Goal: Information Seeking & Learning: Find specific fact

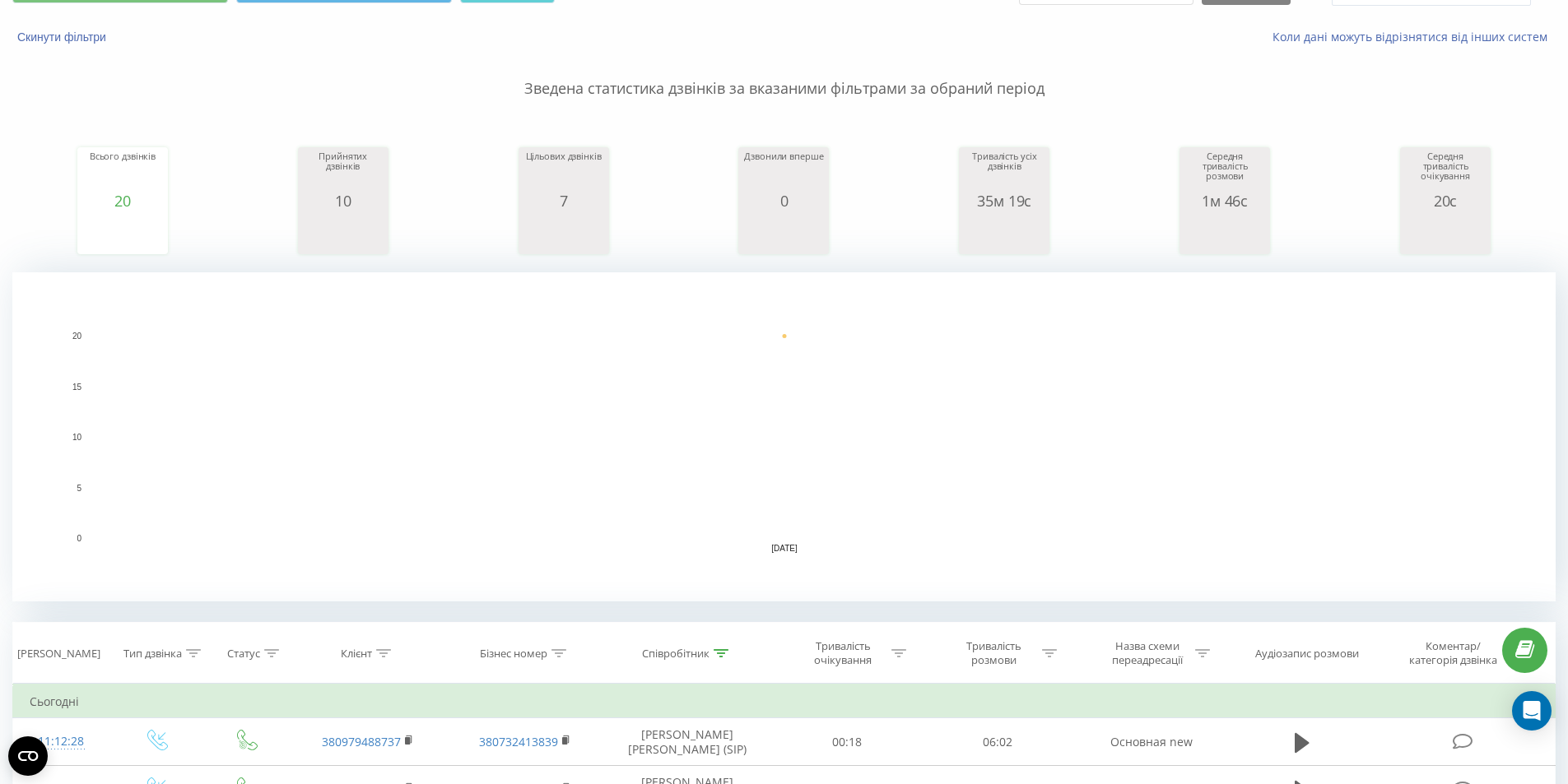
scroll to position [165, 0]
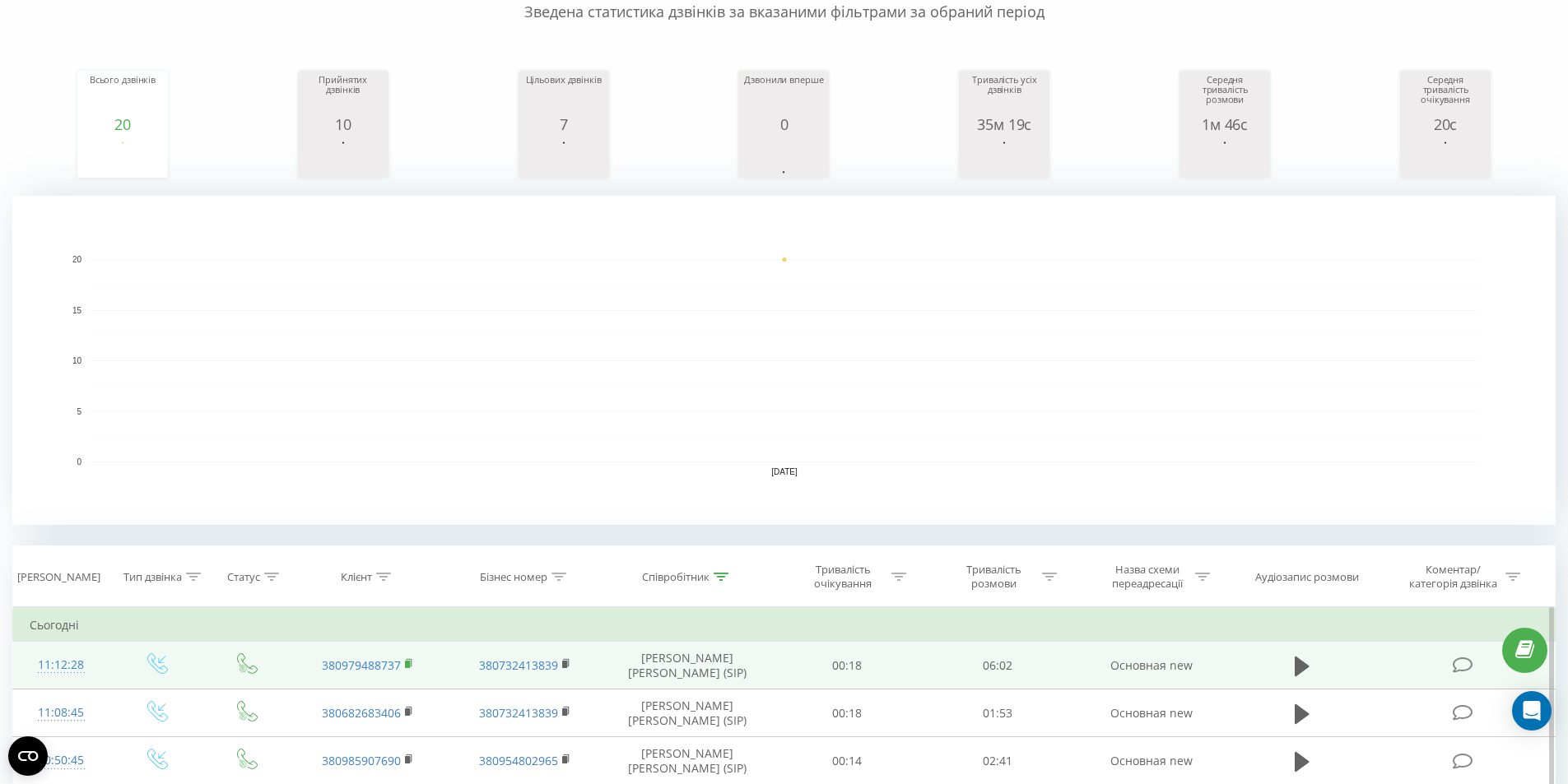
click at [407, 663] on rect at bounding box center [406, 664] width 5 height 7
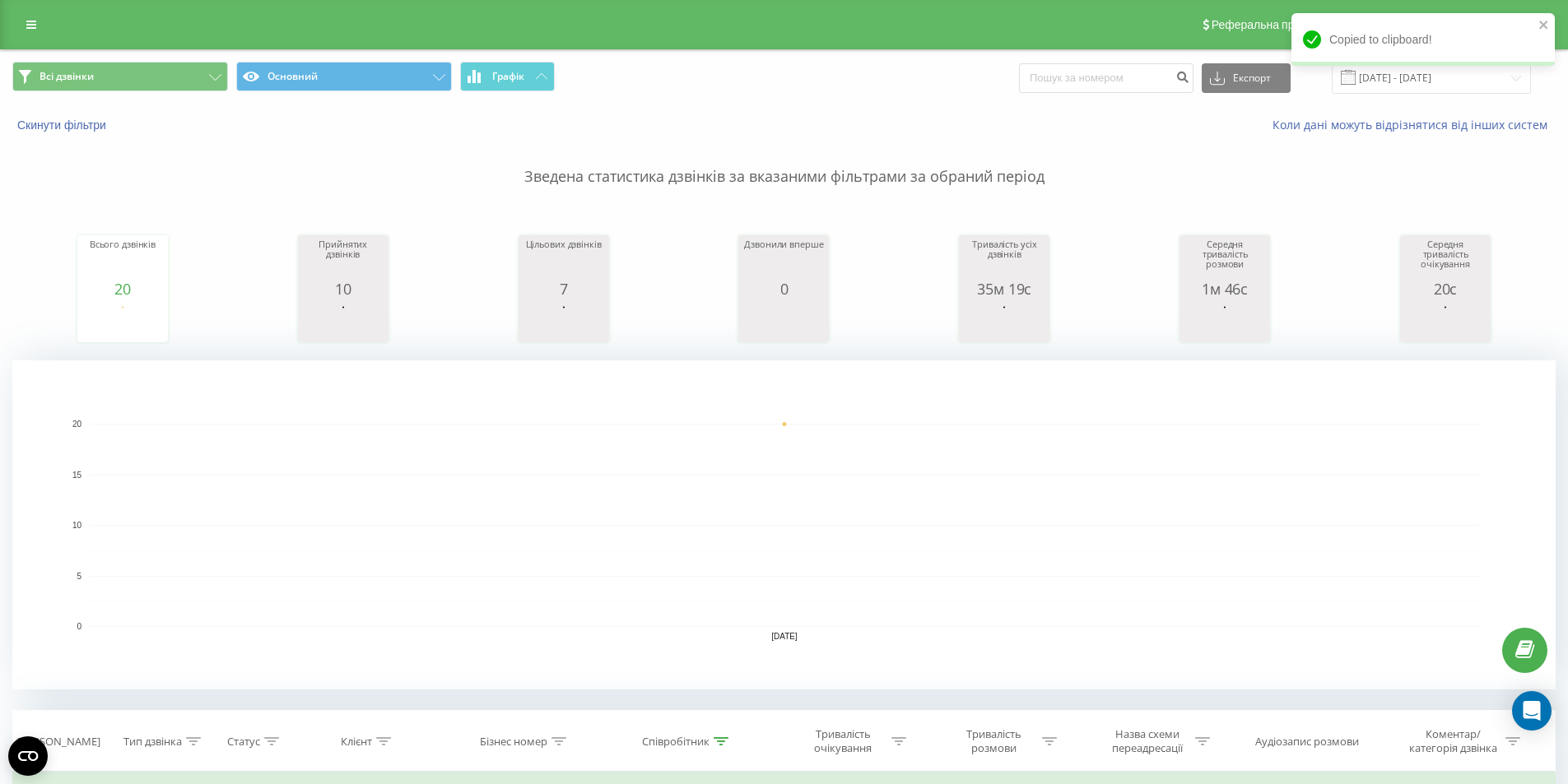
scroll to position [329, 0]
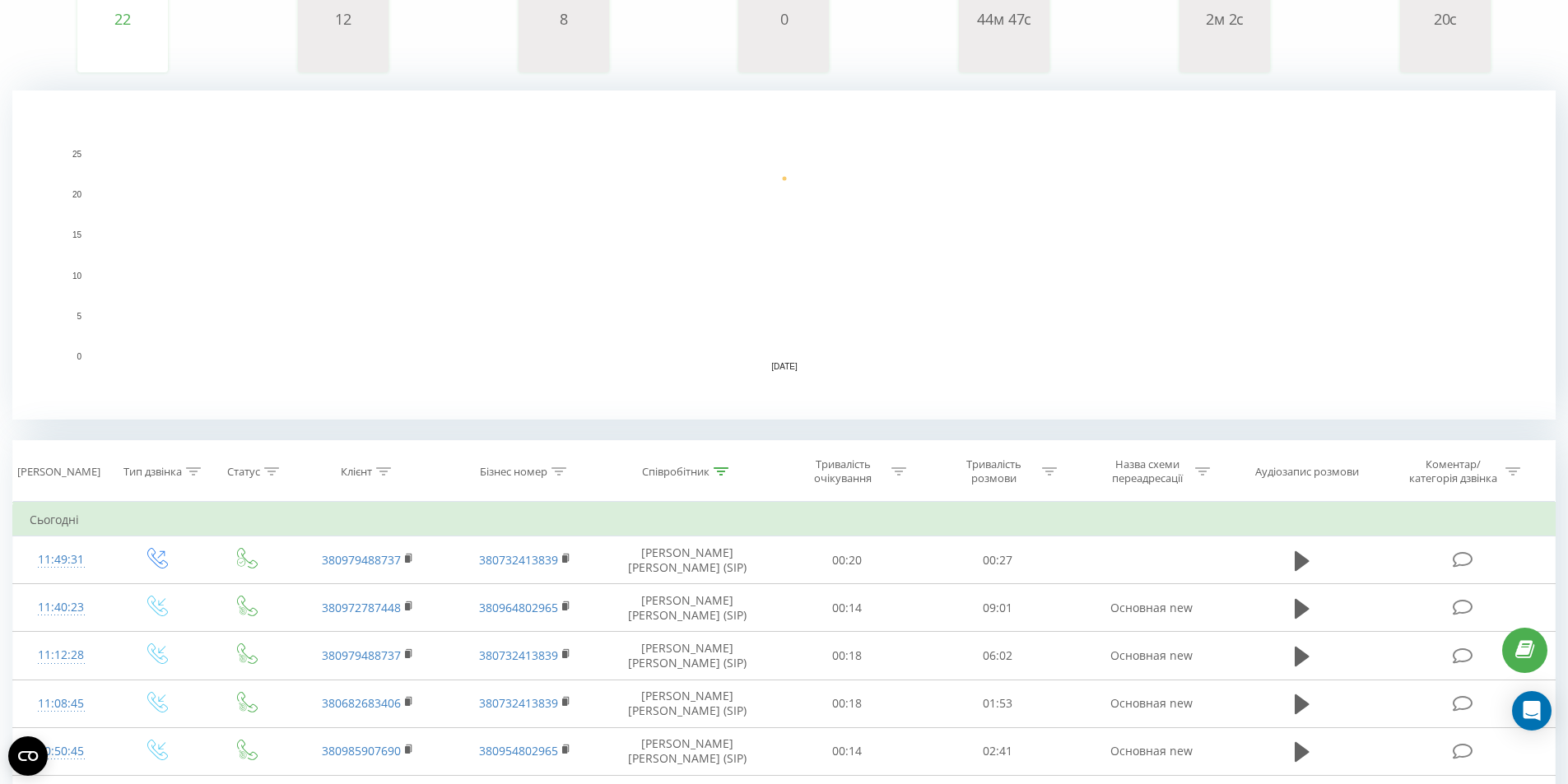
scroll to position [329, 0]
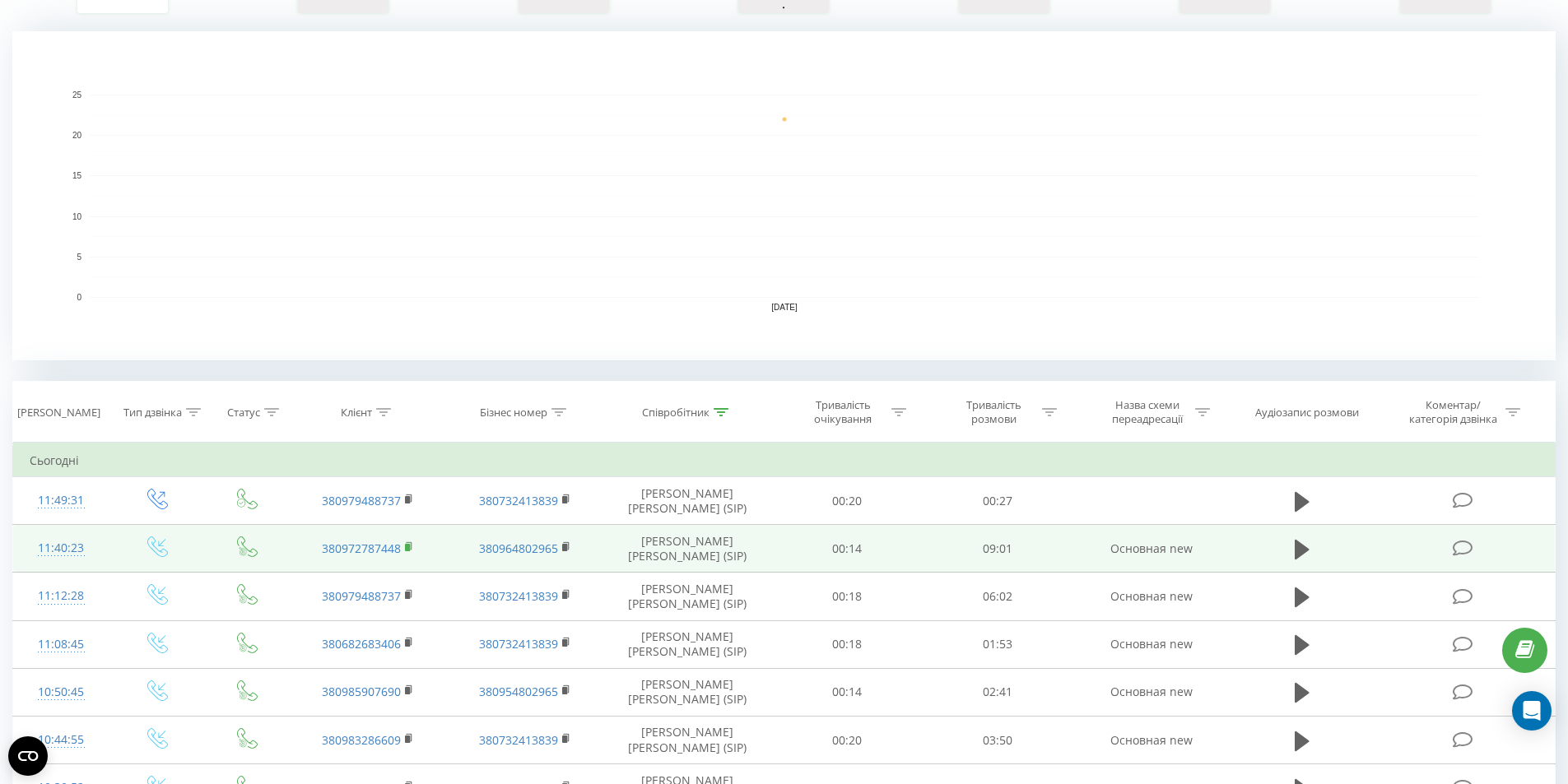
click at [408, 545] on rect at bounding box center [406, 547] width 5 height 7
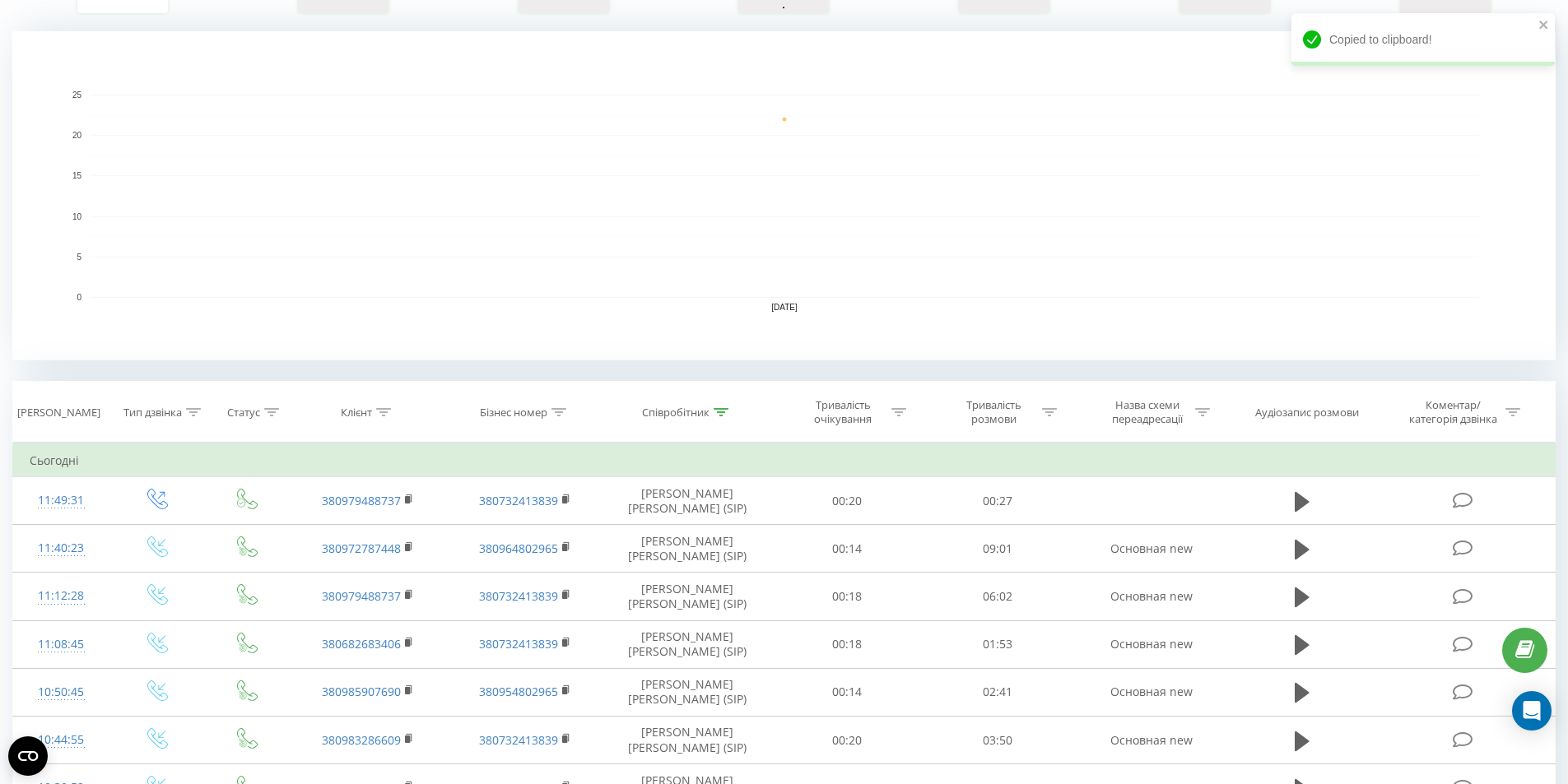
scroll to position [0, 0]
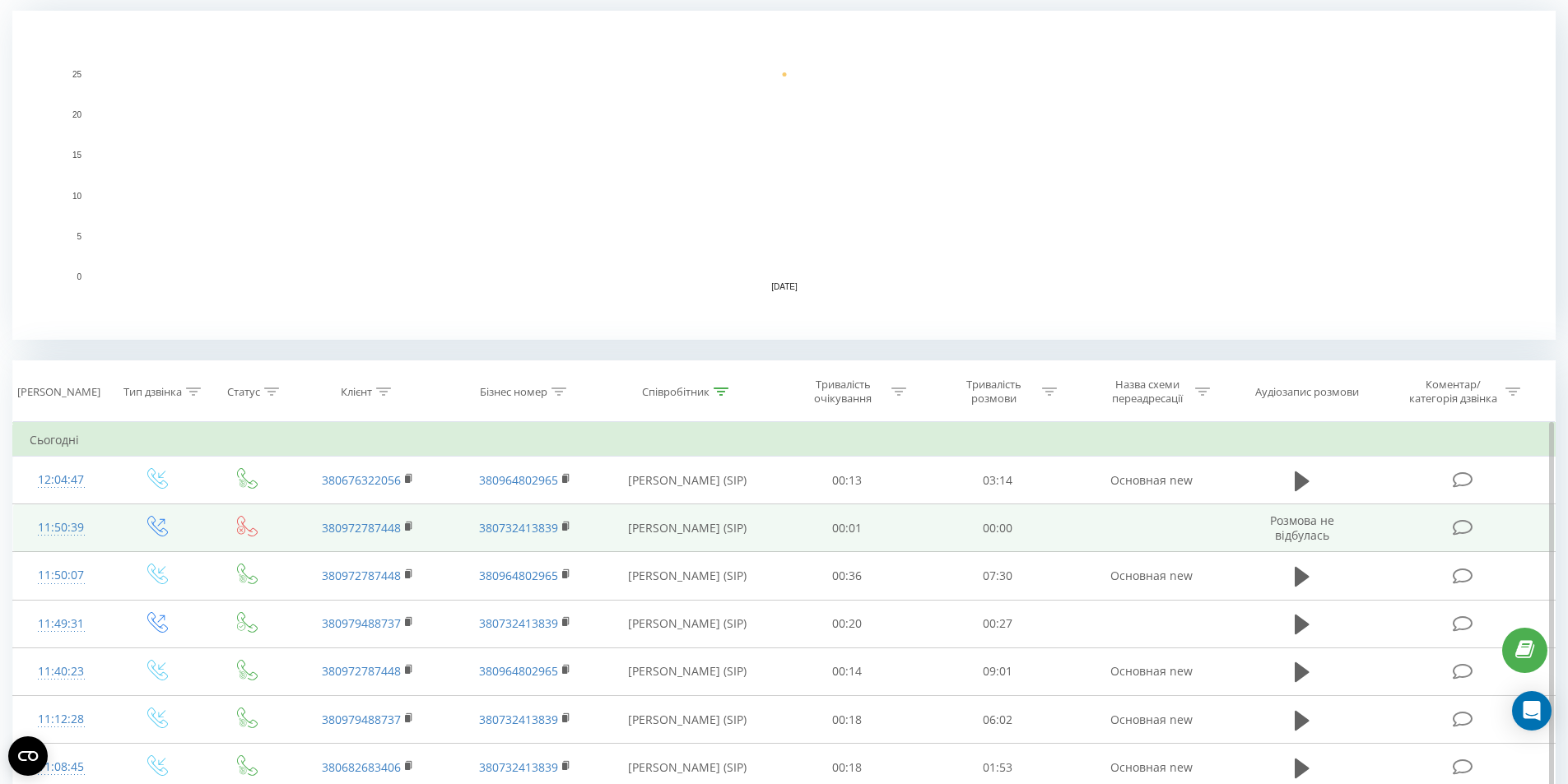
scroll to position [494, 0]
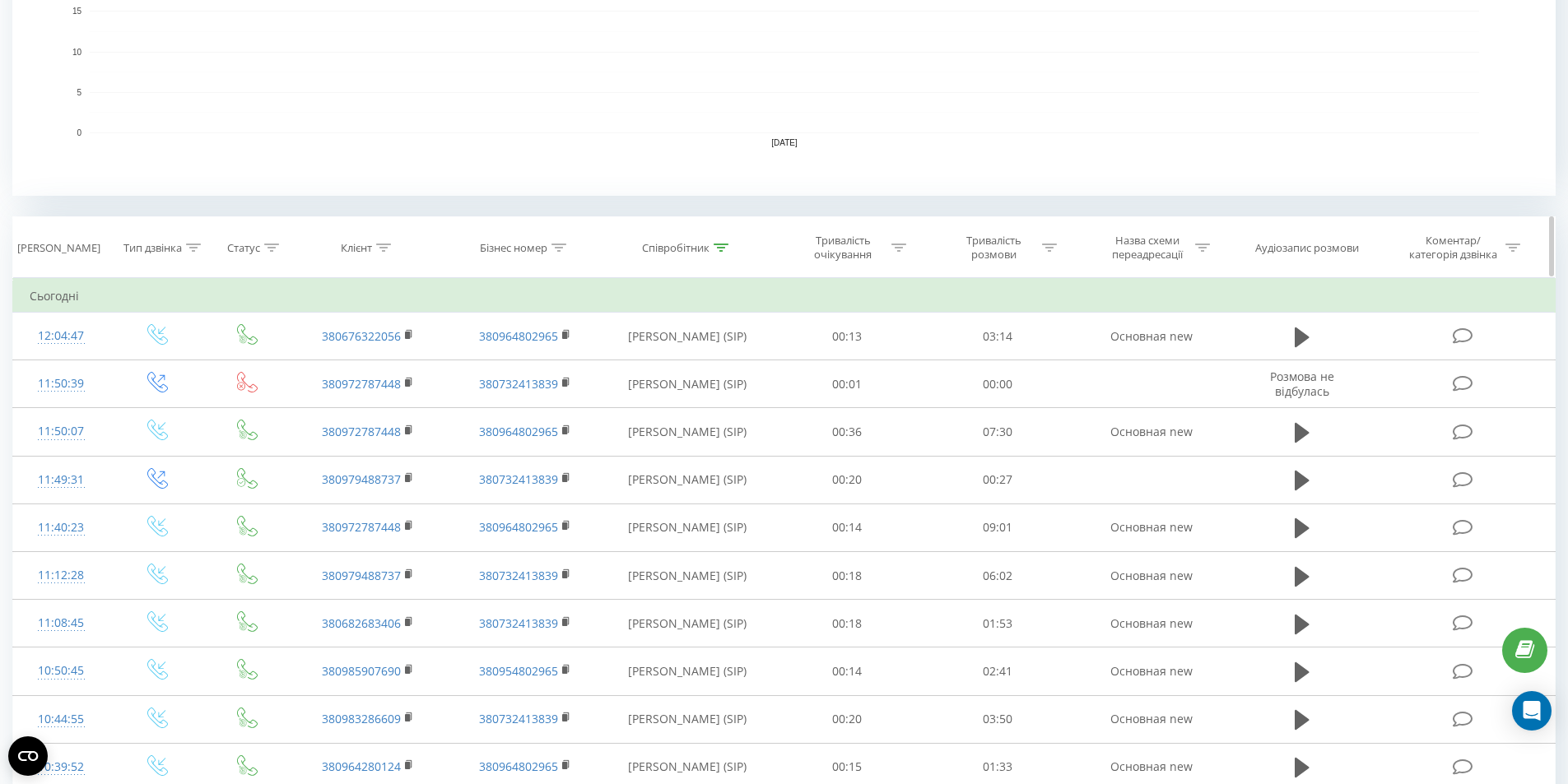
click at [723, 250] on icon at bounding box center [721, 248] width 15 height 8
drag, startPoint x: 682, startPoint y: 365, endPoint x: 0, endPoint y: 62, distance: 746.3
click at [0, 109] on div "Всі дзвінки Основний Графік Експорт .csv .xls .xlsx 20.08.2025 - 20.08.2025 Ски…" at bounding box center [784, 564] width 1568 height 2016
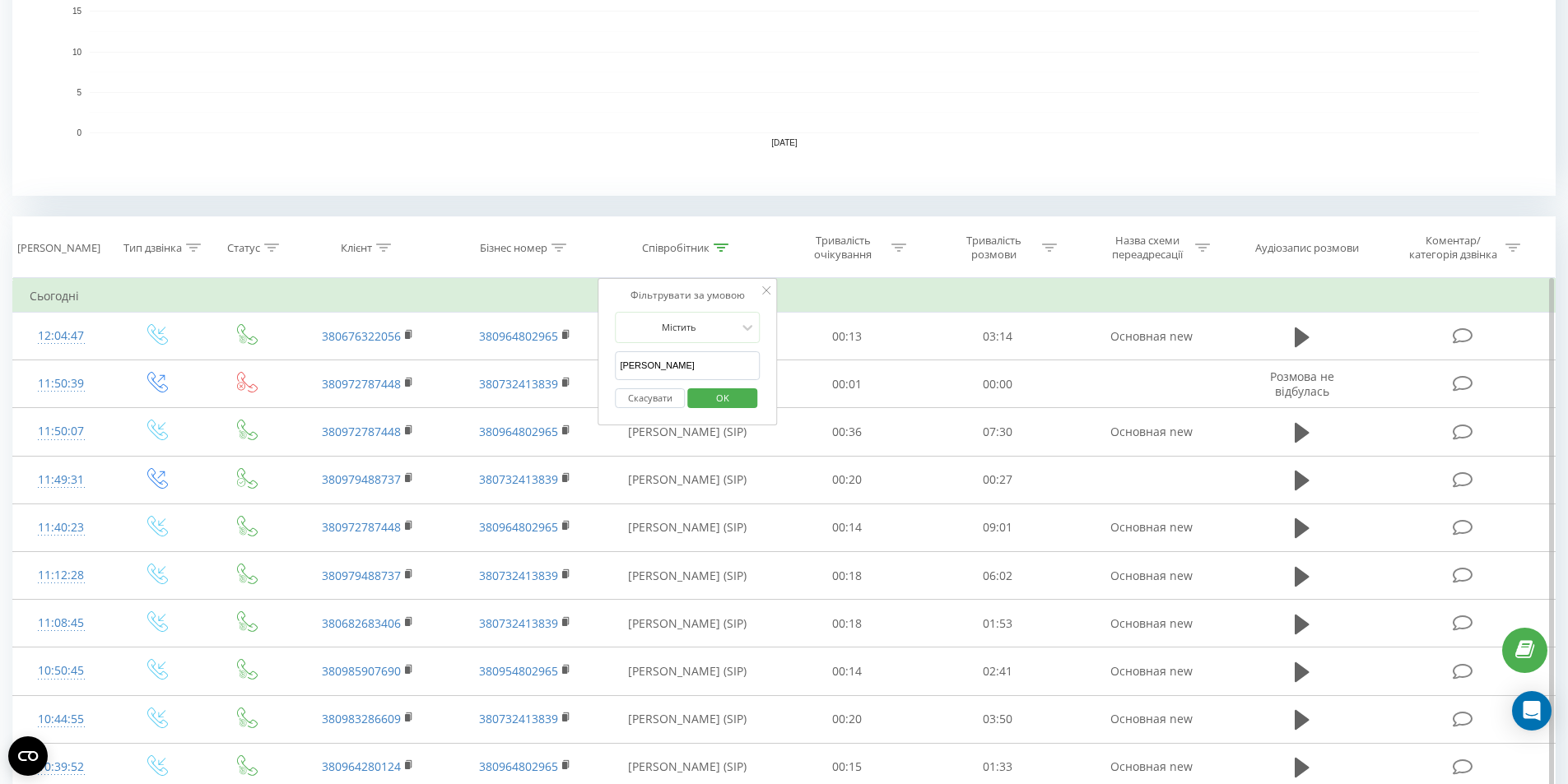
type input "візнюк"
click at [713, 401] on span "OK" at bounding box center [723, 398] width 46 height 26
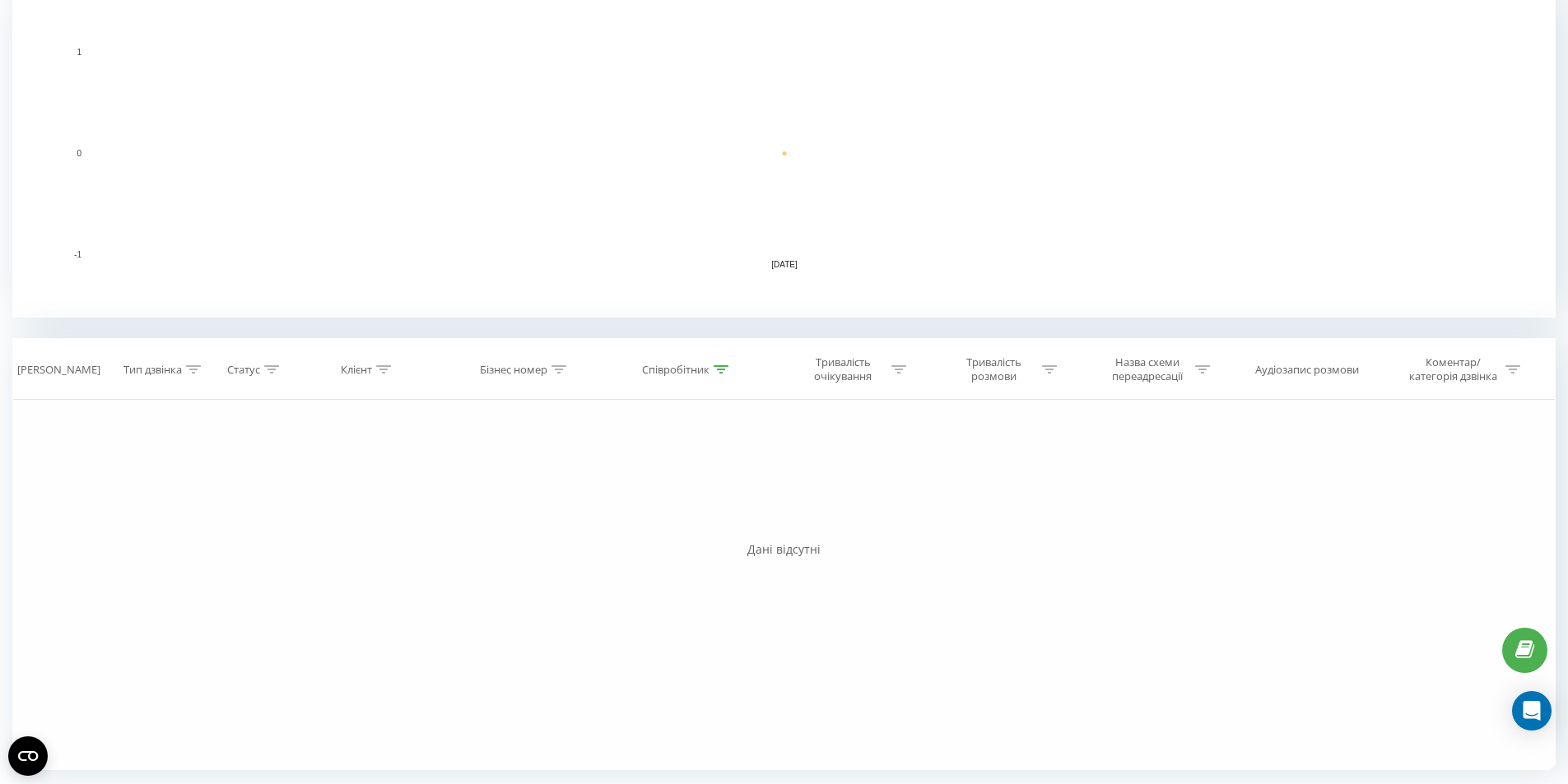
scroll to position [372, 0]
click at [687, 370] on div "Співробітник" at bounding box center [676, 370] width 67 height 14
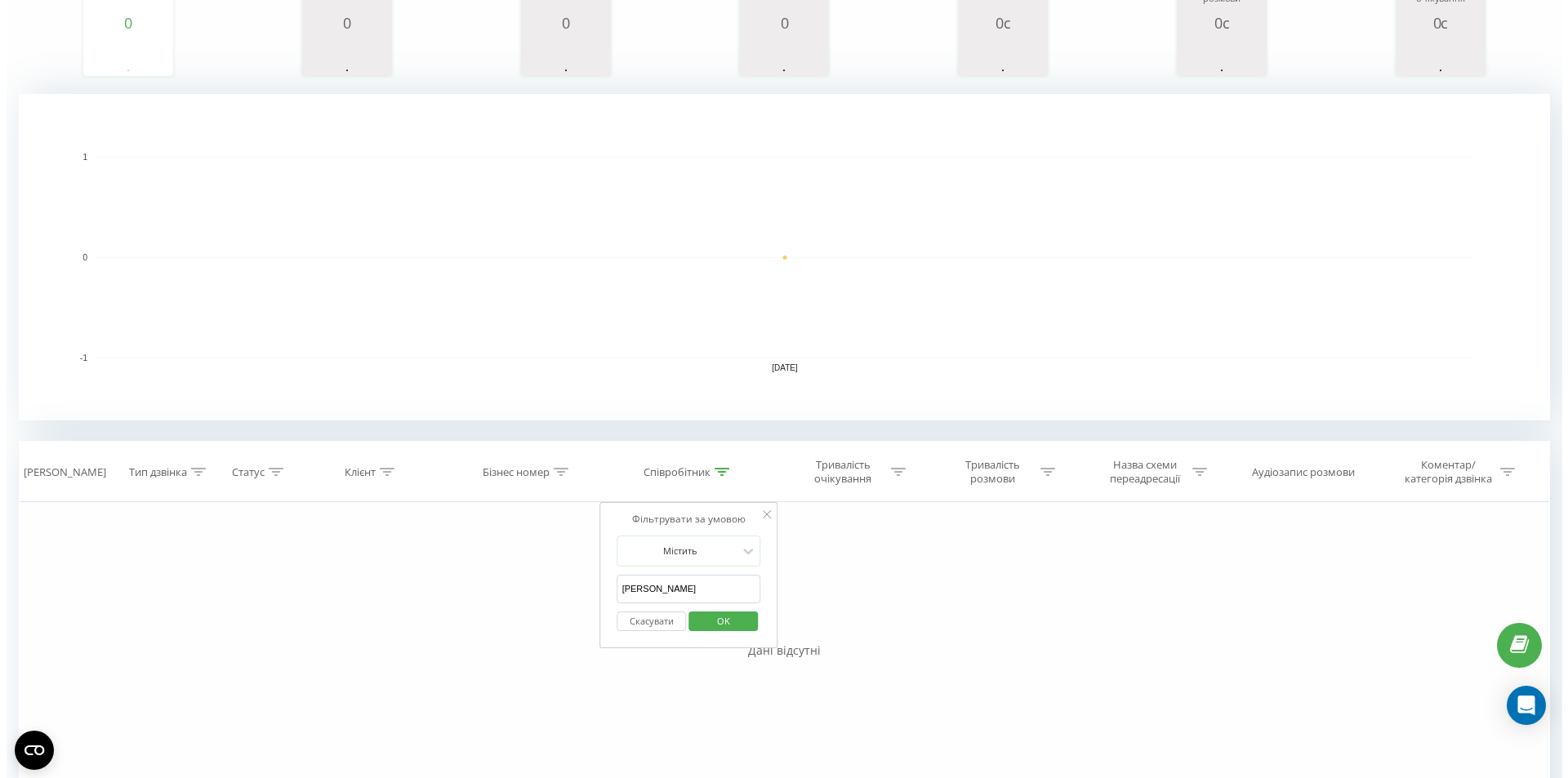
scroll to position [0, 0]
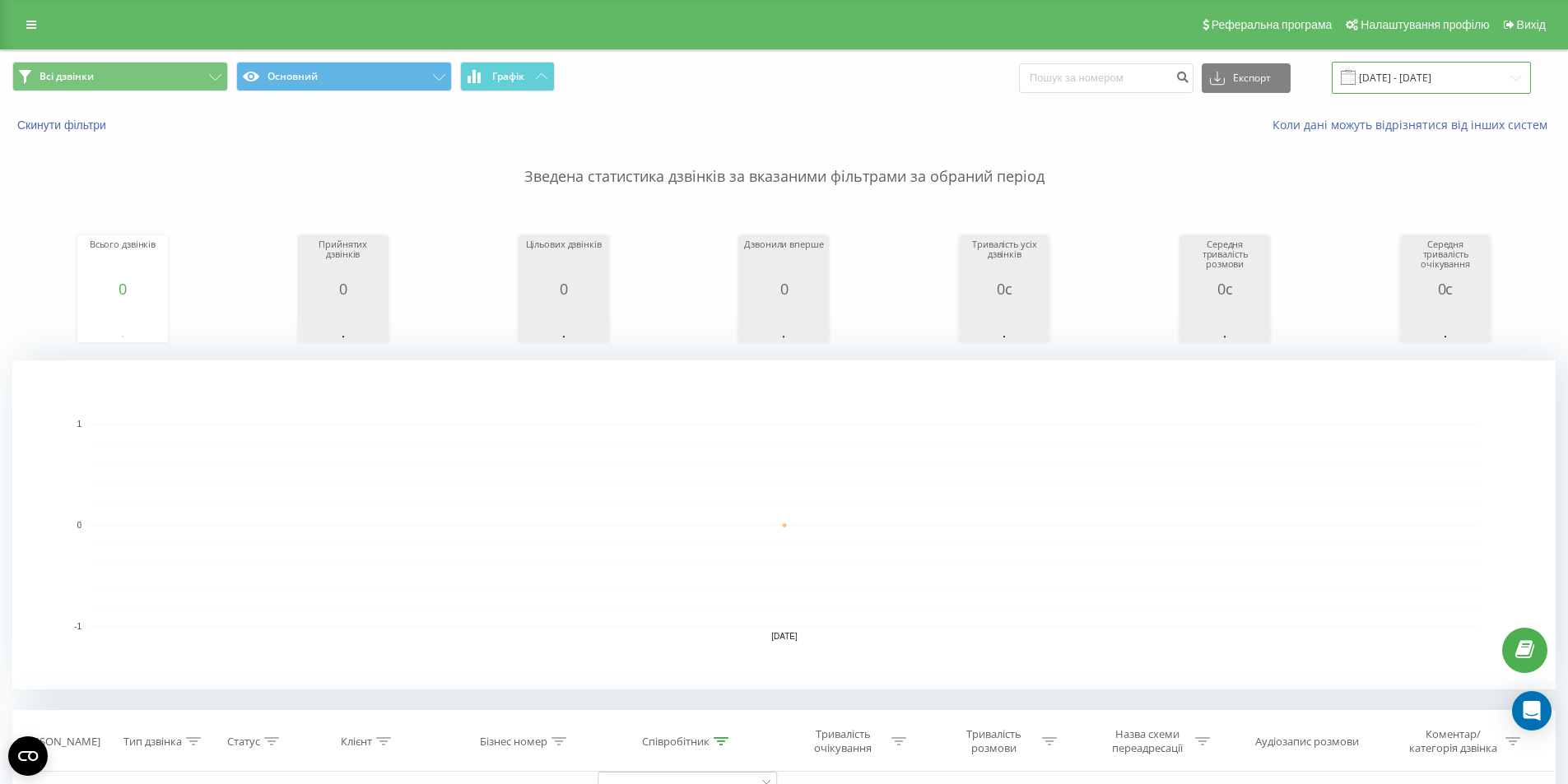
click at [1420, 81] on input "[DATE] - [DATE]" at bounding box center [1430, 77] width 199 height 32
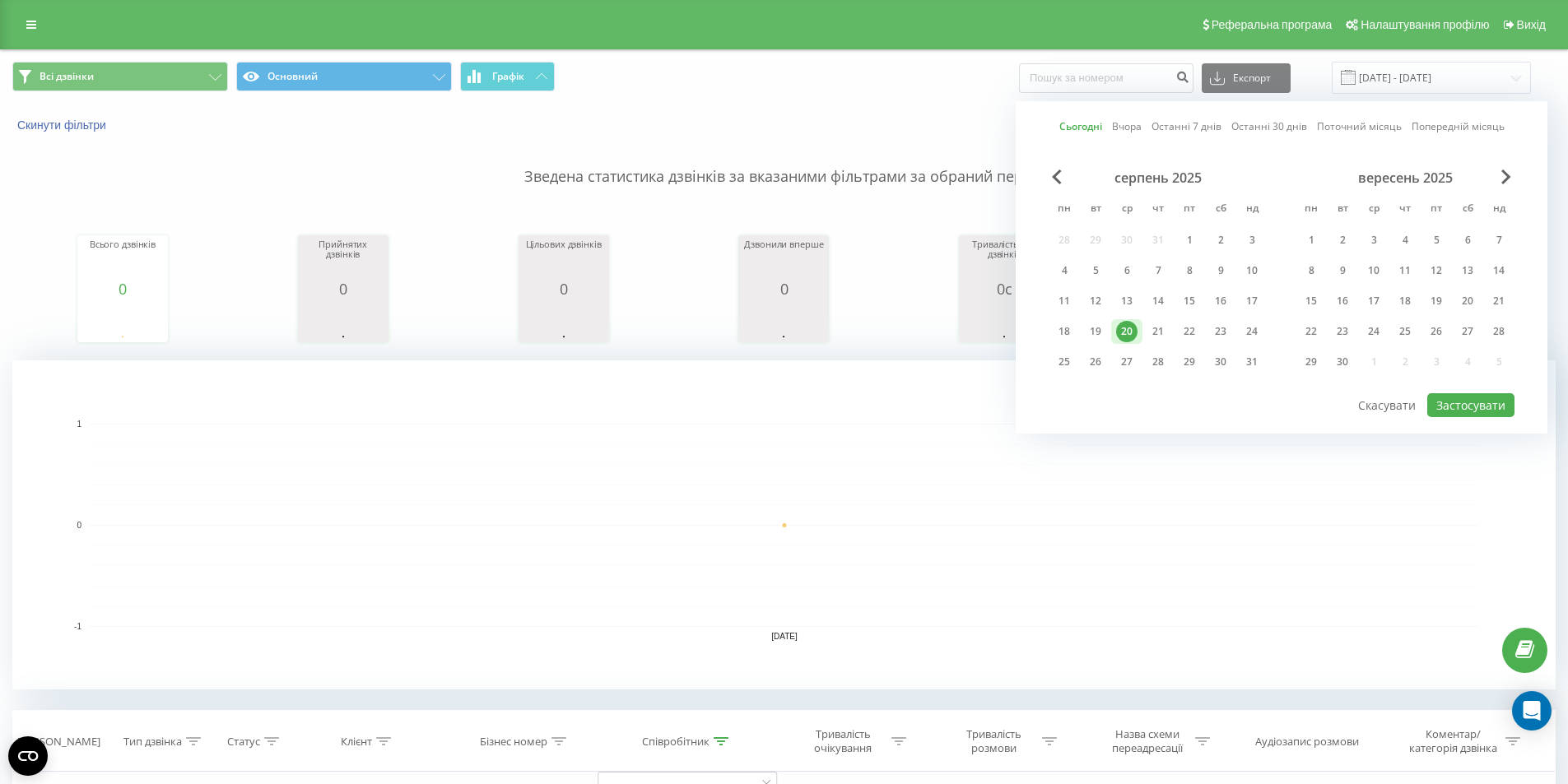
click at [1051, 179] on div "серпень 2025" at bounding box center [1158, 177] width 219 height 17
click at [1056, 180] on span "Previous Month" at bounding box center [1057, 176] width 10 height 15
click at [1059, 180] on span "Previous Month" at bounding box center [1057, 176] width 10 height 15
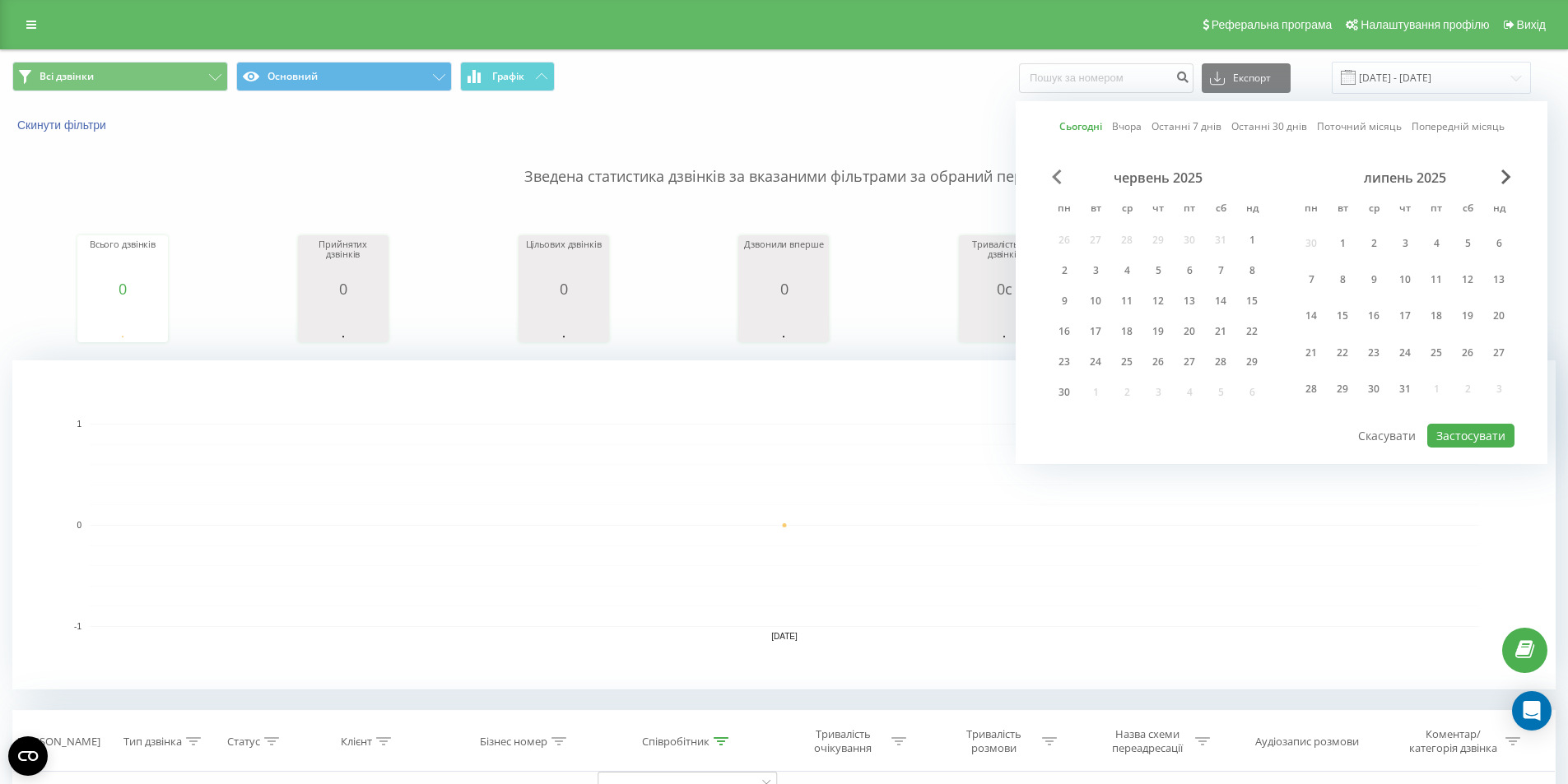
click at [1059, 180] on span "Previous Month" at bounding box center [1057, 176] width 10 height 15
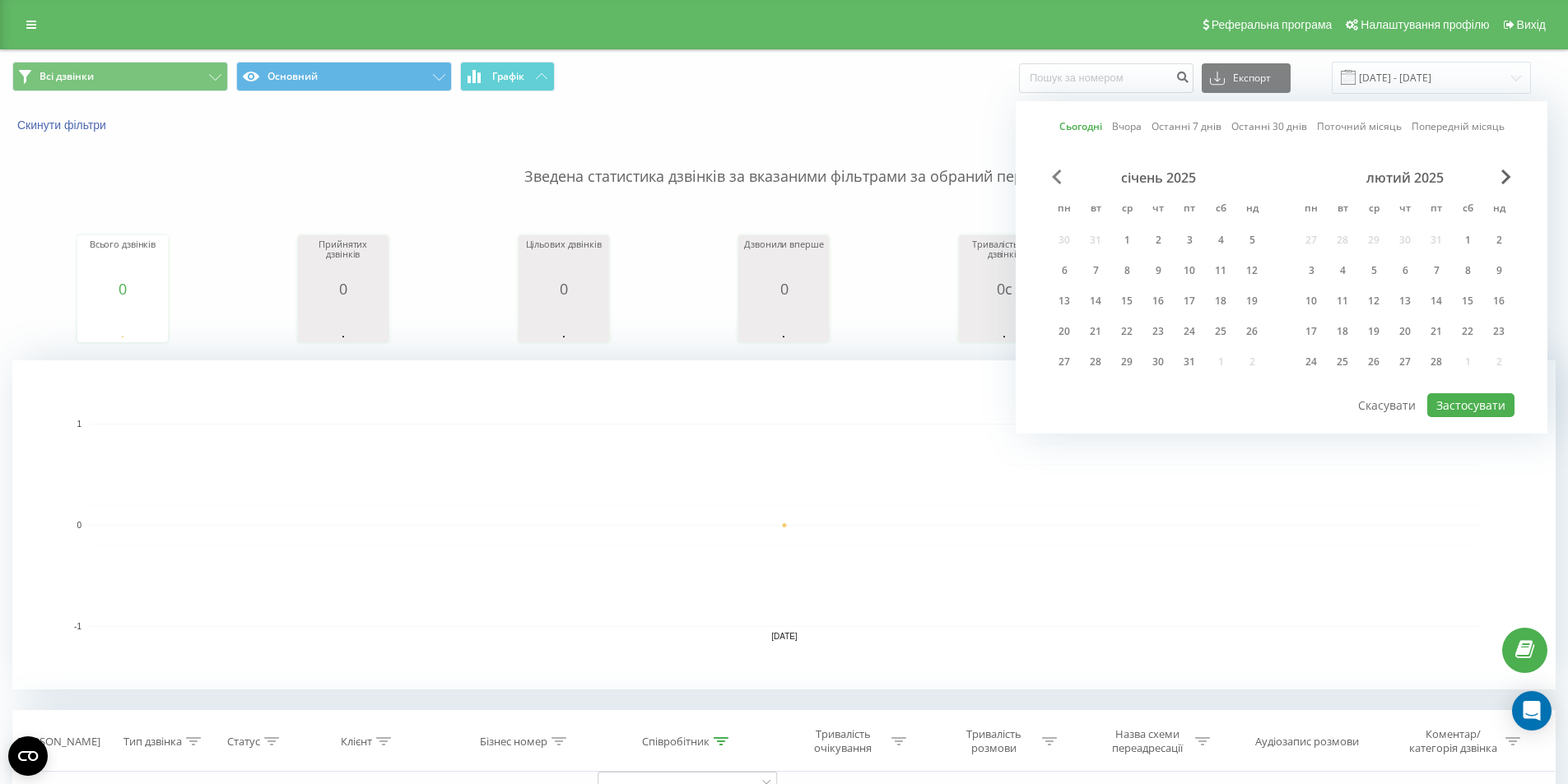
click at [1059, 180] on span "Previous Month" at bounding box center [1057, 176] width 10 height 15
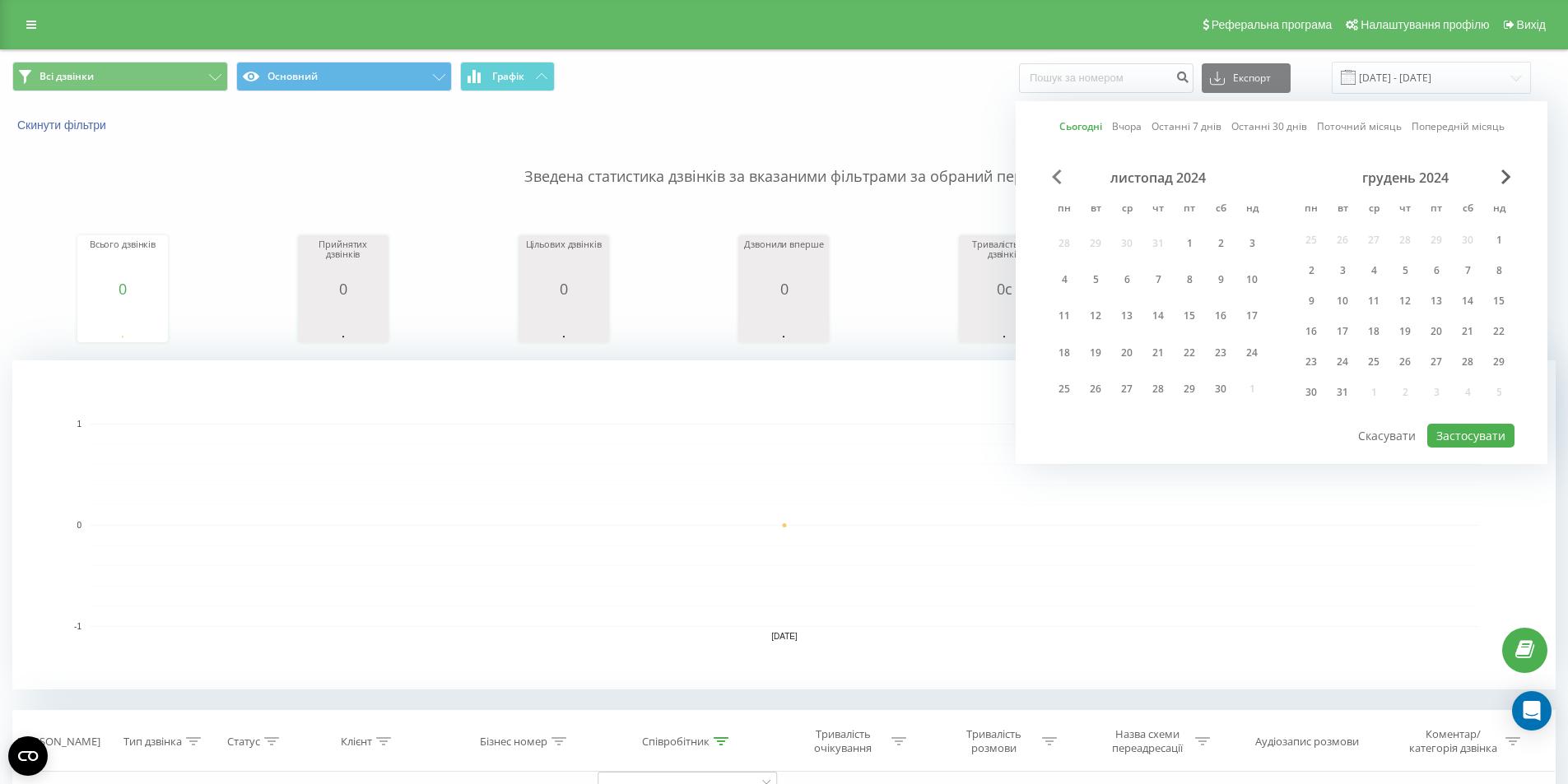
click at [1059, 180] on span "Previous Month" at bounding box center [1057, 176] width 10 height 15
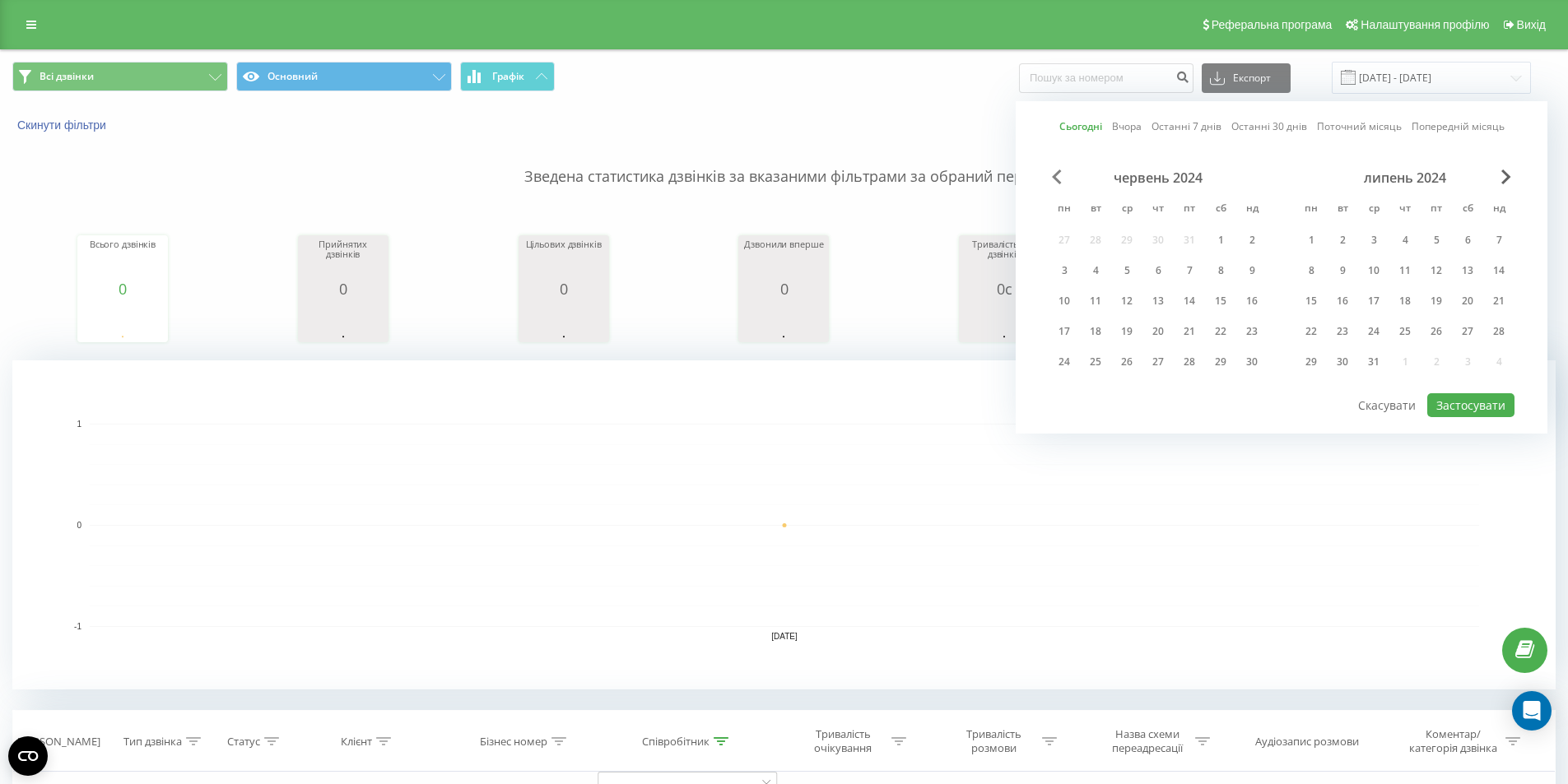
click at [1059, 180] on span "Previous Month" at bounding box center [1057, 176] width 10 height 15
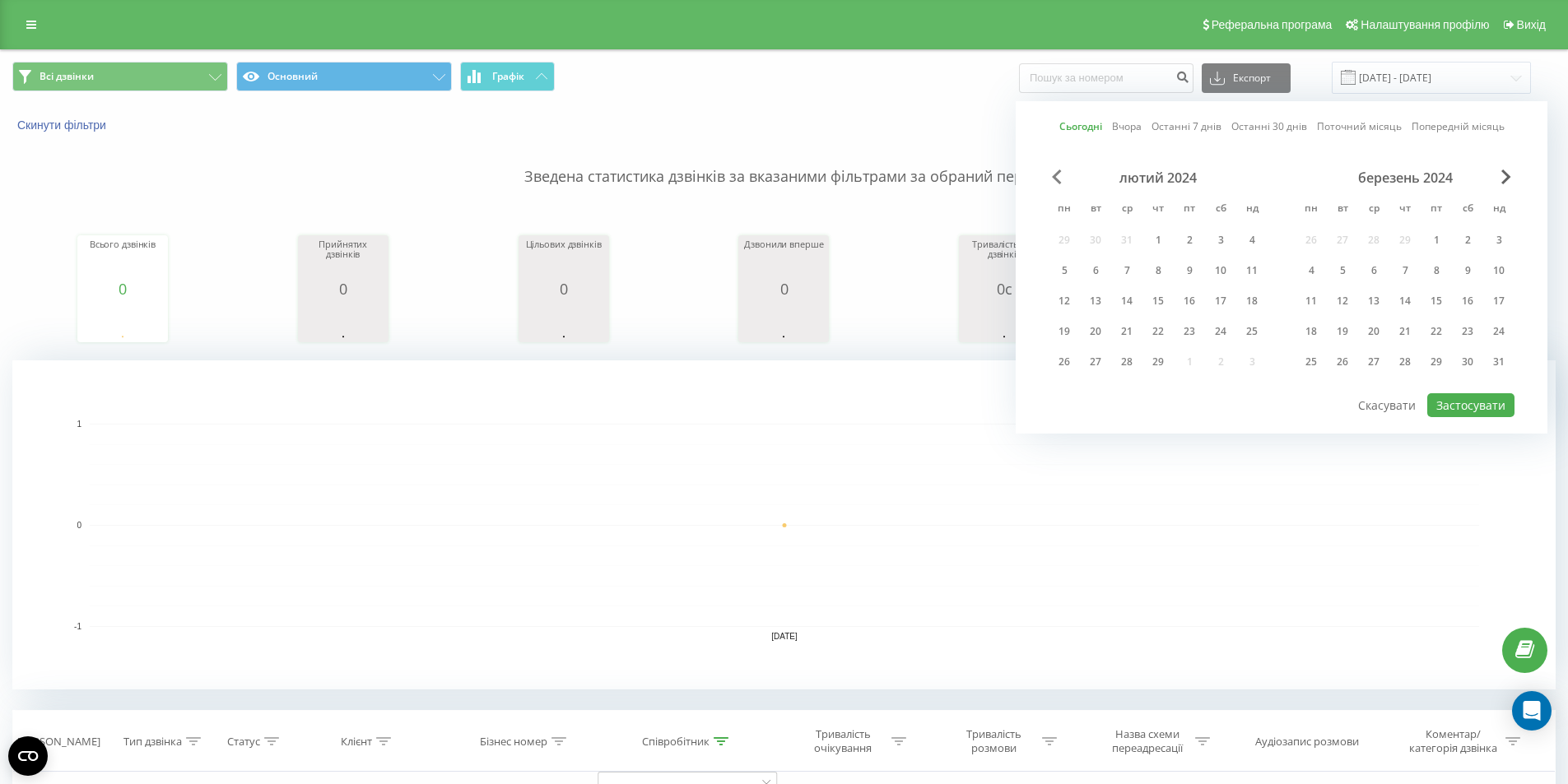
click at [1059, 180] on span "Previous Month" at bounding box center [1057, 176] width 10 height 15
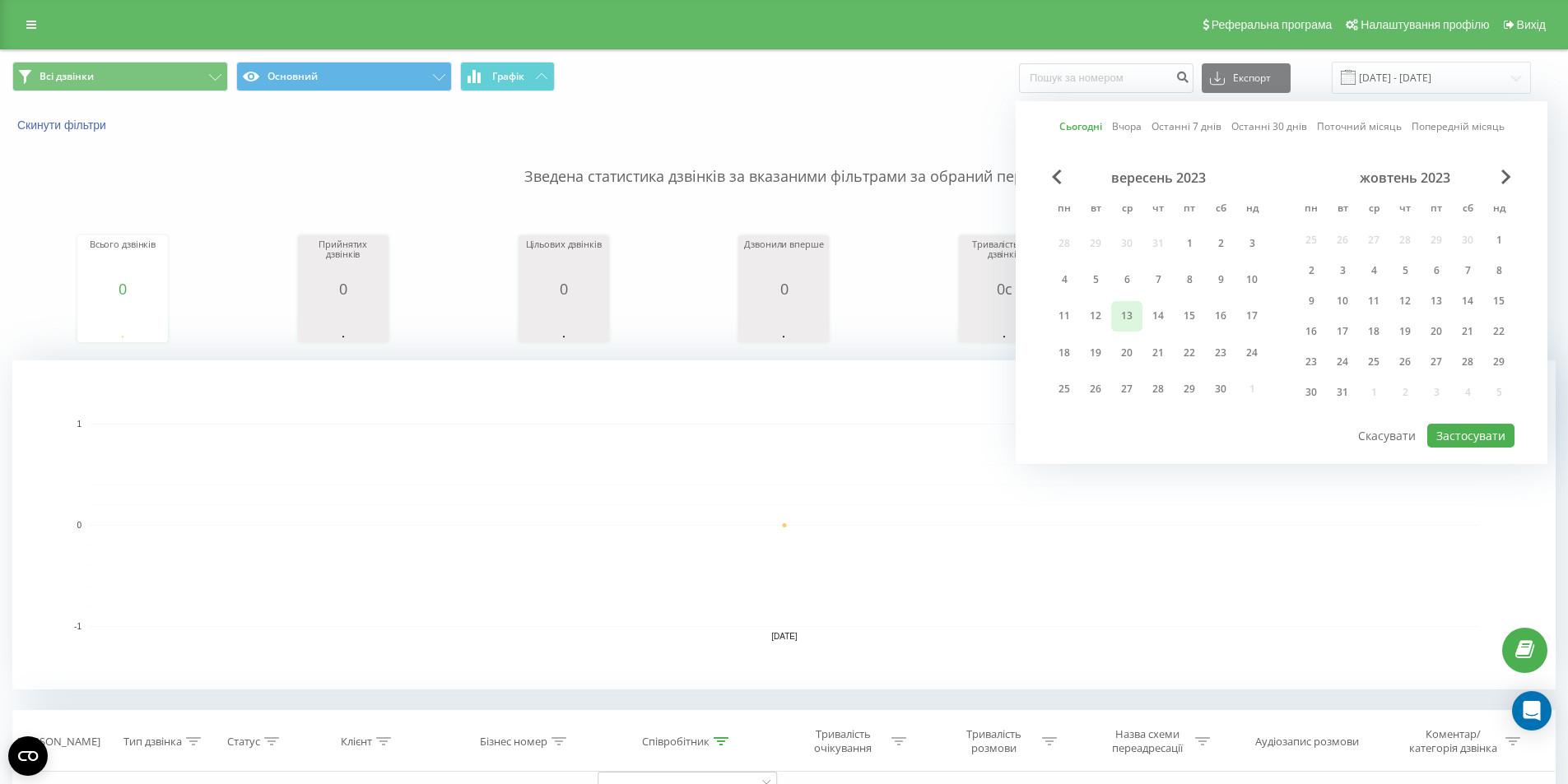
click at [1132, 322] on div "13" at bounding box center [1127, 316] width 22 height 22
click at [1472, 434] on button "Застосувати" at bounding box center [1471, 436] width 87 height 24
type input "13.09.2023 - 13.09.2023"
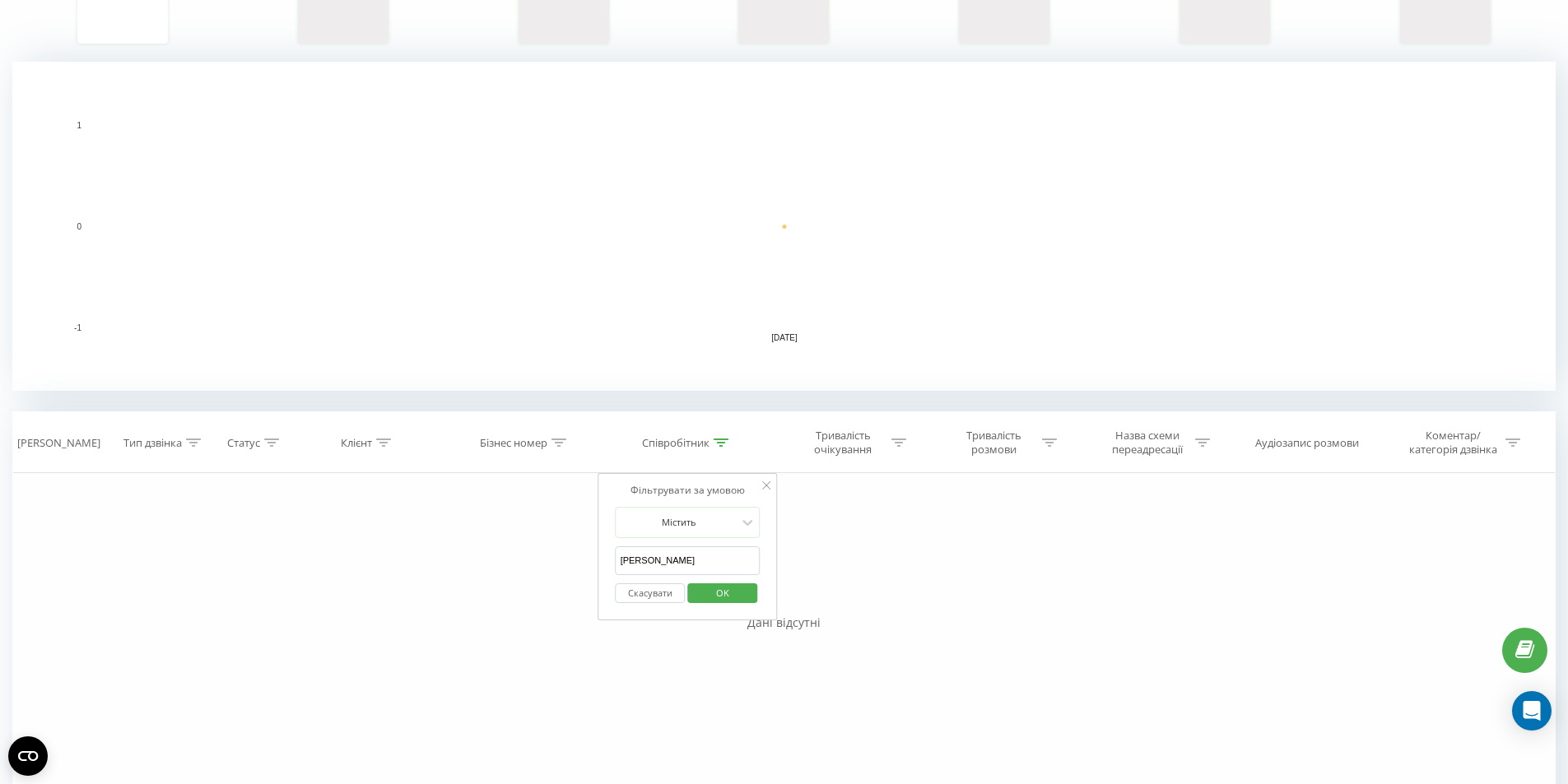
scroll to position [300, 0]
click at [702, 548] on input "візнюк" at bounding box center [688, 559] width 145 height 29
drag, startPoint x: 687, startPoint y: 557, endPoint x: 106, endPoint y: 448, distance: 591.1
click at [147, 463] on div "Дата дзвінка Тип дзвінка Статус Клієнт Бізнес номер Співробітник Тривалість очі…" at bounding box center [783, 625] width 1543 height 432
type input "софія"
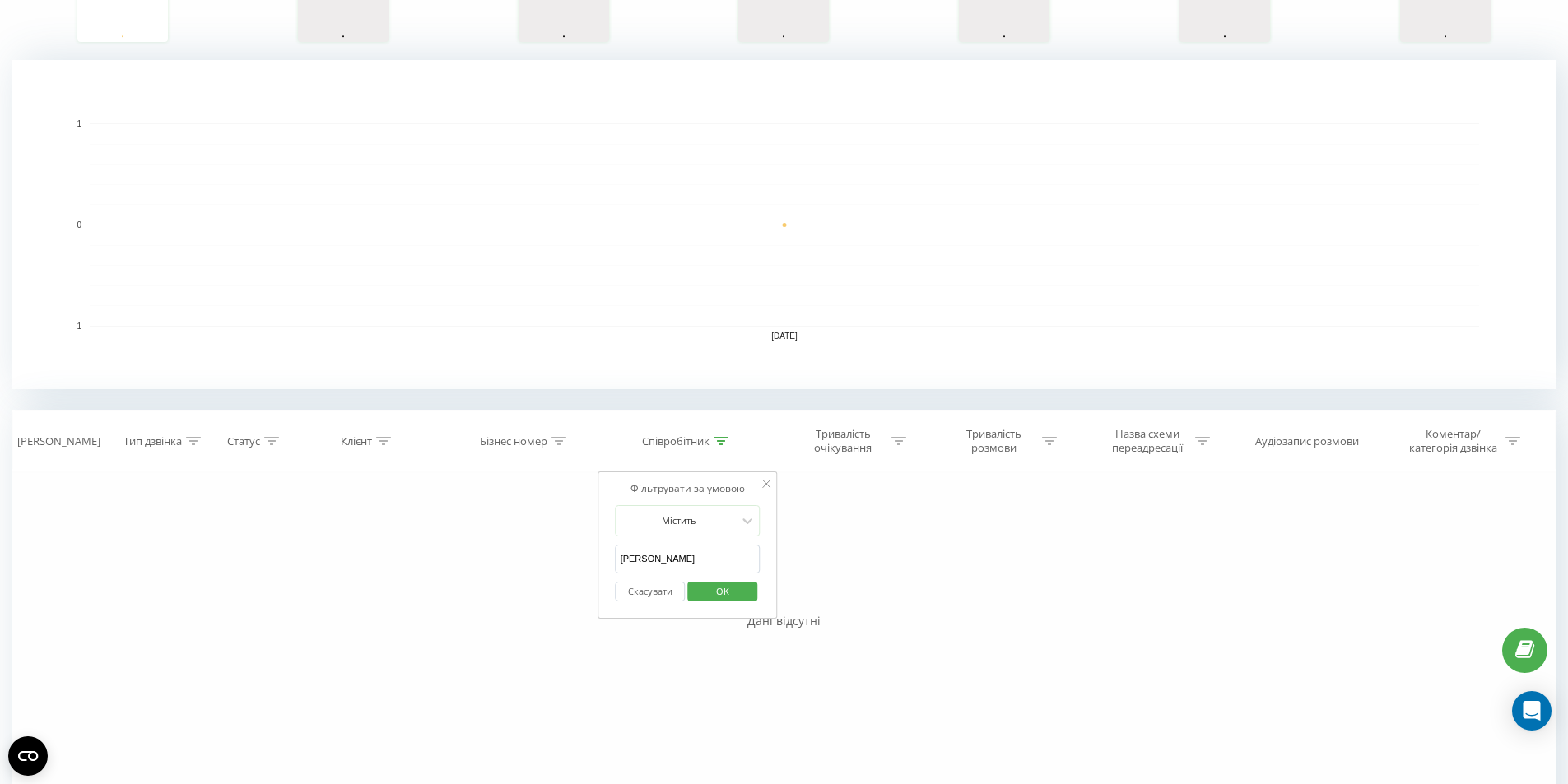
click at [719, 584] on span "OK" at bounding box center [723, 592] width 46 height 26
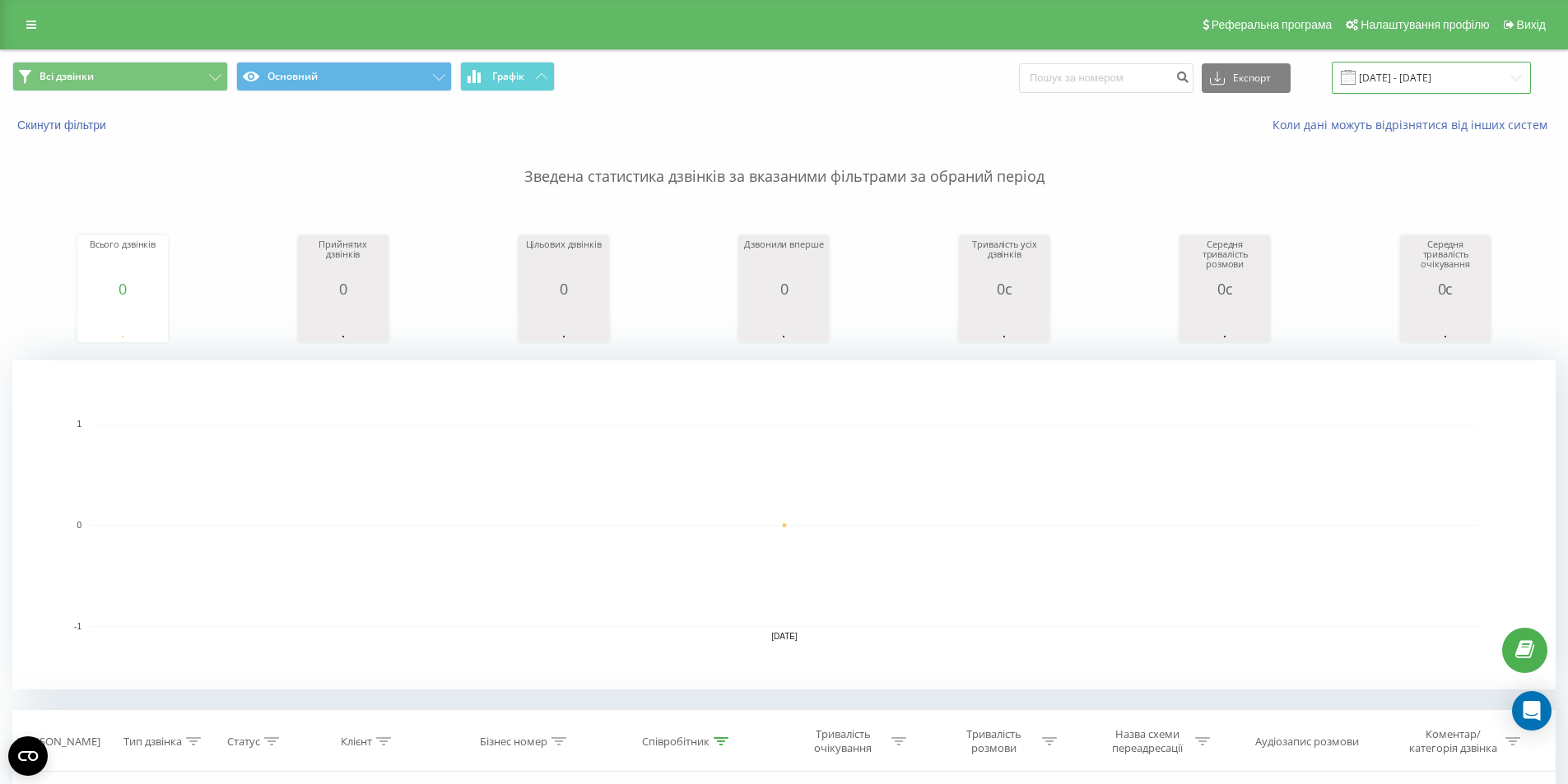
click at [1408, 75] on input "13.09.2023 - 13.09.2023" at bounding box center [1430, 77] width 199 height 32
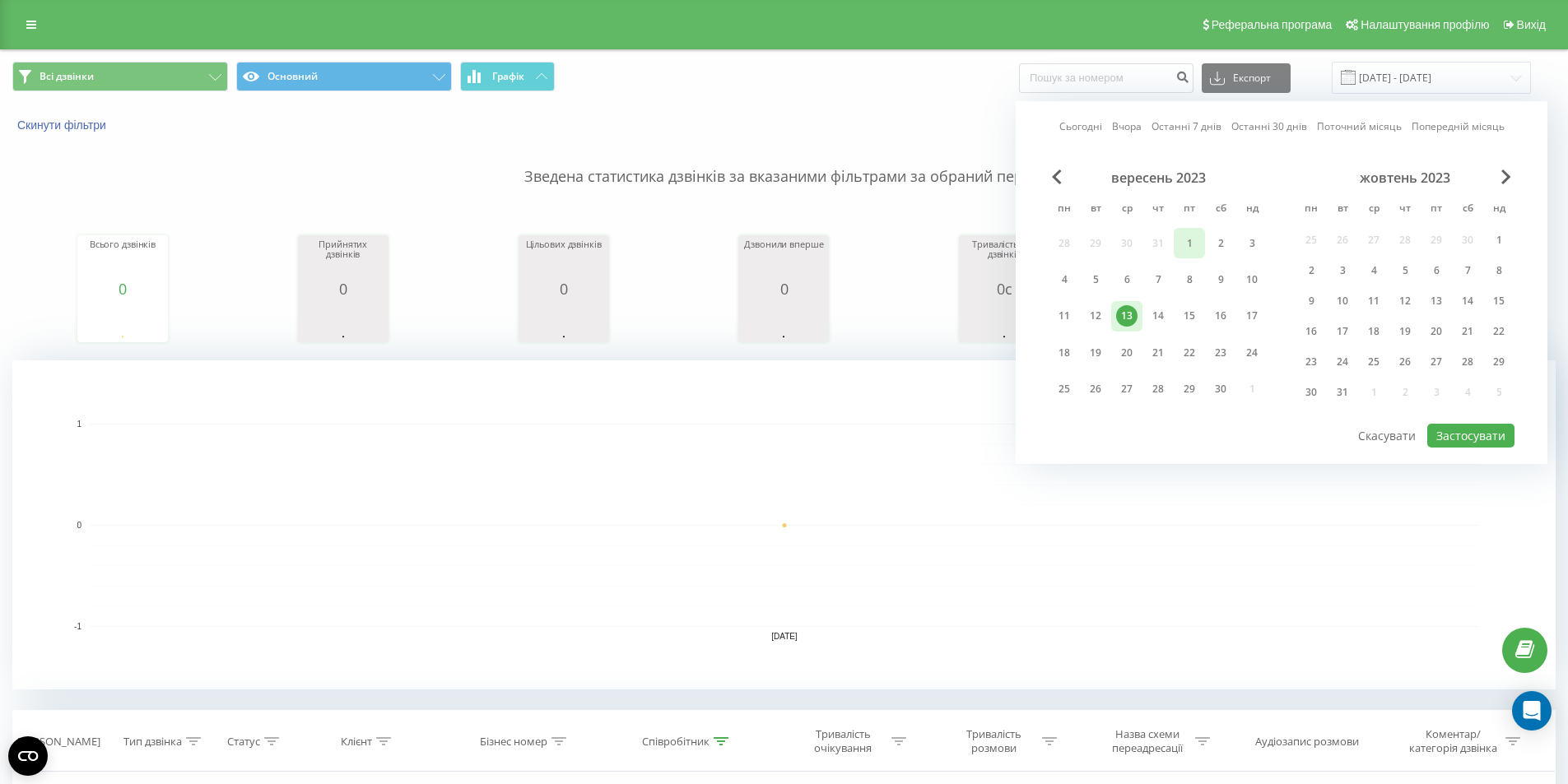
click at [1195, 245] on div "1" at bounding box center [1189, 244] width 22 height 22
click at [1076, 279] on div "4" at bounding box center [1064, 279] width 32 height 31
click at [1093, 279] on div "5" at bounding box center [1095, 280] width 22 height 22
click at [1470, 435] on button "Застосувати" at bounding box center [1471, 436] width 87 height 24
type input "05.09.2023 - 05.09.2023"
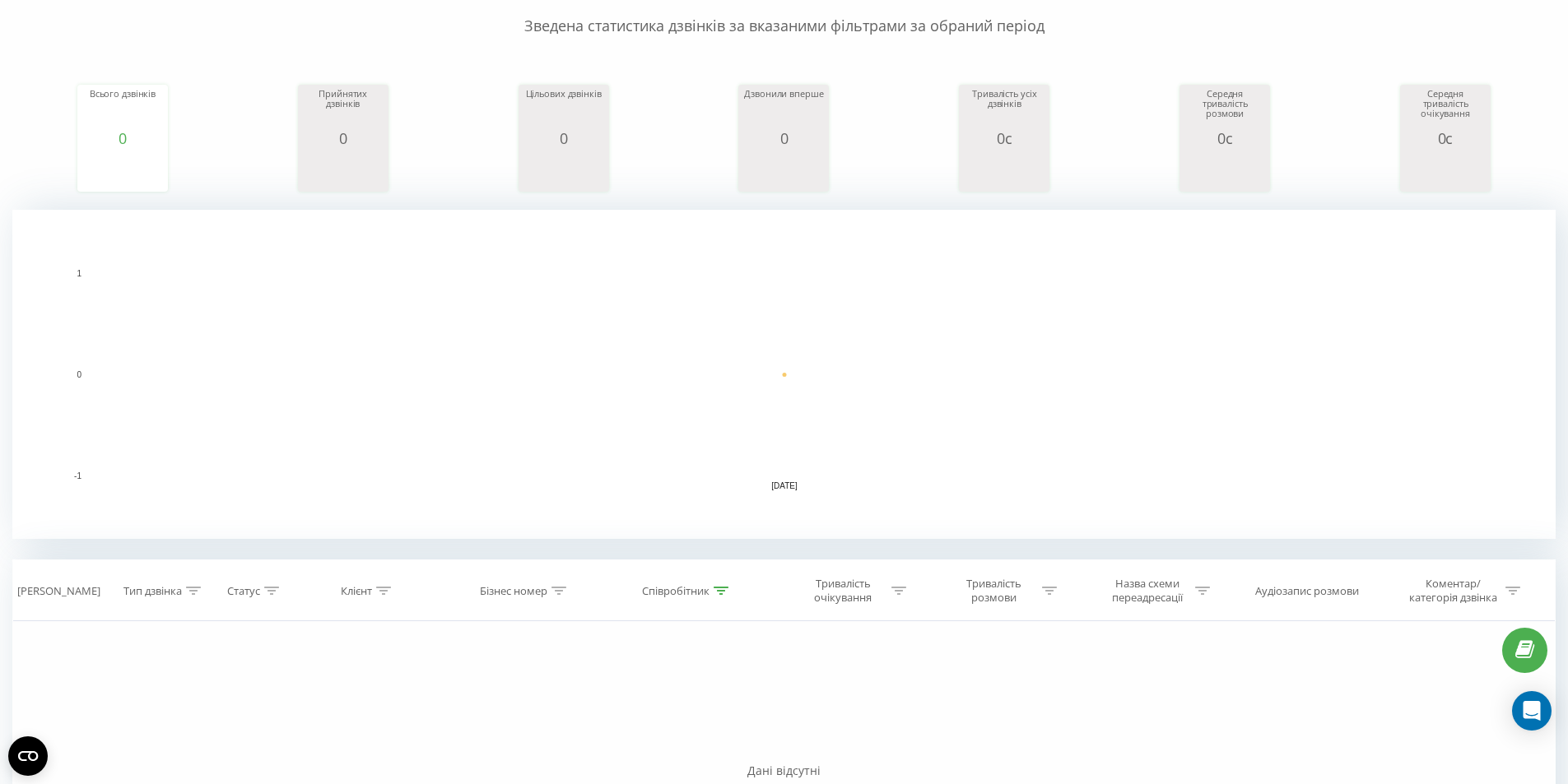
scroll to position [165, 0]
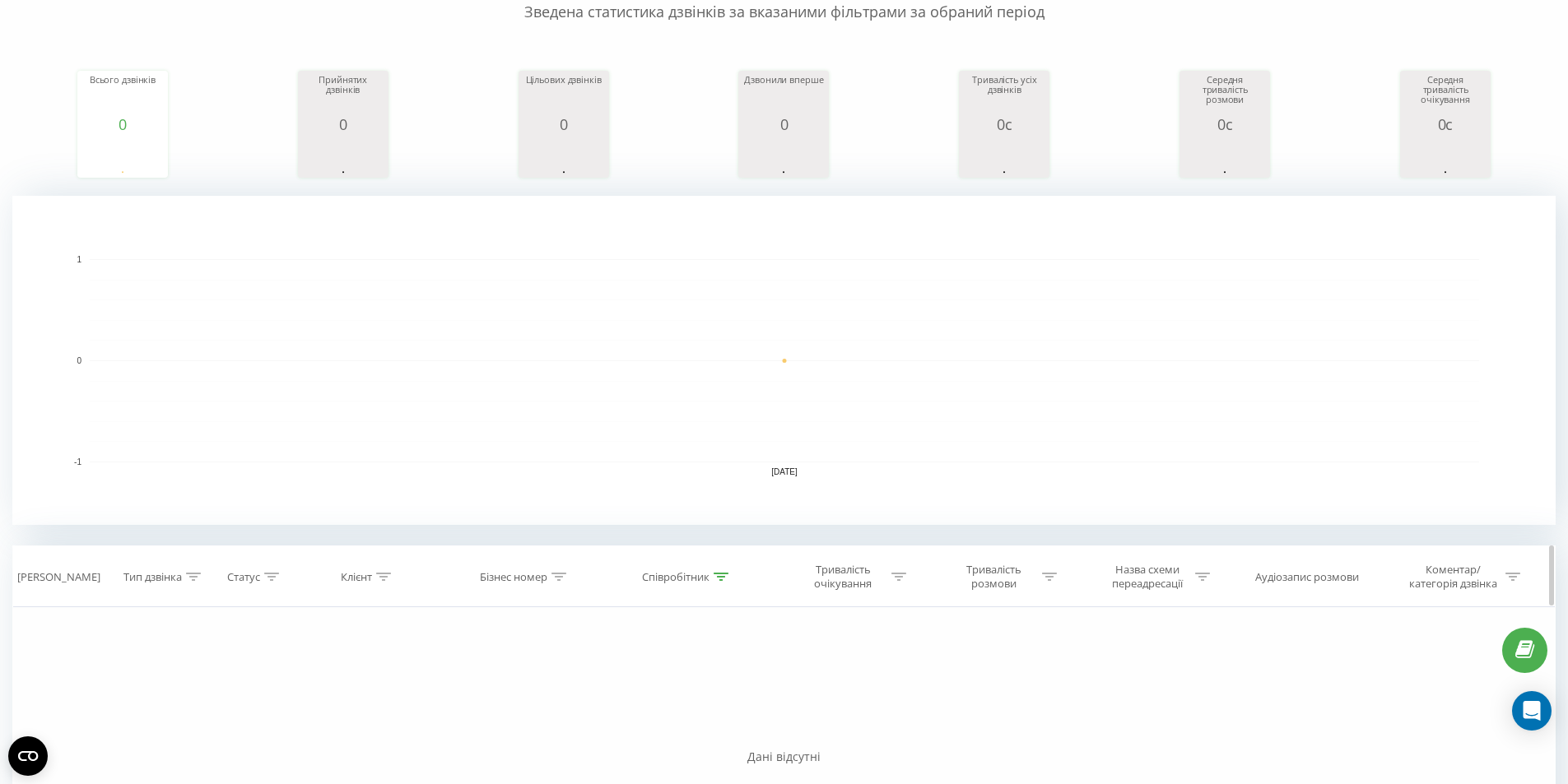
click at [713, 581] on div "Співробітник" at bounding box center [685, 577] width 86 height 14
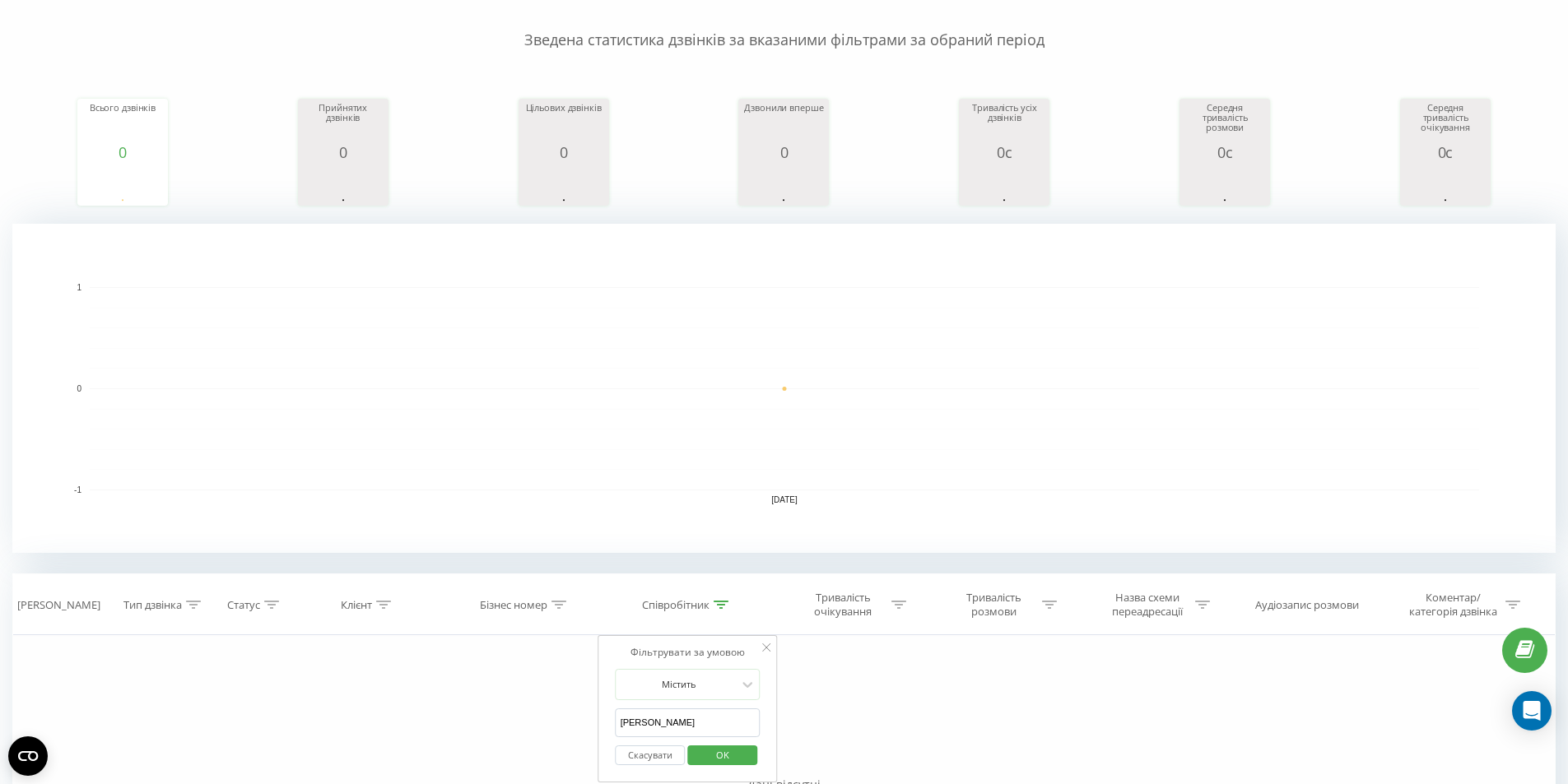
scroll to position [0, 0]
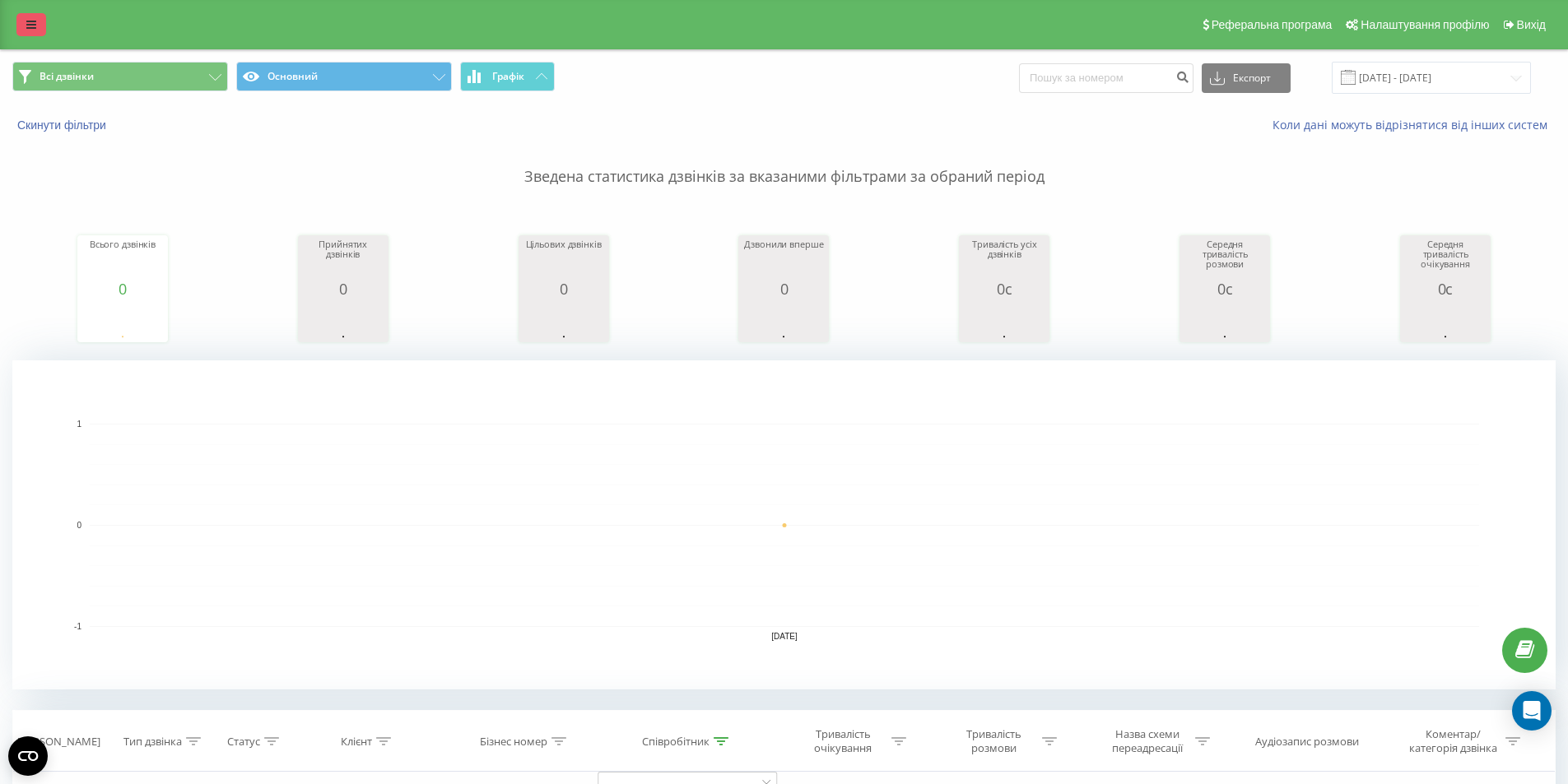
click at [23, 22] on link at bounding box center [32, 24] width 30 height 23
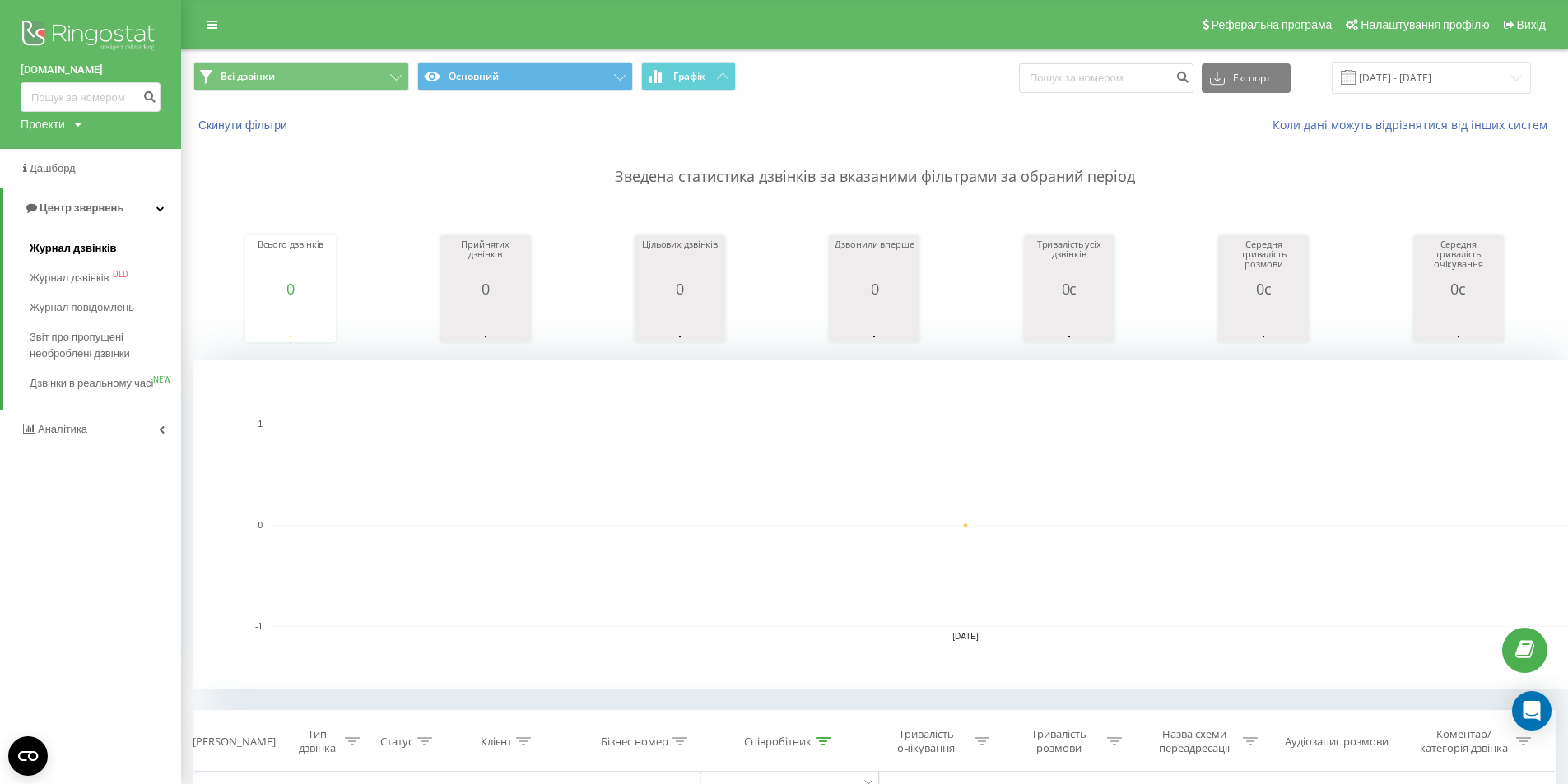
click at [43, 262] on link "Журнал дзвінків" at bounding box center [105, 249] width 152 height 30
click at [47, 255] on span "Журнал дзвінків" at bounding box center [73, 248] width 87 height 17
click at [60, 250] on span "Журнал дзвінків" at bounding box center [73, 248] width 87 height 17
click at [94, 251] on span "Журнал дзвінків" at bounding box center [73, 248] width 87 height 17
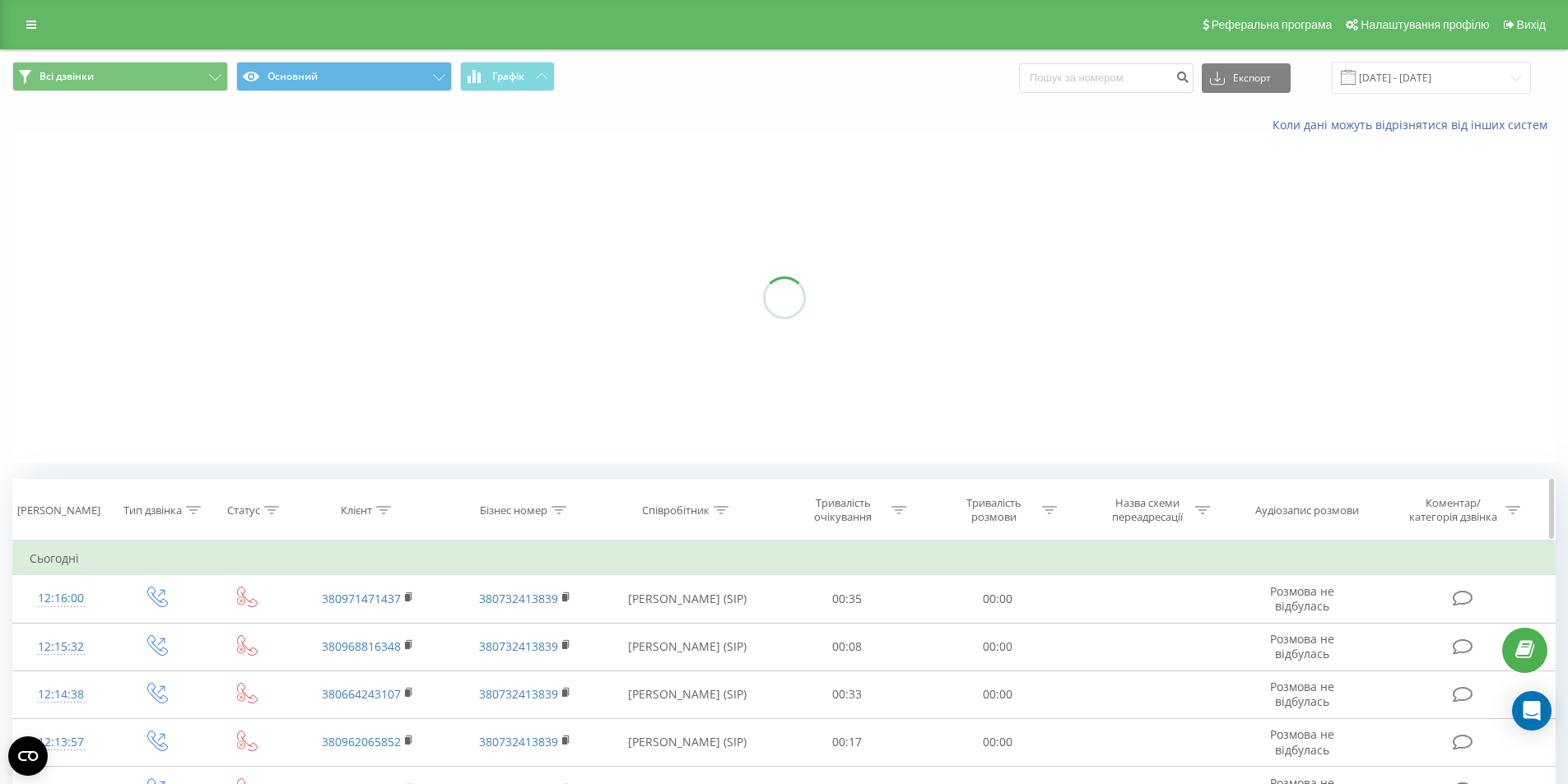
click at [712, 508] on div "Співробітник" at bounding box center [685, 510] width 86 height 14
click at [657, 628] on input "text" at bounding box center [687, 627] width 145 height 29
type input "візнюк"
click at [723, 665] on span "OK" at bounding box center [723, 660] width 46 height 26
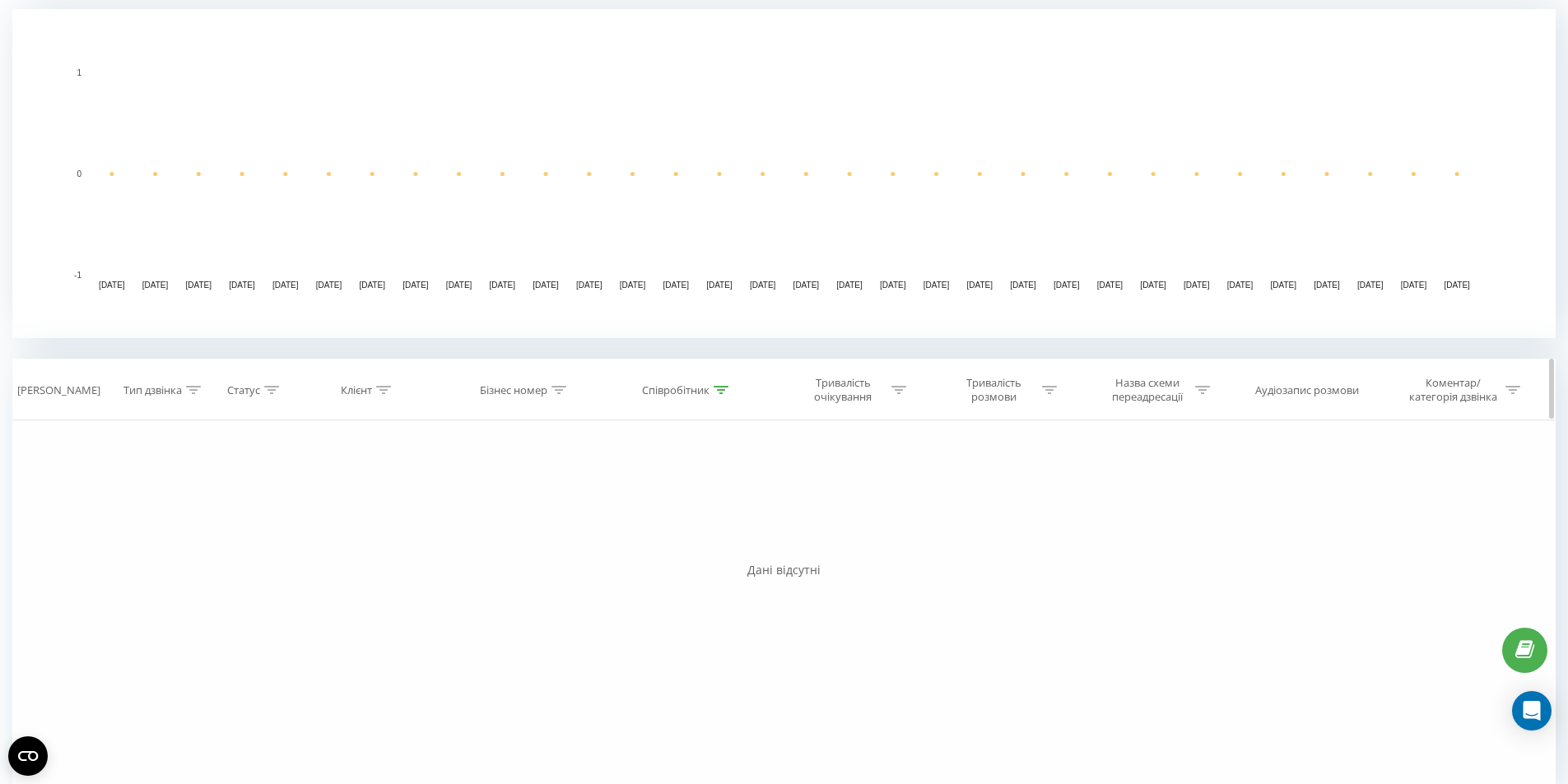
scroll to position [372, 0]
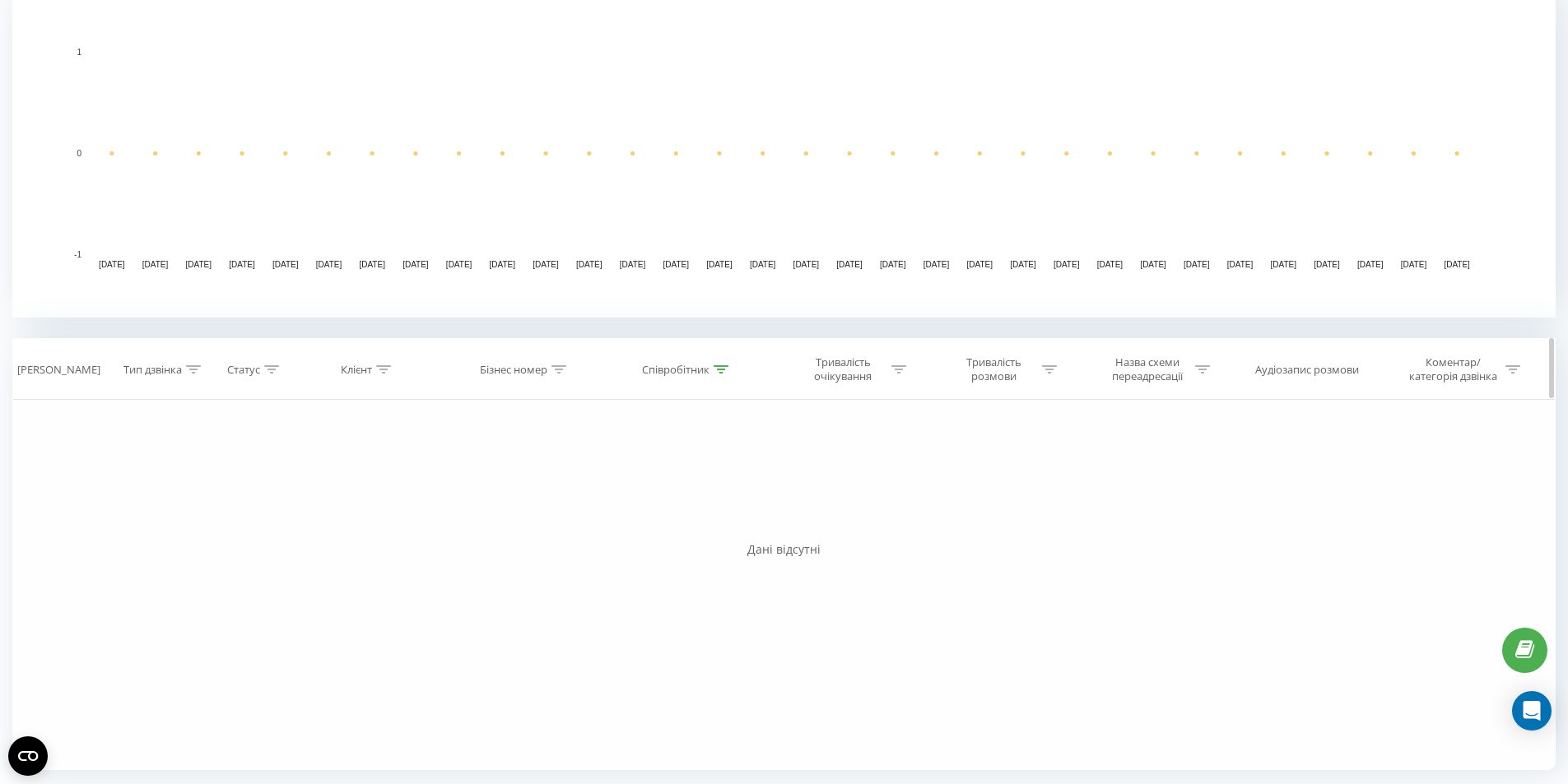
click at [725, 373] on icon at bounding box center [721, 370] width 15 height 8
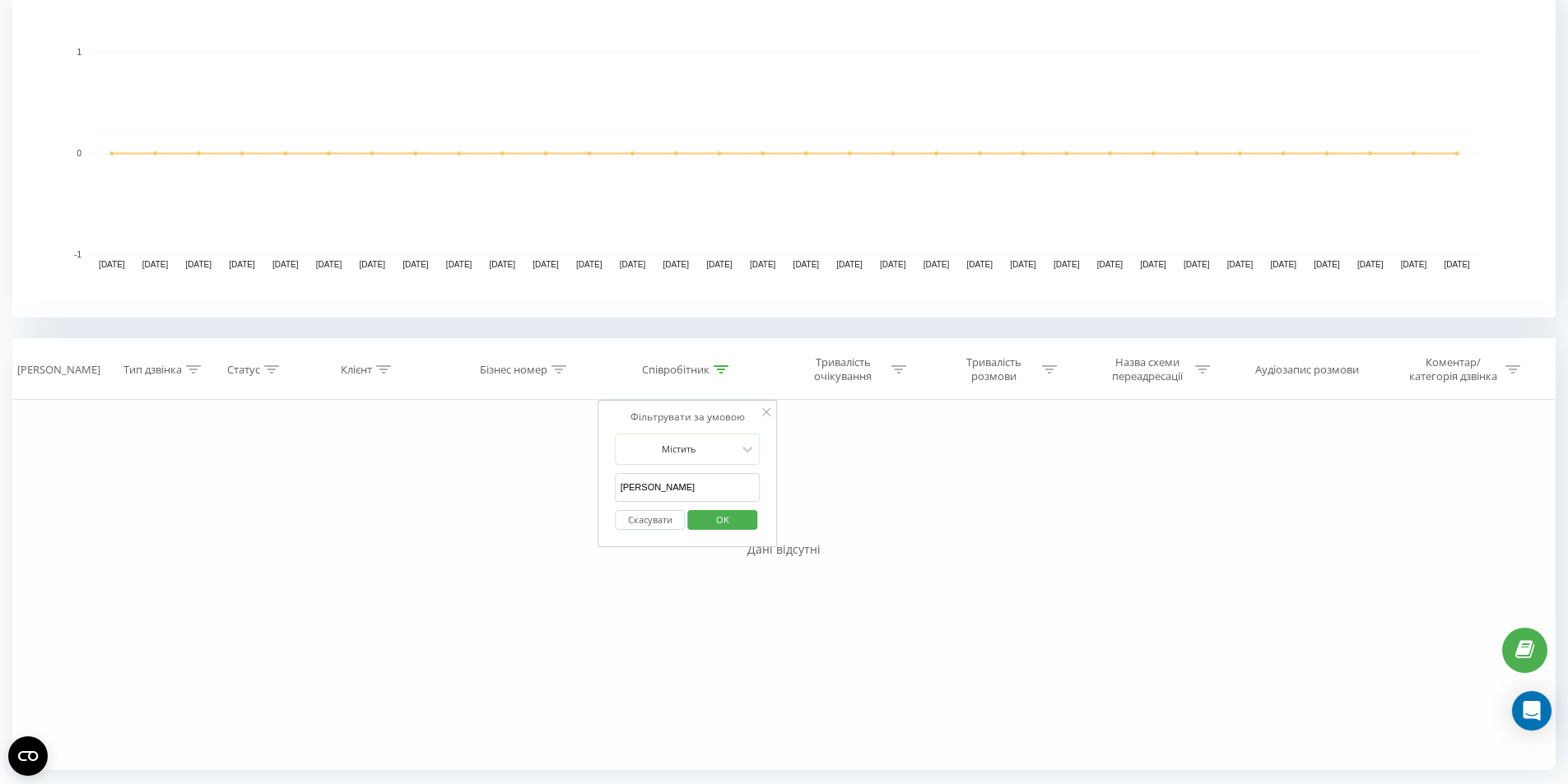
drag, startPoint x: 661, startPoint y: 487, endPoint x: 322, endPoint y: 496, distance: 339.1
click at [341, 496] on div "Фільтрувати за умовою Дорівнює Введіть значення Скасувати OK Фільтрувати за умо…" at bounding box center [783, 585] width 1543 height 371
paste input "380687925769"
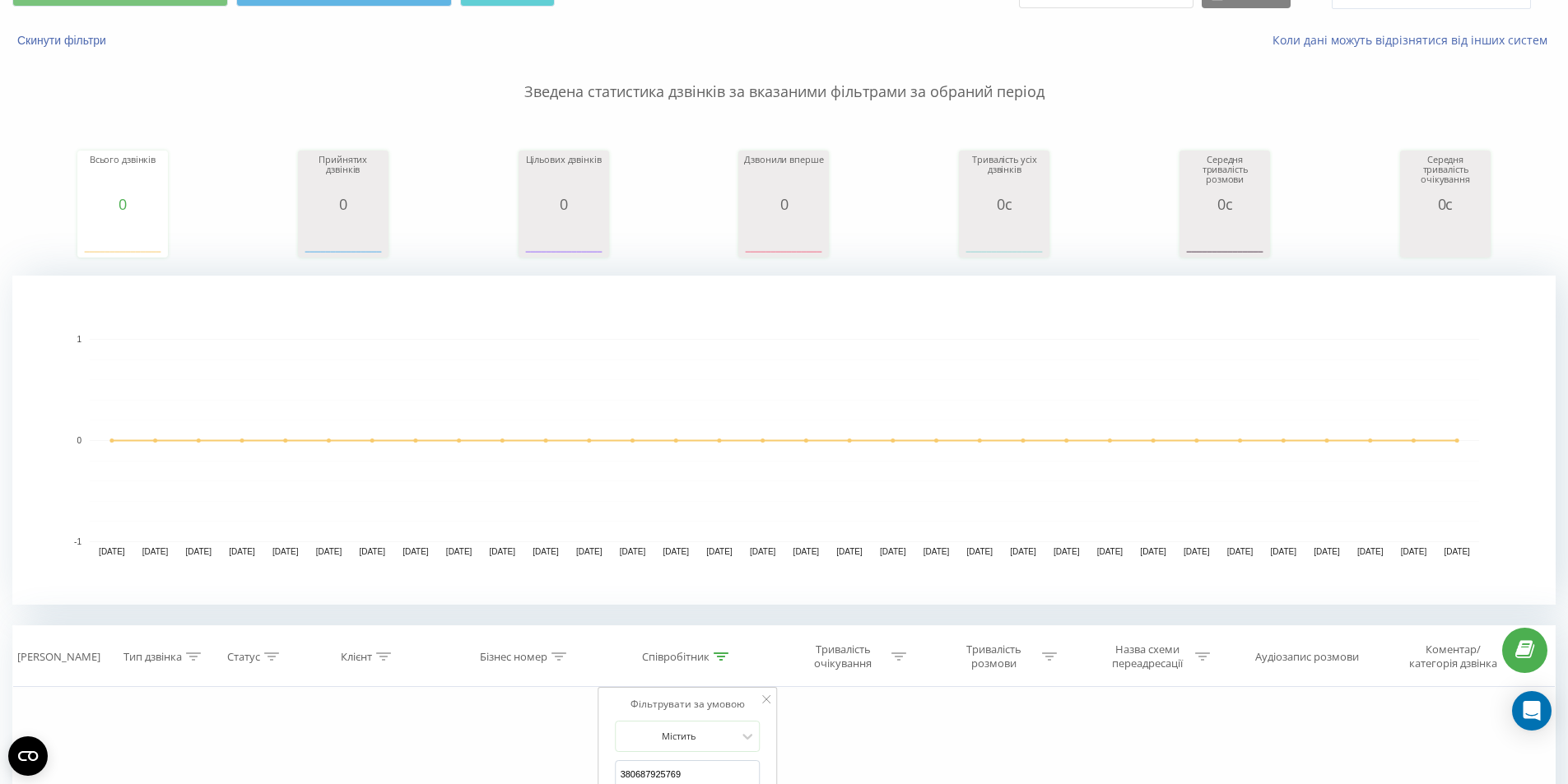
scroll to position [247, 0]
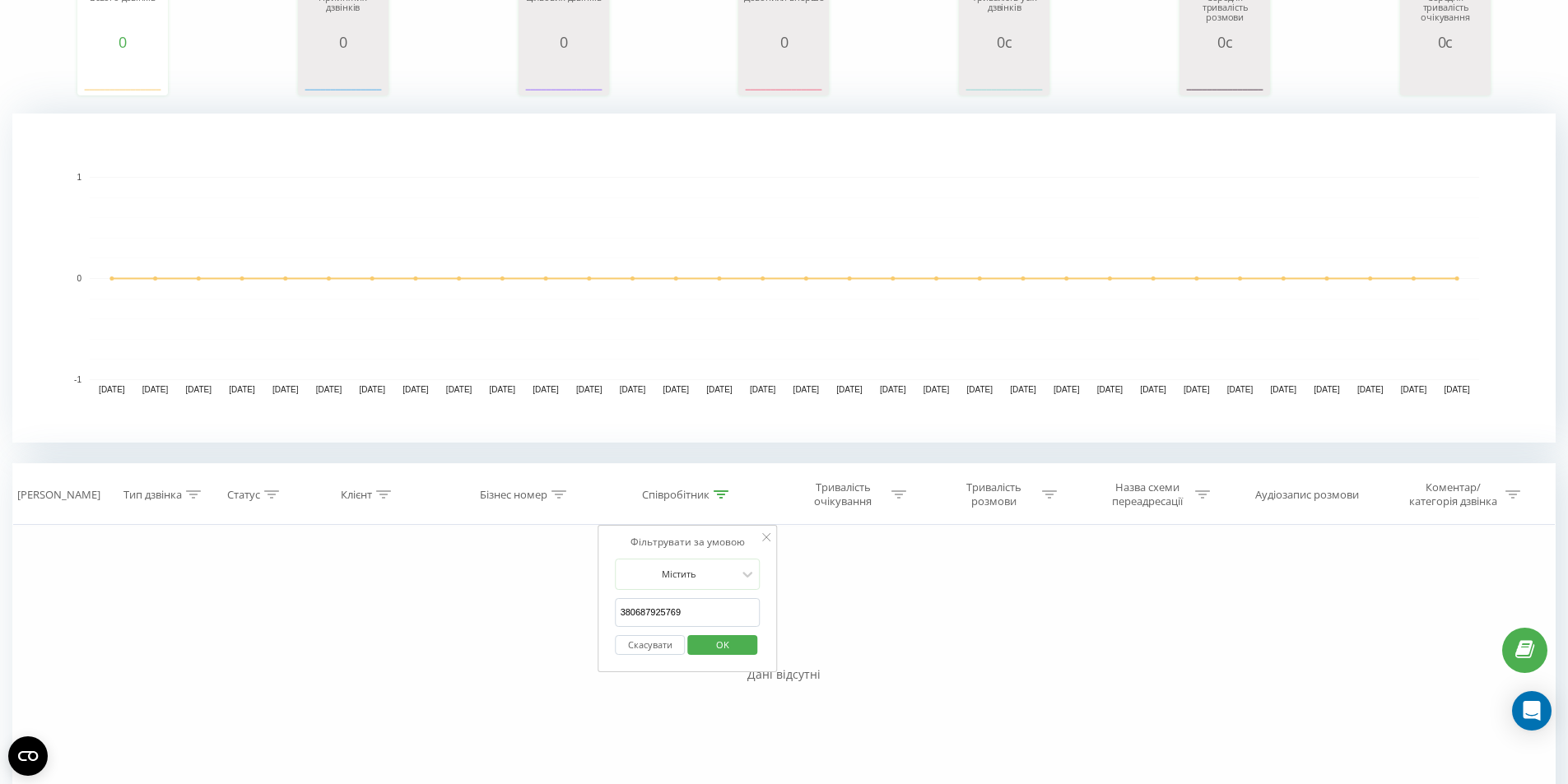
type input "380687925769"
click at [686, 617] on input "380687925769" at bounding box center [688, 613] width 145 height 29
click at [712, 644] on span "OK" at bounding box center [723, 645] width 46 height 26
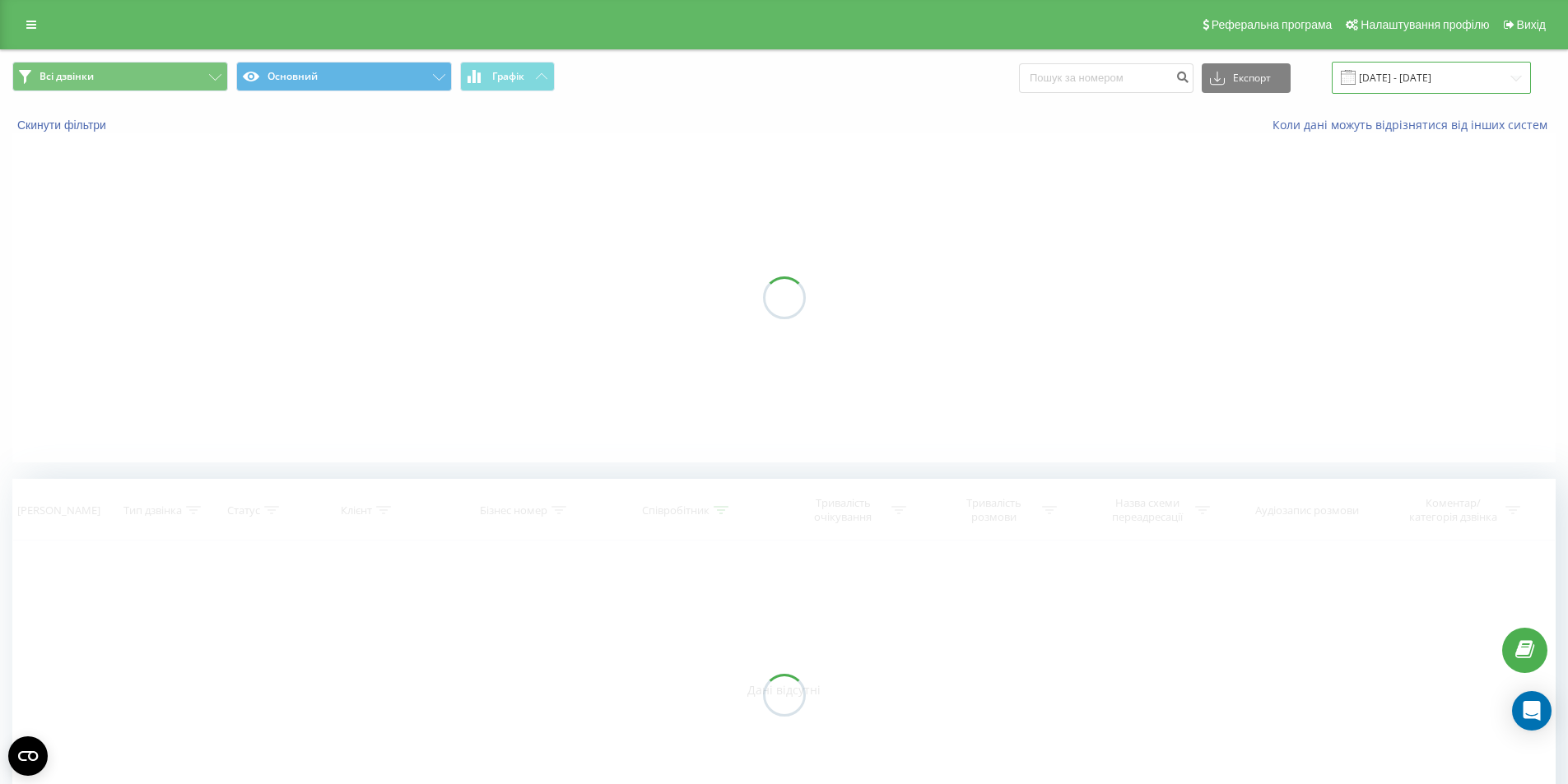
click at [1419, 79] on input "20.07.2025 - 20.08.2025" at bounding box center [1430, 77] width 199 height 32
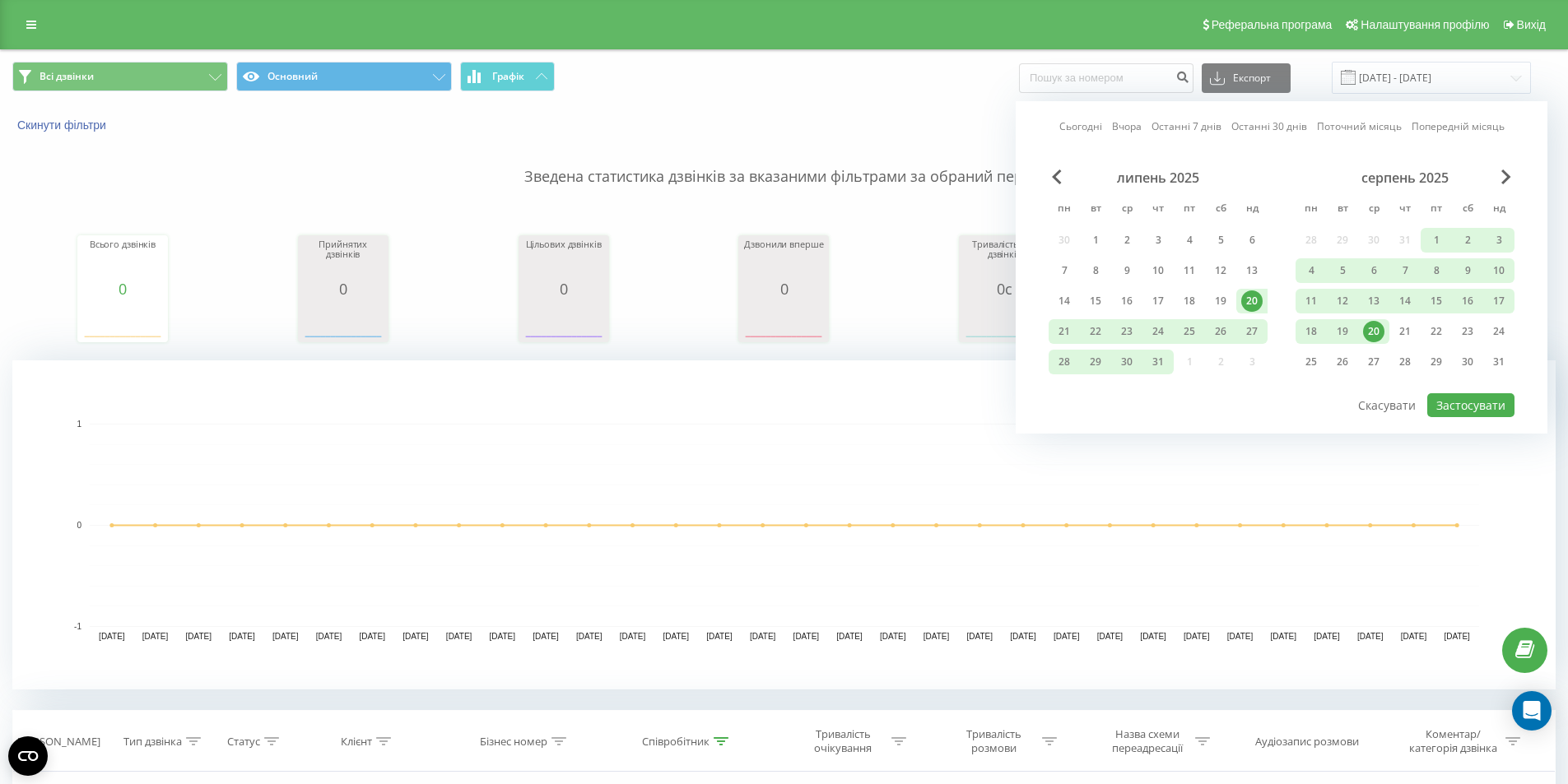
click at [1377, 327] on div "20" at bounding box center [1374, 332] width 22 height 22
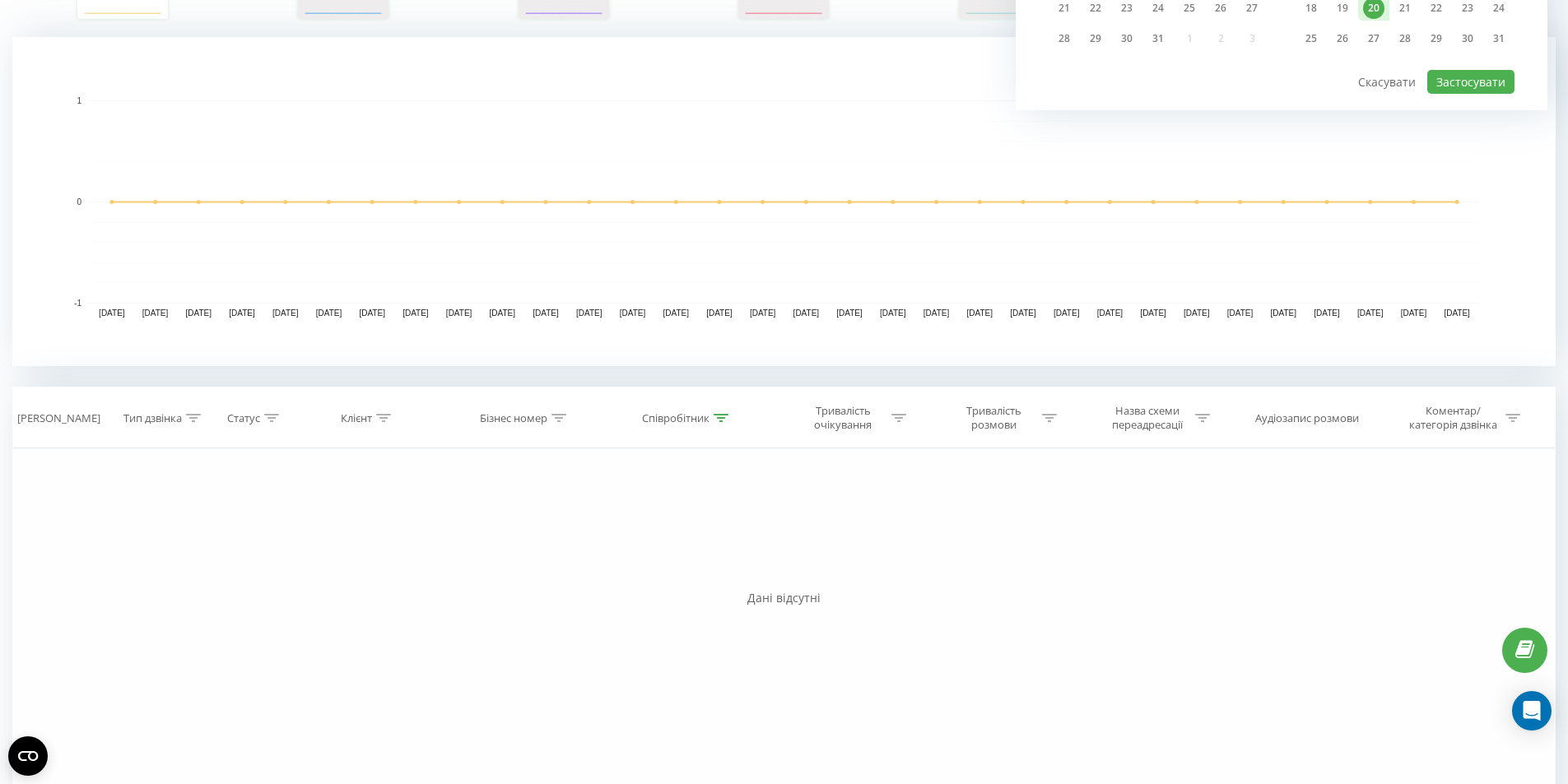
scroll to position [329, 0]
click at [707, 413] on div "Співробітник" at bounding box center [676, 412] width 67 height 14
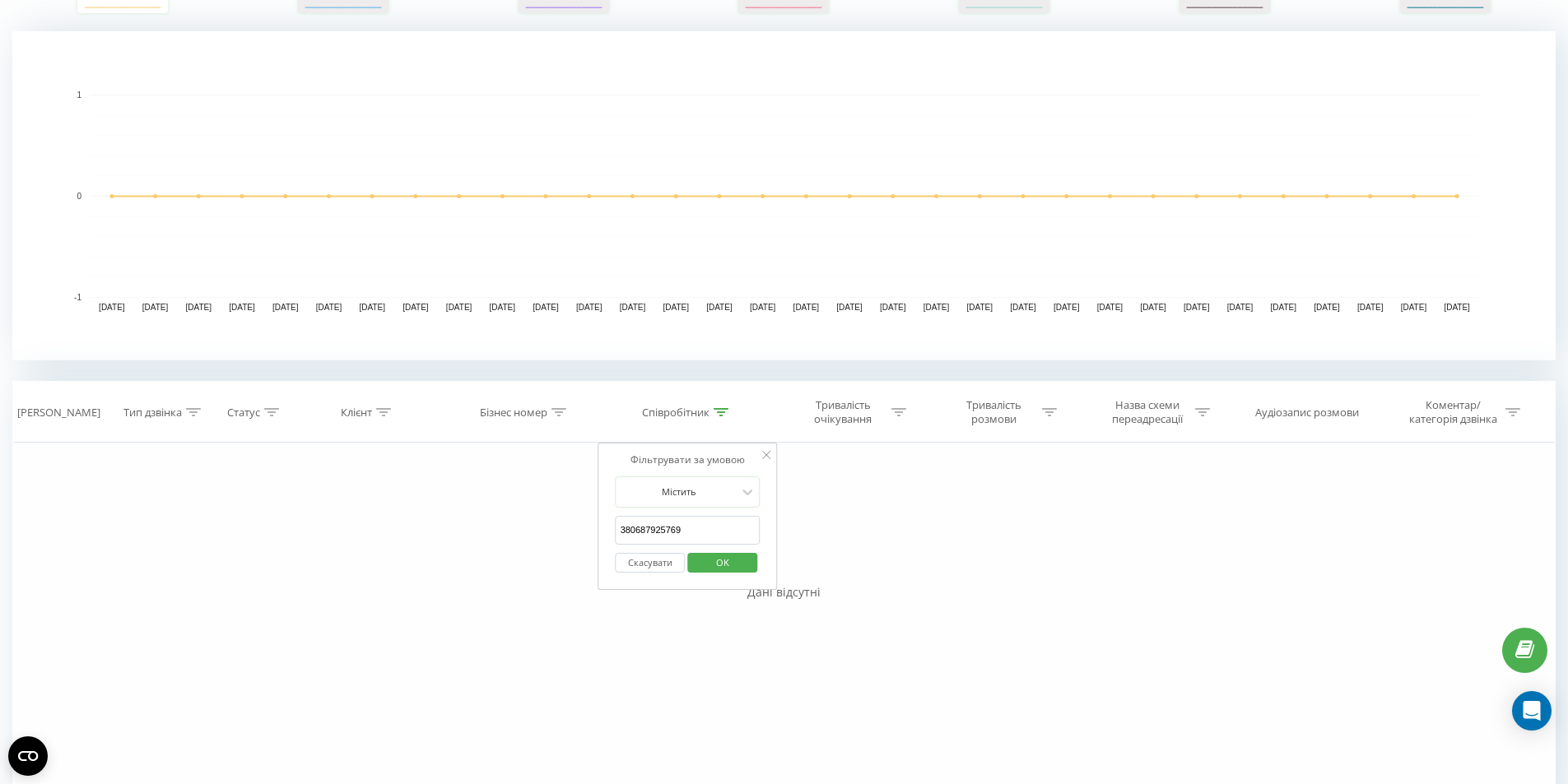
click at [721, 560] on span "OK" at bounding box center [723, 563] width 46 height 26
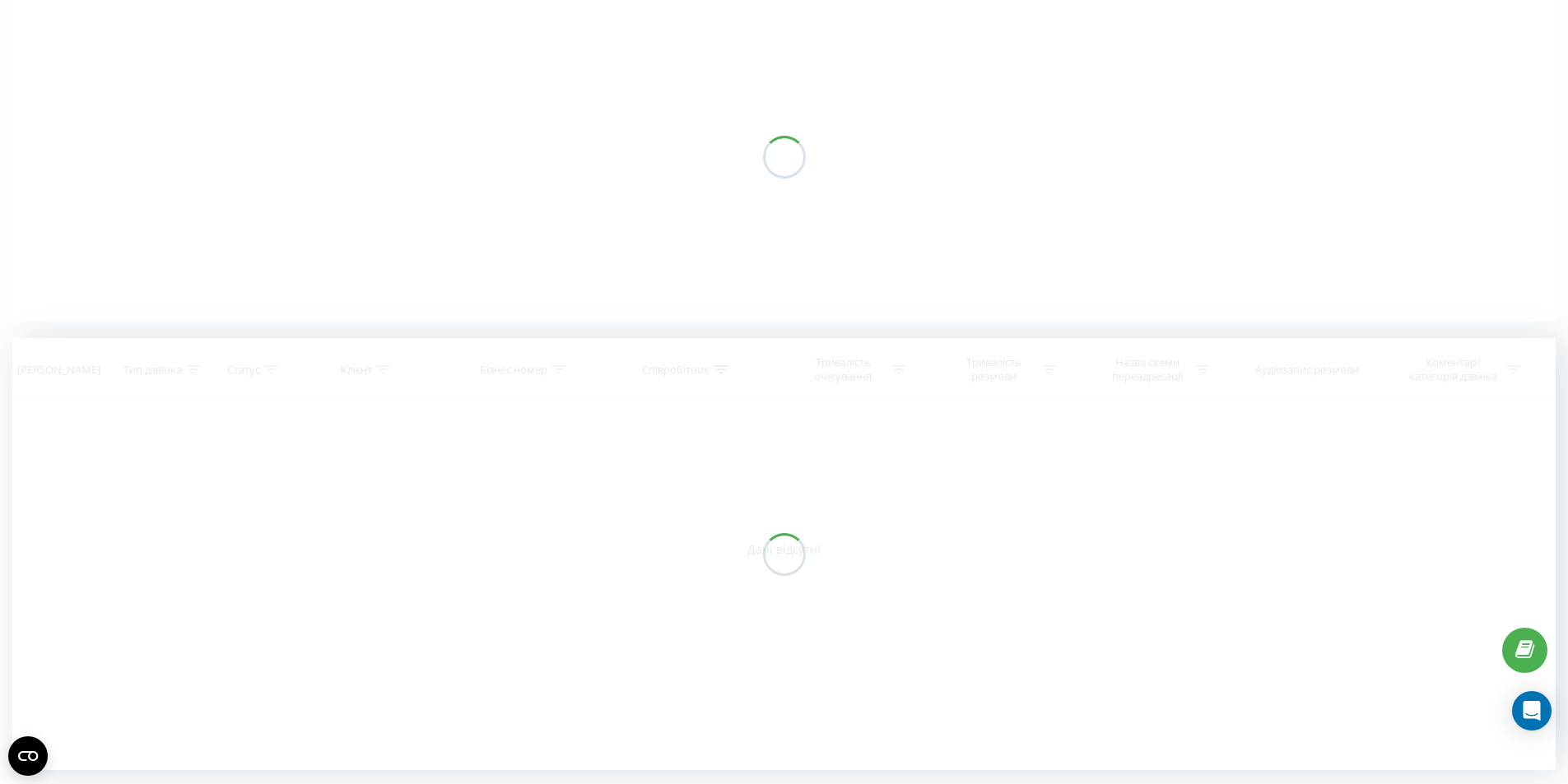
scroll to position [141, 0]
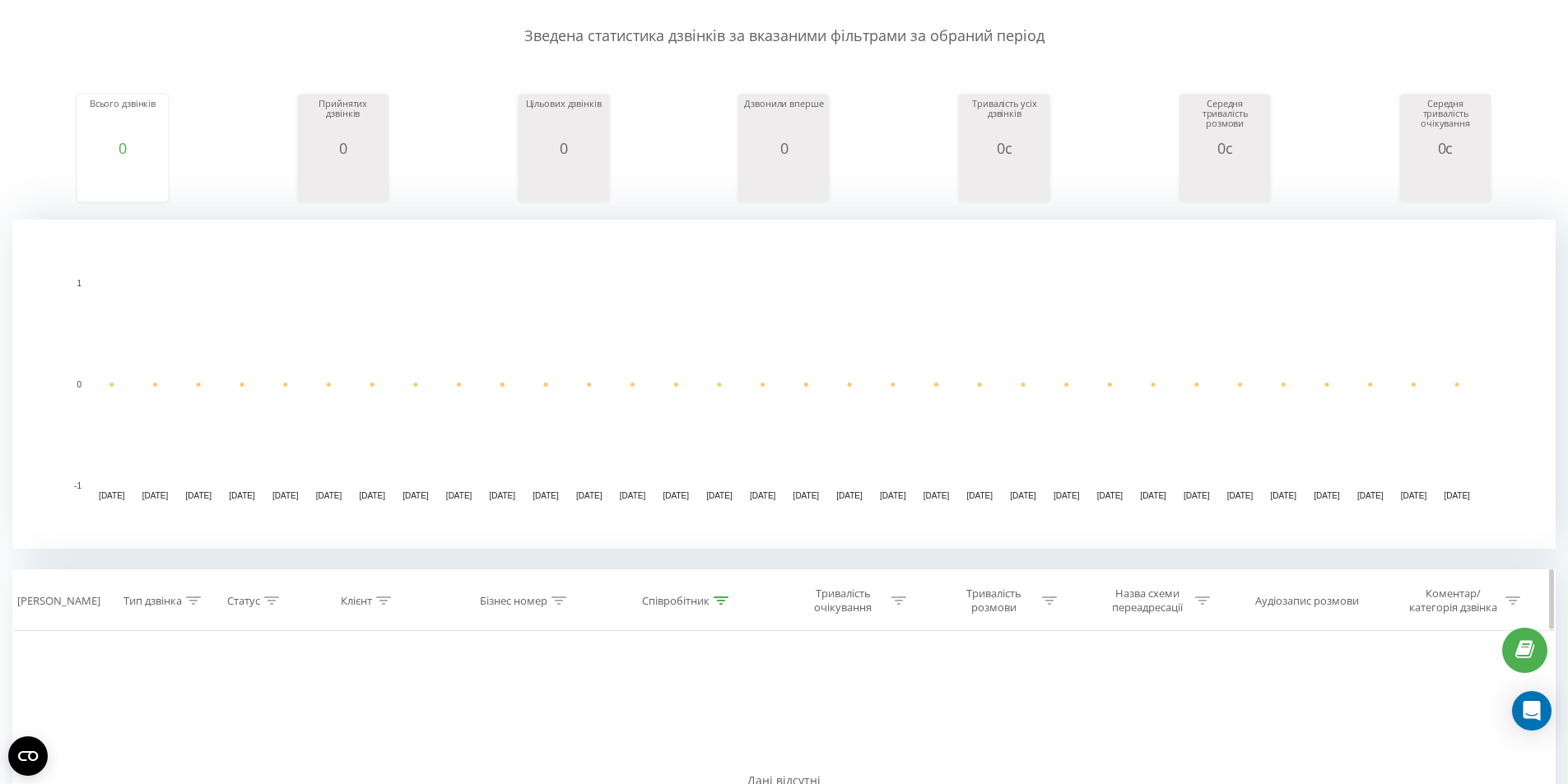
click at [716, 604] on icon at bounding box center [721, 601] width 15 height 8
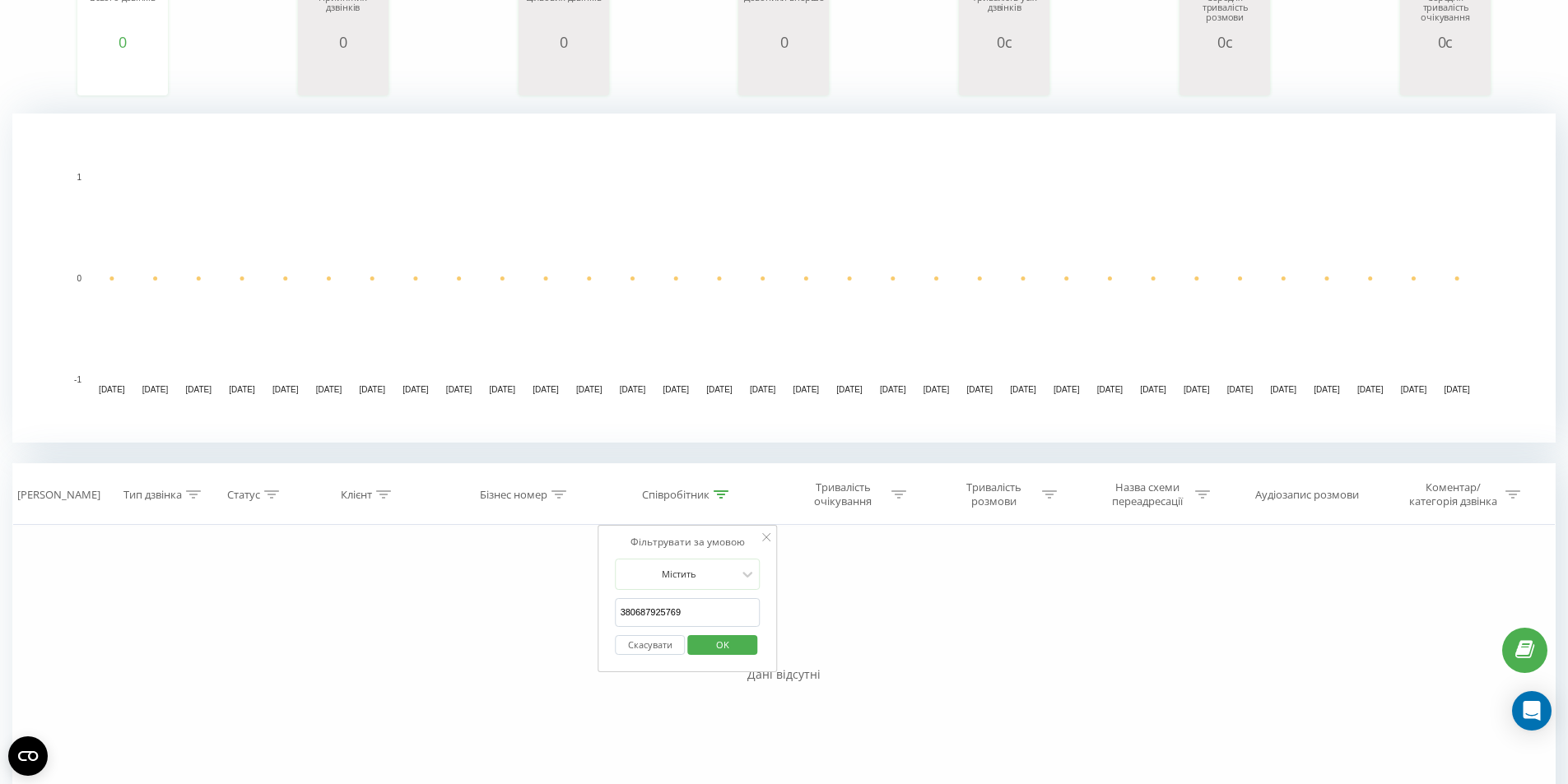
scroll to position [372, 0]
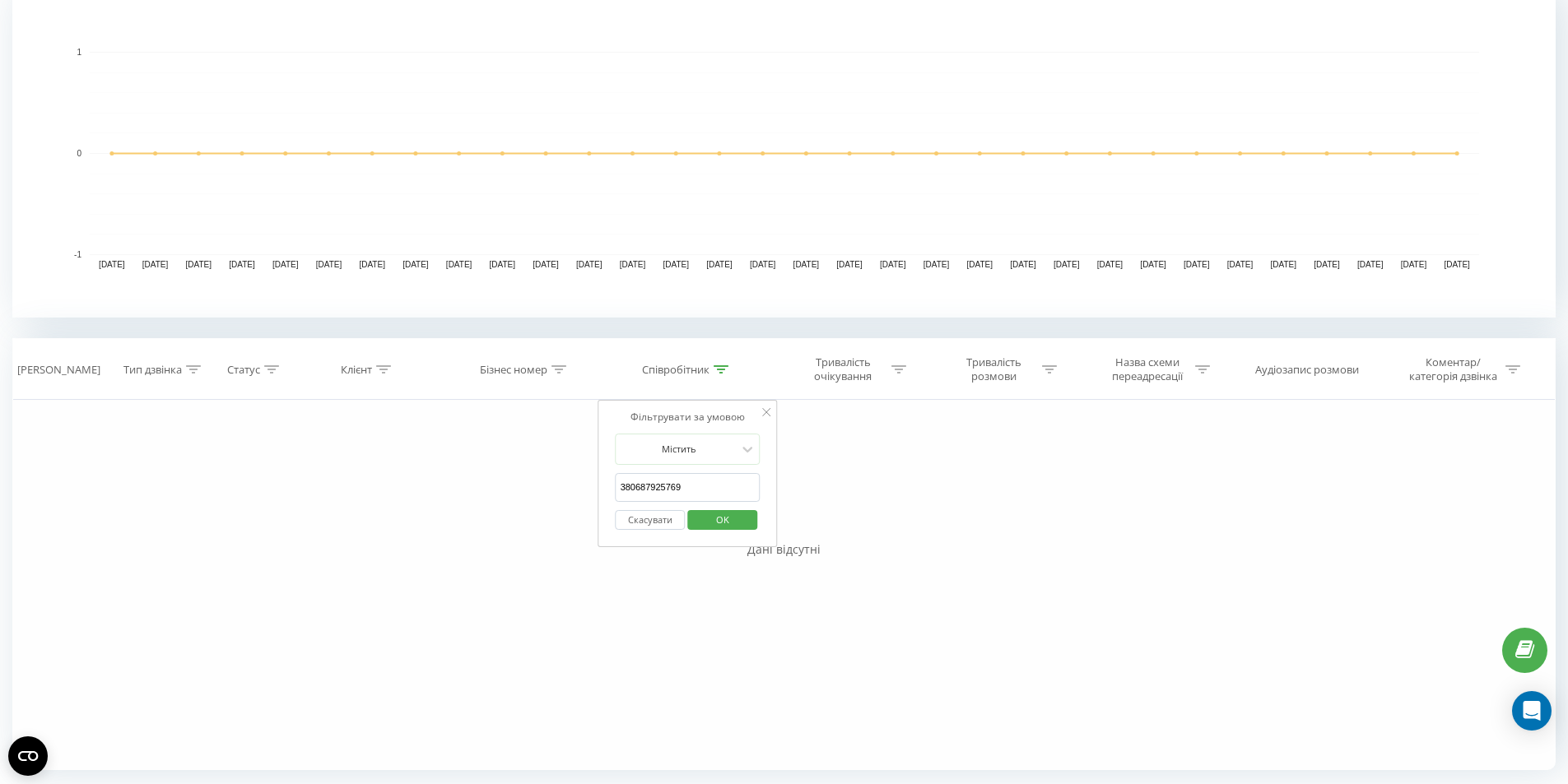
drag, startPoint x: 627, startPoint y: 491, endPoint x: 711, endPoint y: 496, distance: 84.1
click at [711, 496] on input "380687925769" at bounding box center [688, 487] width 145 height 29
click at [709, 496] on input "380687925769" at bounding box center [688, 487] width 145 height 29
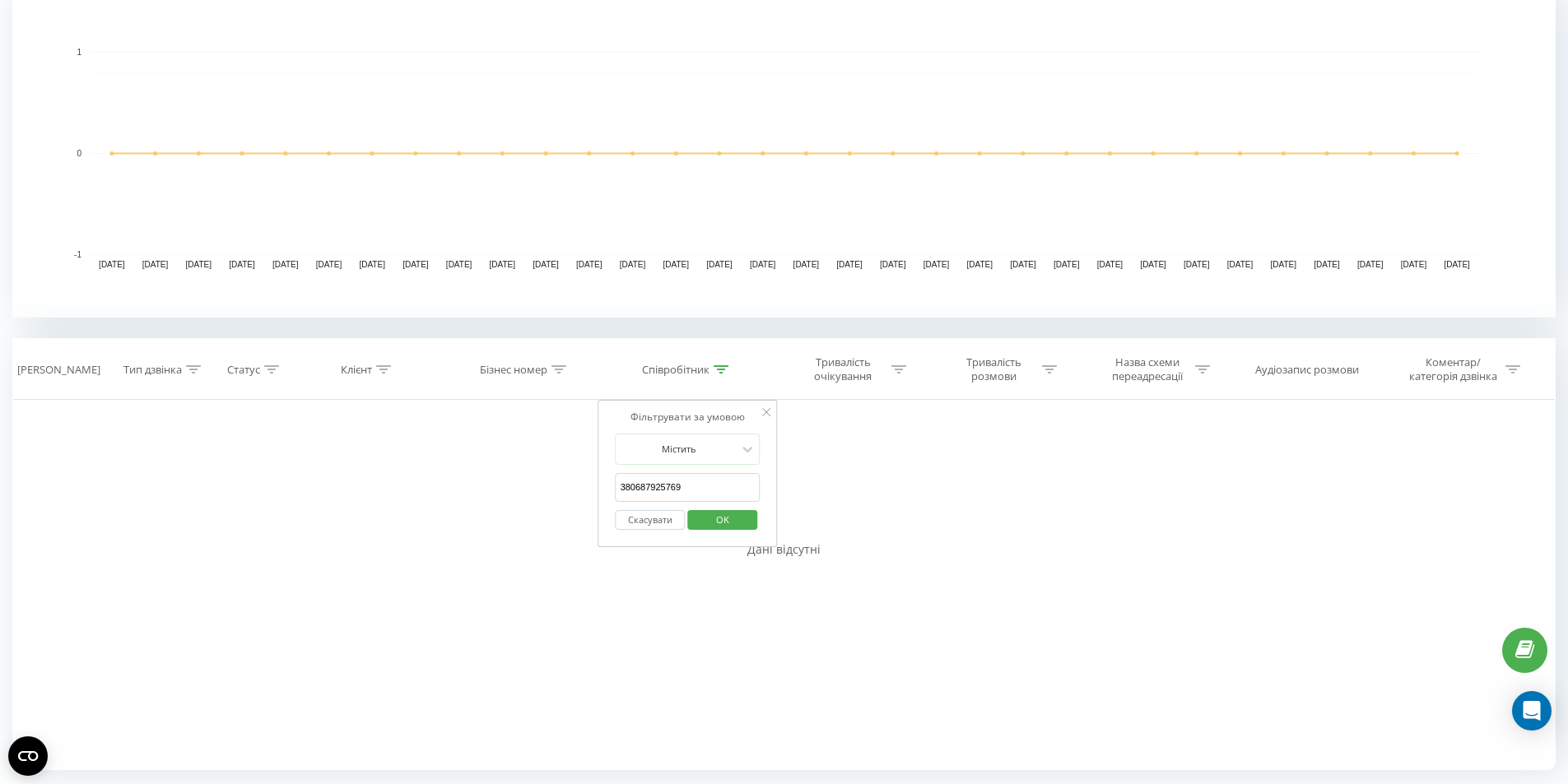
drag, startPoint x: 709, startPoint y: 496, endPoint x: 691, endPoint y: 498, distance: 18.1
click at [691, 498] on input "380687925769" at bounding box center [688, 487] width 145 height 29
paste input "380687925769"
type input "380687925769"
click at [832, 499] on div "Фільтрувати за умовою Дорівнює Введіть значення Скасувати OK Фільтрувати за умо…" at bounding box center [783, 585] width 1543 height 371
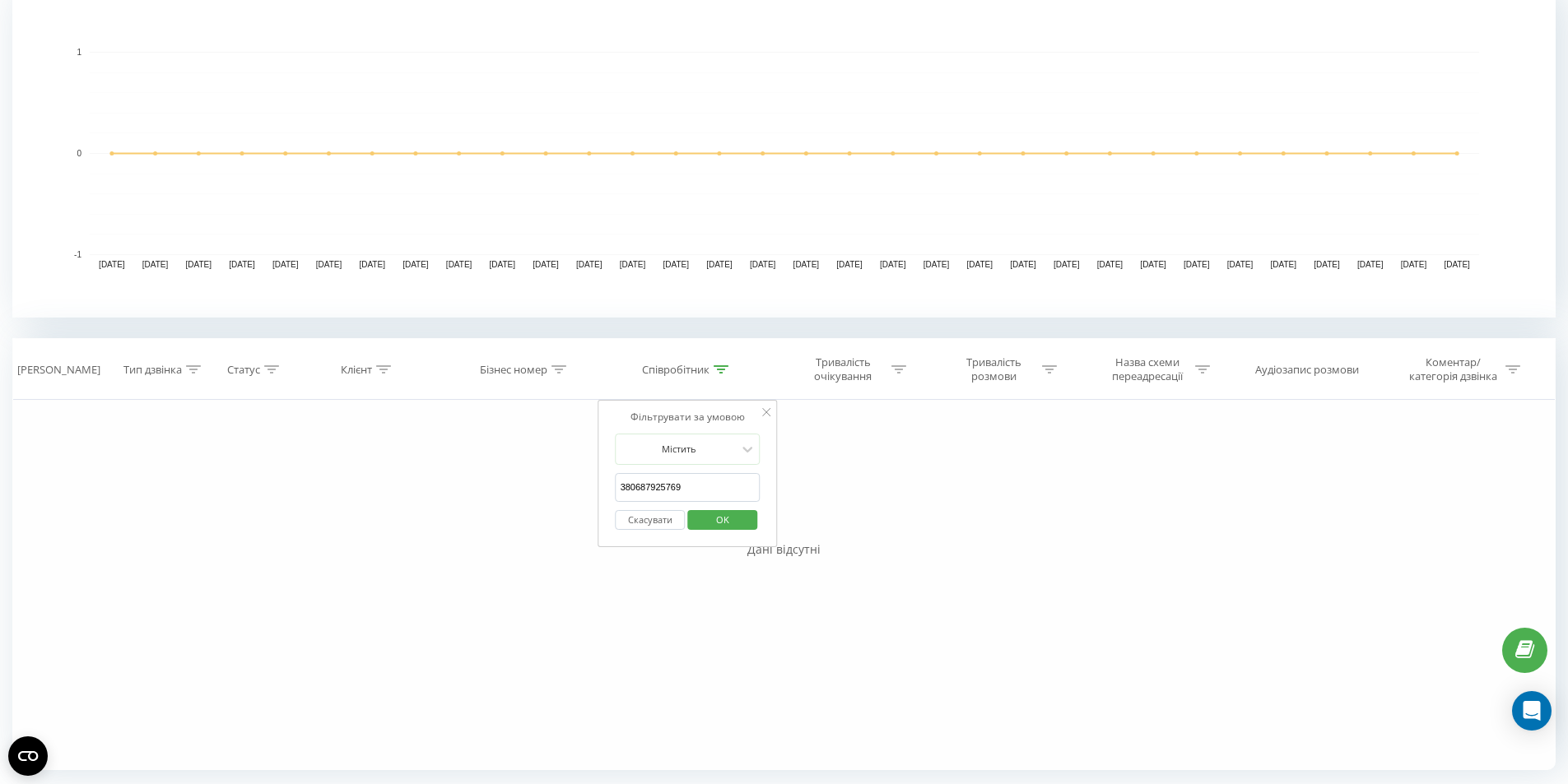
click at [746, 519] on button "OK" at bounding box center [722, 520] width 70 height 21
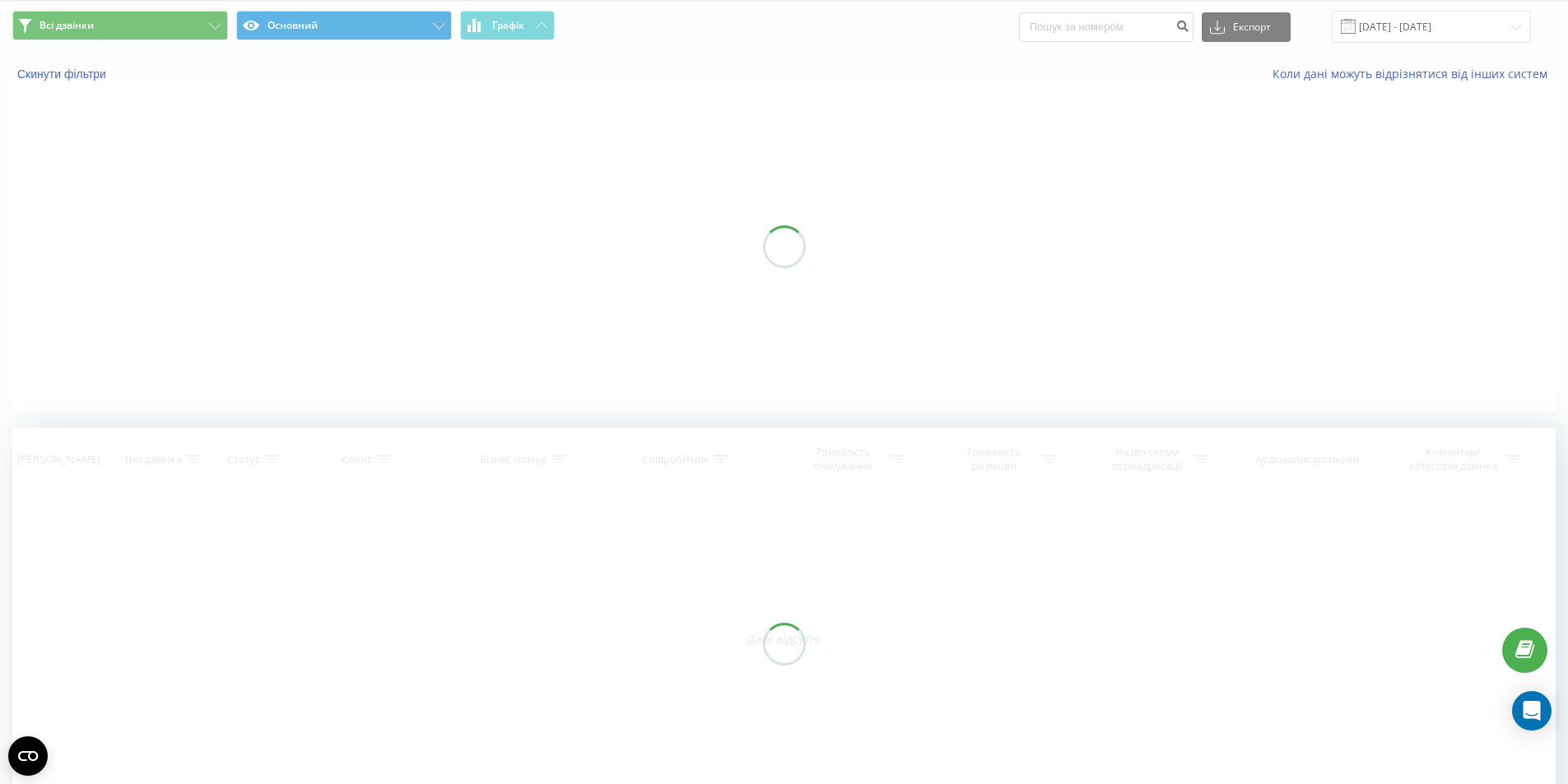
scroll to position [0, 0]
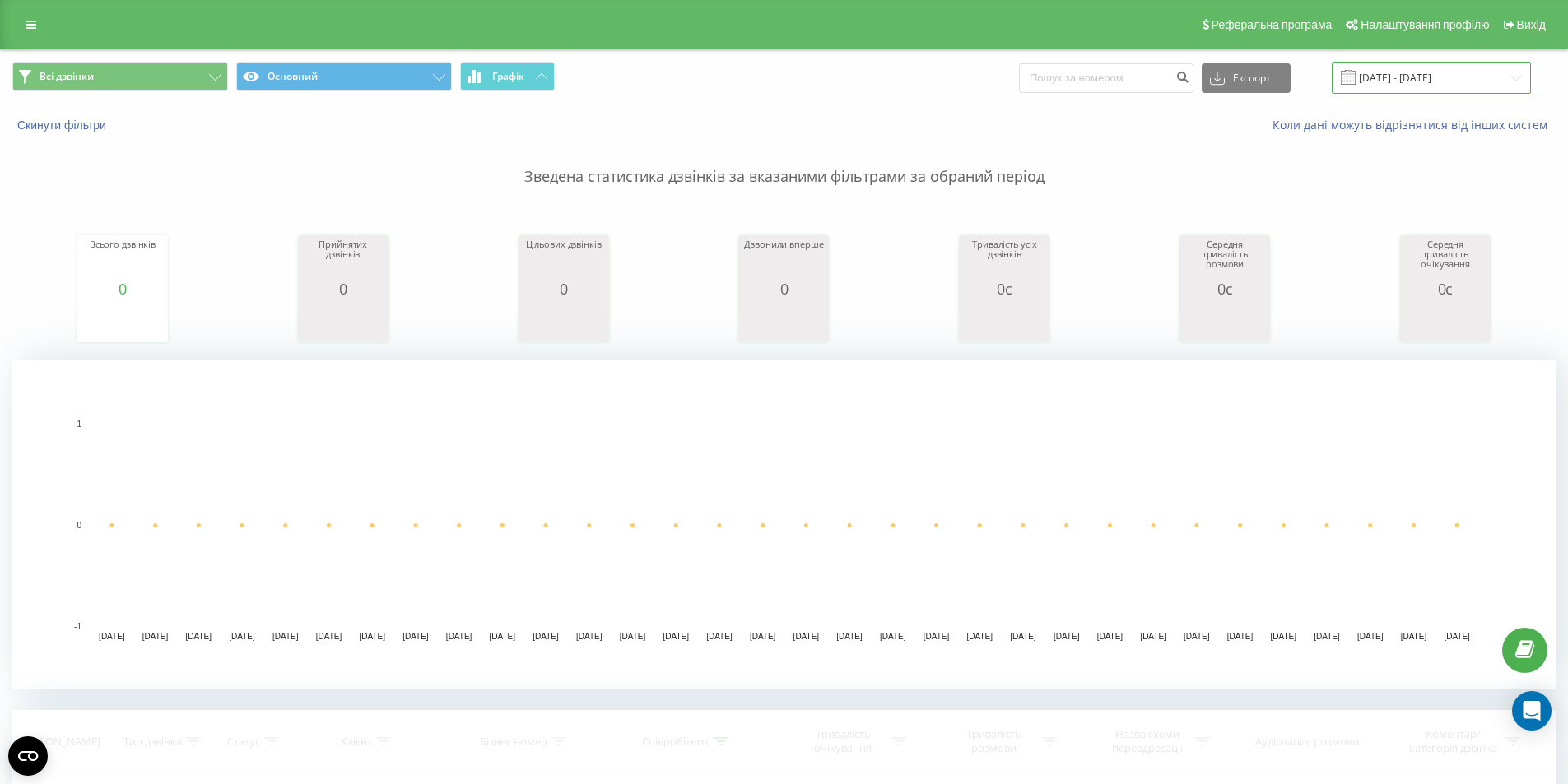
click at [1399, 78] on input "20.07.2025 - 20.08.2025" at bounding box center [1430, 77] width 199 height 32
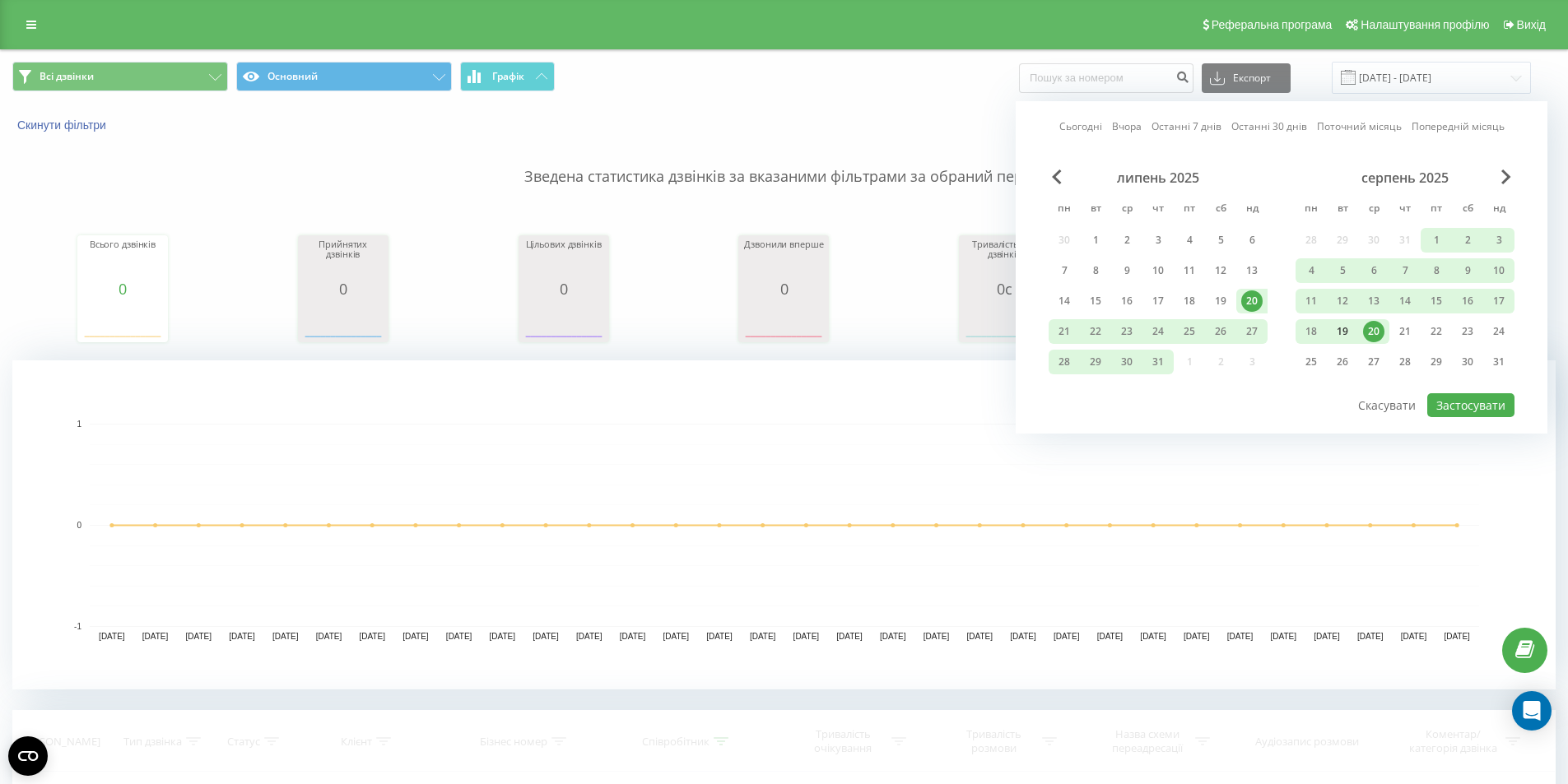
click at [1348, 334] on div "19" at bounding box center [1342, 332] width 22 height 22
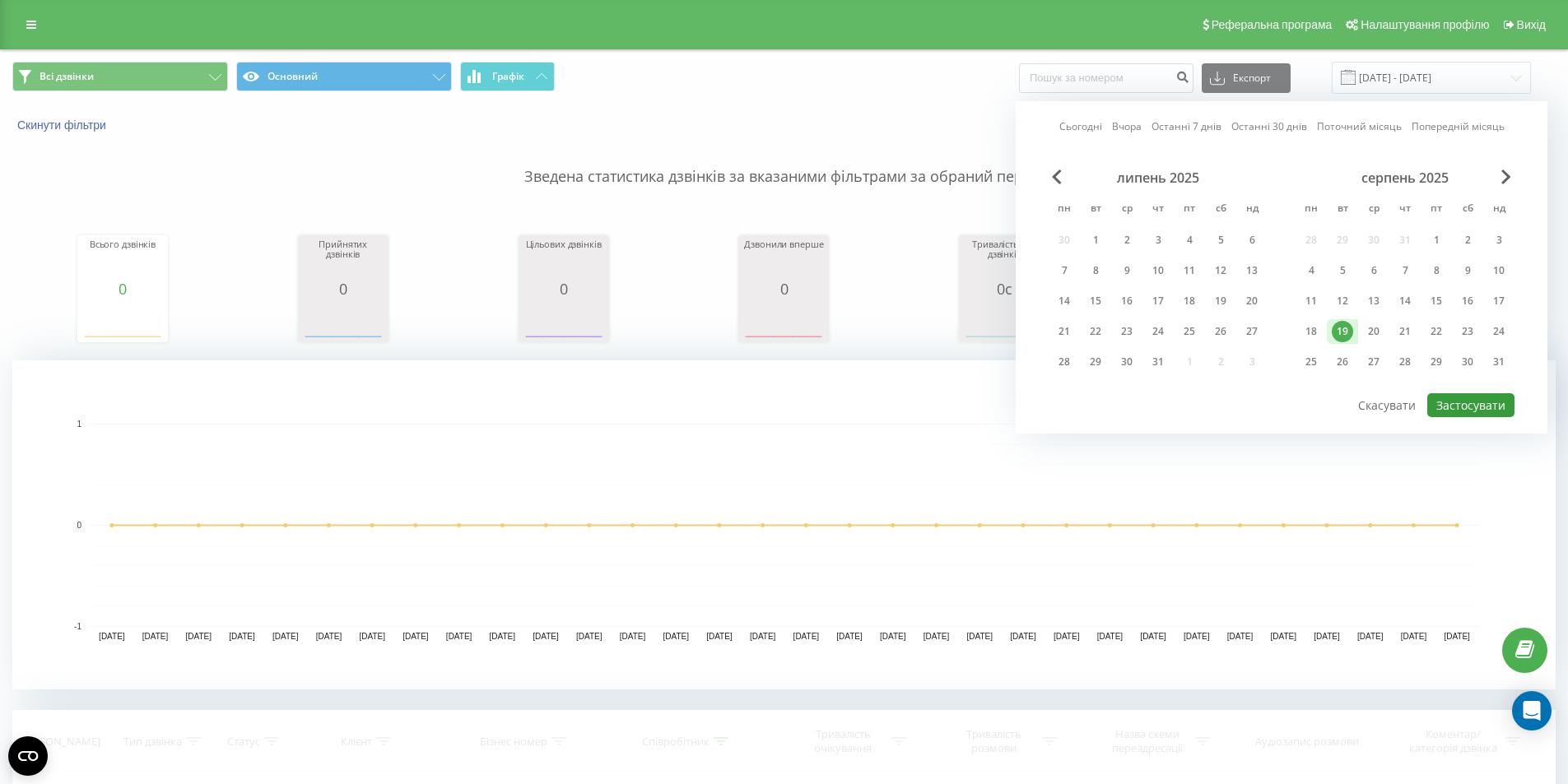
click at [1461, 405] on button "Застосувати" at bounding box center [1471, 405] width 87 height 24
type input "[DATE] - [DATE]"
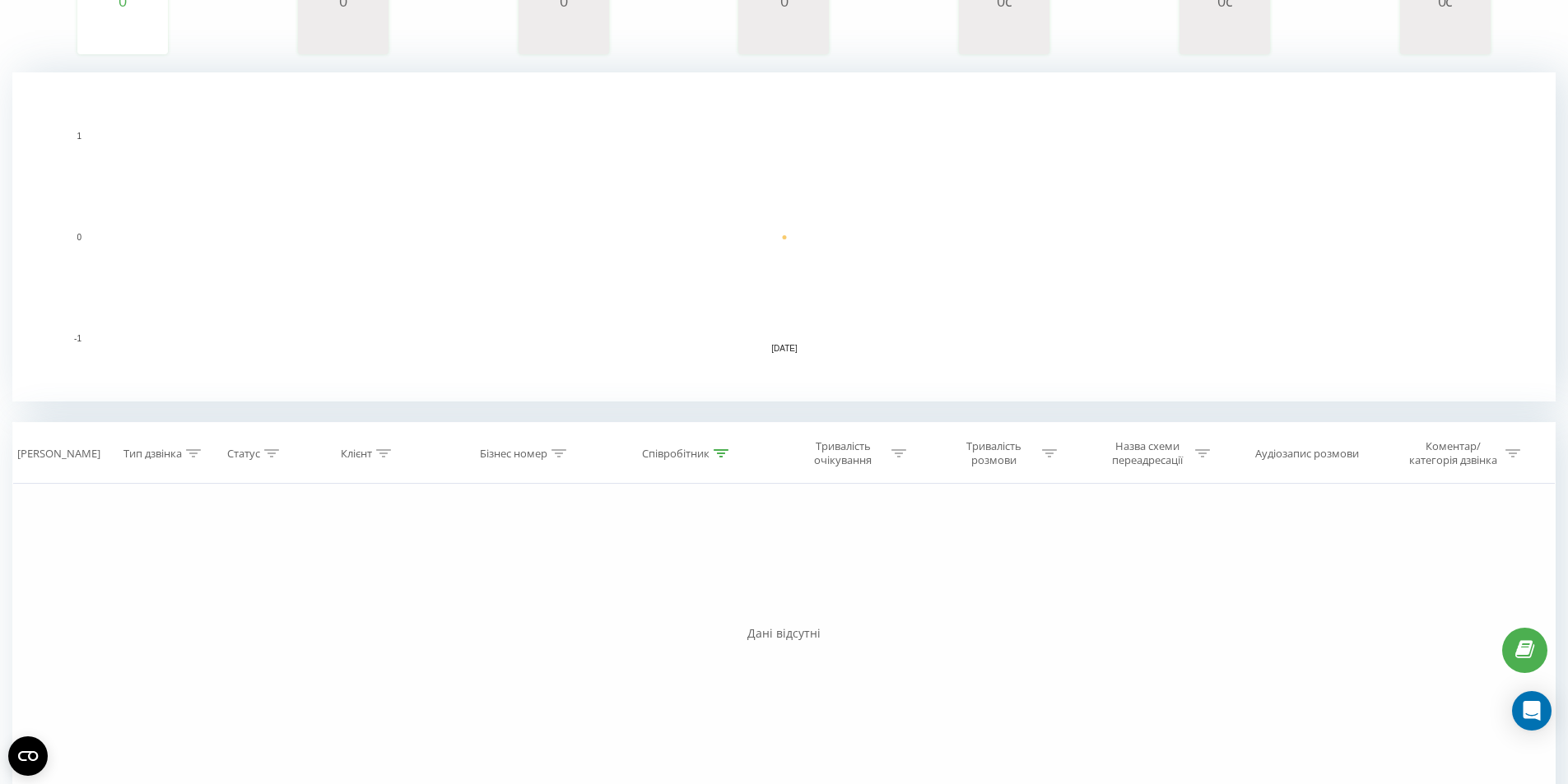
scroll to position [372, 0]
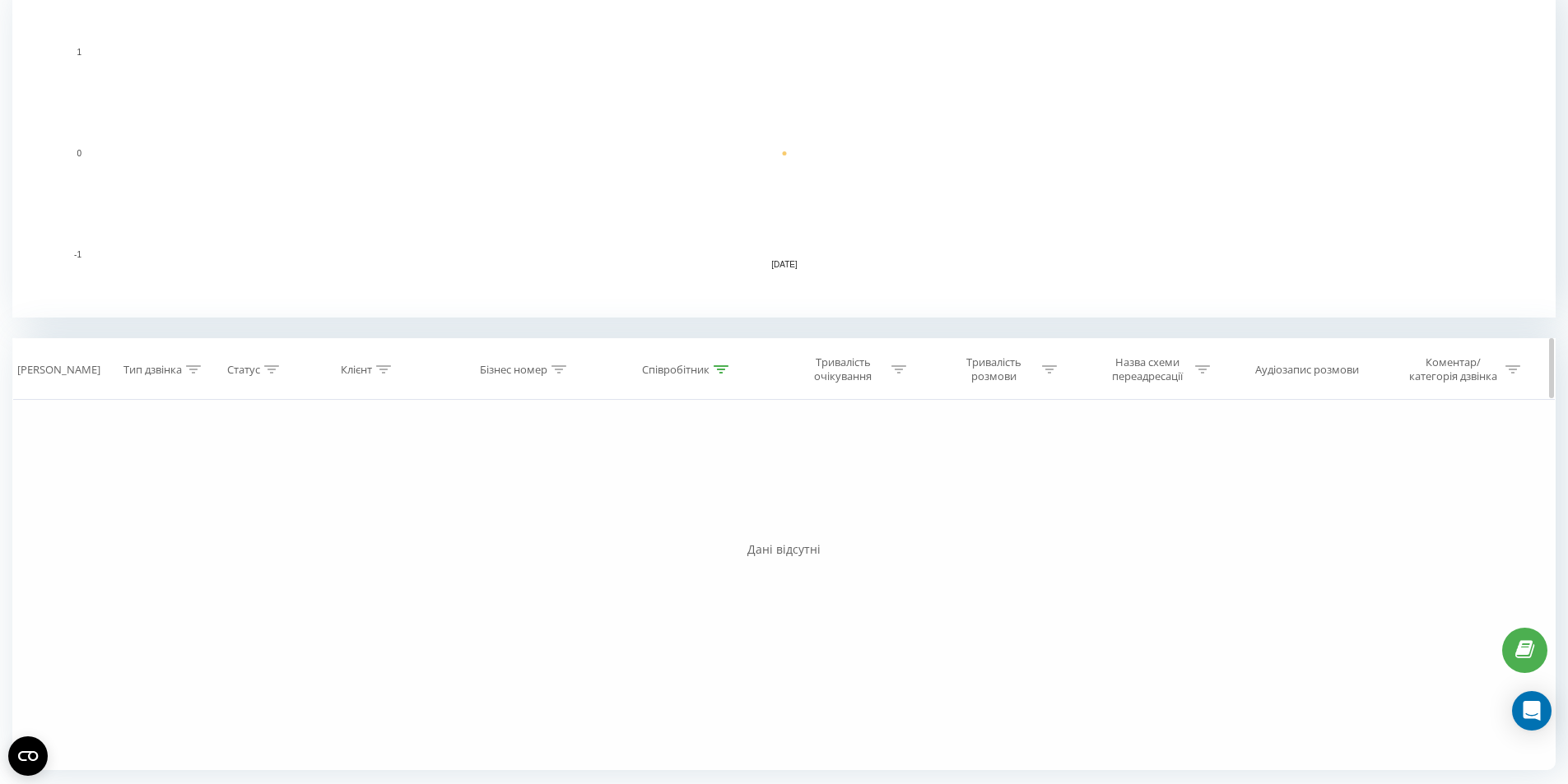
click at [704, 378] on th "Співробітник" at bounding box center [688, 369] width 168 height 60
click at [705, 372] on div "Співробітник" at bounding box center [676, 370] width 67 height 14
drag, startPoint x: 705, startPoint y: 372, endPoint x: 695, endPoint y: 487, distance: 115.4
click at [695, 487] on input "380687925769" at bounding box center [688, 487] width 145 height 29
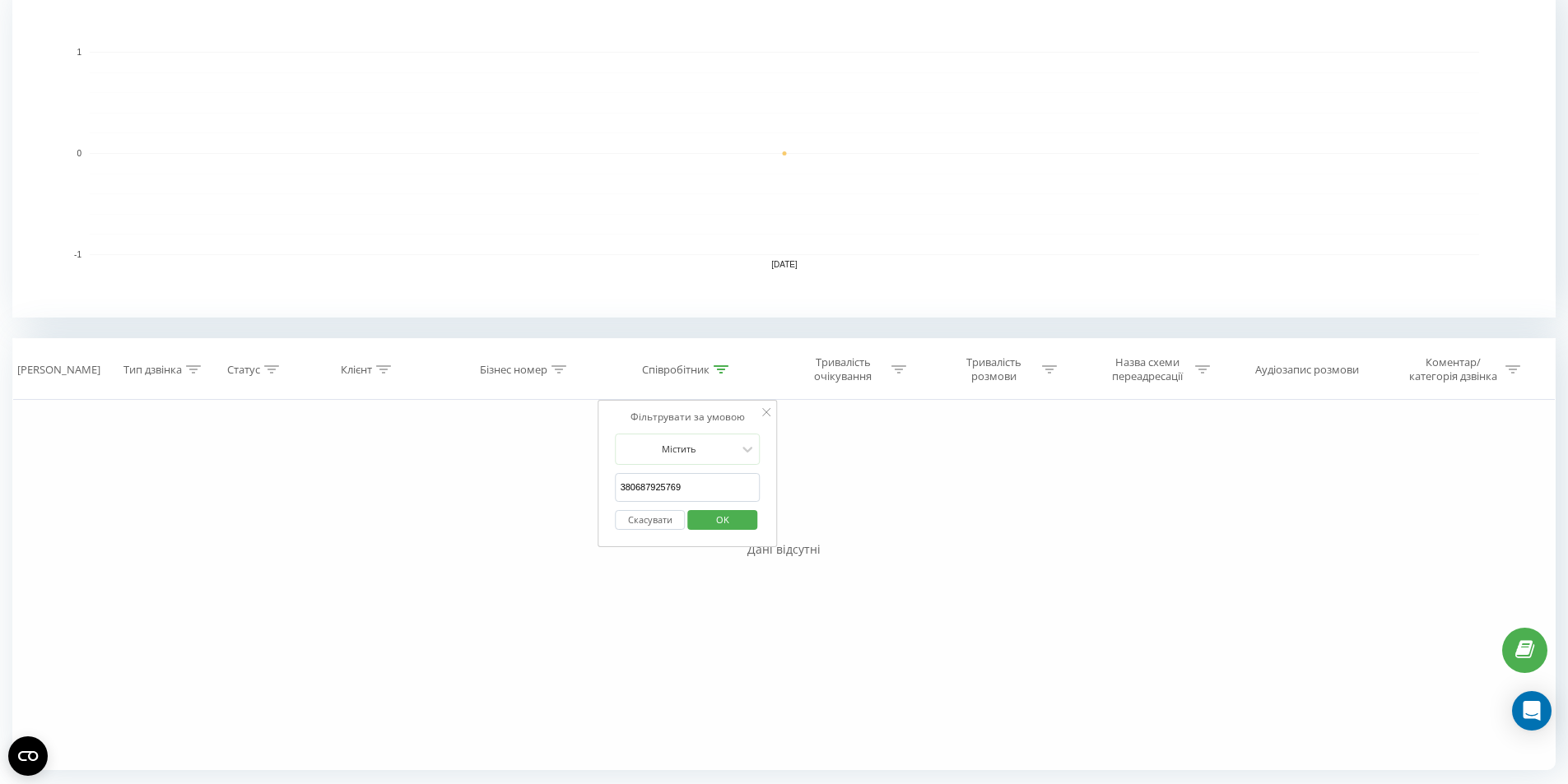
drag, startPoint x: 695, startPoint y: 487, endPoint x: 623, endPoint y: 492, distance: 72.2
click at [623, 492] on input "380687925769" at bounding box center [688, 487] width 145 height 29
paste input "380687925769"
type input "380687925769"
click button "OK" at bounding box center [722, 520] width 70 height 21
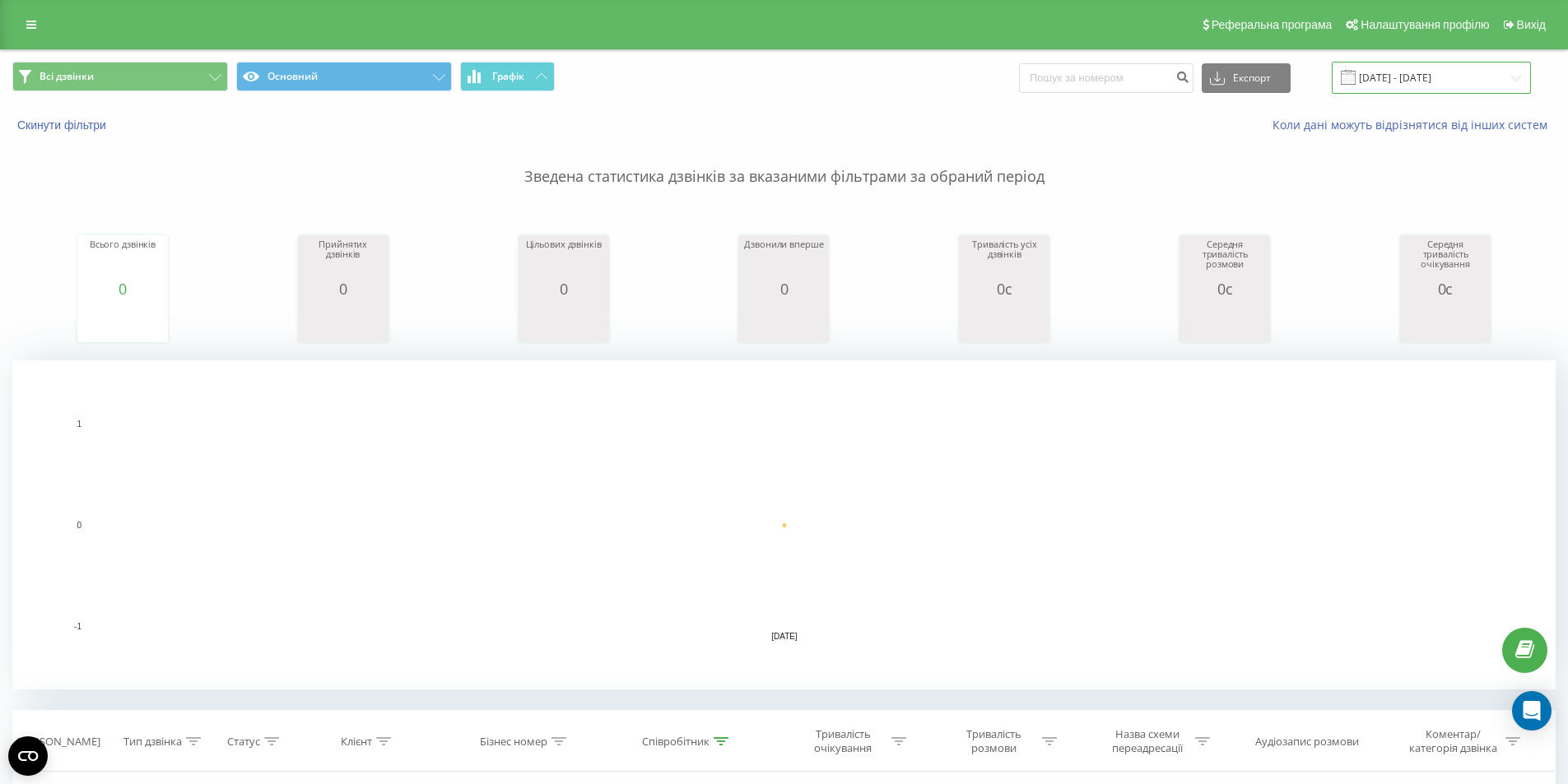
click at [1484, 68] on input "[DATE] - [DATE]" at bounding box center [1430, 77] width 199 height 32
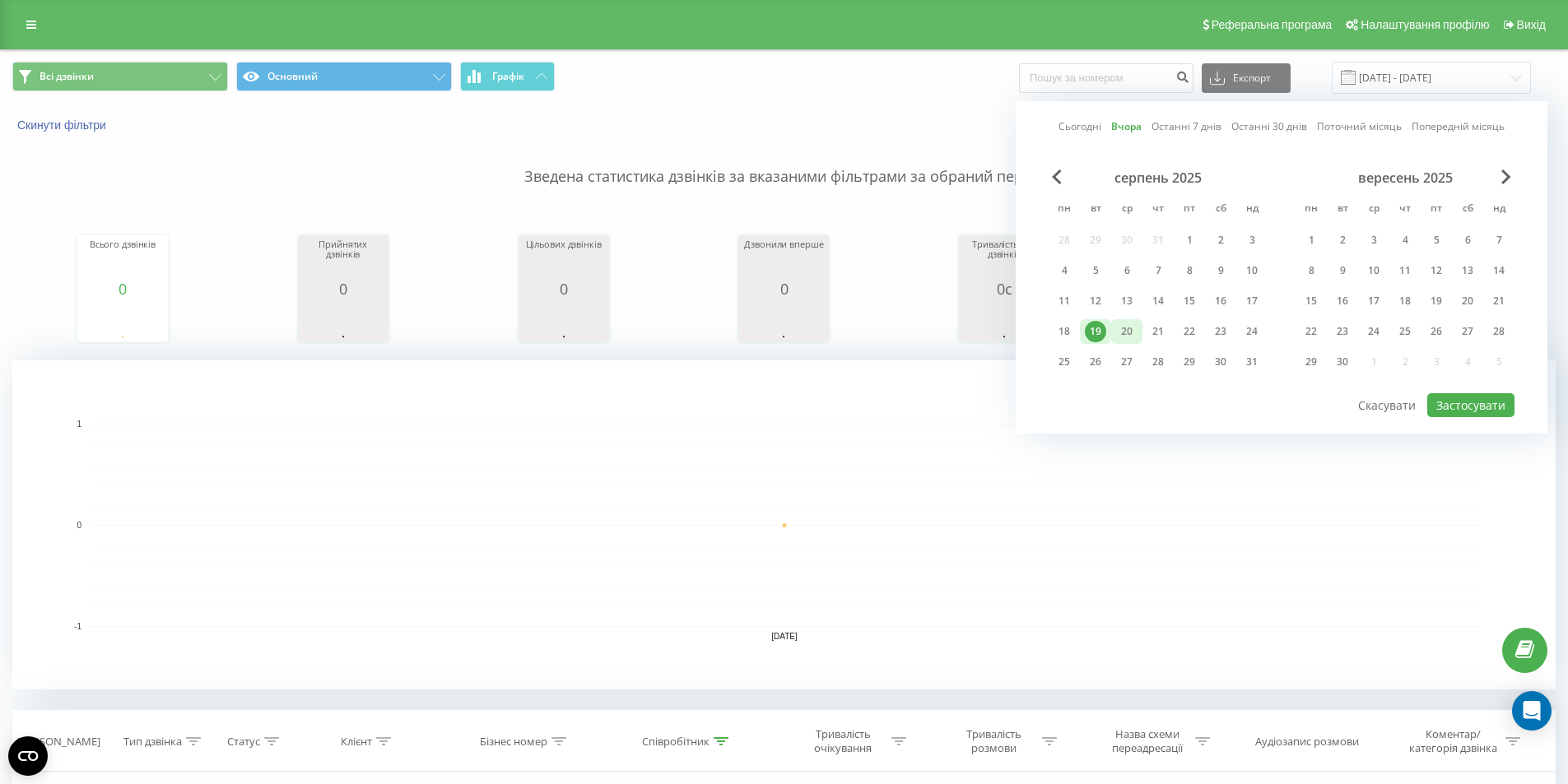
click at [1132, 342] on div "20" at bounding box center [1127, 332] width 22 height 22
click at [1461, 409] on button "Застосувати" at bounding box center [1471, 405] width 87 height 24
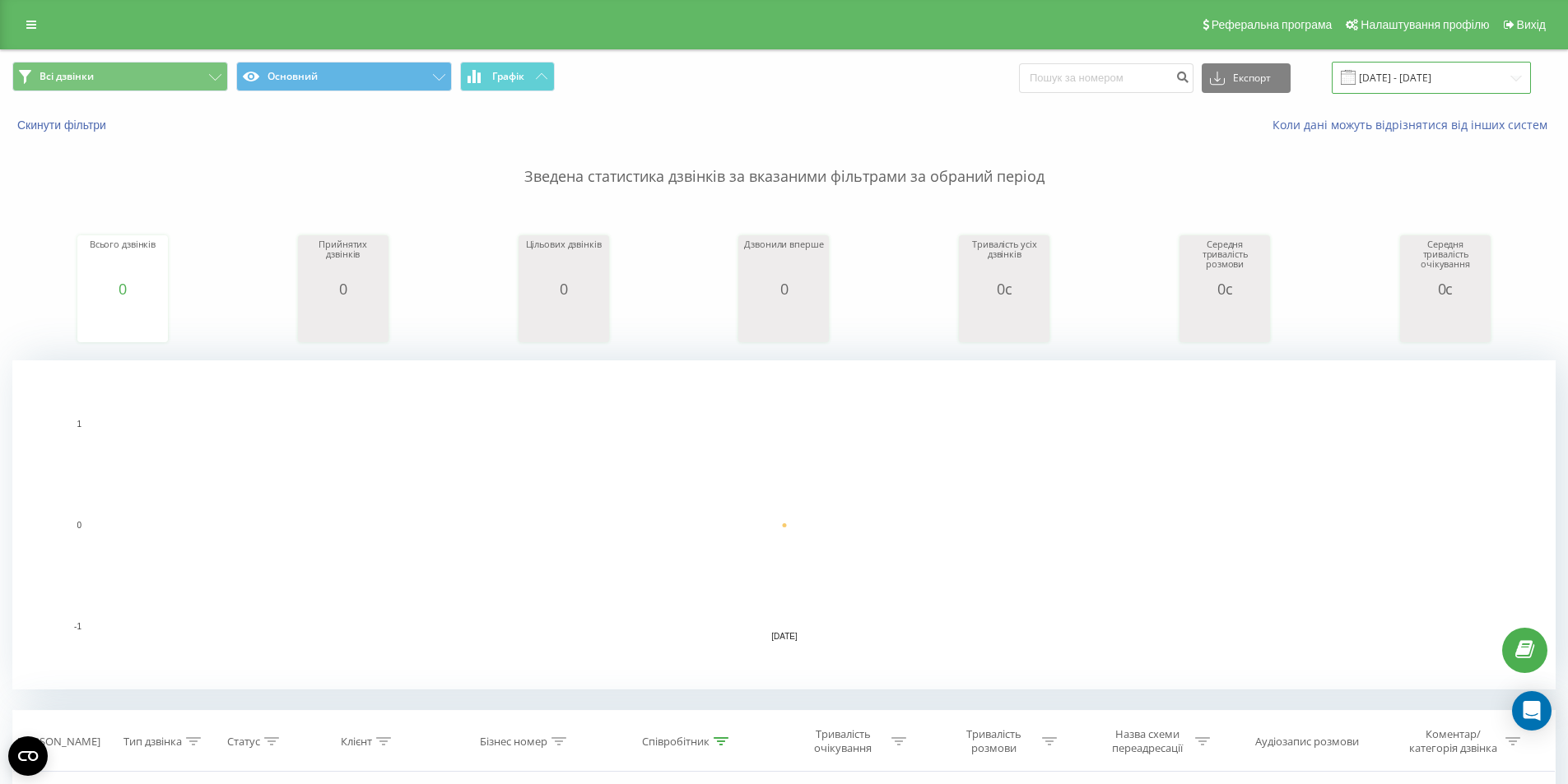
click at [1394, 85] on input "[DATE] - [DATE]" at bounding box center [1430, 77] width 199 height 32
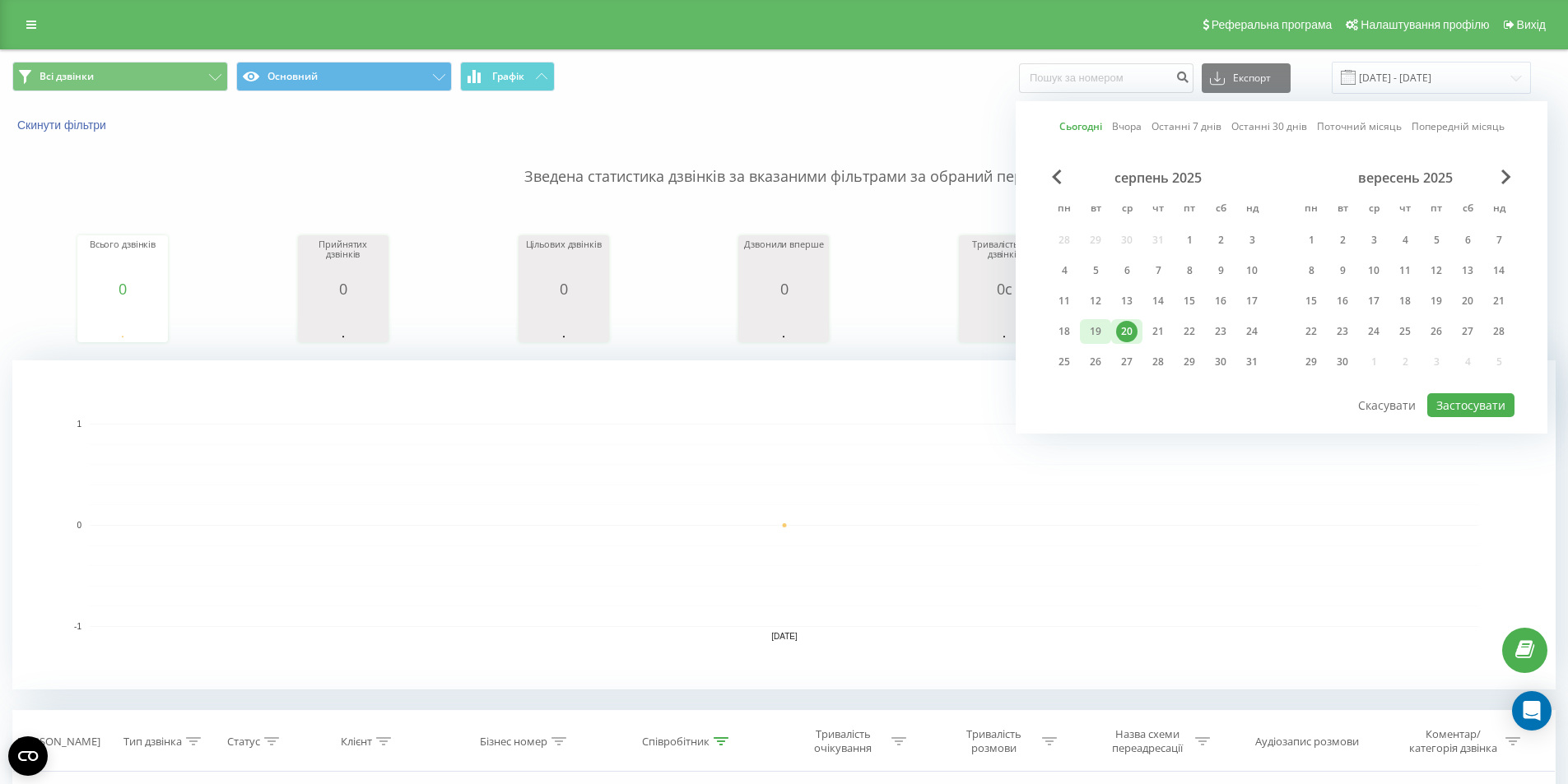
click at [1102, 333] on div "19" at bounding box center [1095, 332] width 22 height 22
click at [1466, 405] on button "Застосувати" at bounding box center [1471, 405] width 87 height 24
type input "[DATE] - [DATE]"
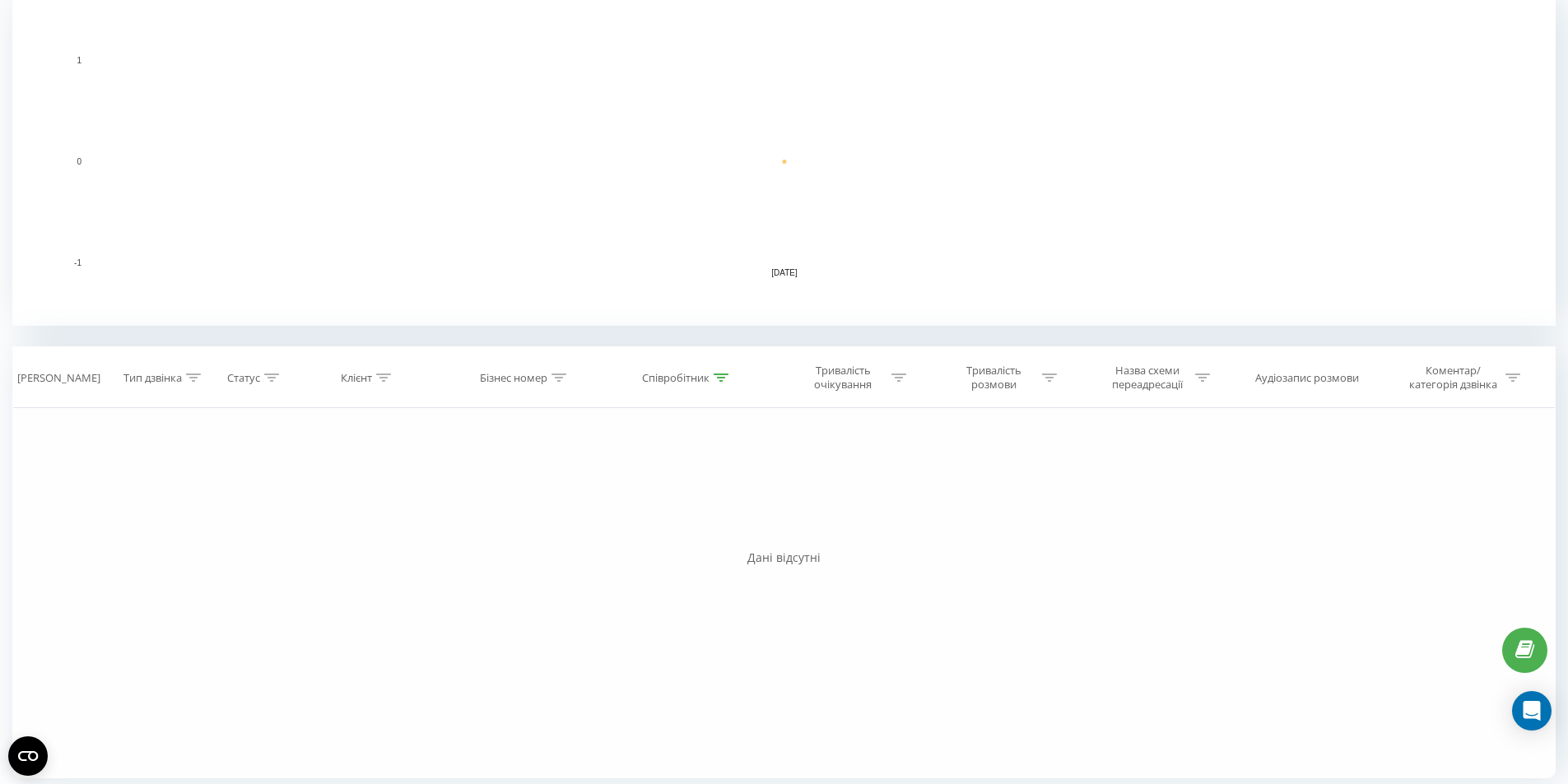
scroll to position [372, 0]
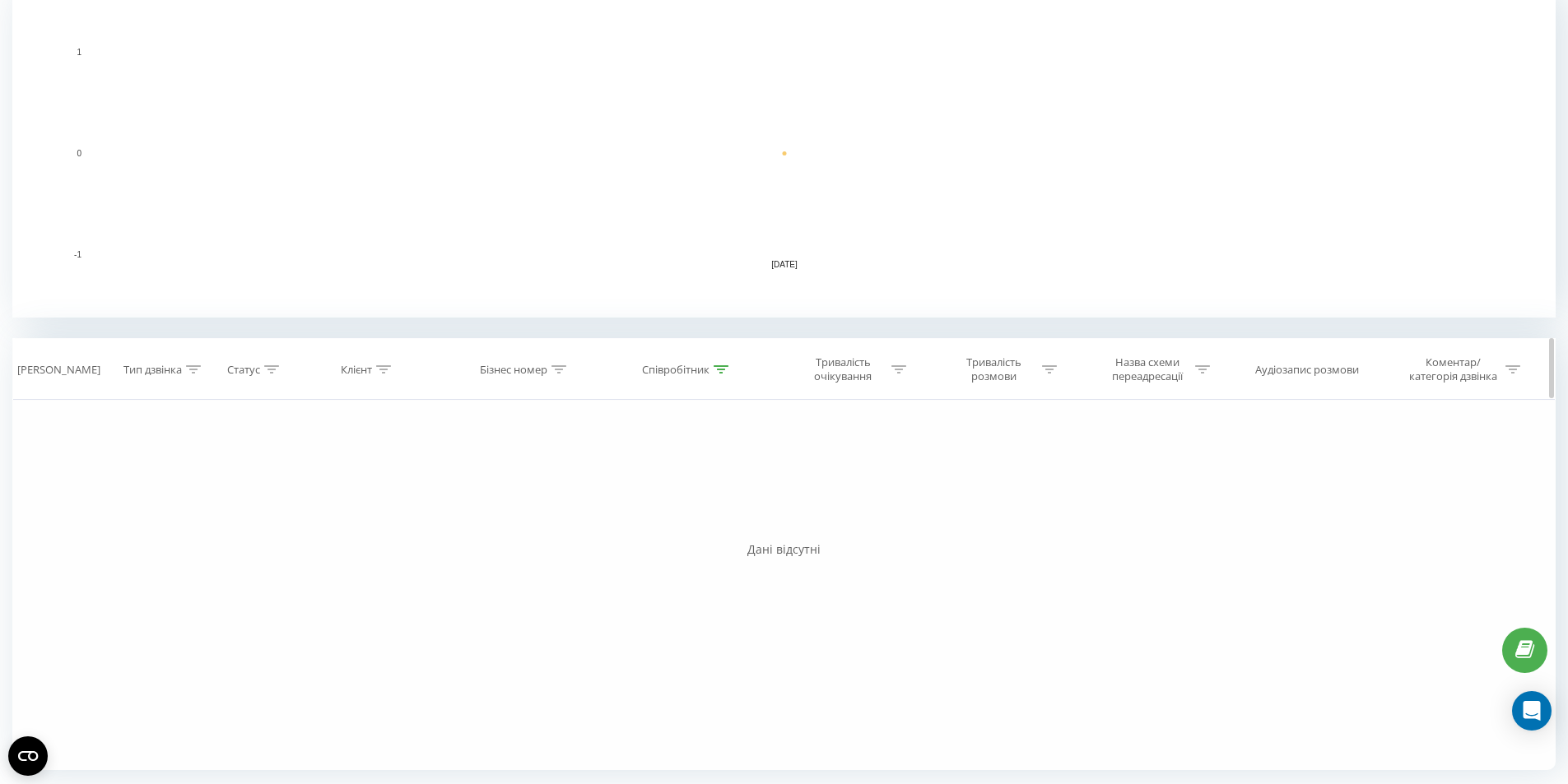
click at [722, 371] on icon at bounding box center [721, 370] width 15 height 8
click at [693, 493] on input "380687925769" at bounding box center [688, 487] width 145 height 29
type input "380687925769"
click at [692, 492] on input "380687925769" at bounding box center [688, 487] width 145 height 29
click at [693, 492] on input "380687925769" at bounding box center [688, 487] width 145 height 29
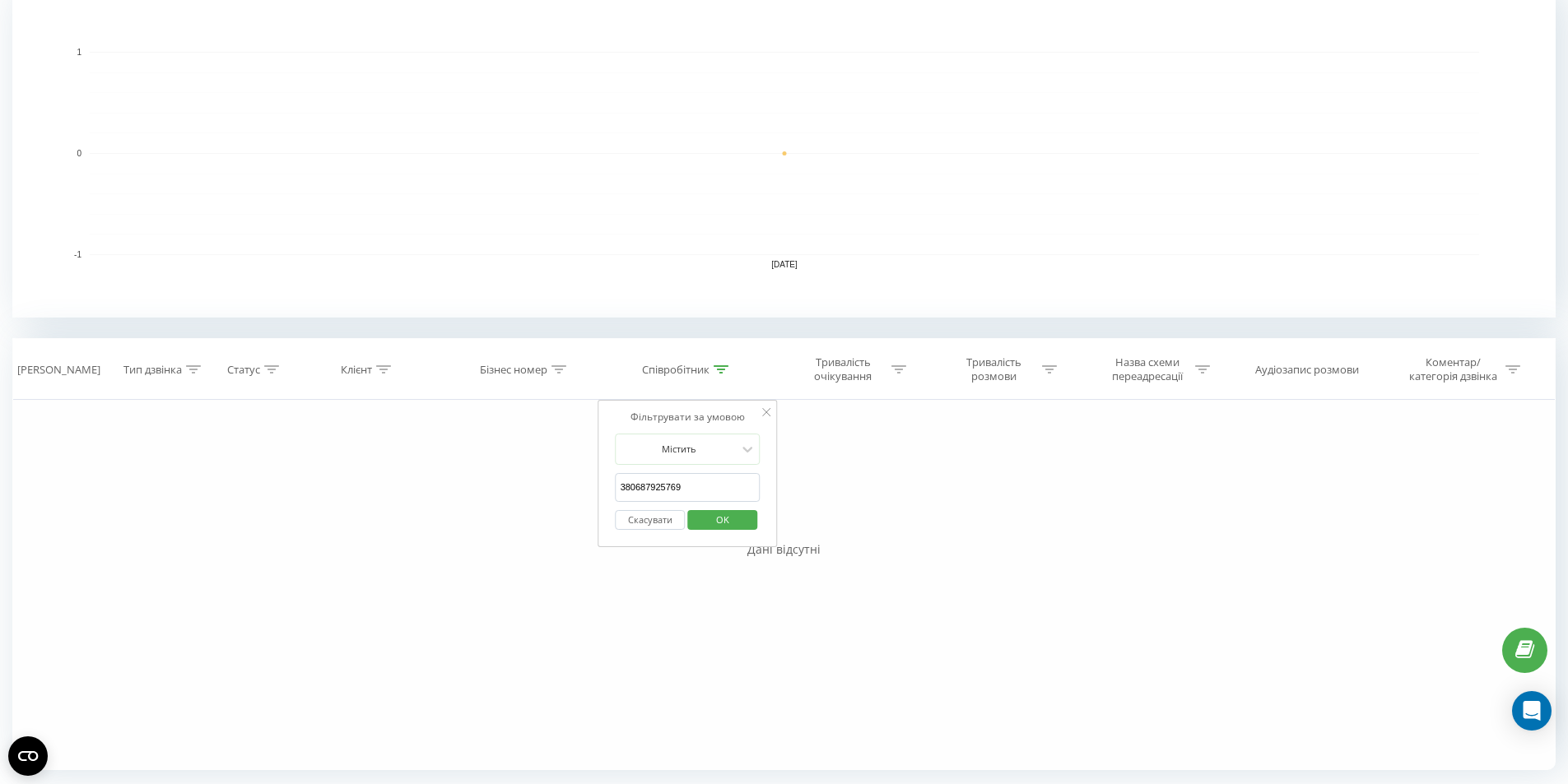
click at [693, 492] on input "380687925769" at bounding box center [688, 487] width 145 height 29
paste input "380687925769"
type input "380687925769"
click at [851, 476] on div "Фільтрувати за умовою Дорівнює Введіть значення Скасувати OK Фільтрувати за умо…" at bounding box center [783, 585] width 1543 height 371
click at [713, 523] on span "OK" at bounding box center [723, 519] width 46 height 26
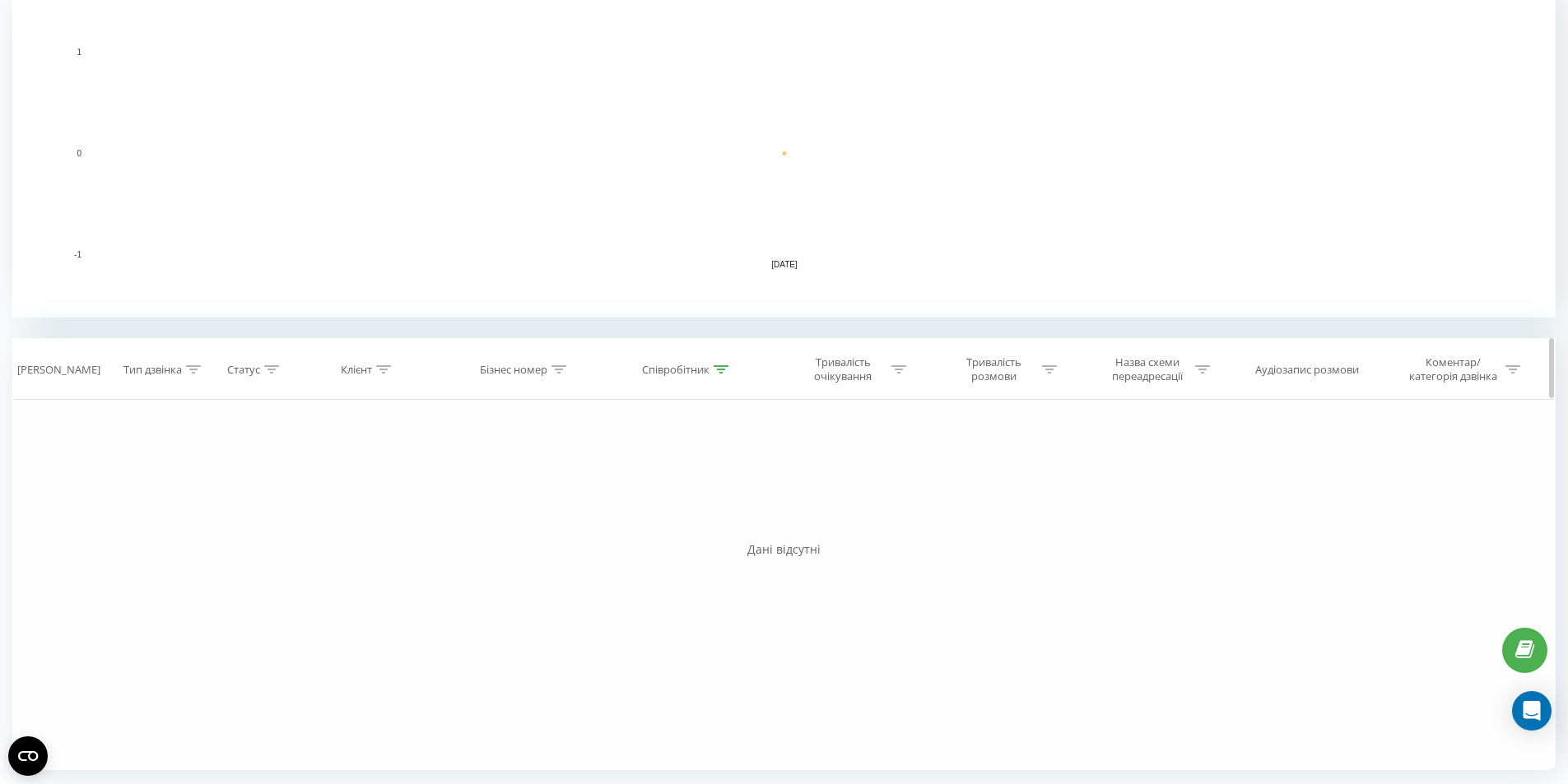
click at [686, 374] on div "Співробітник" at bounding box center [676, 370] width 67 height 14
click at [744, 523] on span "OK" at bounding box center [723, 519] width 46 height 26
click at [707, 375] on div "Співробітник" at bounding box center [676, 370] width 67 height 14
click at [667, 527] on button "Скасувати" at bounding box center [650, 520] width 70 height 21
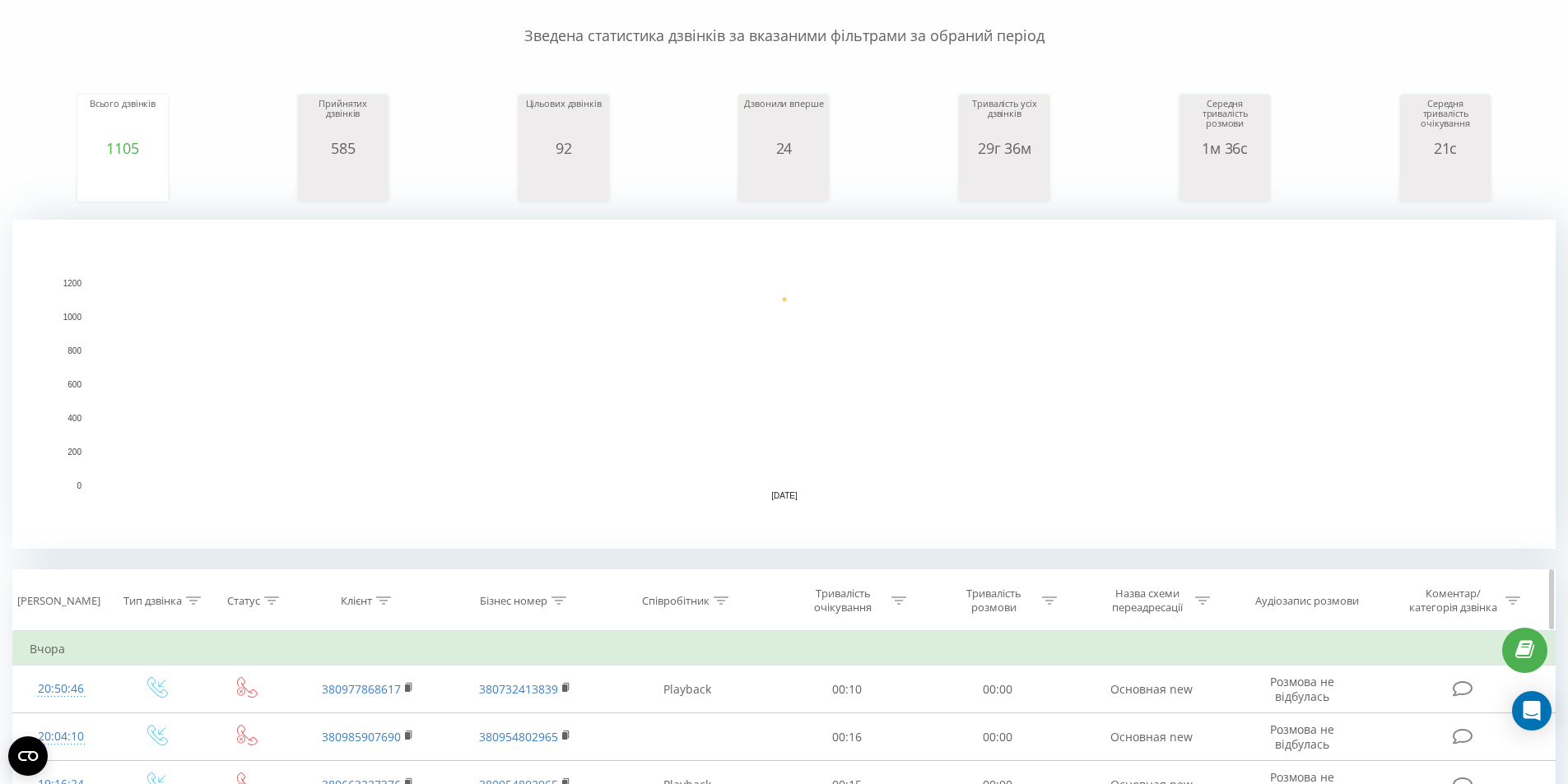
click at [388, 600] on icon at bounding box center [383, 601] width 15 height 8
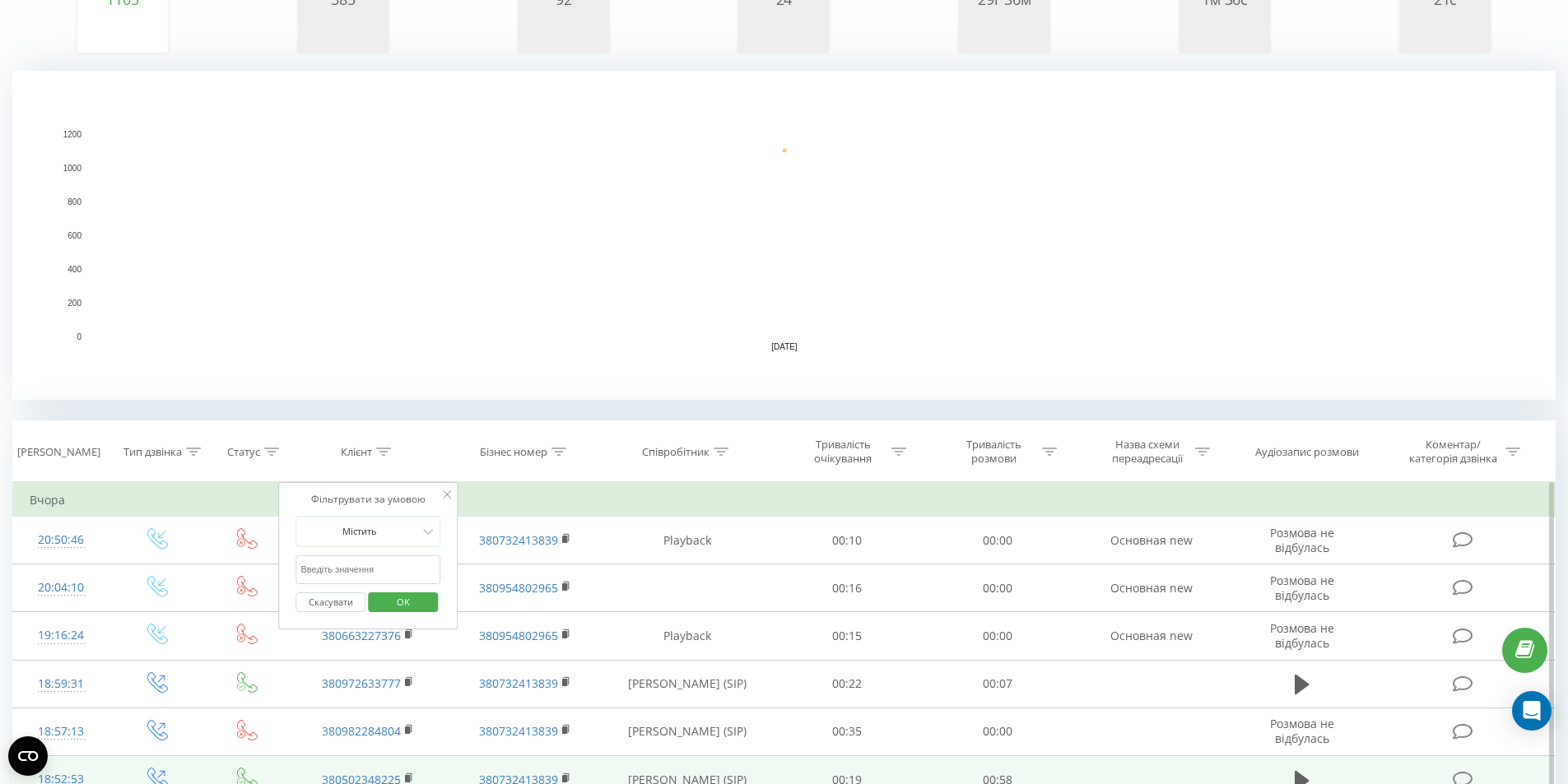
scroll to position [470, 0]
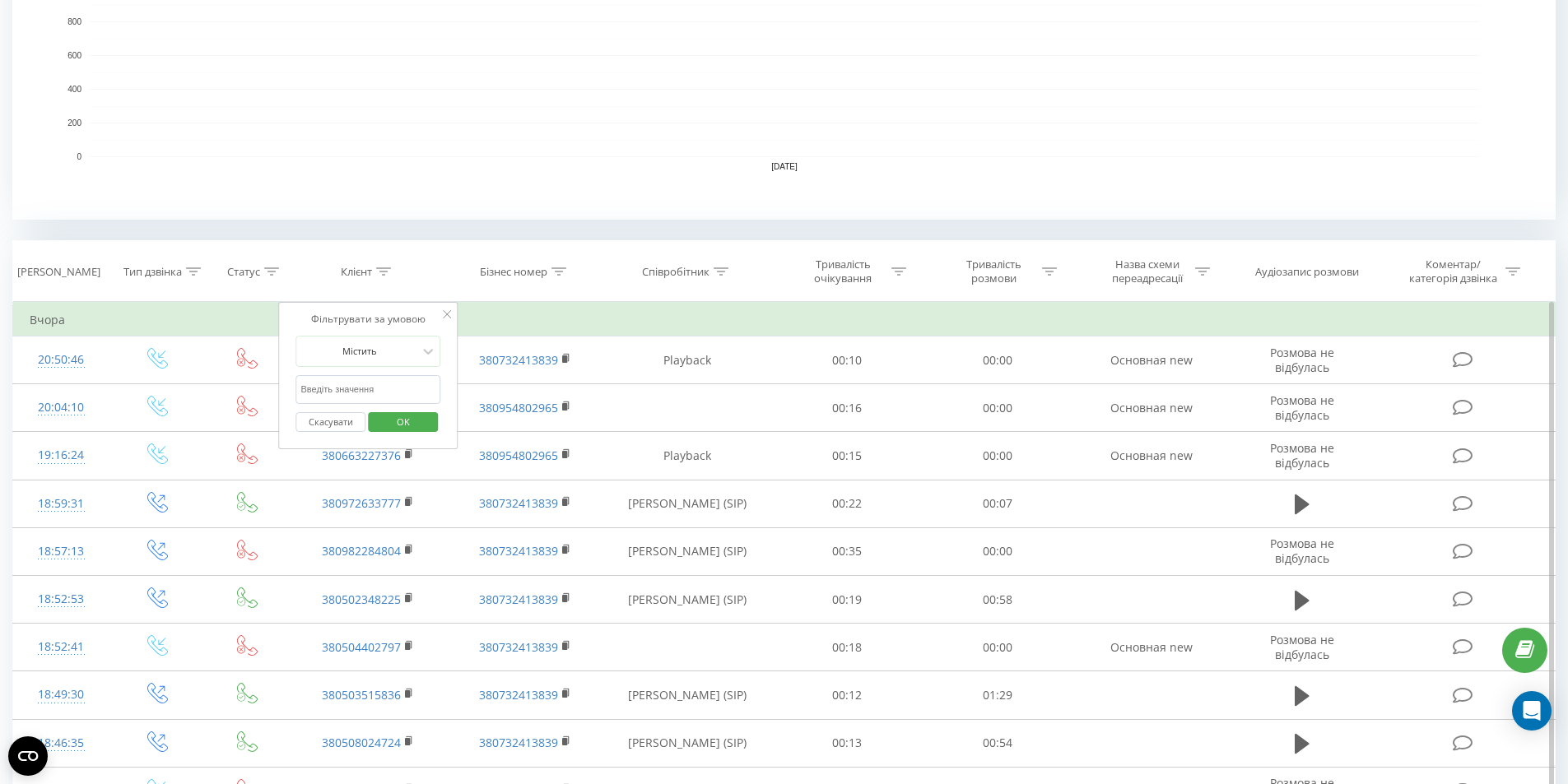
click at [363, 395] on input "text" at bounding box center [369, 390] width 145 height 29
paste input "380687925769"
type input "380687925769"
drag, startPoint x: 603, startPoint y: 196, endPoint x: 577, endPoint y: 230, distance: 42.8
click at [603, 196] on rect "A chart." at bounding box center [783, 56] width 1543 height 329
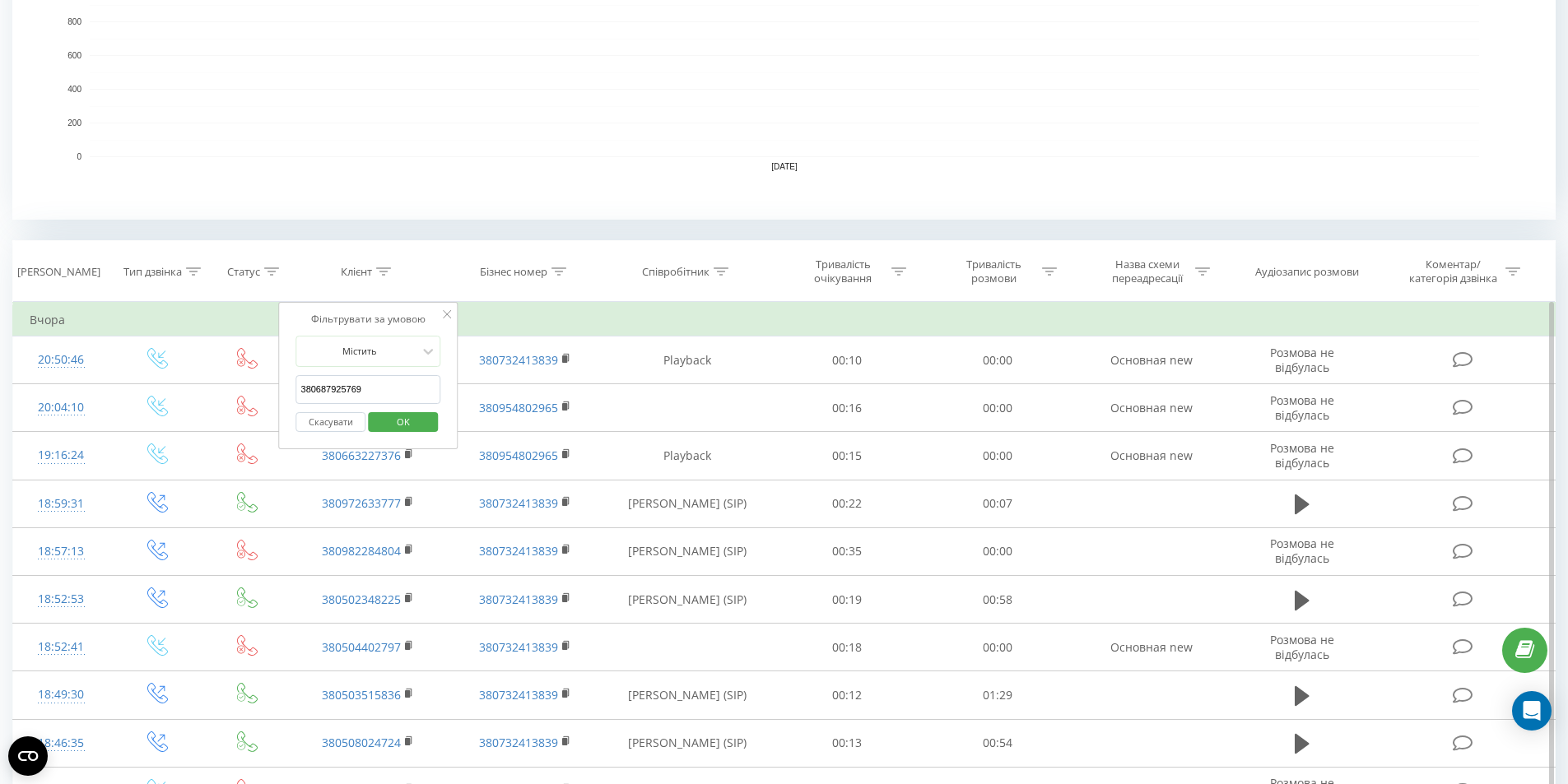
click at [420, 425] on span "OK" at bounding box center [403, 422] width 46 height 26
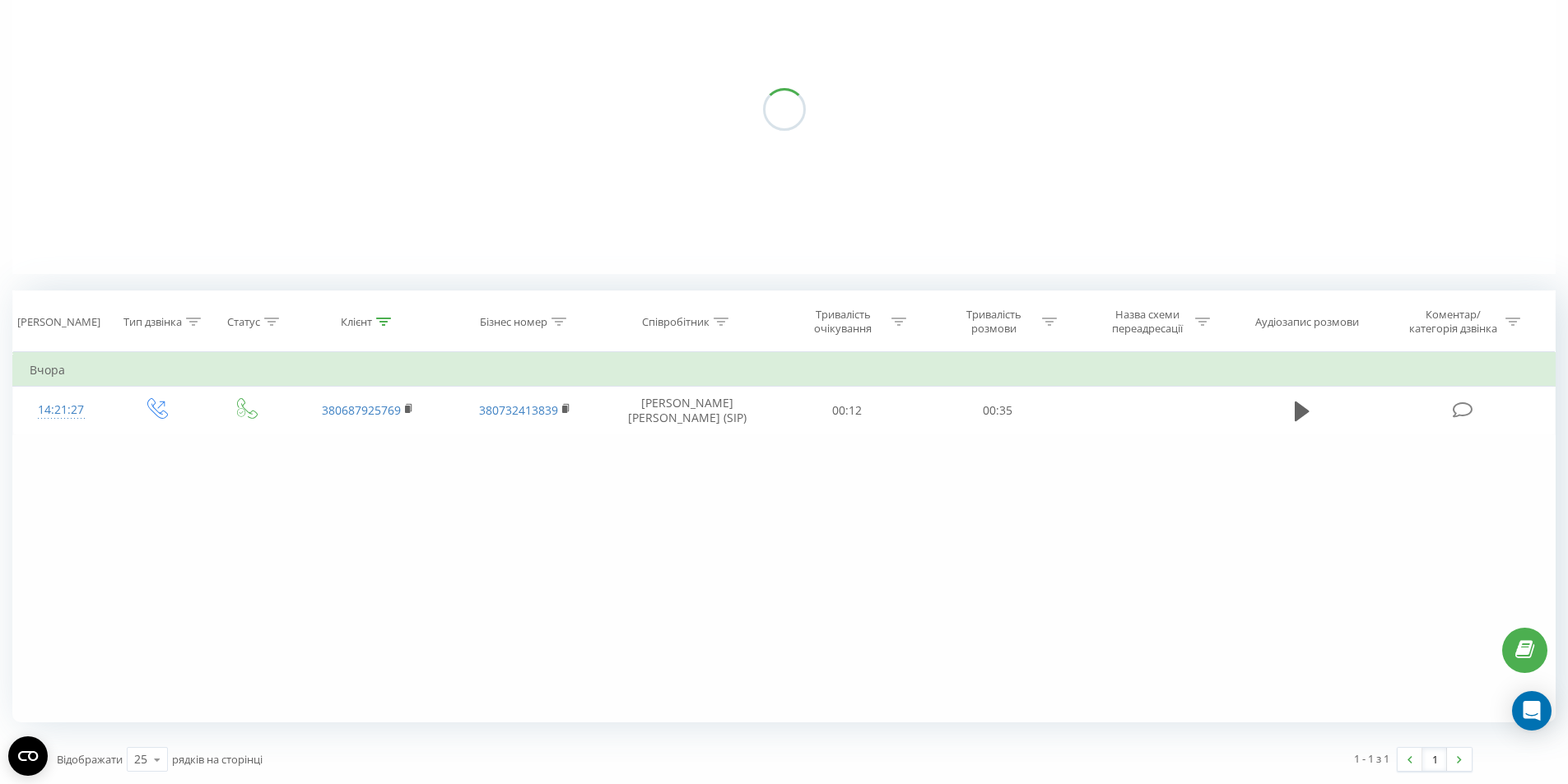
scroll to position [419, 0]
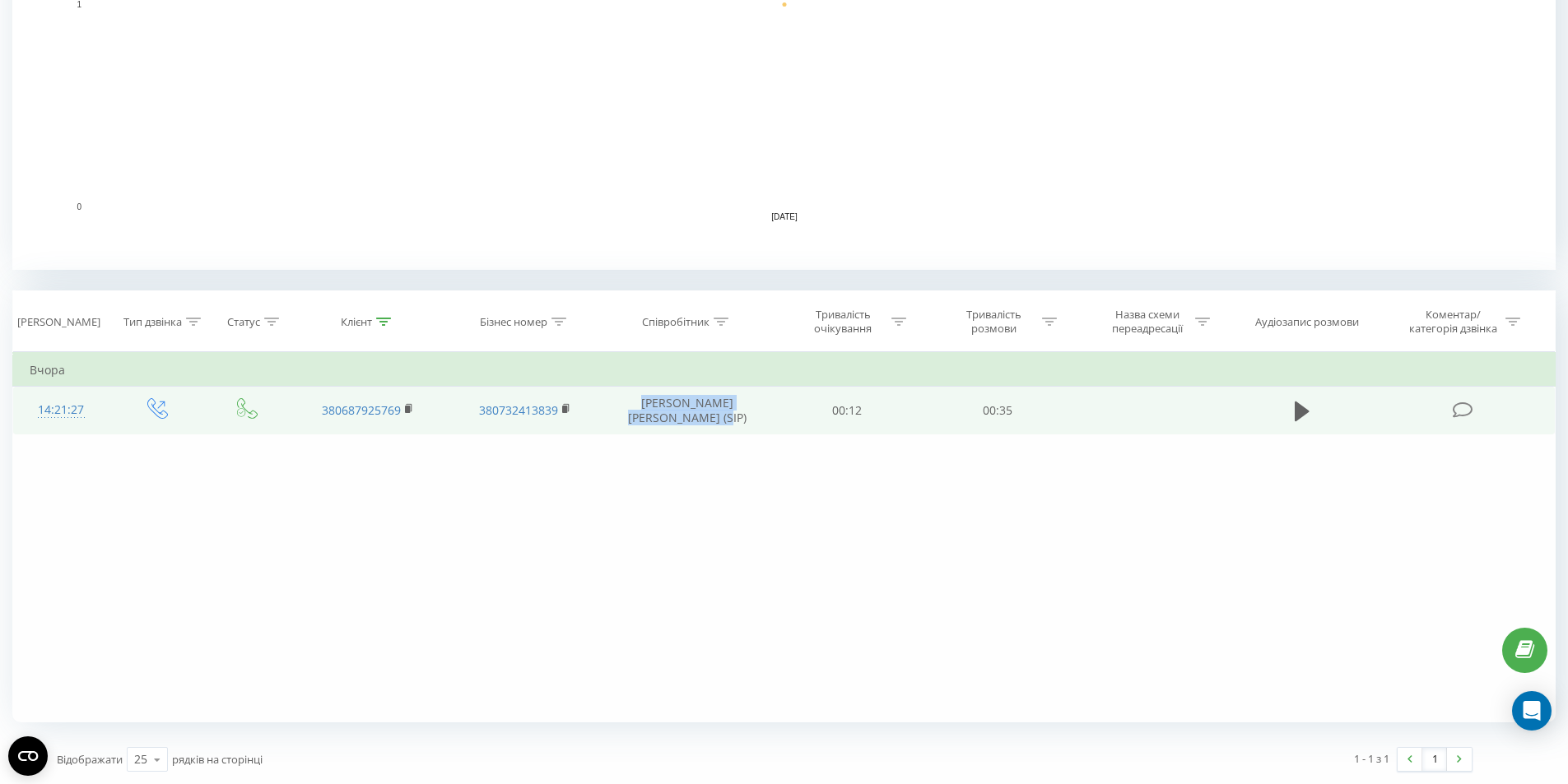
drag, startPoint x: 616, startPoint y: 401, endPoint x: 743, endPoint y: 415, distance: 127.8
click at [743, 415] on td "[PERSON_NAME] [PERSON_NAME] (SIP)" at bounding box center [688, 410] width 168 height 48
copy td "[PERSON_NAME] [PERSON_NAME] (SIP)"
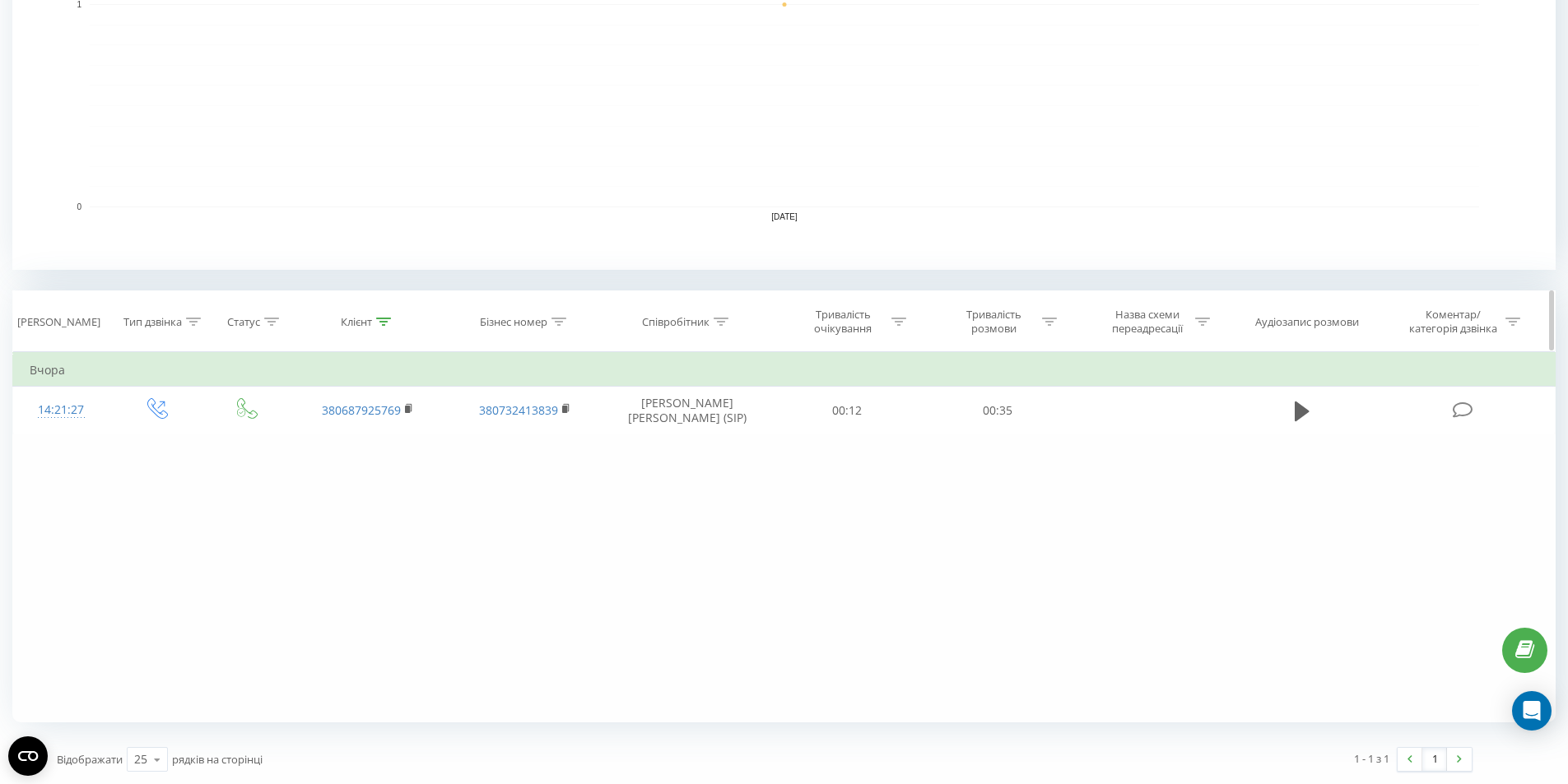
click at [373, 326] on div "Клієнт" at bounding box center [366, 322] width 51 height 14
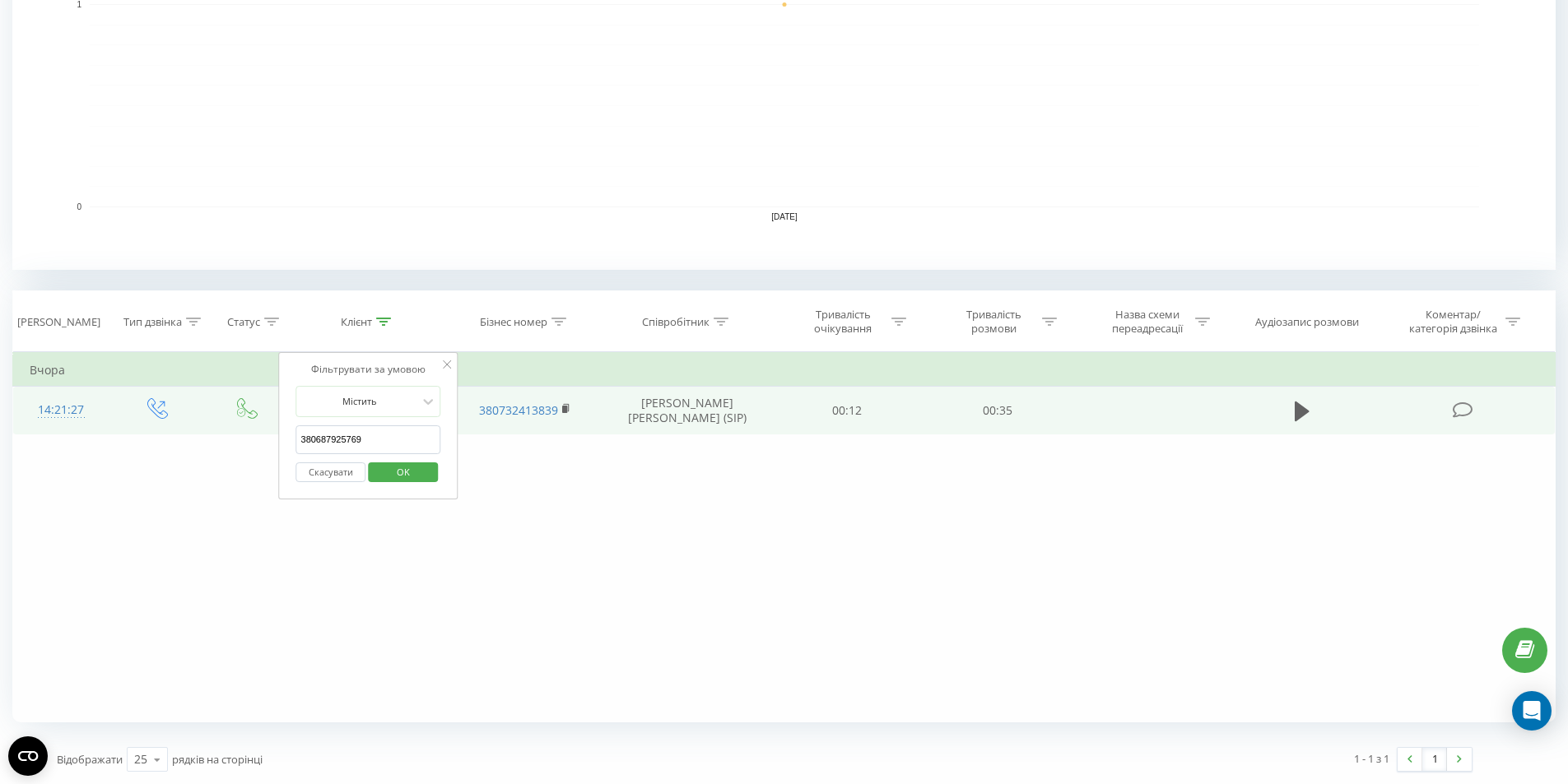
drag, startPoint x: 376, startPoint y: 443, endPoint x: 199, endPoint y: 417, distance: 178.9
click at [199, 417] on table "Фільтрувати за умовою Дорівнює Введіть значення Скасувати OK Фільтрувати за умо…" at bounding box center [783, 392] width 1543 height 82
paste input "[PHONE_NUMBER]"
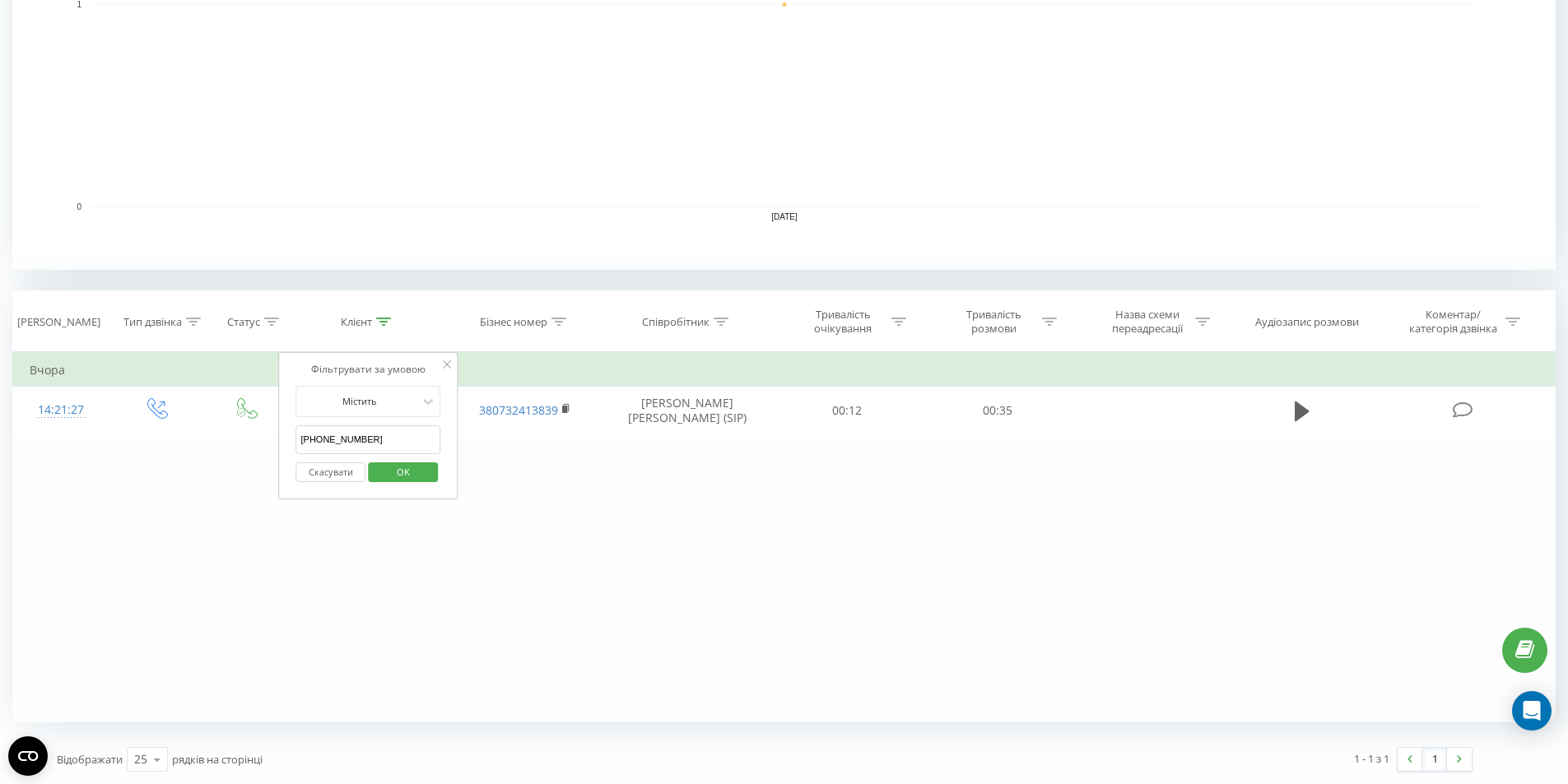
type input "[PHONE_NUMBER]"
click at [409, 463] on span "OK" at bounding box center [403, 472] width 46 height 26
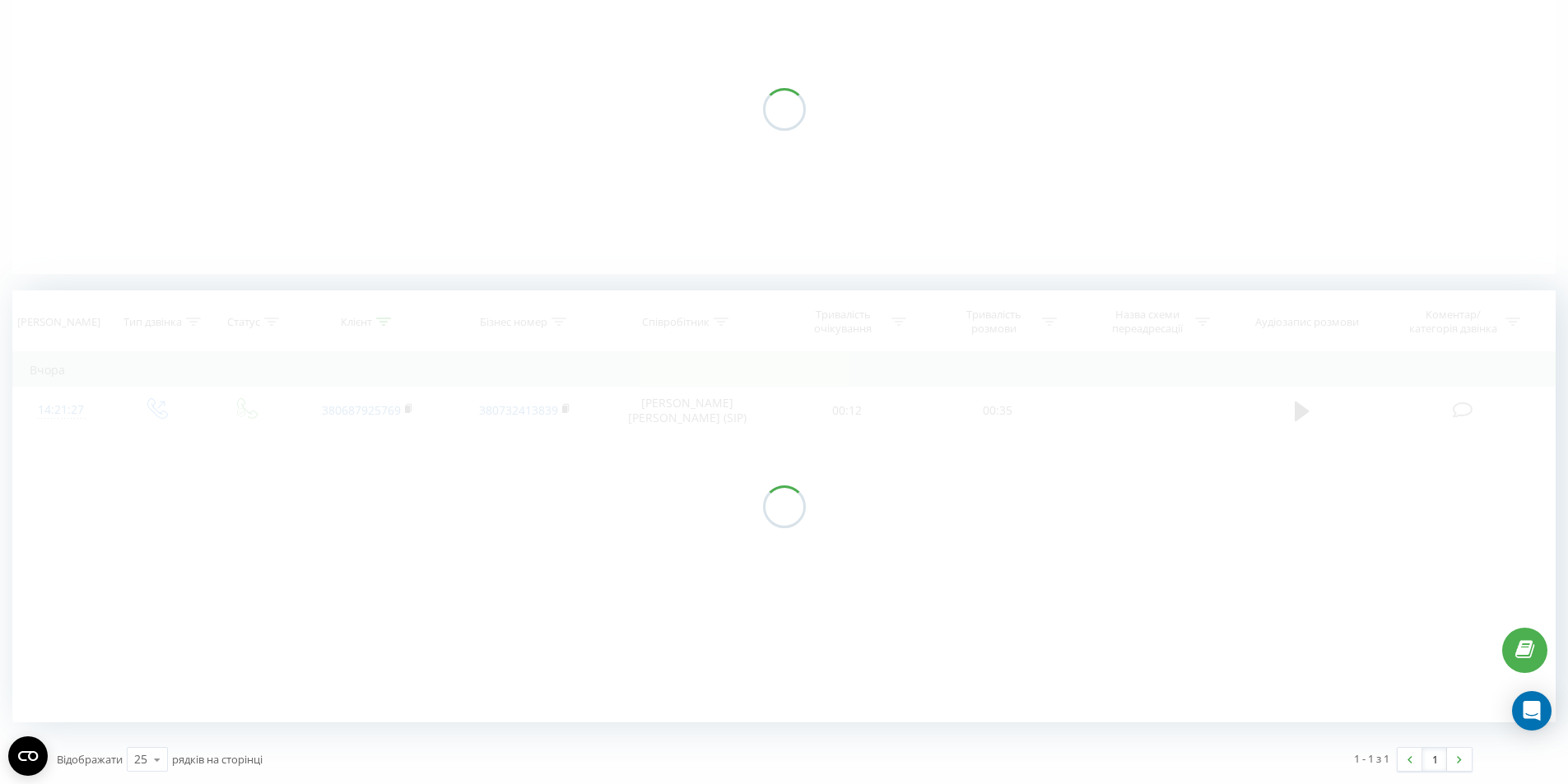
scroll to position [188, 0]
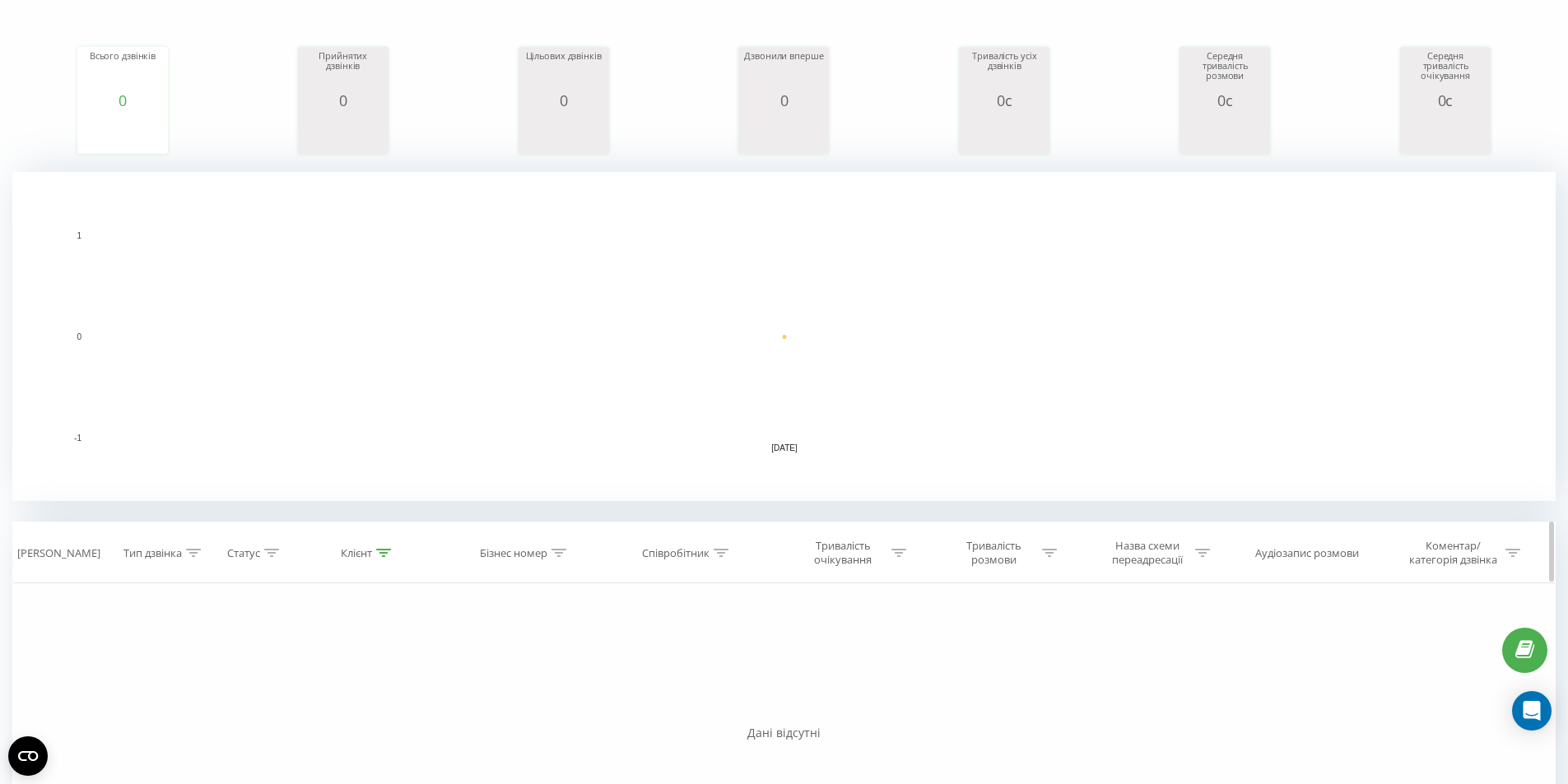
click at [381, 551] on icon at bounding box center [383, 553] width 15 height 8
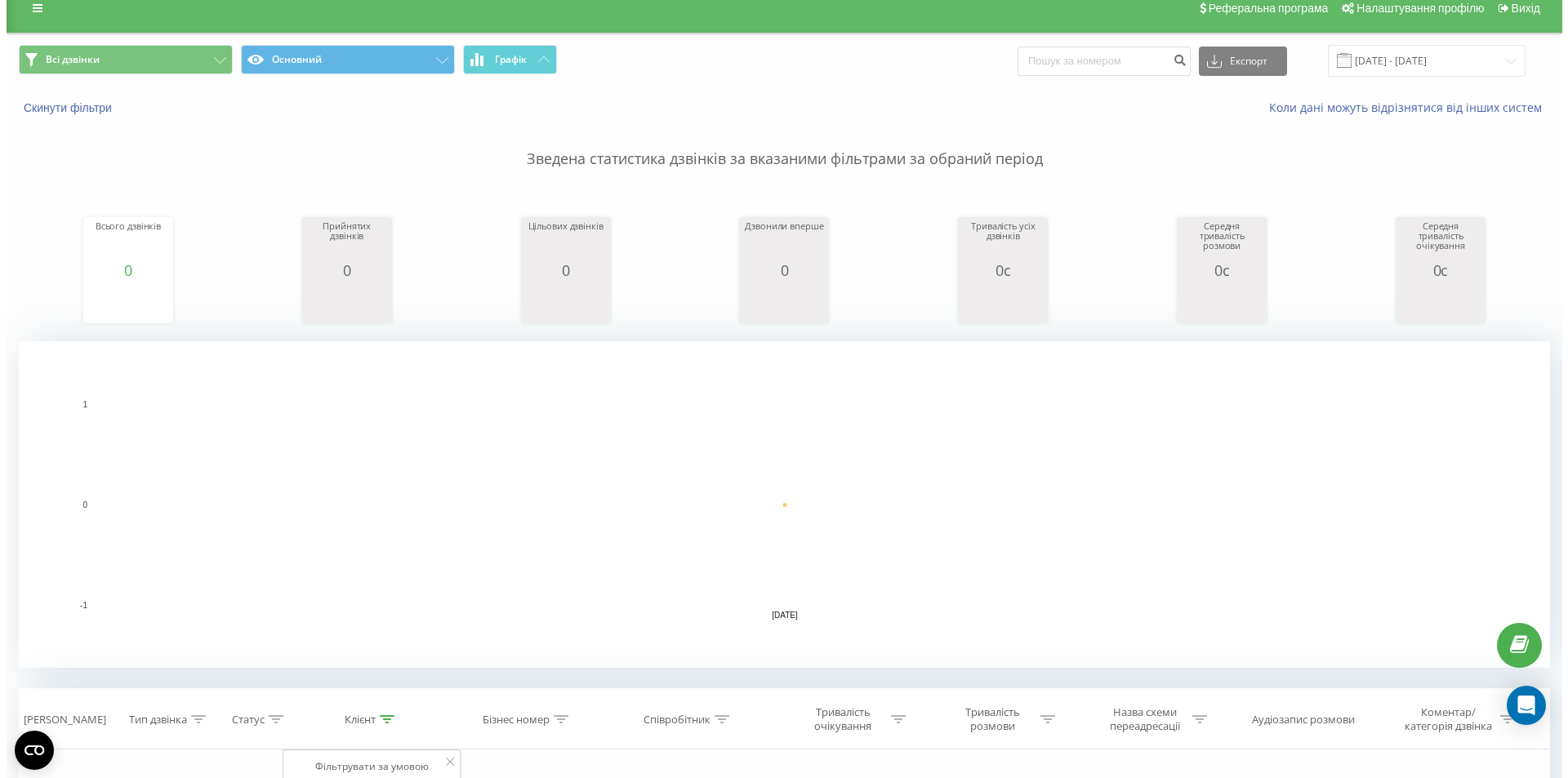
scroll to position [0, 0]
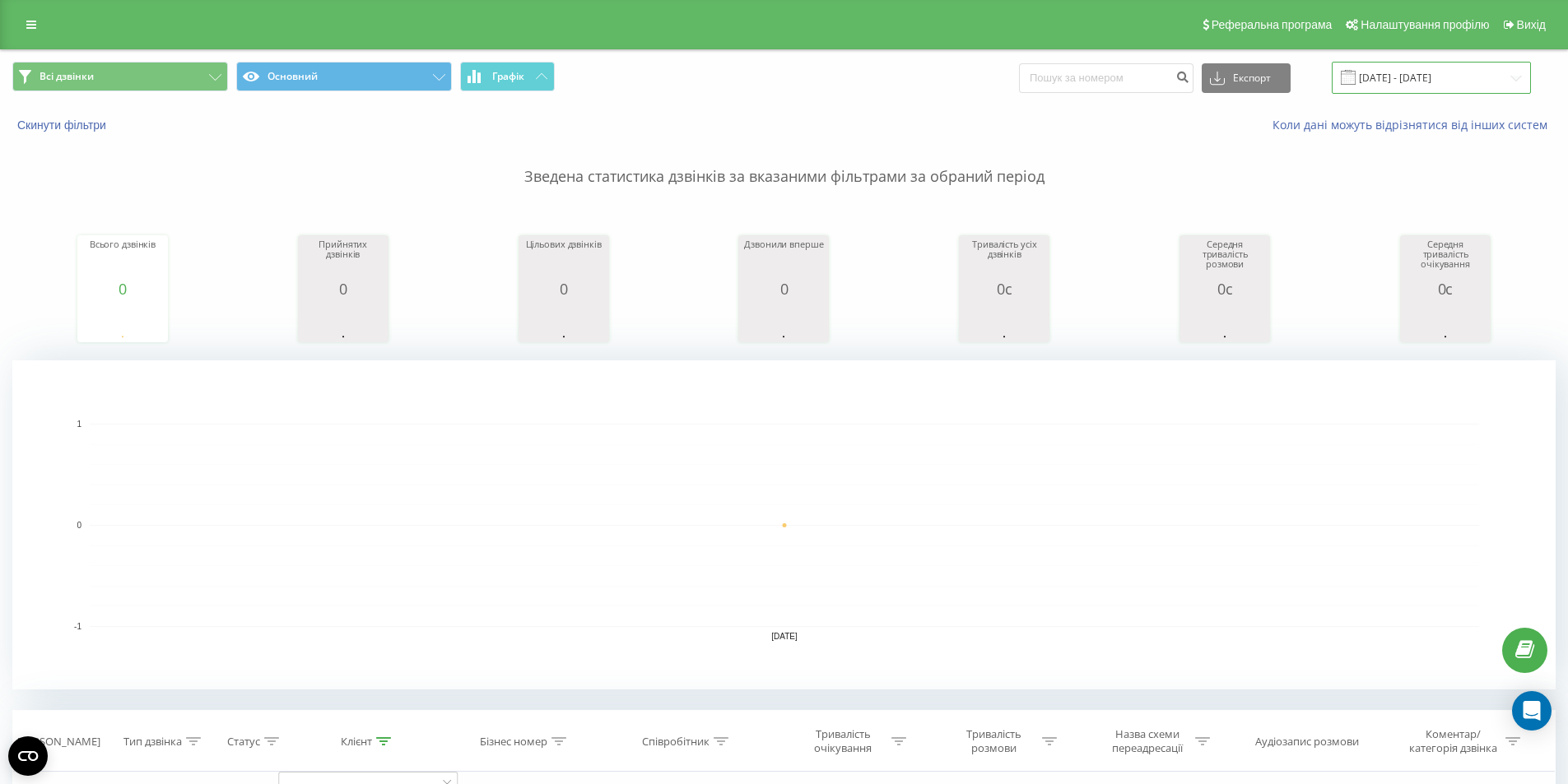
click at [1399, 70] on input "[DATE] - [DATE]" at bounding box center [1430, 77] width 199 height 32
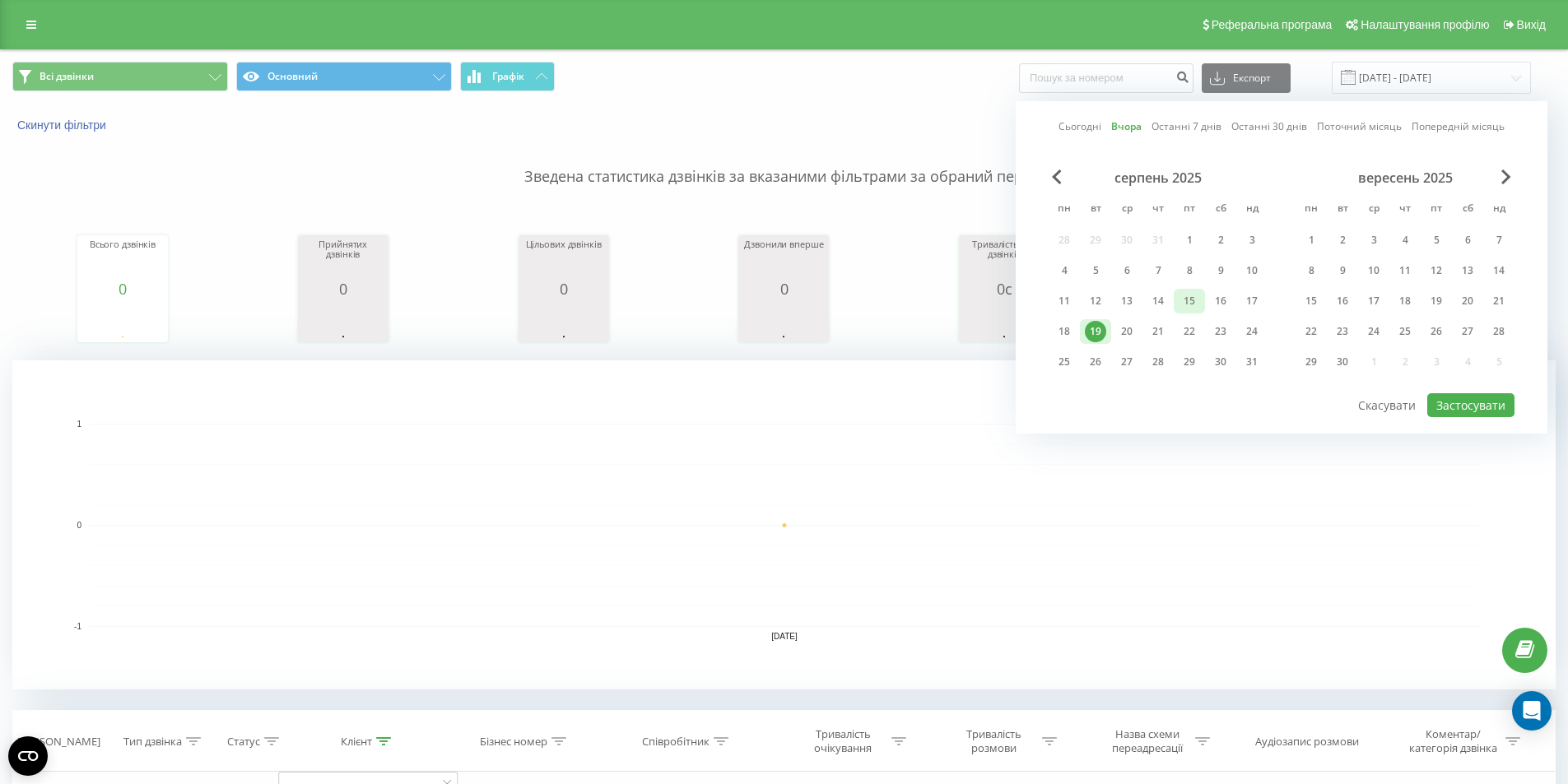
click at [1184, 306] on div "15" at bounding box center [1189, 301] width 22 height 22
click at [1469, 409] on button "Застосувати" at bounding box center [1471, 405] width 87 height 24
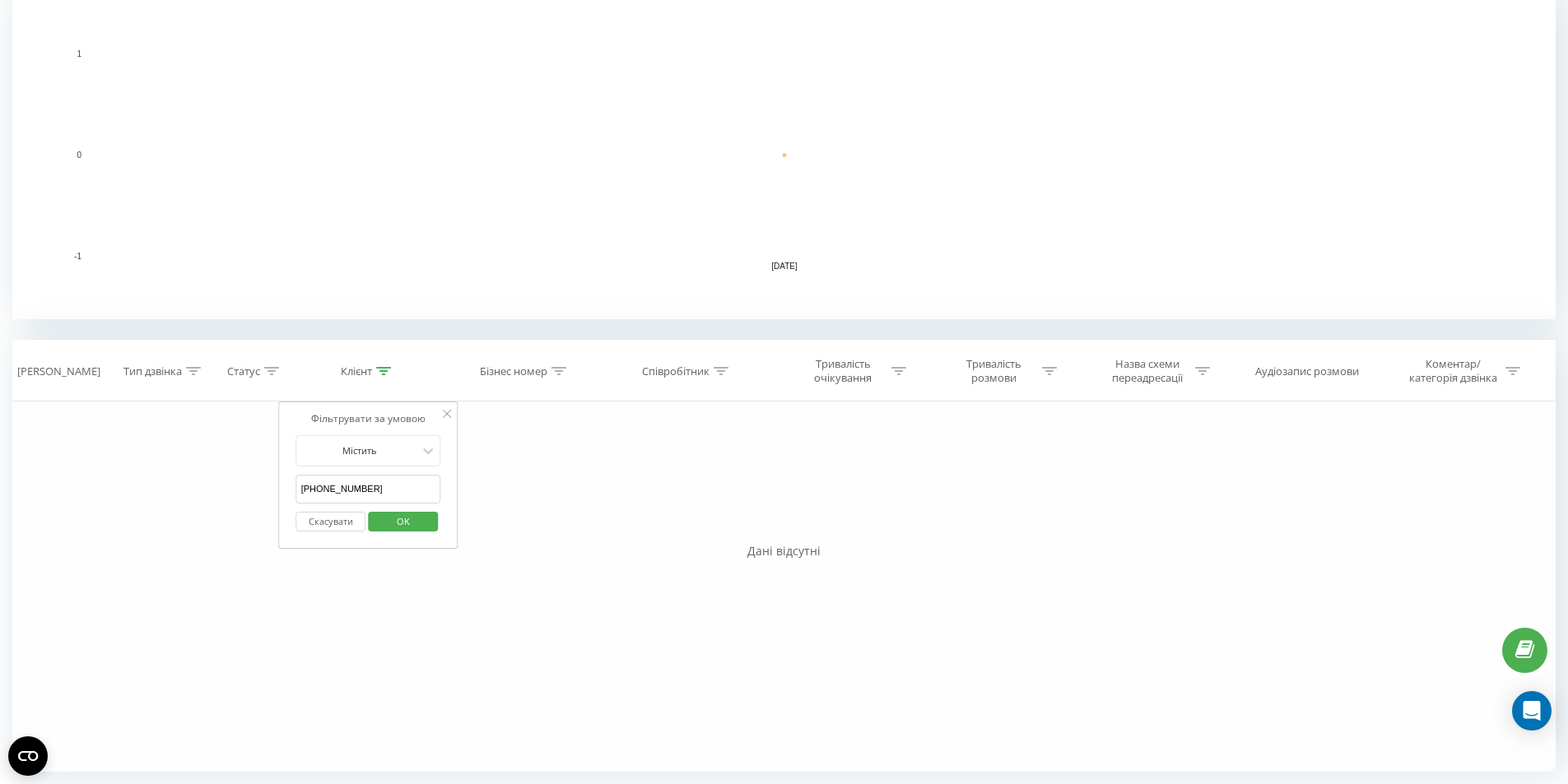
scroll to position [372, 0]
click at [664, 493] on div "Фільтрувати за умовою Дорівнює Введіть значення Скасувати OK Фільтрувати за умо…" at bounding box center [783, 585] width 1543 height 371
click at [394, 530] on span "OK" at bounding box center [403, 519] width 46 height 26
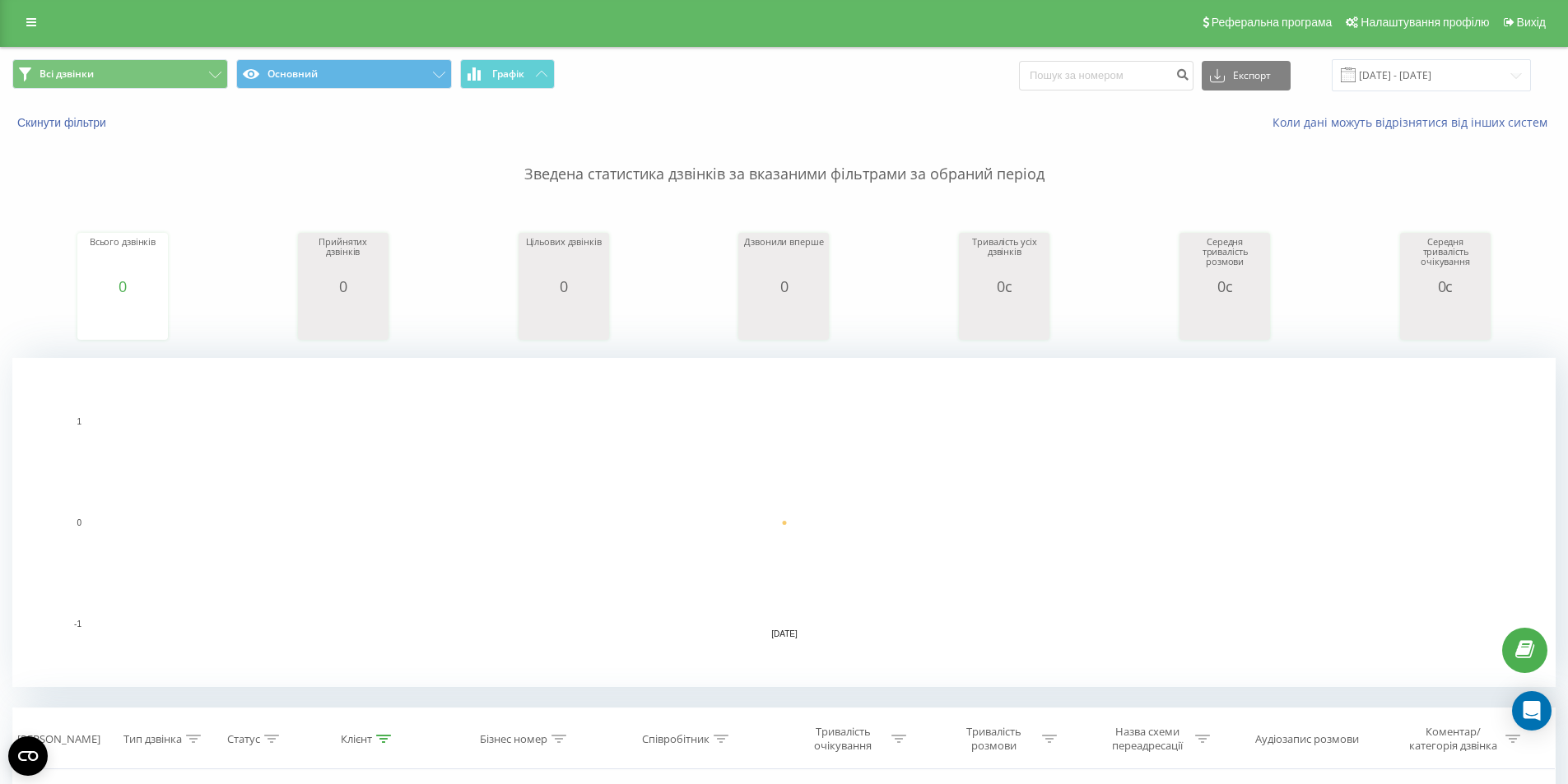
scroll to position [0, 0]
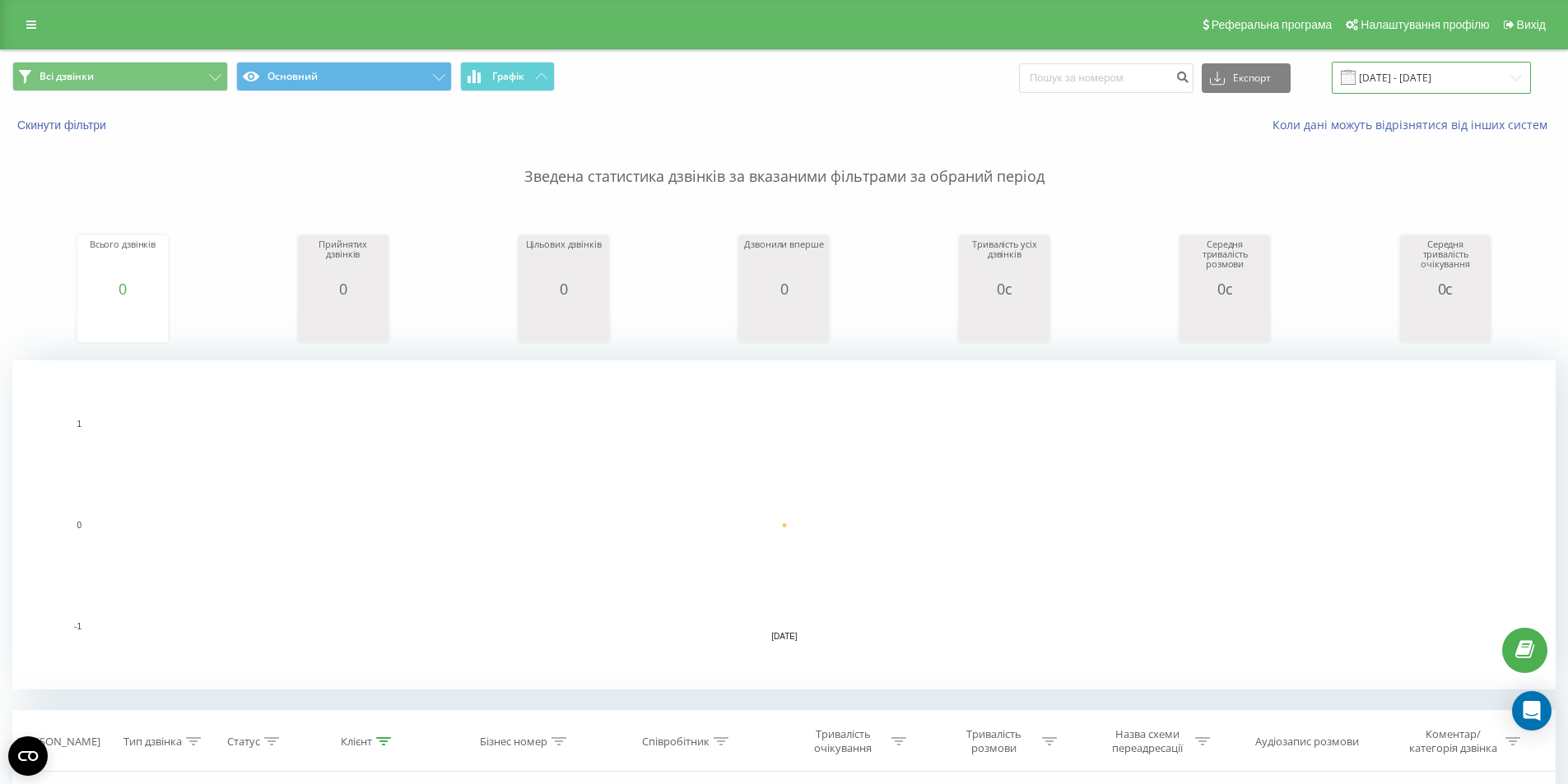
click at [1399, 75] on input "[DATE] - [DATE]" at bounding box center [1430, 77] width 199 height 32
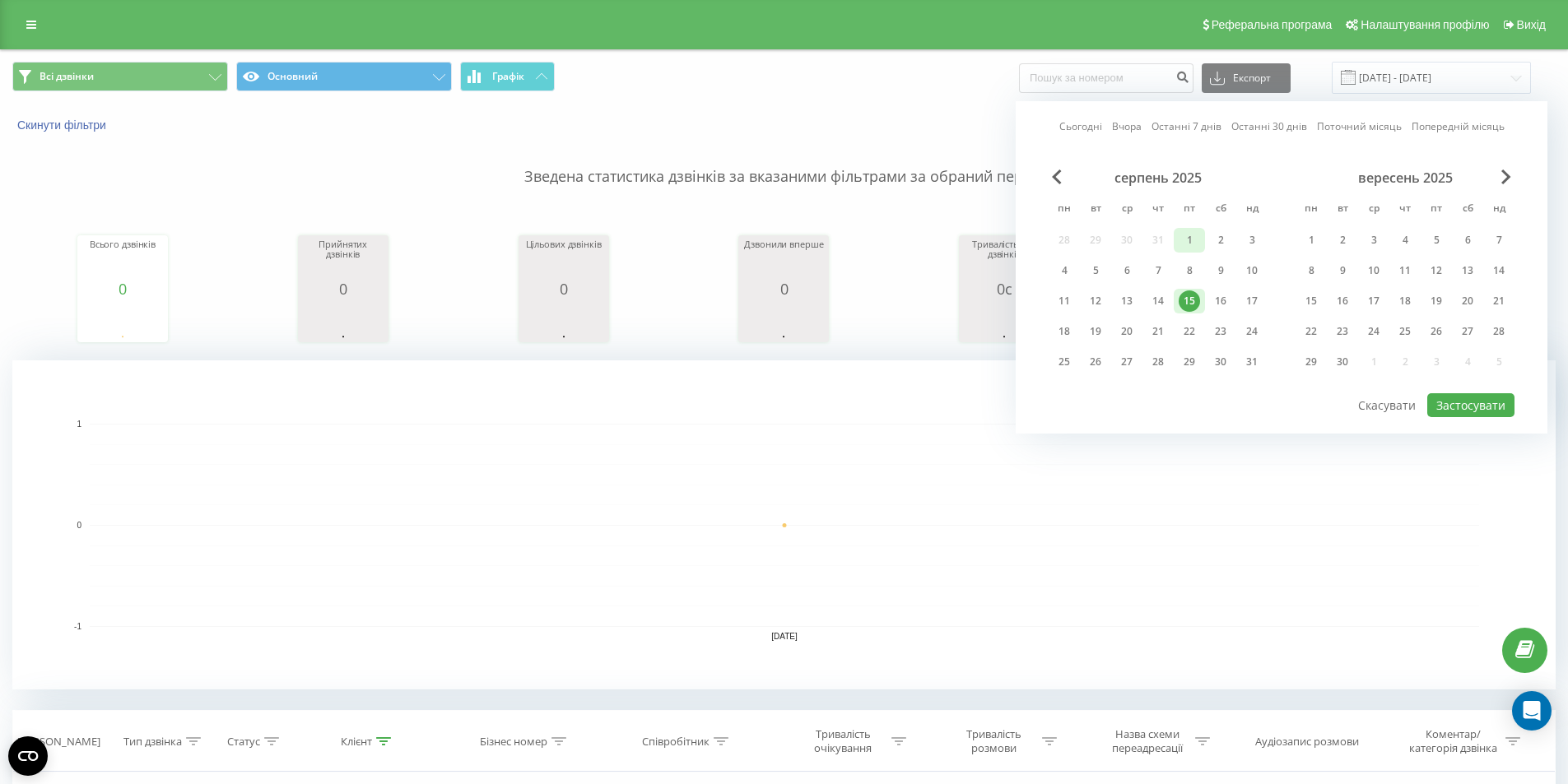
click at [1191, 242] on div "1" at bounding box center [1189, 241] width 22 height 22
click at [1468, 402] on button "Застосувати" at bounding box center [1471, 405] width 87 height 24
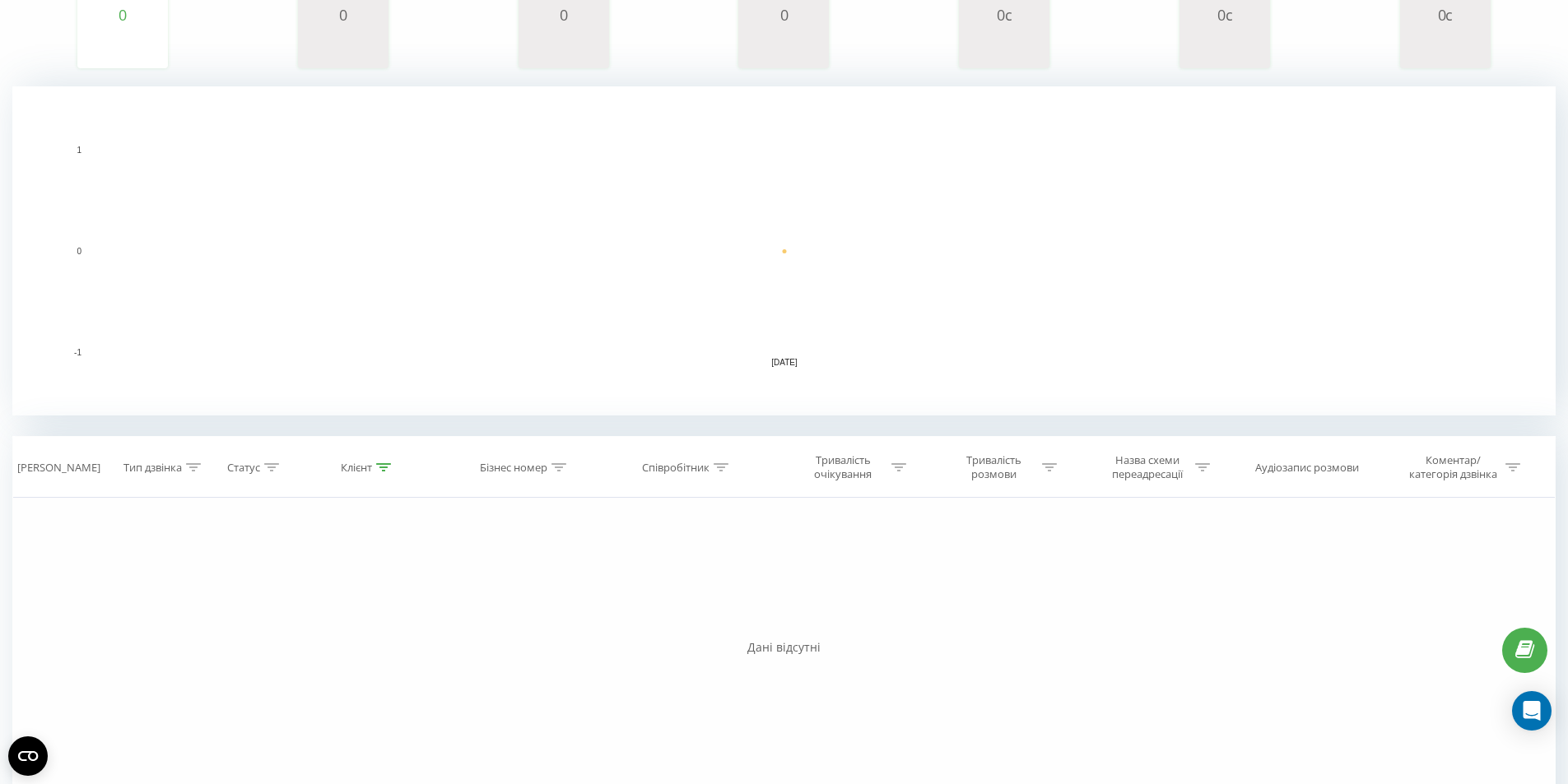
scroll to position [247, 0]
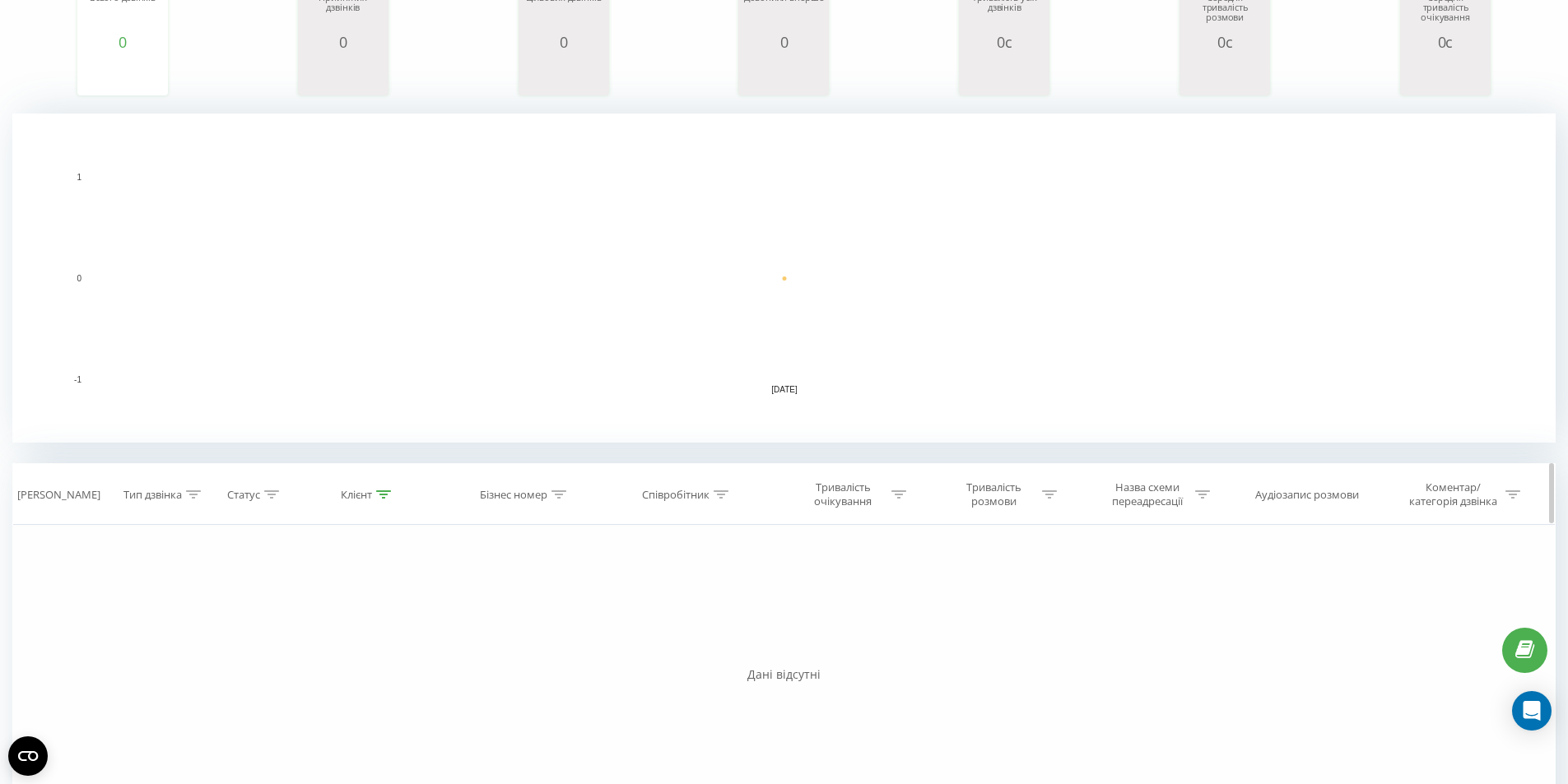
click at [388, 500] on div at bounding box center [383, 495] width 15 height 14
click at [400, 646] on span "OK" at bounding box center [403, 645] width 46 height 26
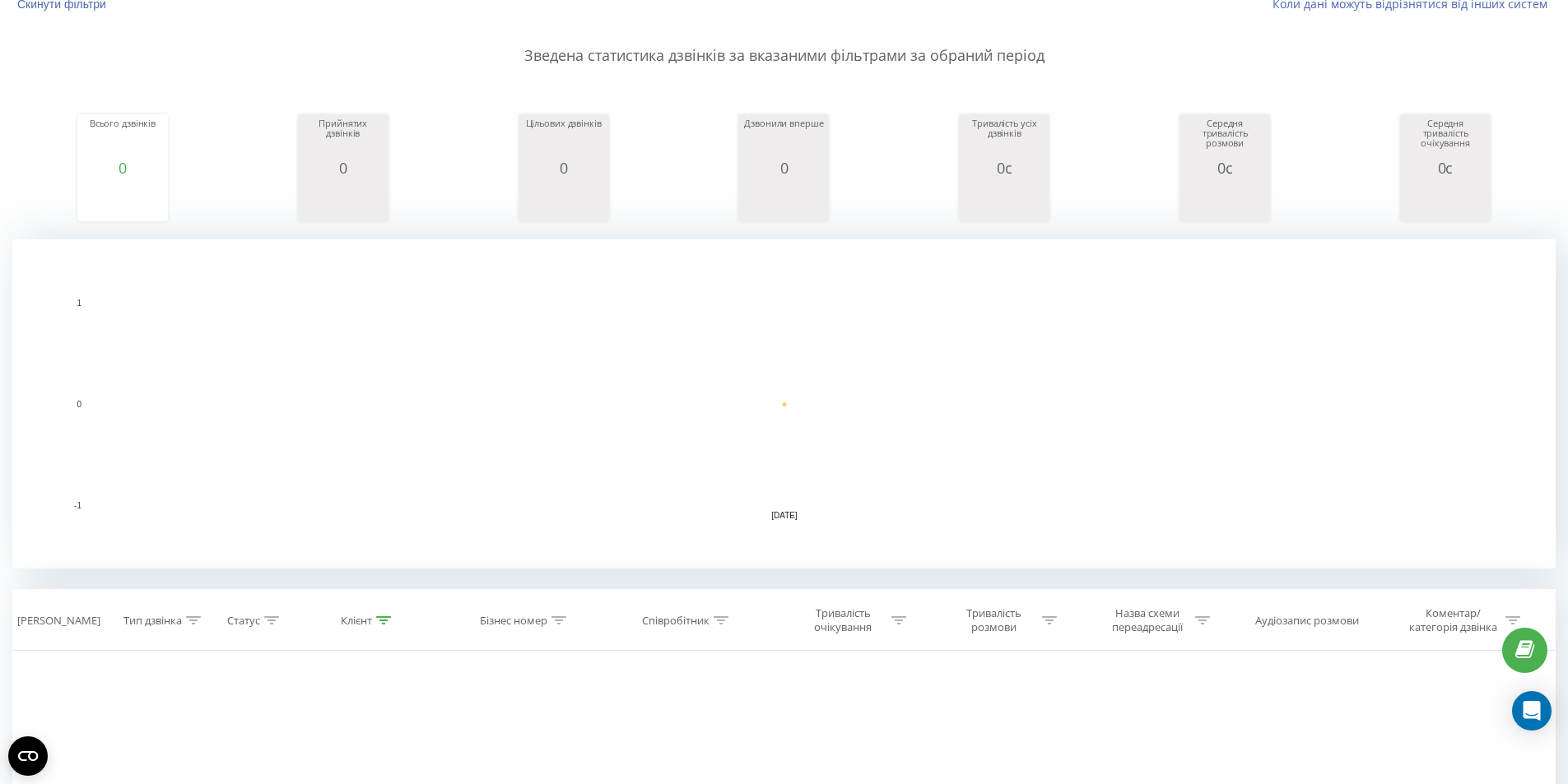
scroll to position [0, 0]
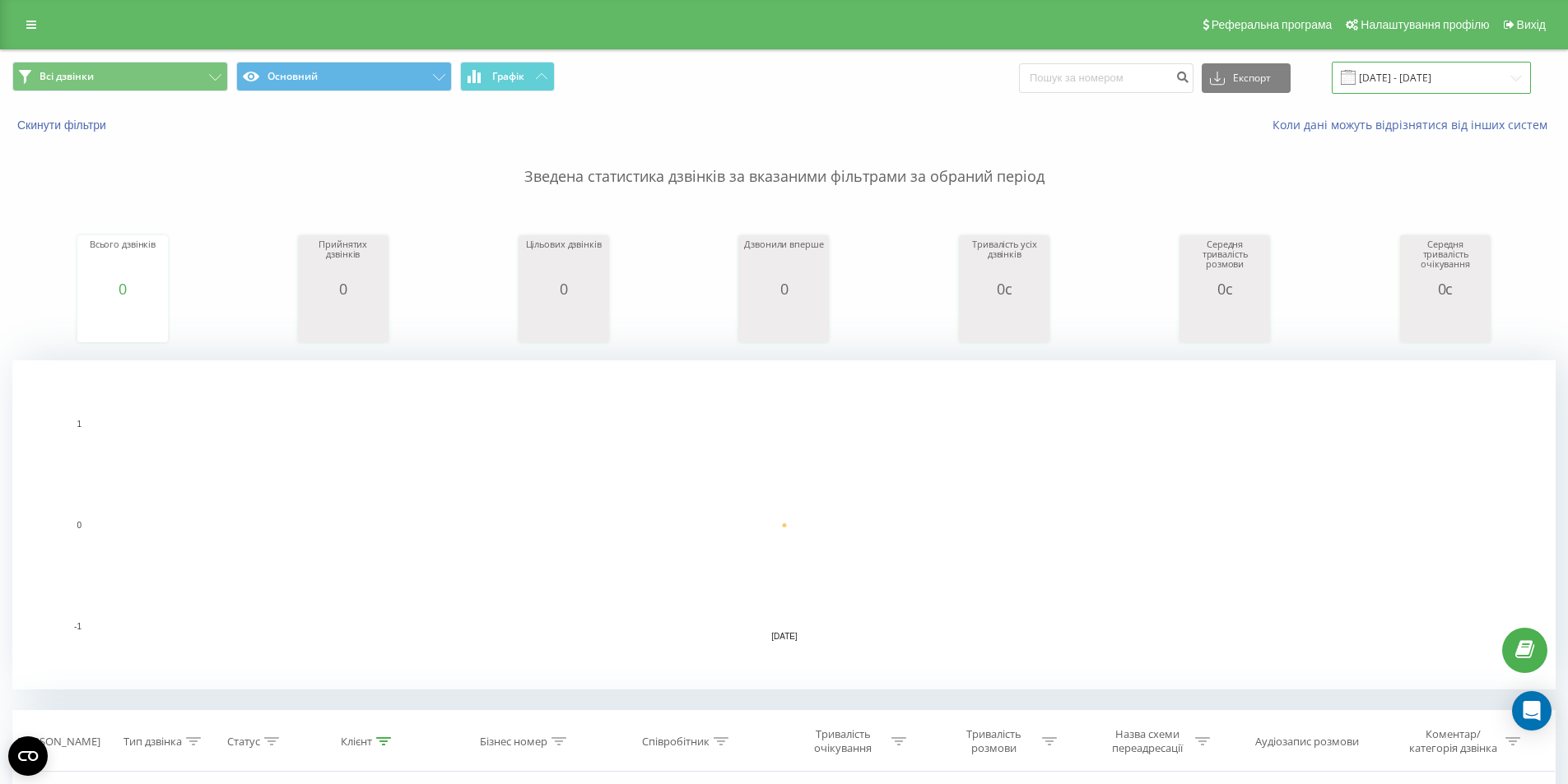
click at [1388, 63] on input "[DATE] - [DATE]" at bounding box center [1430, 77] width 199 height 32
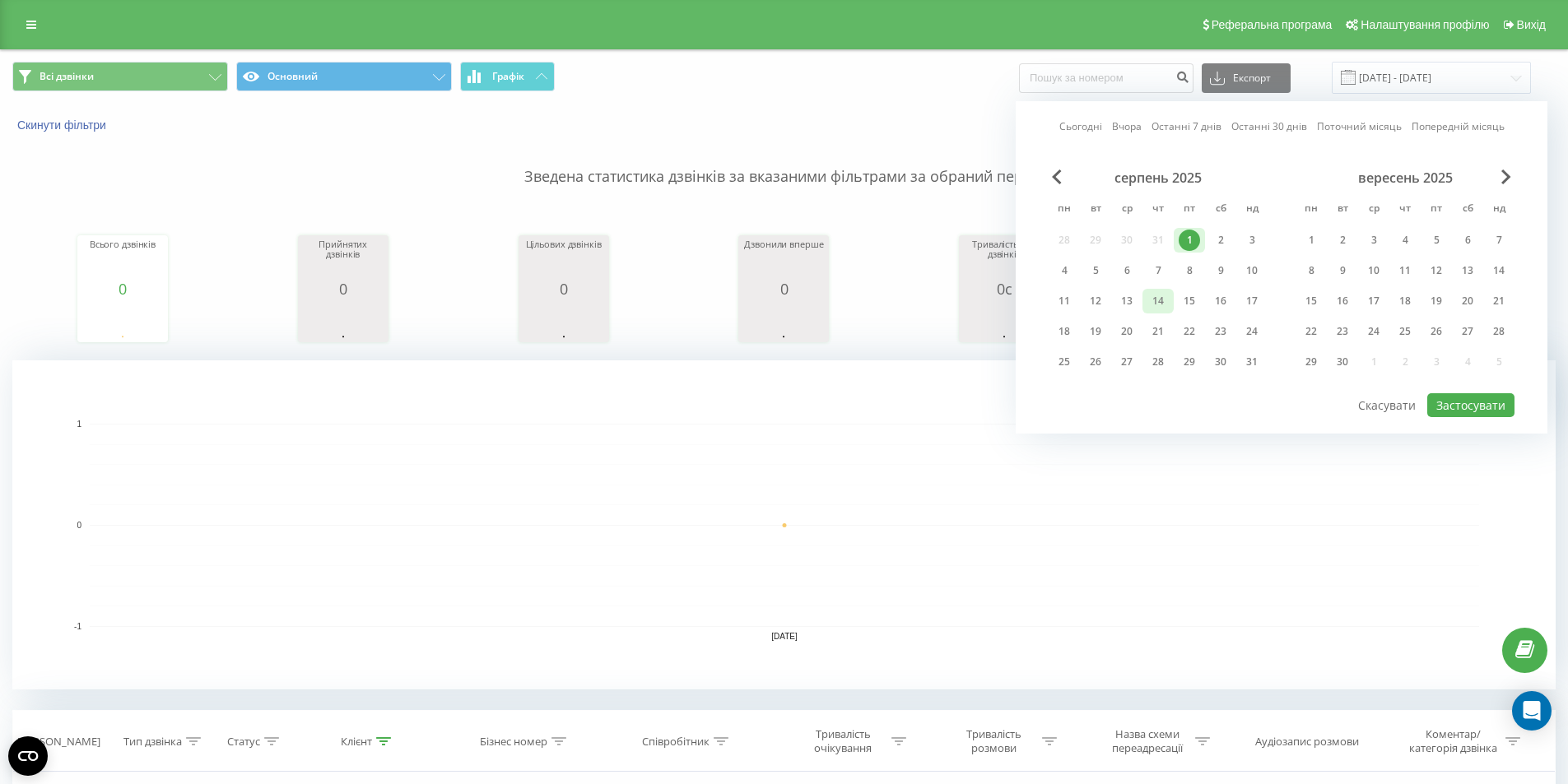
click at [1160, 298] on div "14" at bounding box center [1158, 301] width 22 height 22
click at [1470, 395] on button "Застосувати" at bounding box center [1471, 405] width 87 height 24
type input "[DATE] - [DATE]"
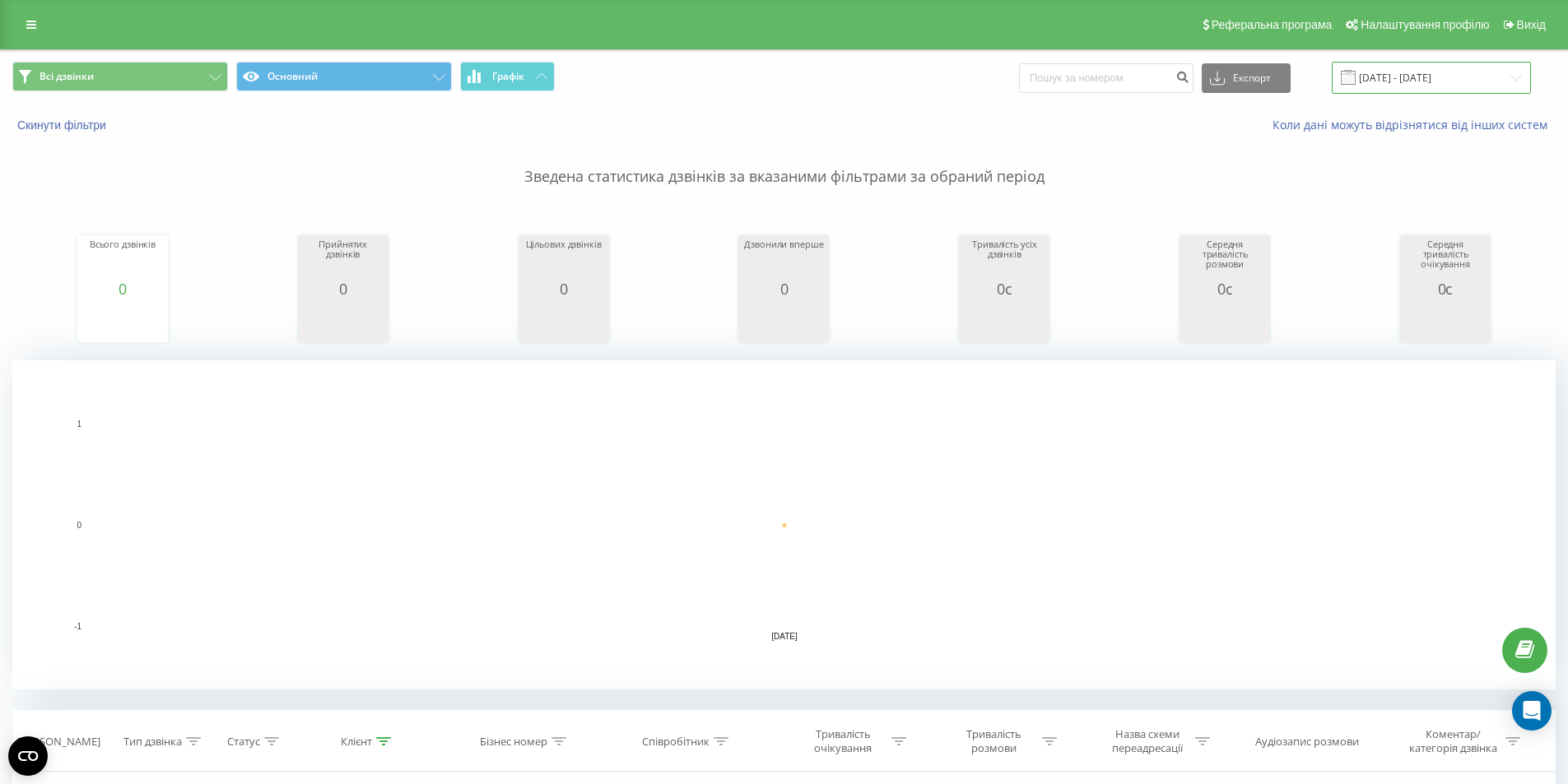
click at [1417, 81] on input "[DATE] - [DATE]" at bounding box center [1430, 77] width 199 height 32
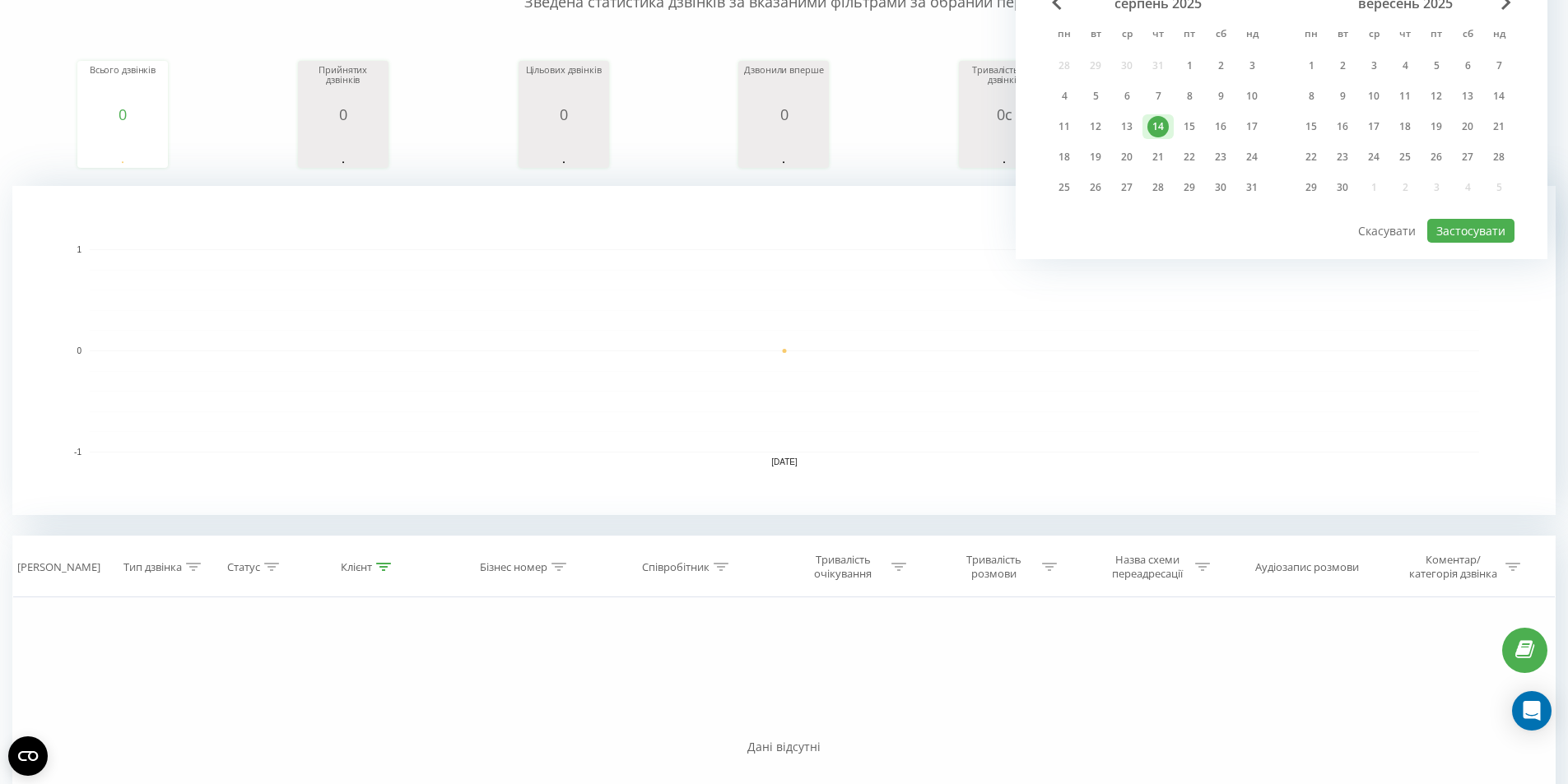
scroll to position [247, 0]
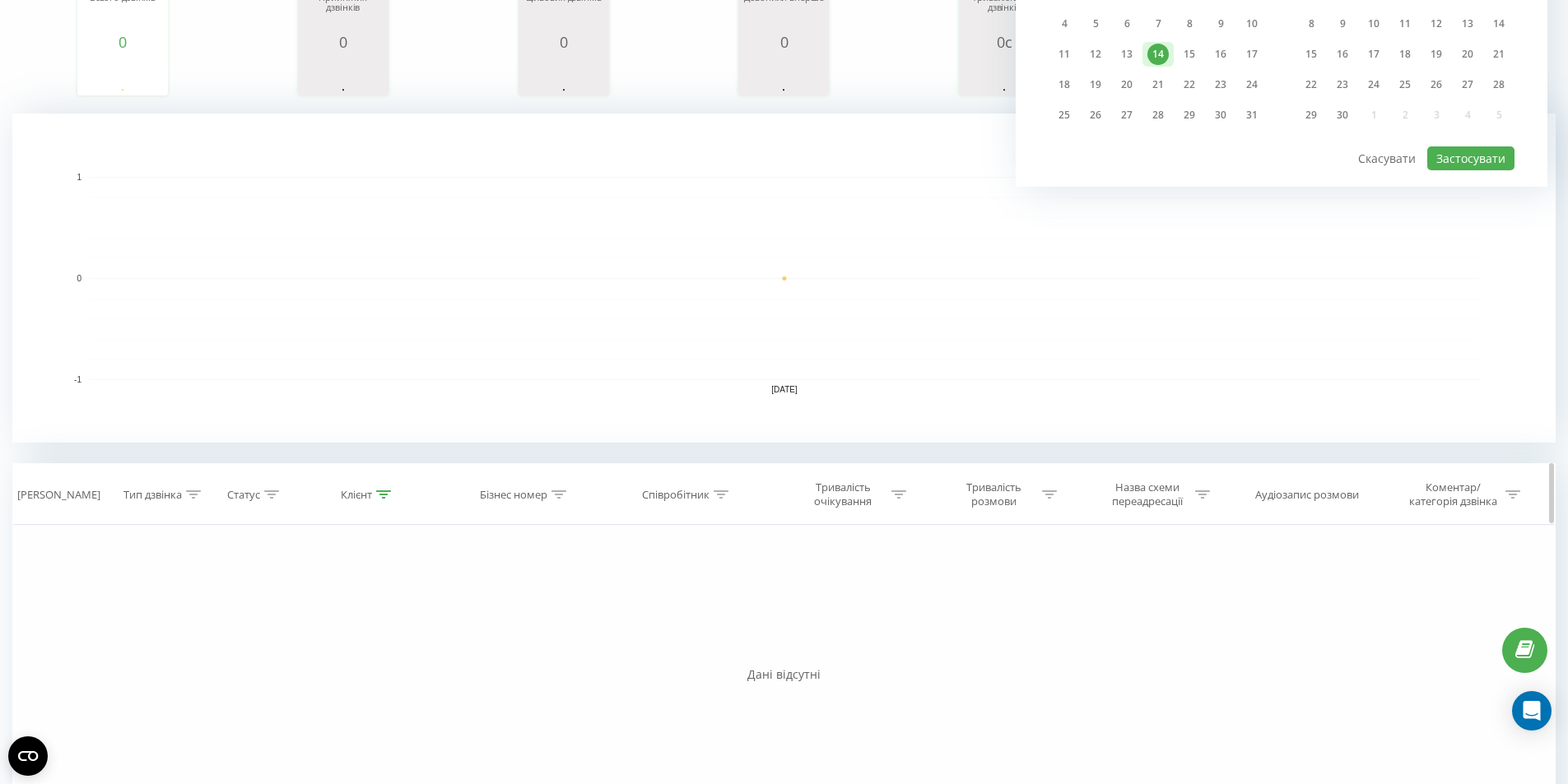
click at [705, 497] on div "Співробітник" at bounding box center [676, 495] width 67 height 14
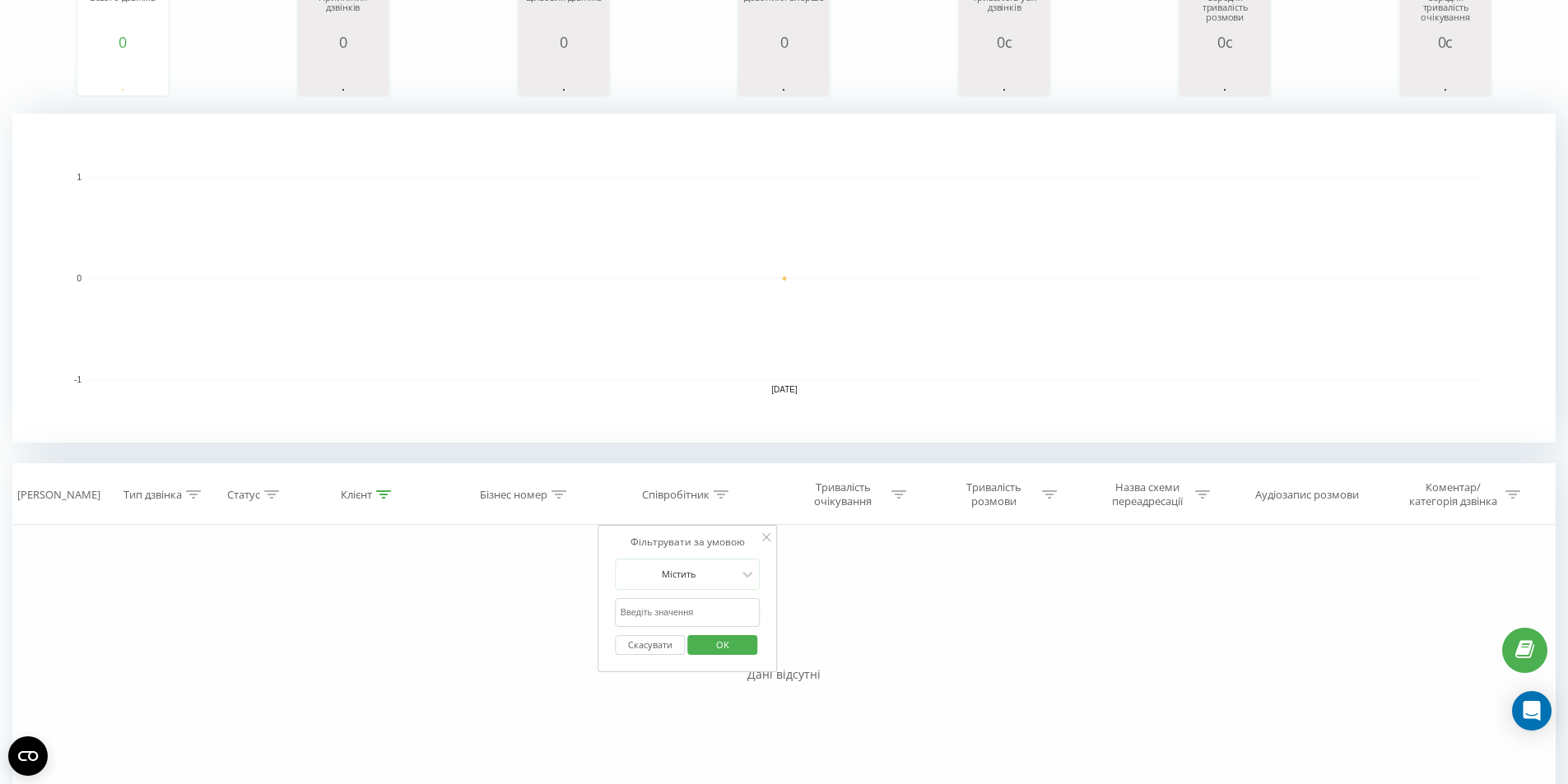
click at [667, 622] on input "text" at bounding box center [688, 613] width 145 height 29
click at [666, 622] on input "text" at bounding box center [688, 613] width 145 height 29
drag, startPoint x: 669, startPoint y: 615, endPoint x: 458, endPoint y: 574, distance: 214.9
click at [458, 574] on div "Фільтрувати за умовою Дорівнює Введіть значення Скасувати OK Фільтрувати за умо…" at bounding box center [783, 711] width 1543 height 371
type input "венгриновська"
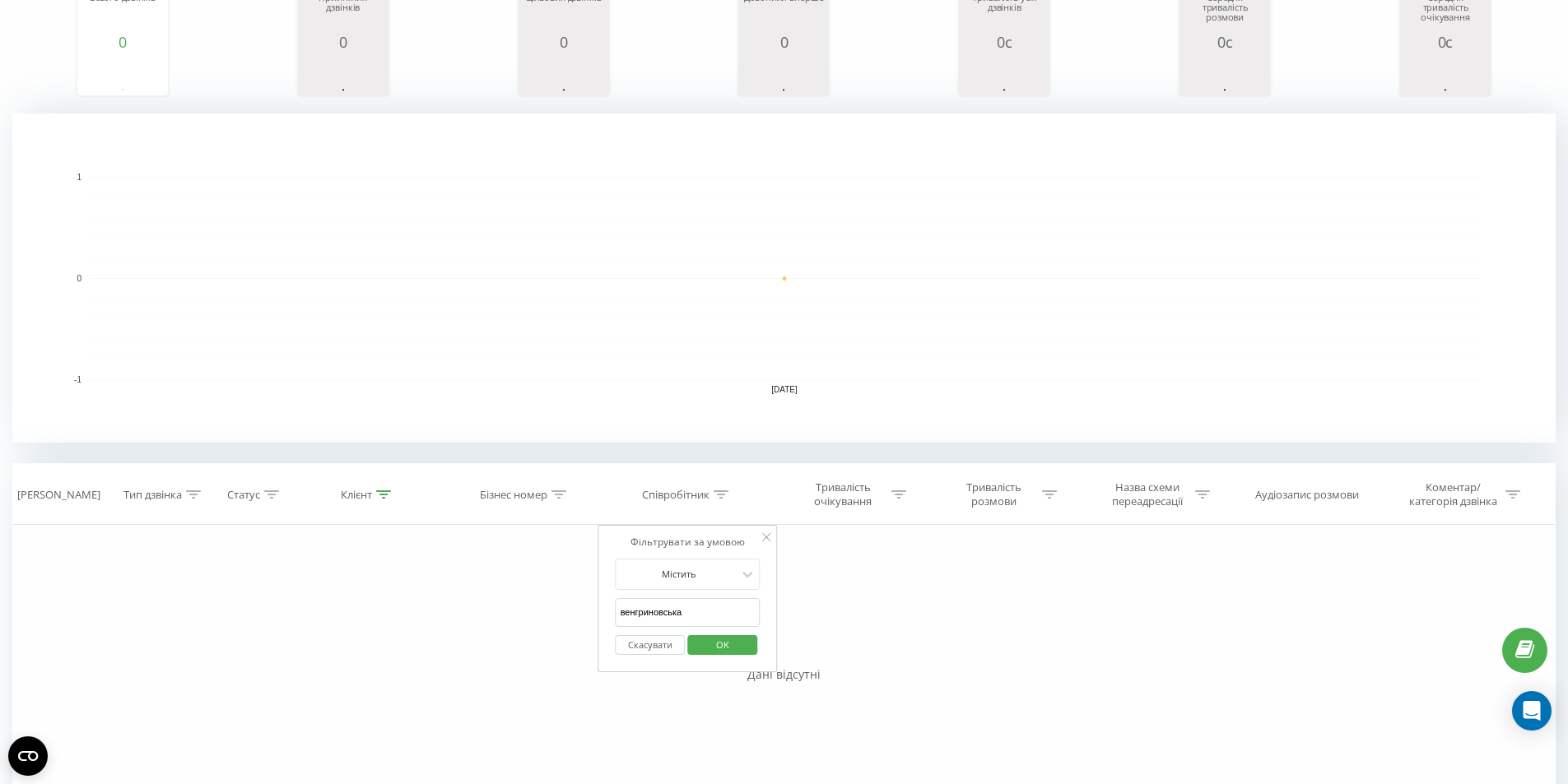
click at [719, 645] on span "OK" at bounding box center [723, 645] width 46 height 26
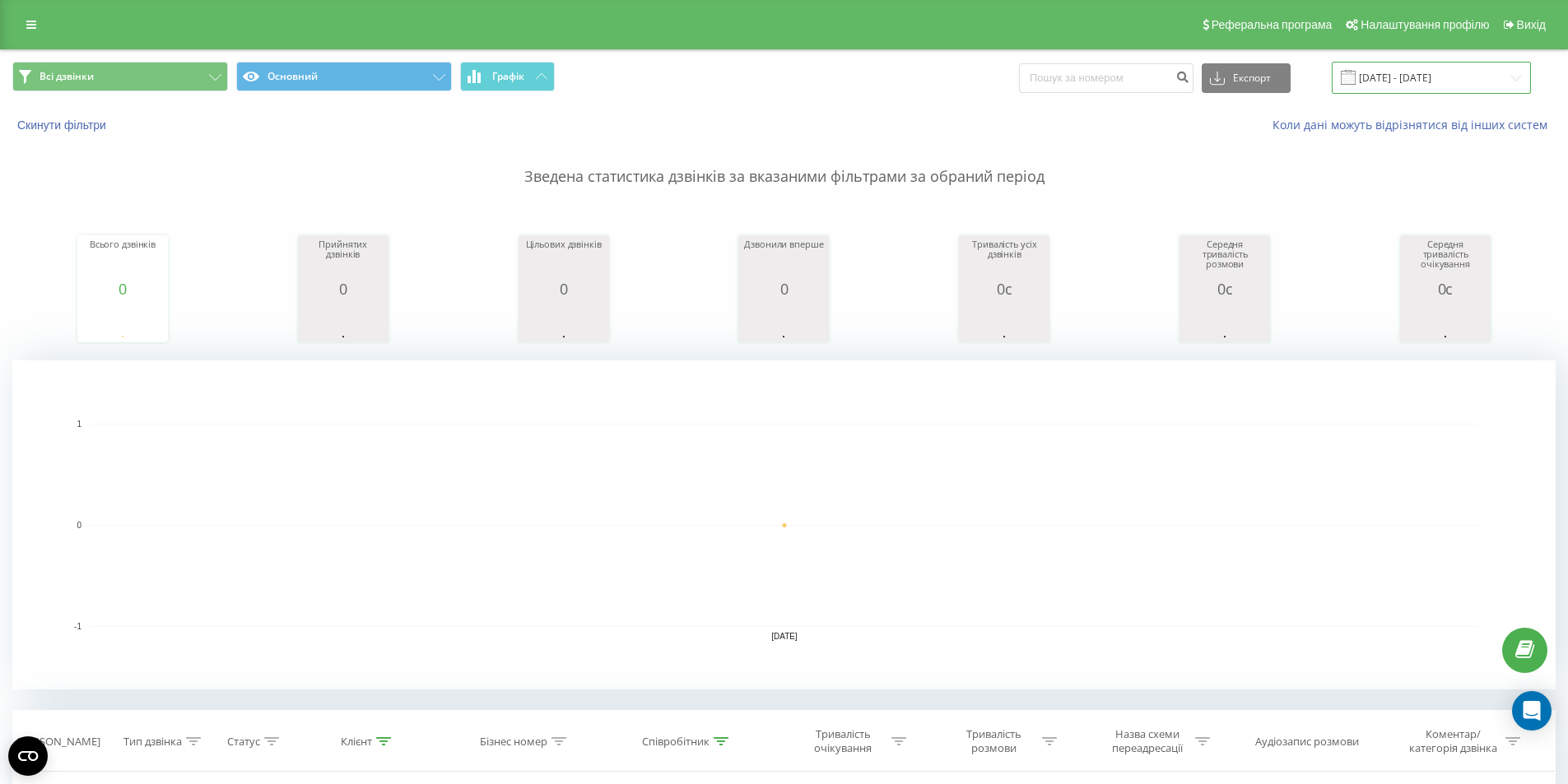
click at [1403, 67] on input "[DATE] - [DATE]" at bounding box center [1430, 77] width 199 height 32
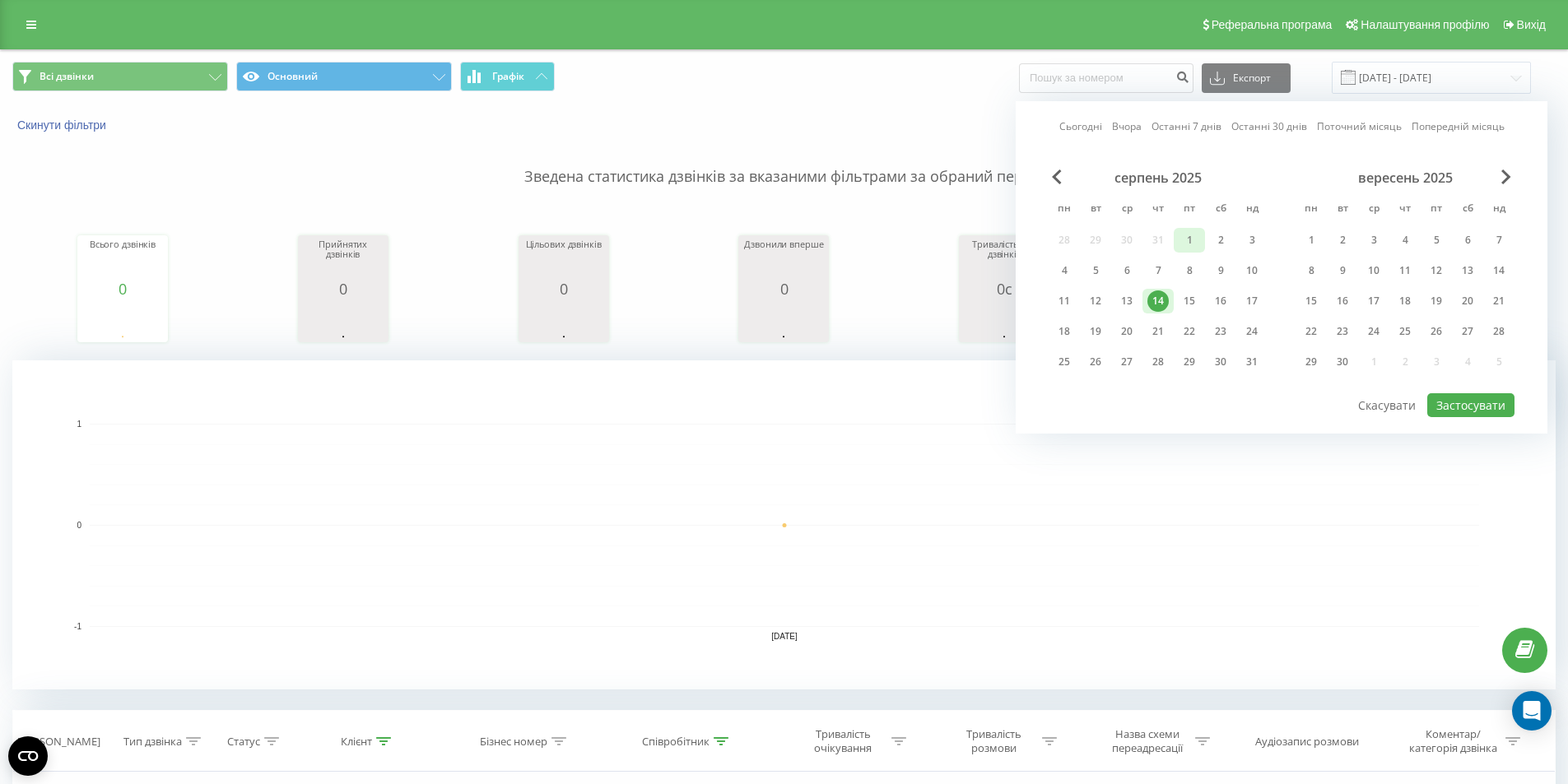
click at [1195, 245] on div "1" at bounding box center [1189, 241] width 22 height 22
click at [1483, 405] on button "Застосувати" at bounding box center [1471, 405] width 87 height 24
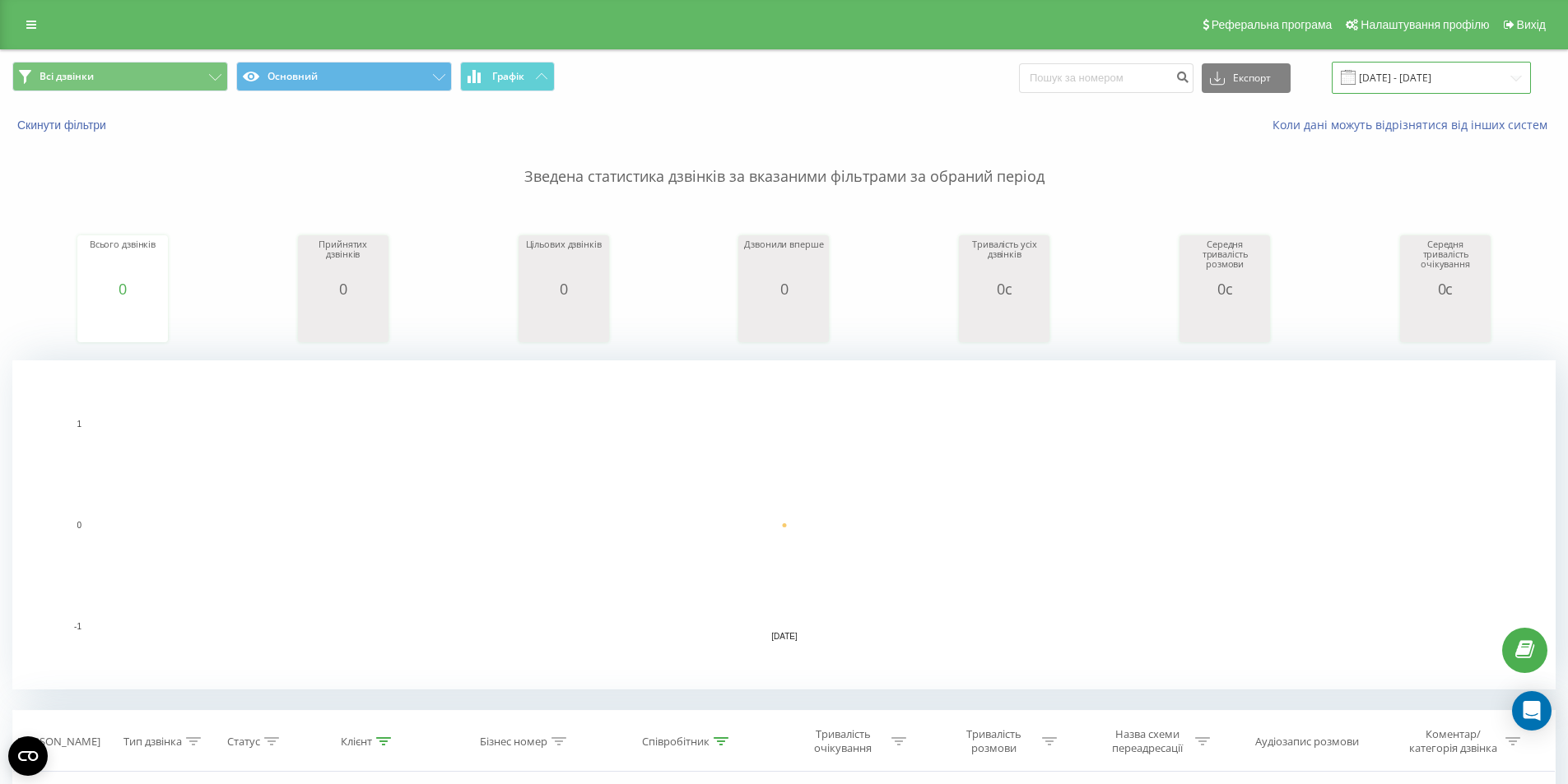
click at [1430, 74] on input "[DATE] - [DATE]" at bounding box center [1430, 77] width 199 height 32
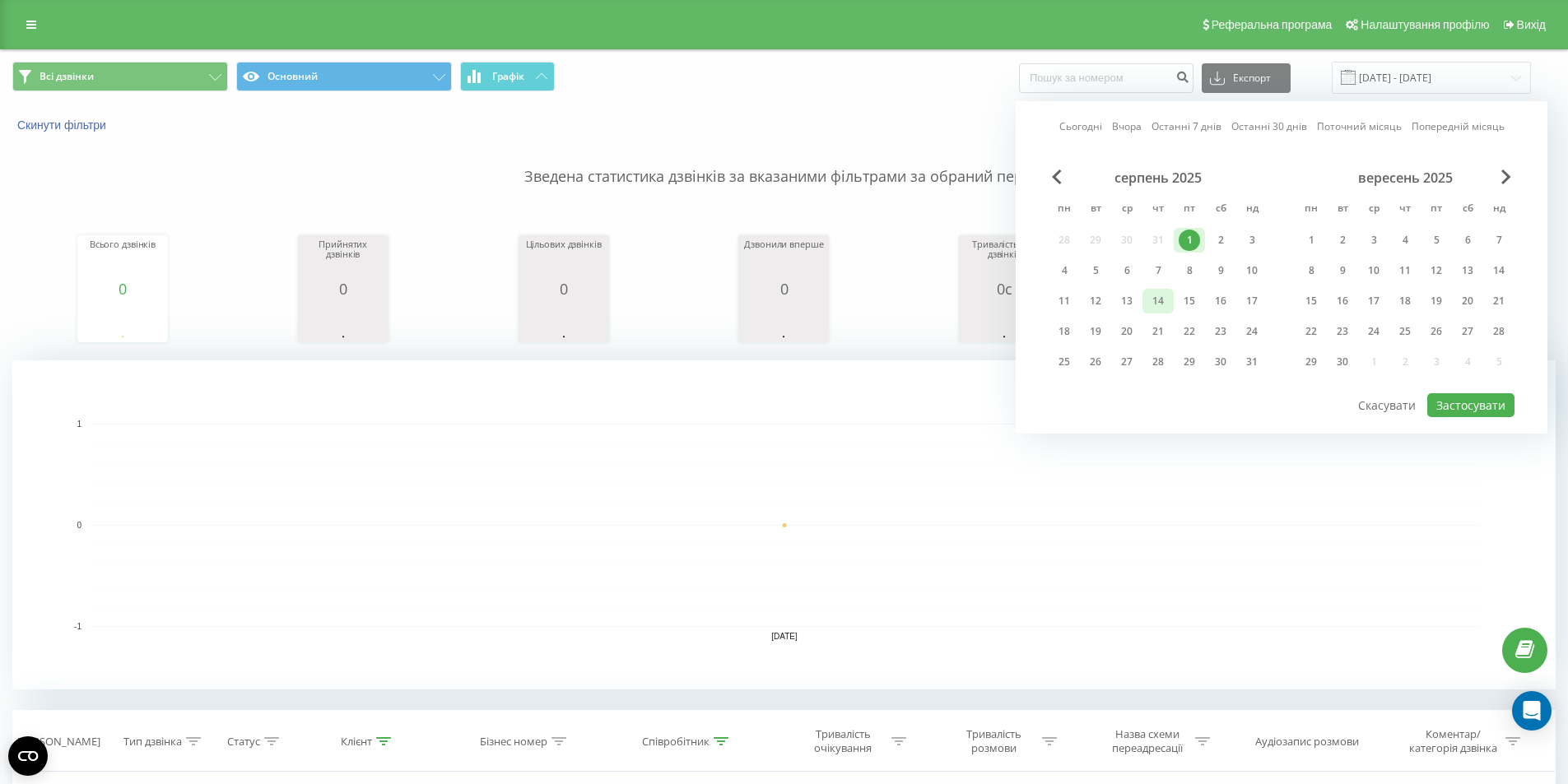
click at [1156, 298] on div "14" at bounding box center [1158, 301] width 22 height 22
click at [1486, 403] on button "Застосувати" at bounding box center [1471, 405] width 87 height 24
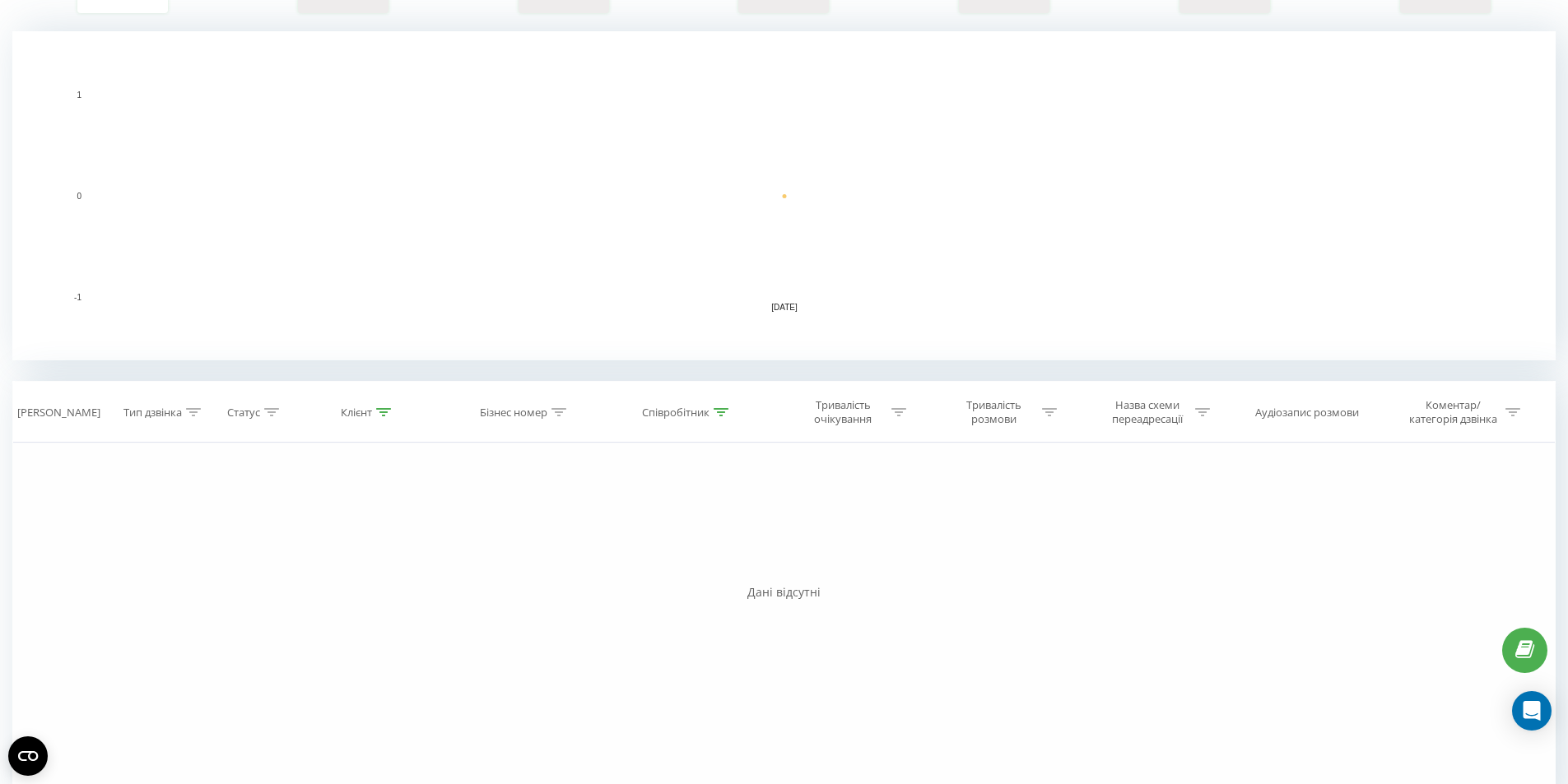
scroll to position [372, 0]
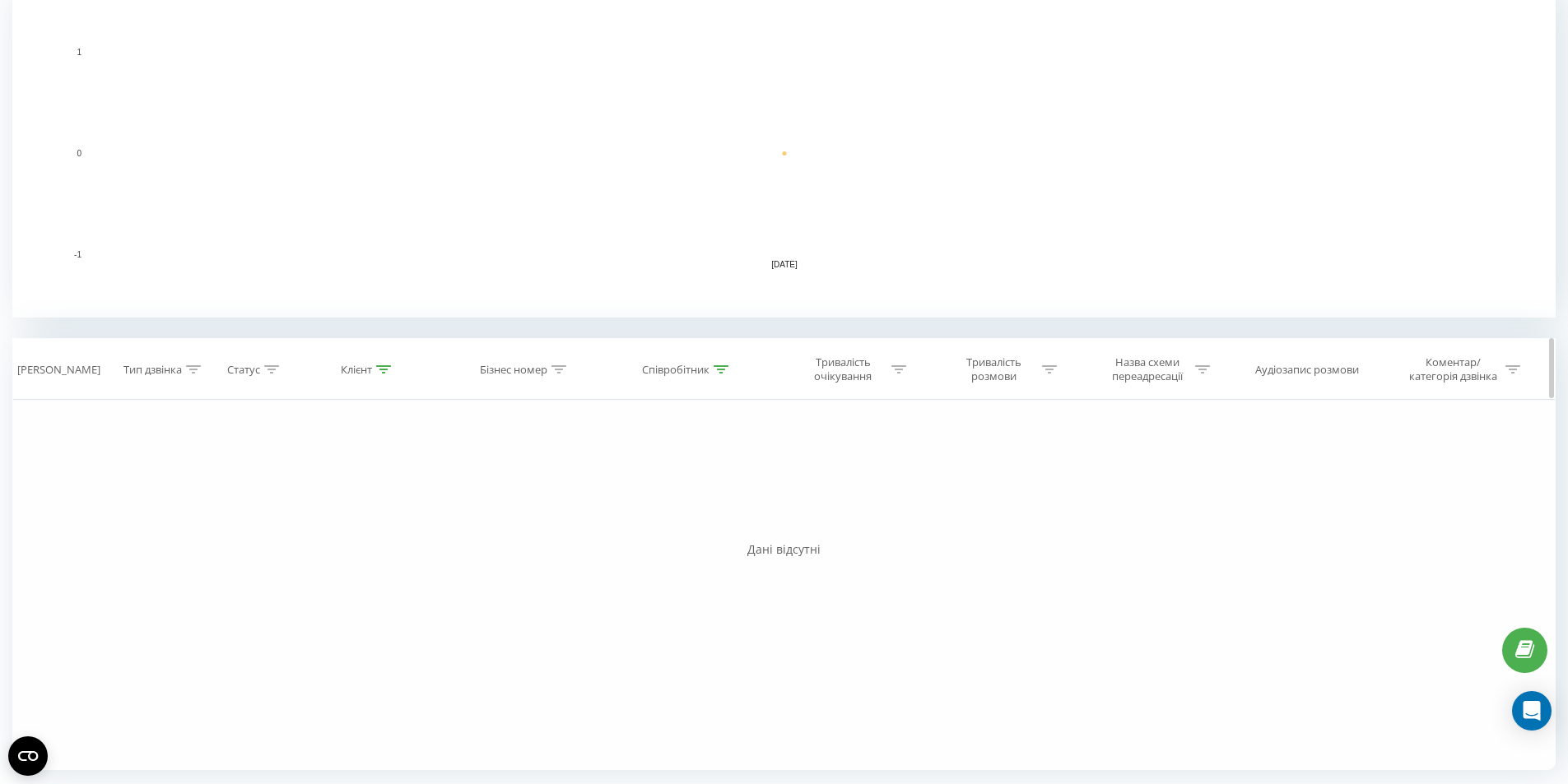
click at [660, 365] on div "Співробітник" at bounding box center [676, 370] width 67 height 14
click at [371, 373] on div "Клієнт" at bounding box center [357, 370] width 32 height 14
click at [386, 371] on icon at bounding box center [383, 370] width 15 height 8
click at [386, 383] on th "Клієнт" at bounding box center [368, 369] width 157 height 60
click at [382, 363] on div at bounding box center [383, 370] width 15 height 14
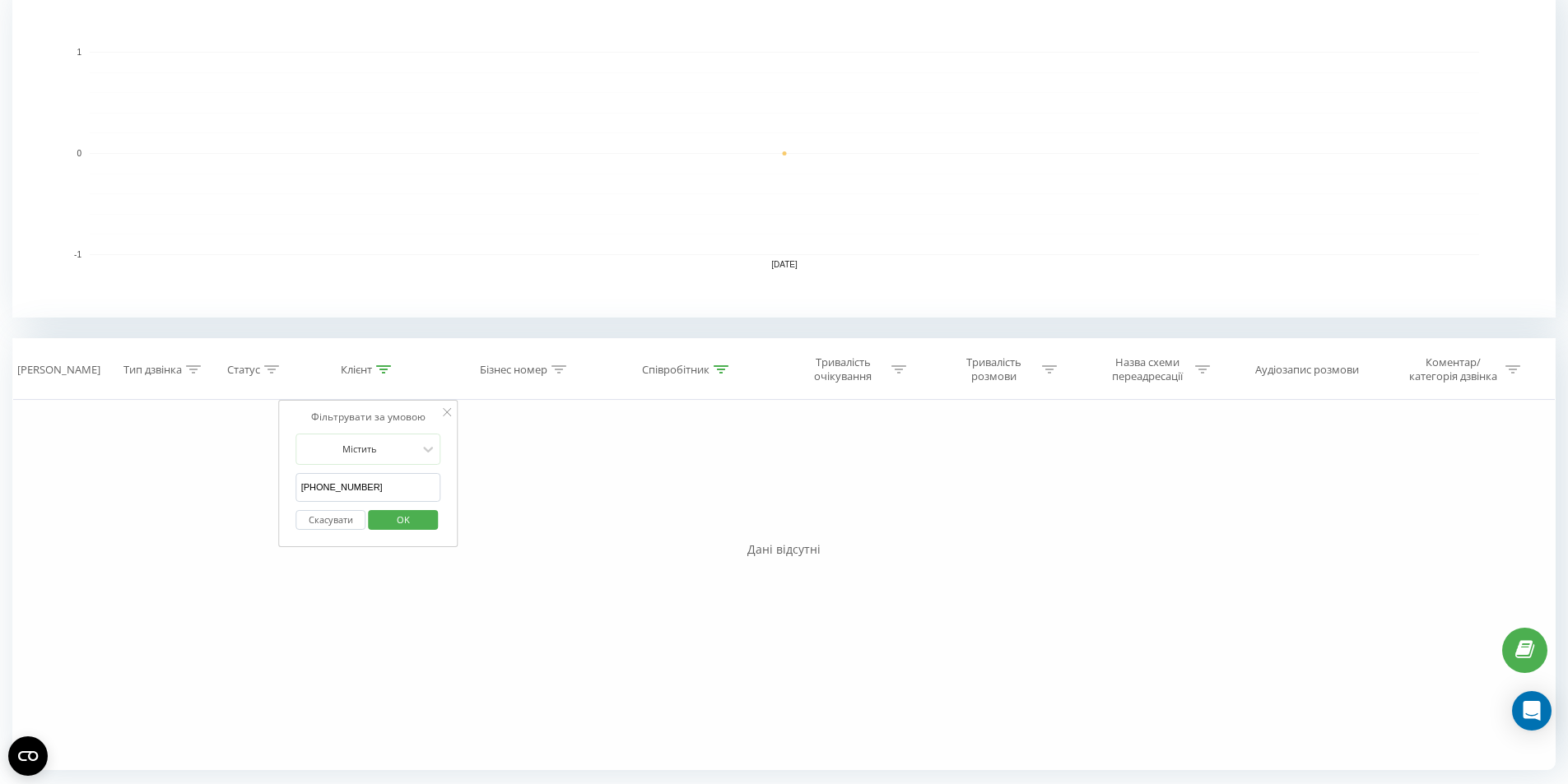
click at [347, 519] on button "Скасувати" at bounding box center [331, 520] width 70 height 21
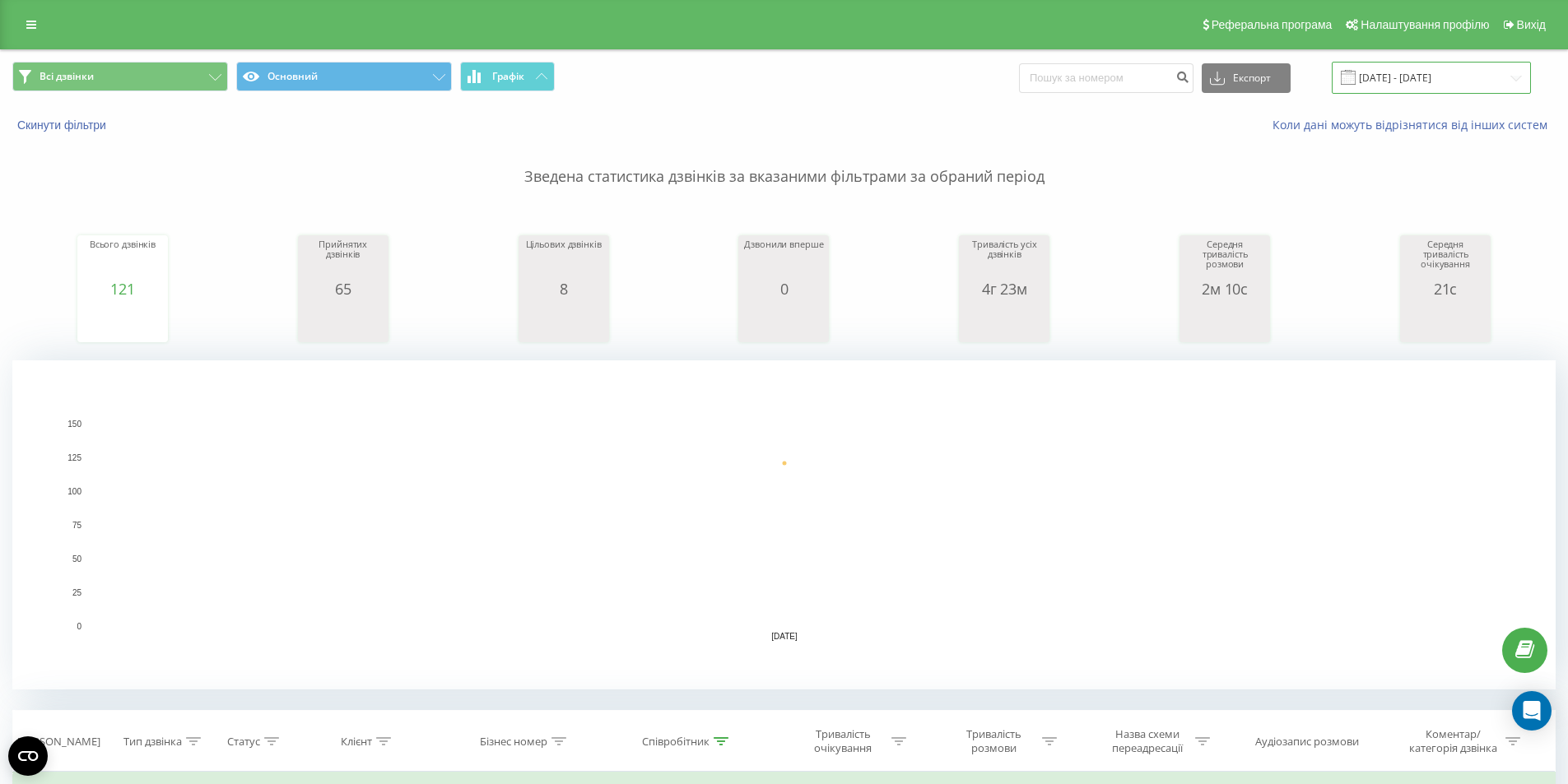
click at [1400, 84] on input "[DATE] - [DATE]" at bounding box center [1430, 77] width 199 height 32
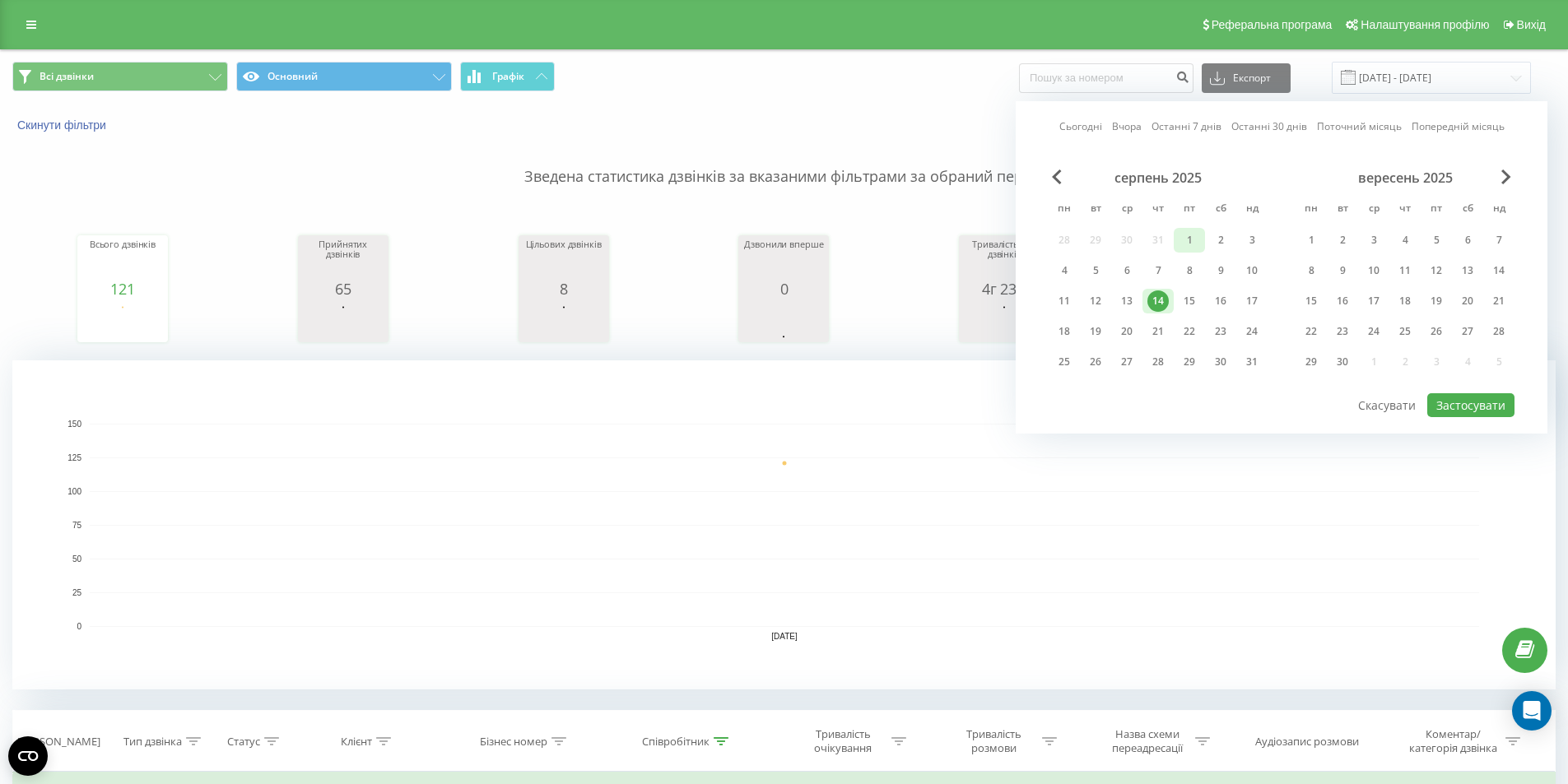
click at [1194, 249] on div "1" at bounding box center [1189, 241] width 22 height 22
click at [1461, 395] on button "Застосувати" at bounding box center [1471, 405] width 87 height 24
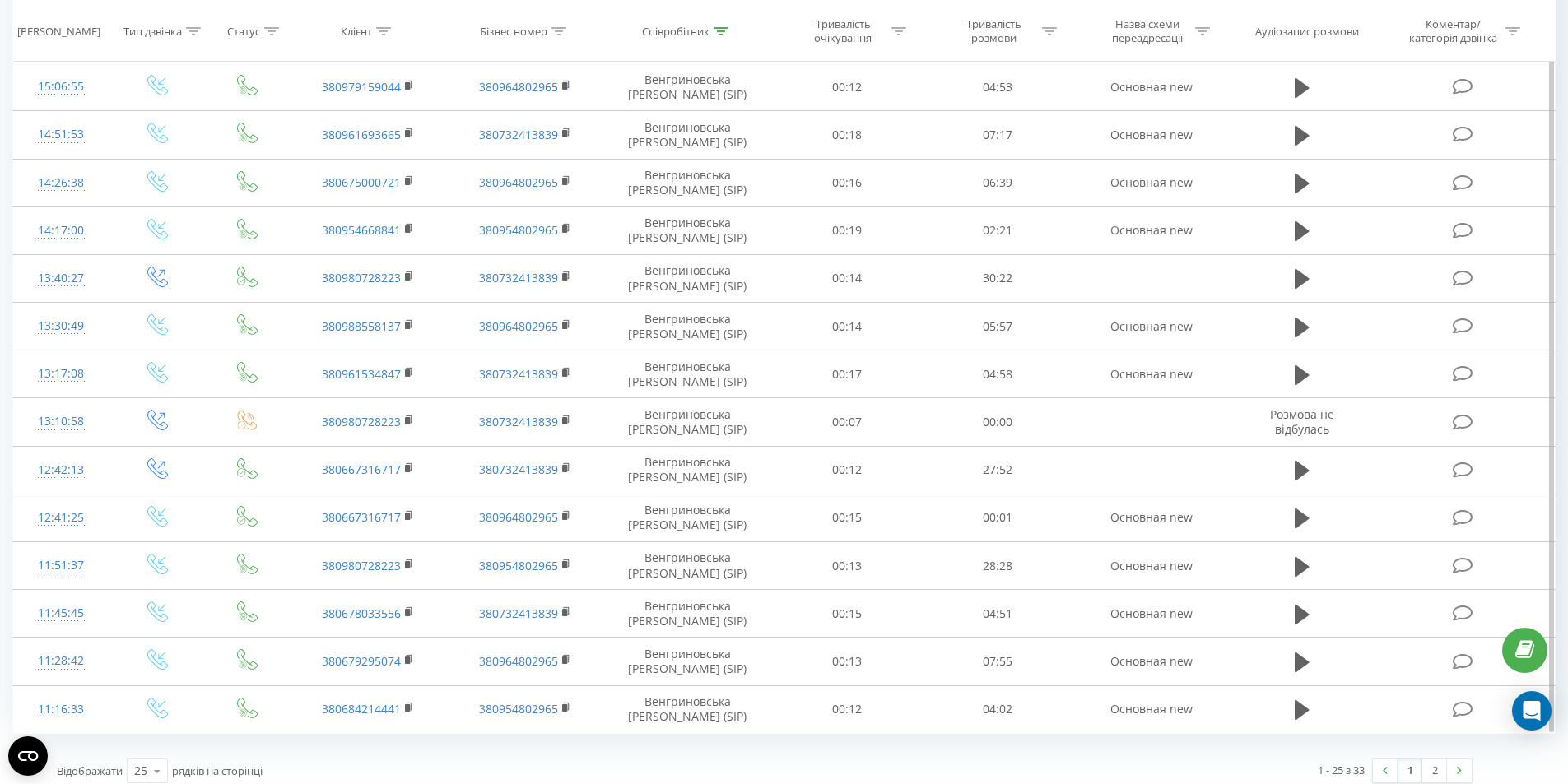
scroll to position [1282, 0]
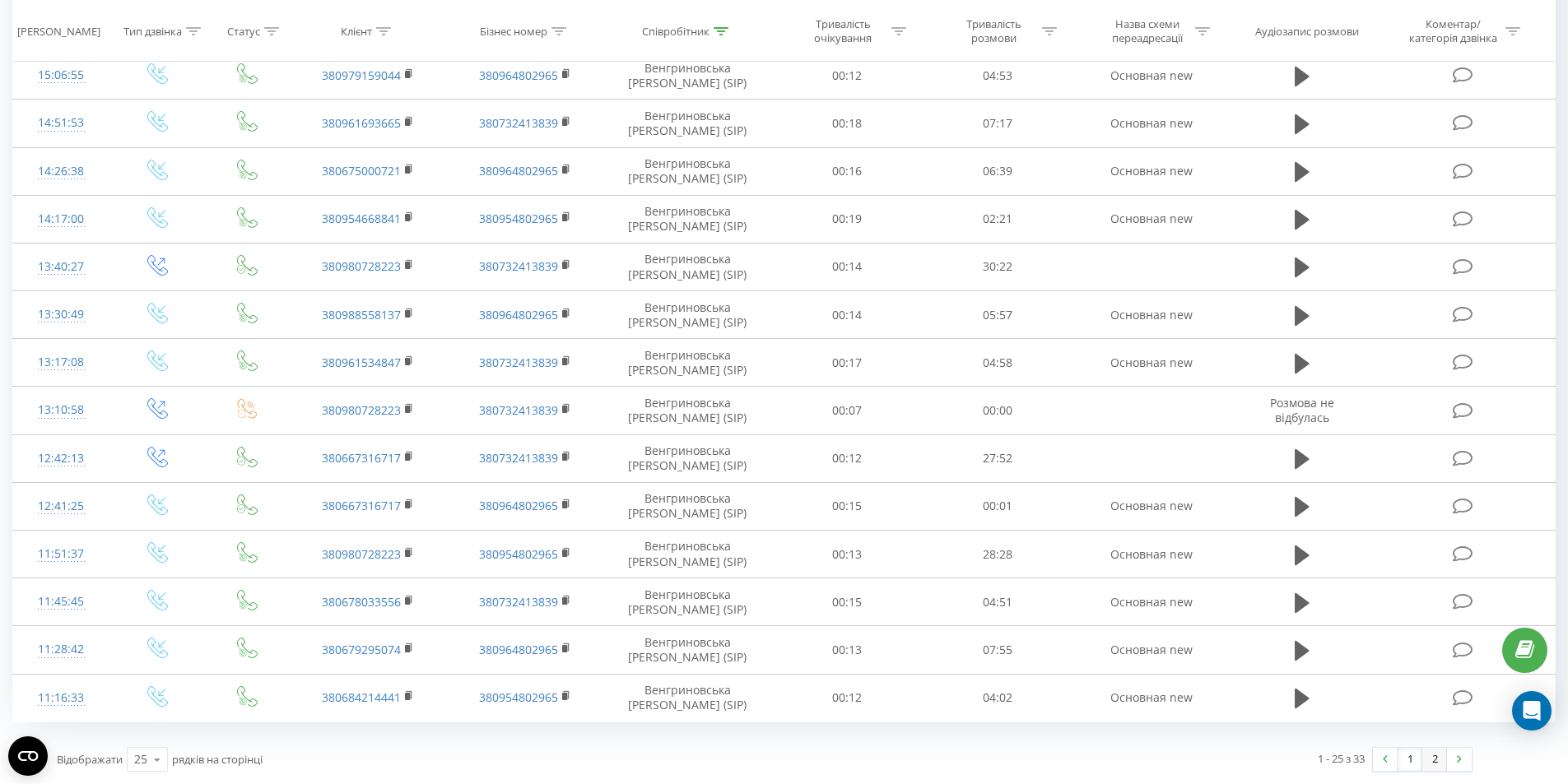
click at [1439, 753] on link "2" at bounding box center [1434, 759] width 25 height 23
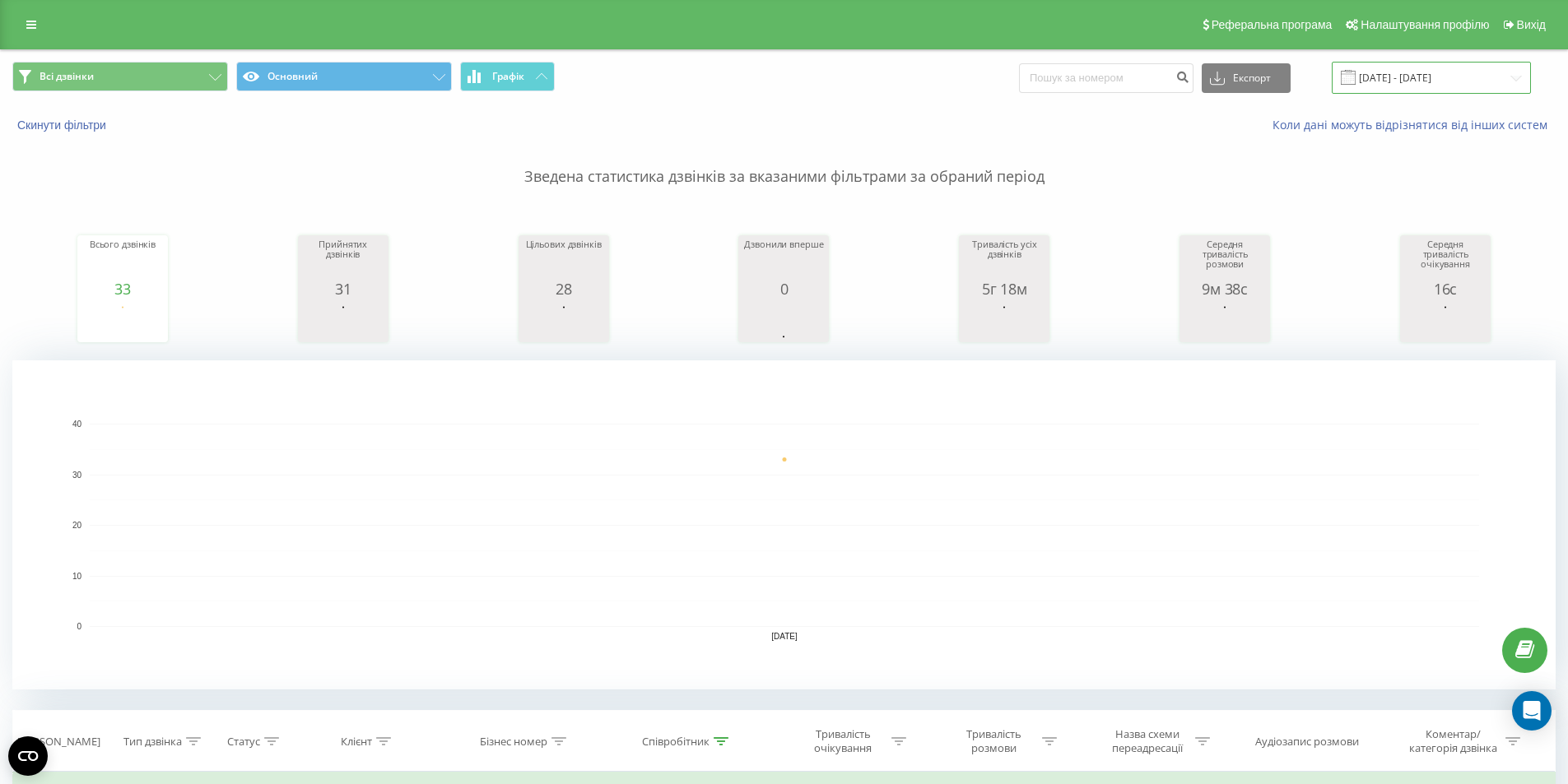
click at [1447, 72] on input "[DATE] - [DATE]" at bounding box center [1430, 77] width 199 height 32
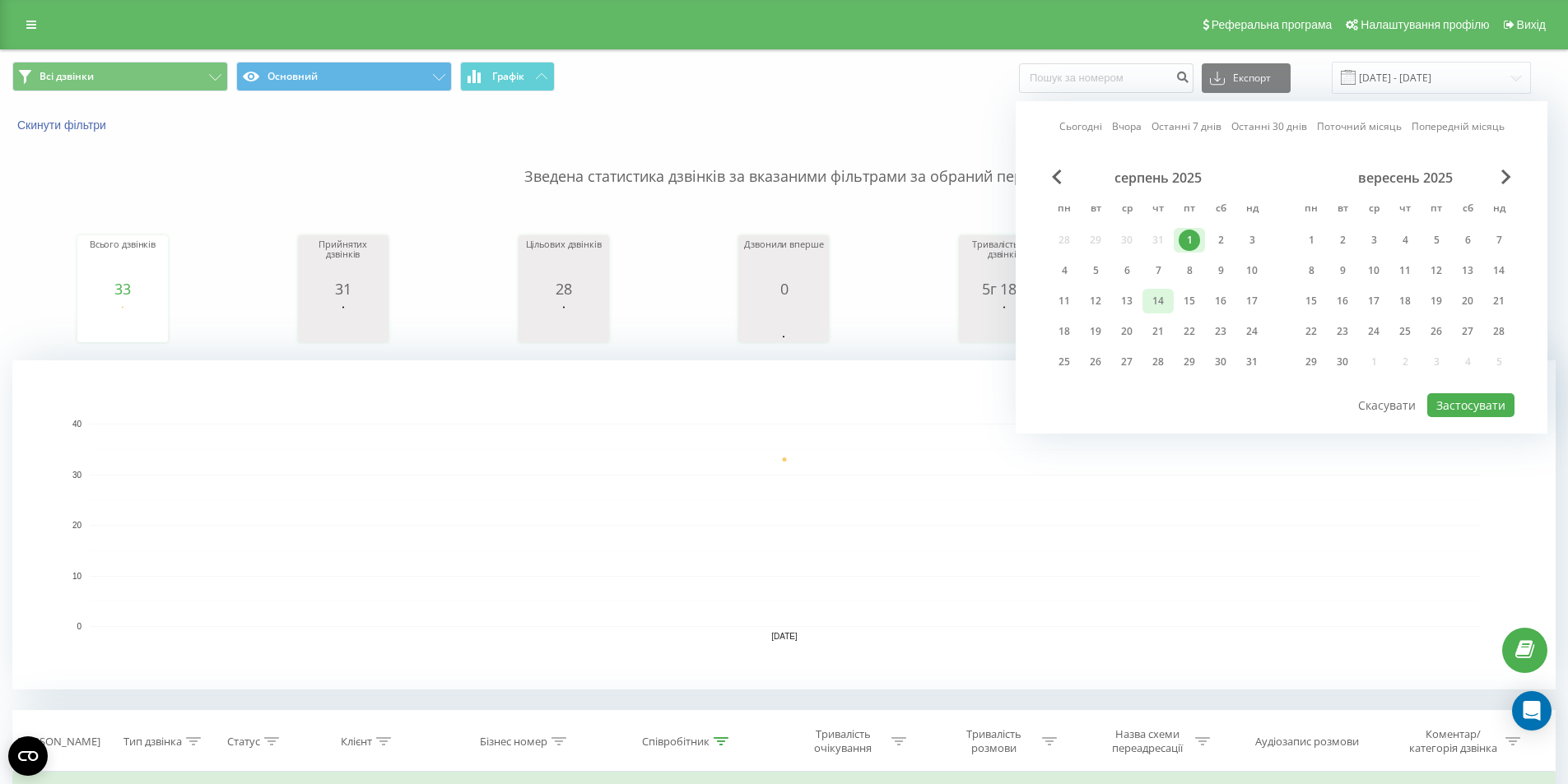
click at [1159, 302] on div "14" at bounding box center [1158, 301] width 22 height 22
click at [1475, 397] on button "Застосувати" at bounding box center [1471, 405] width 87 height 24
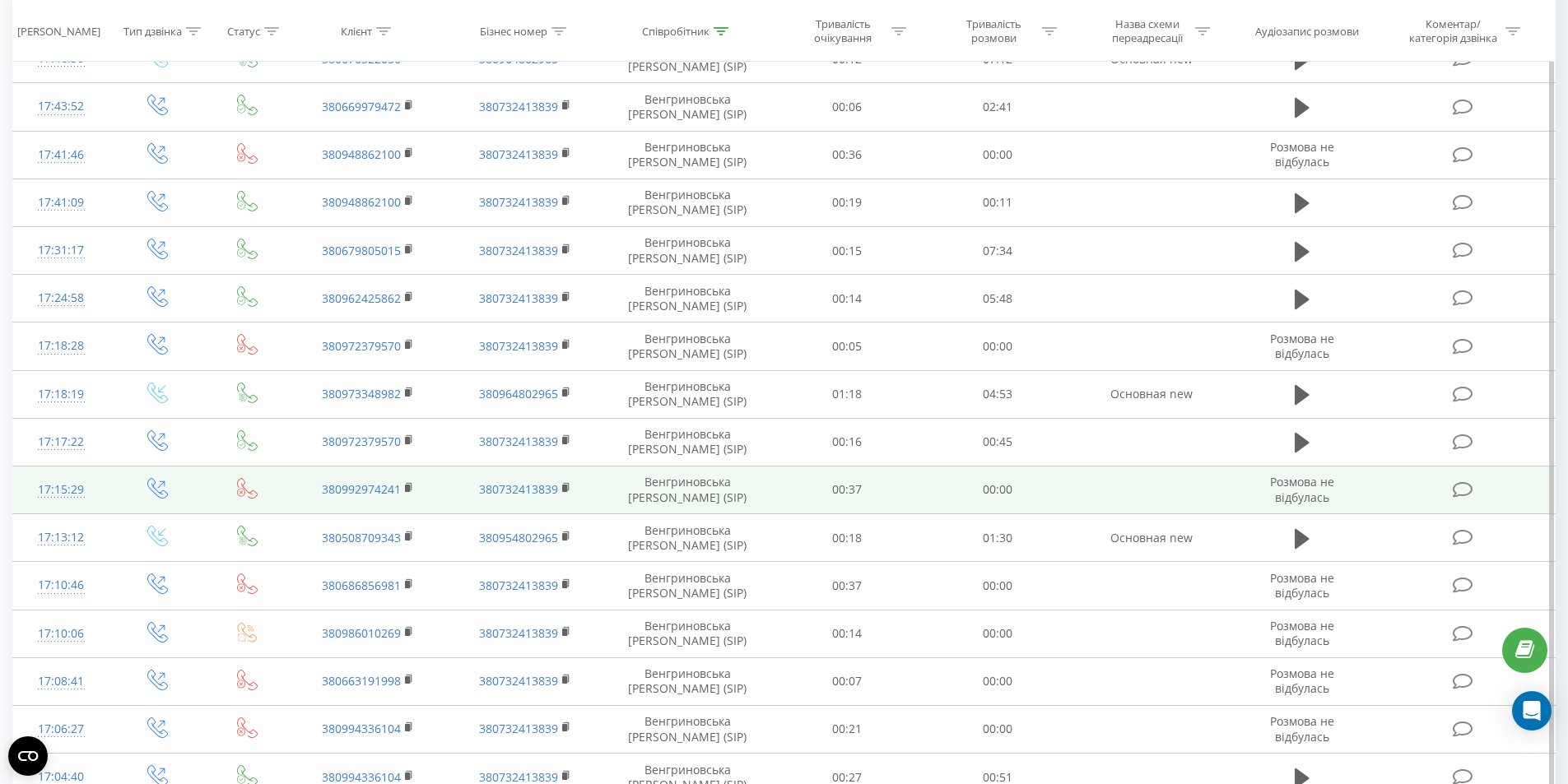
scroll to position [658, 0]
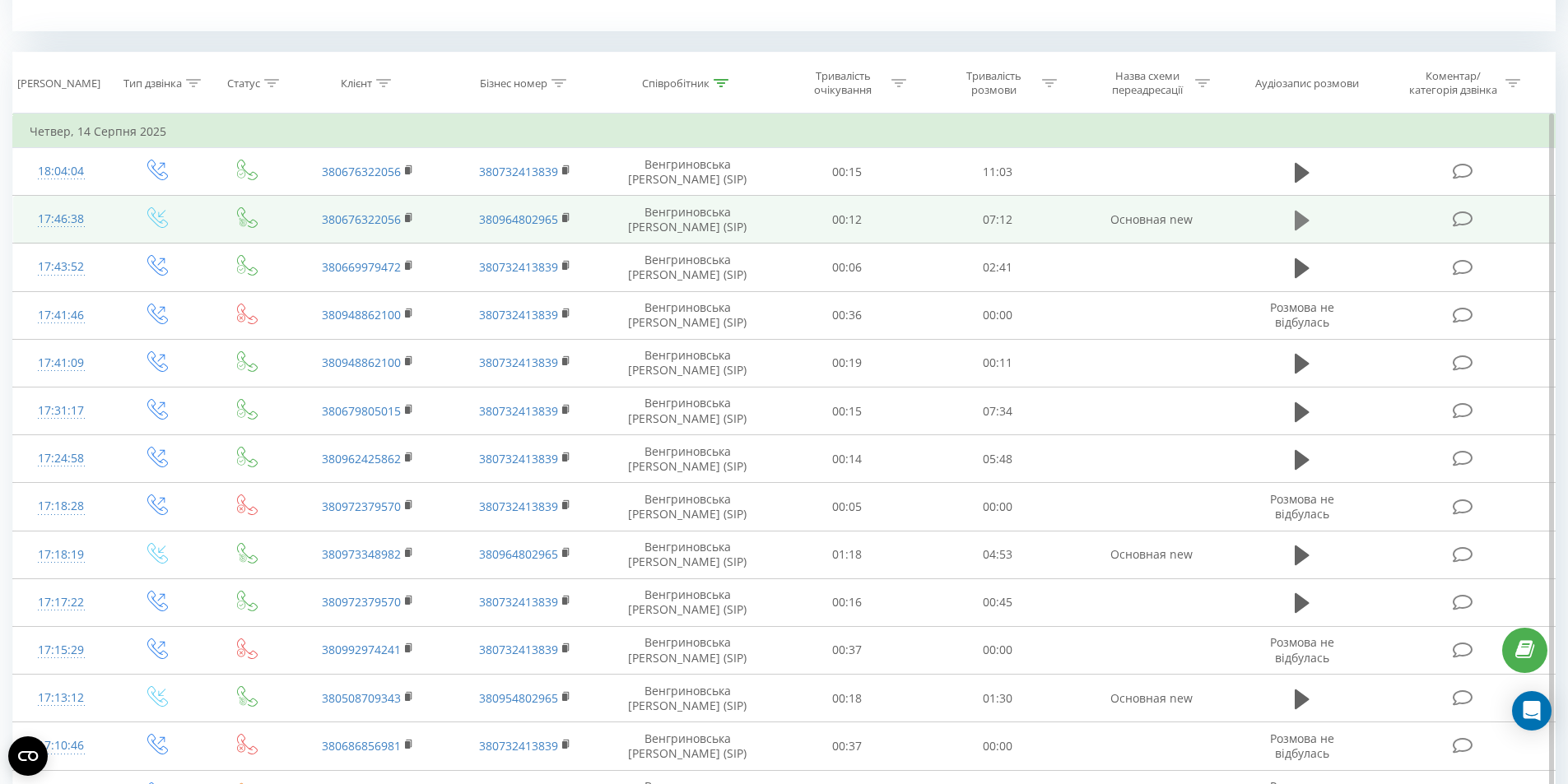
click at [1303, 220] on icon at bounding box center [1301, 221] width 15 height 20
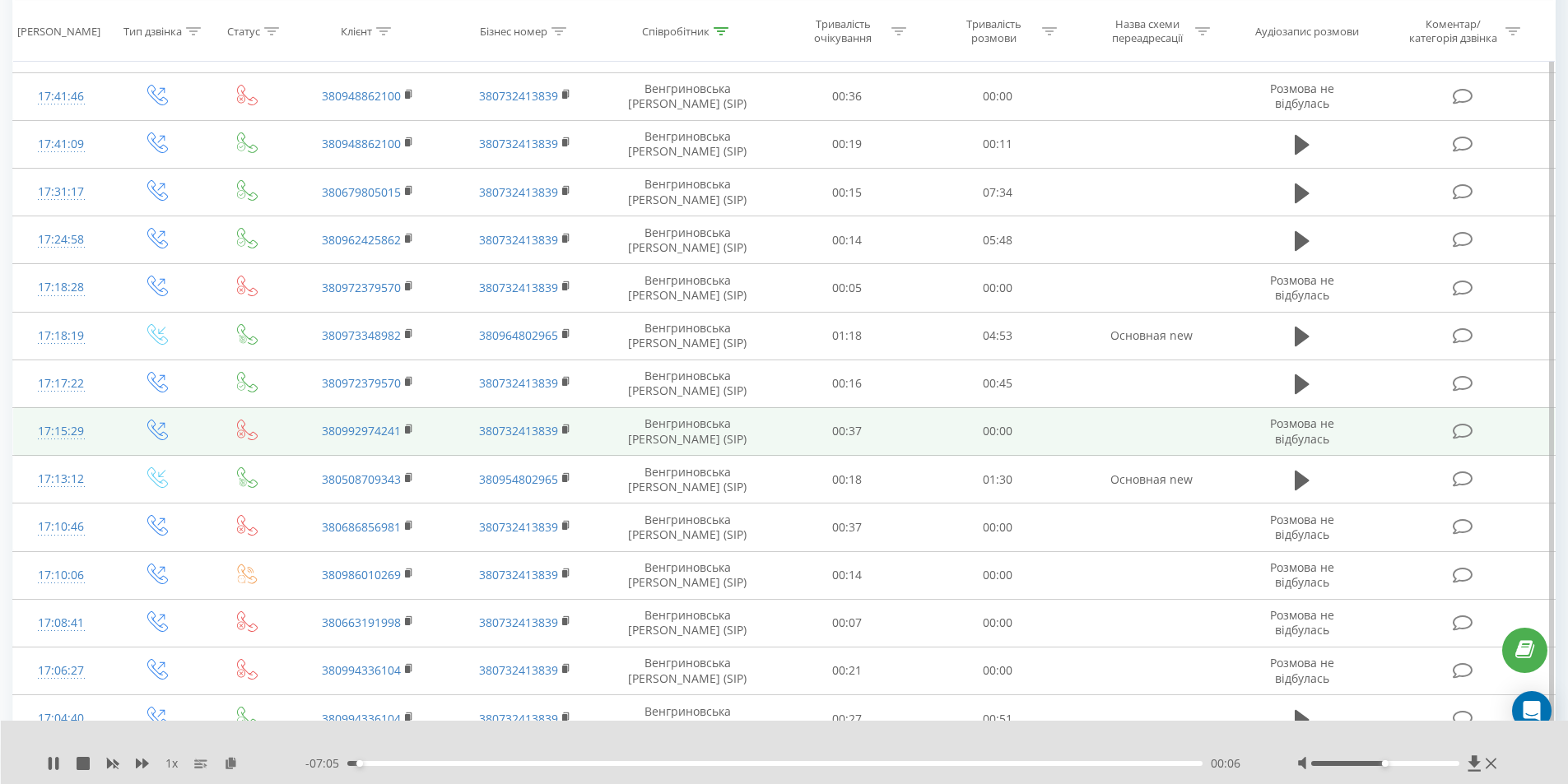
scroll to position [905, 0]
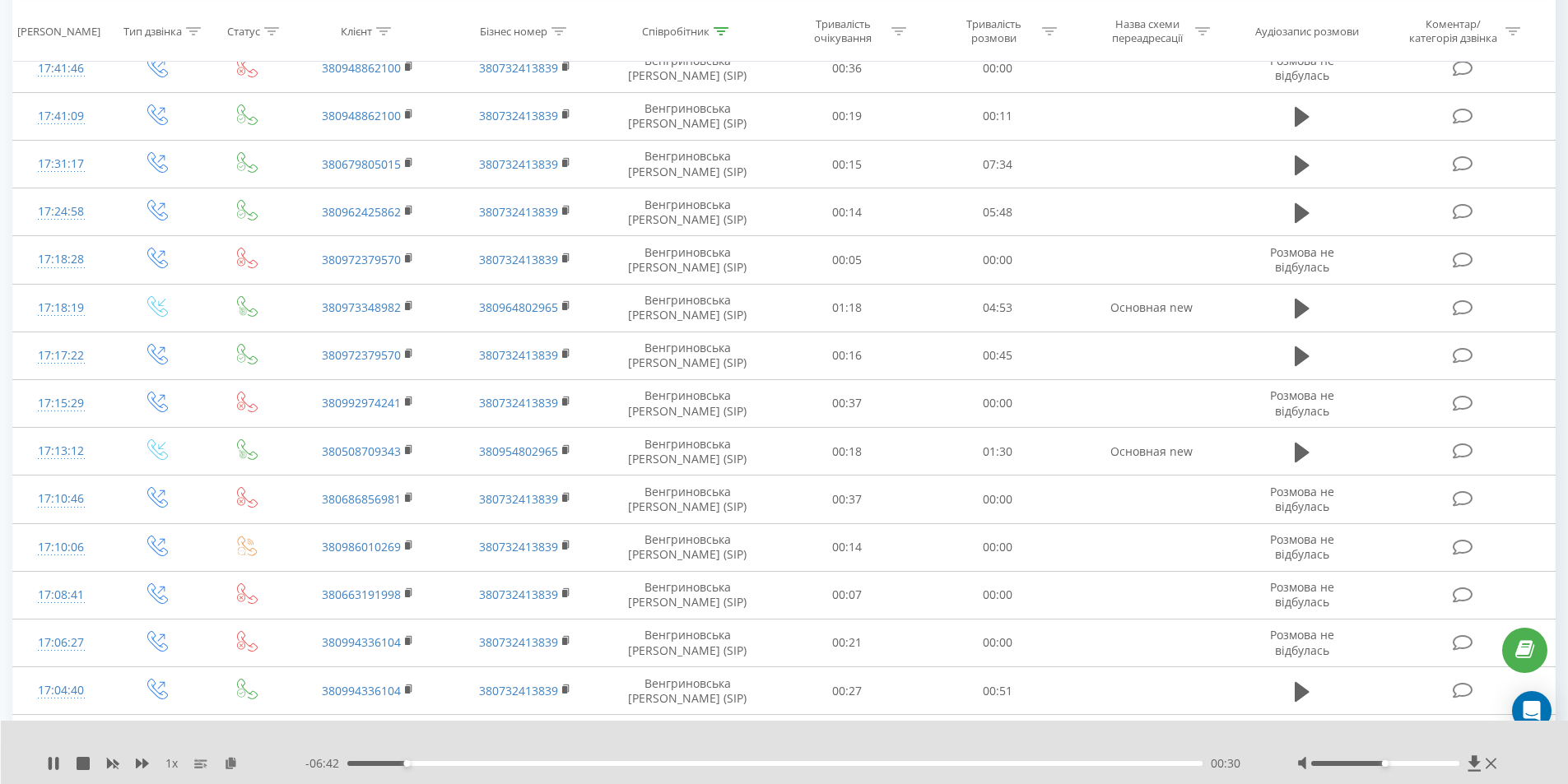
click at [410, 763] on div "00:30" at bounding box center [774, 763] width 855 height 5
click at [419, 764] on div "00:37" at bounding box center [774, 763] width 855 height 5
click at [431, 763] on div "00:42" at bounding box center [774, 763] width 855 height 5
click at [446, 763] on div "00:50" at bounding box center [774, 763] width 855 height 5
click at [461, 763] on div "00:57" at bounding box center [774, 763] width 855 height 5
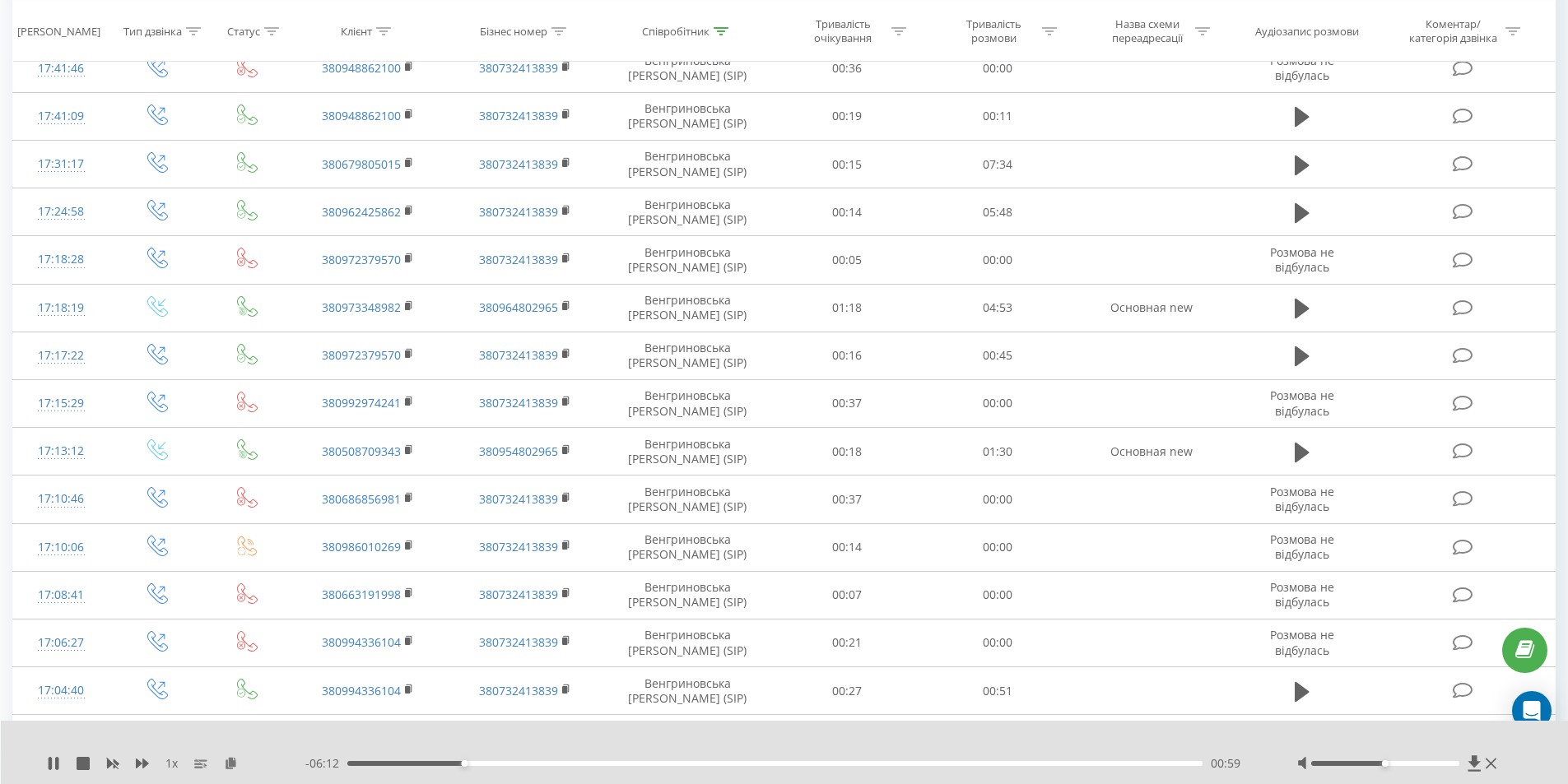
click at [471, 763] on div "00:59" at bounding box center [774, 763] width 855 height 5
click at [486, 763] on div "01:10" at bounding box center [774, 763] width 855 height 5
click at [497, 763] on div "01:15" at bounding box center [774, 763] width 855 height 5
click at [517, 763] on div "01:16" at bounding box center [774, 763] width 855 height 5
click at [526, 763] on div "01:30" at bounding box center [774, 763] width 855 height 5
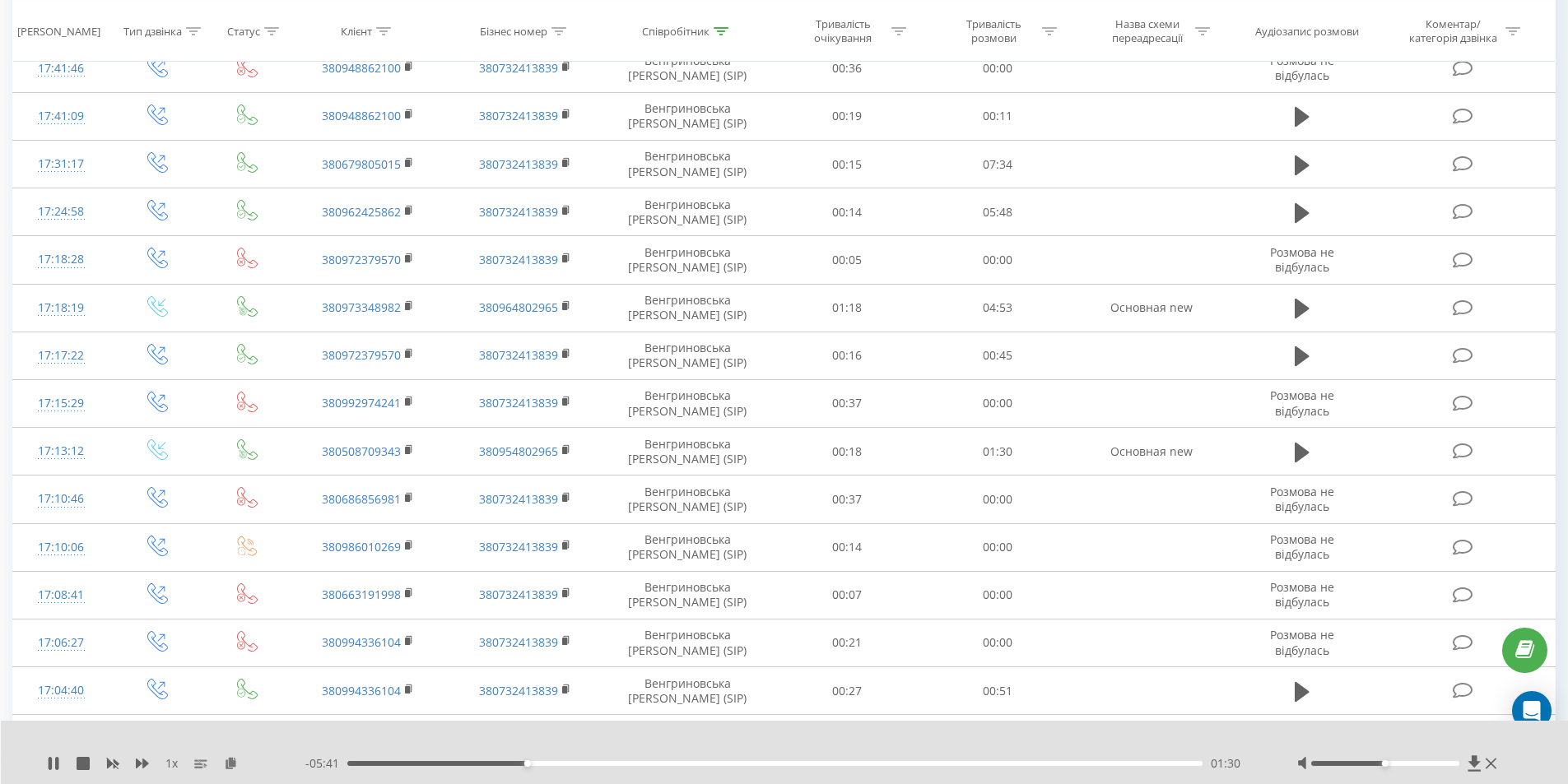
click at [540, 763] on div "01:30" at bounding box center [774, 763] width 855 height 5
drag, startPoint x: 550, startPoint y: 764, endPoint x: 573, endPoint y: 763, distance: 23.0
click at [554, 764] on div "01:38" at bounding box center [774, 763] width 855 height 5
click at [577, 762] on div "01:46" at bounding box center [774, 763] width 855 height 5
click at [607, 763] on div "02:00" at bounding box center [774, 763] width 855 height 5
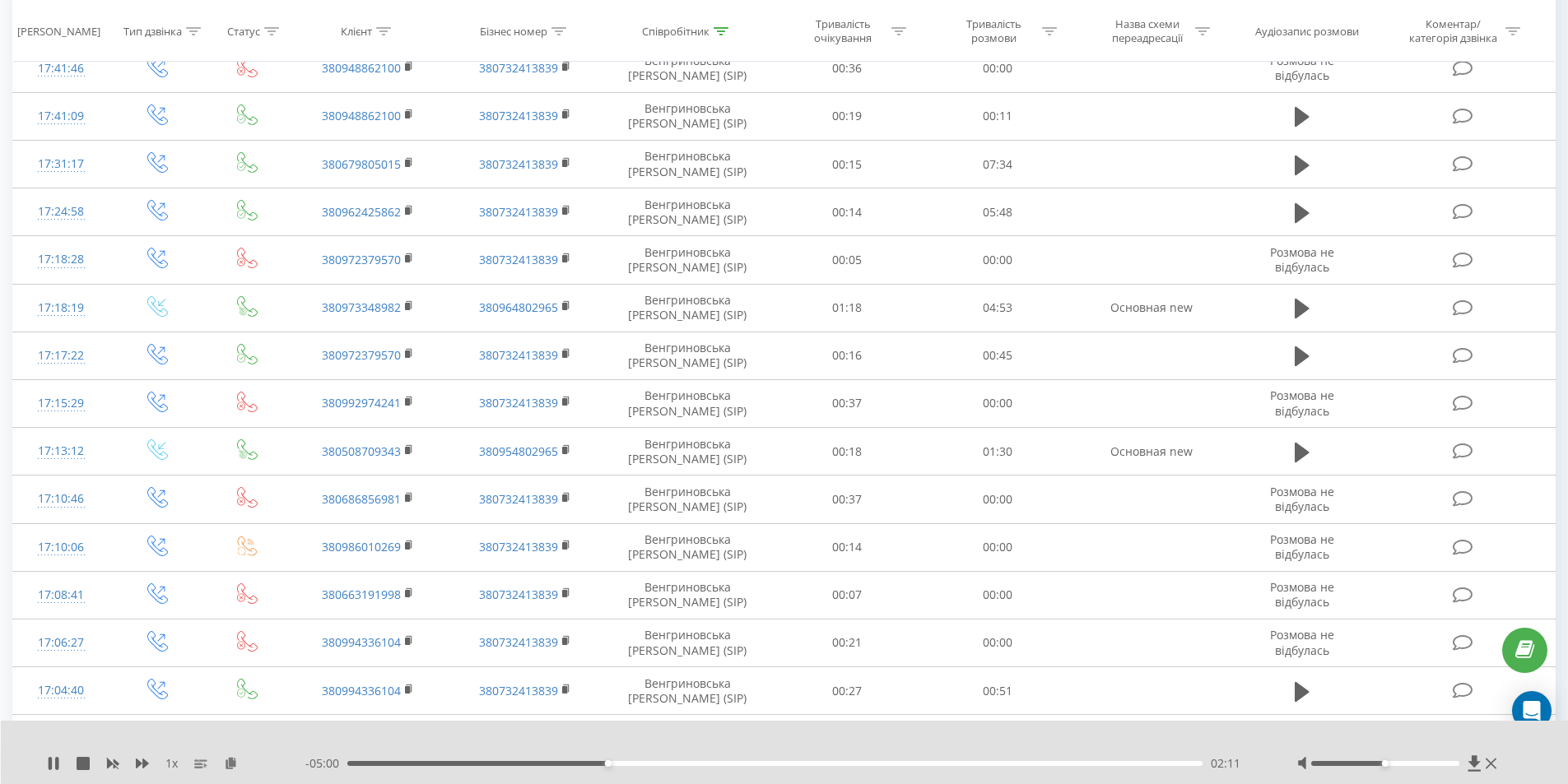
click at [620, 765] on div "02:11" at bounding box center [774, 763] width 855 height 5
click at [644, 763] on div "02:30" at bounding box center [774, 763] width 855 height 5
click at [657, 763] on div "02:37" at bounding box center [774, 763] width 855 height 5
click at [676, 764] on div "02:38" at bounding box center [774, 763] width 855 height 5
click at [695, 763] on div "02:47" at bounding box center [774, 763] width 855 height 5
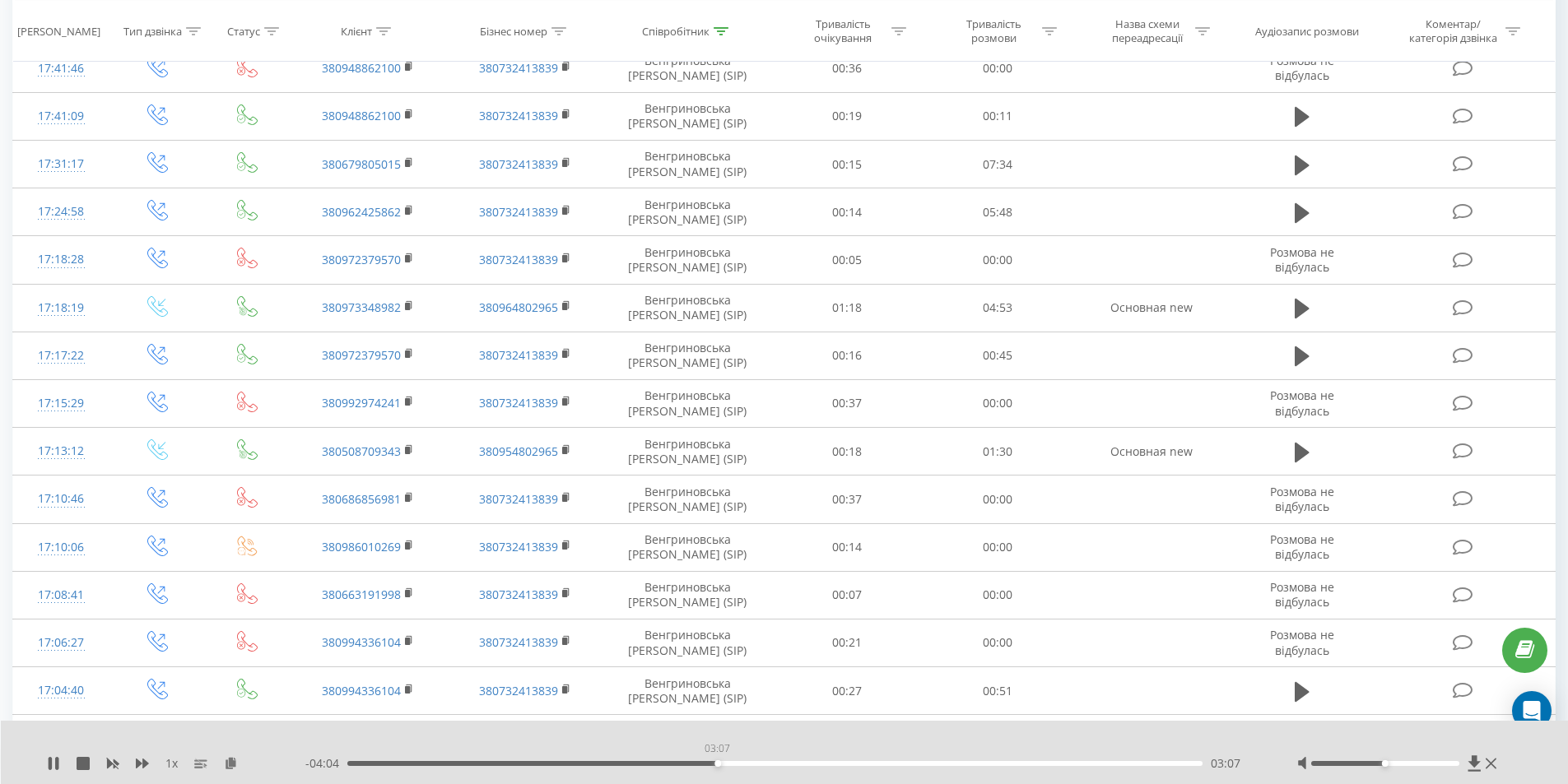
click at [717, 763] on div "03:07" at bounding box center [774, 763] width 855 height 5
click at [725, 761] on div "03:07" at bounding box center [774, 763] width 855 height 5
click at [743, 765] on div "03:11" at bounding box center [774, 763] width 855 height 5
click at [759, 765] on div "03:28" at bounding box center [774, 763] width 855 height 5
click at [788, 769] on div "- 03:43 03:29 03:29" at bounding box center [780, 763] width 951 height 17
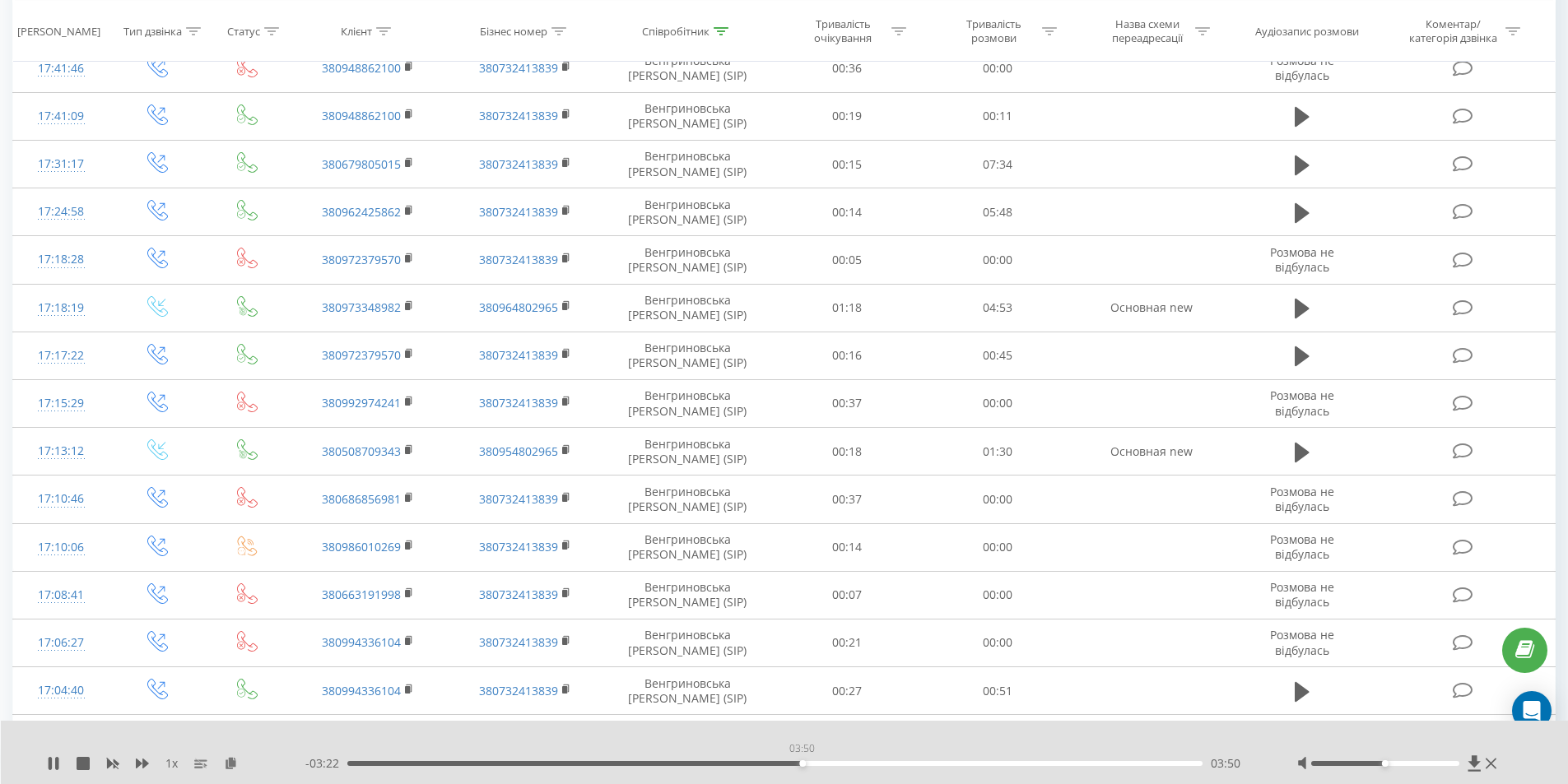
click at [802, 763] on div "03:50" at bounding box center [774, 763] width 855 height 5
click at [856, 758] on div "- 03:21 03:50 03:50" at bounding box center [780, 763] width 951 height 17
click at [849, 767] on div "- 03:20 03:51 03:51" at bounding box center [780, 763] width 951 height 17
click at [849, 763] on div "04:14" at bounding box center [774, 763] width 855 height 5
click at [878, 765] on div "04:28" at bounding box center [774, 763] width 855 height 5
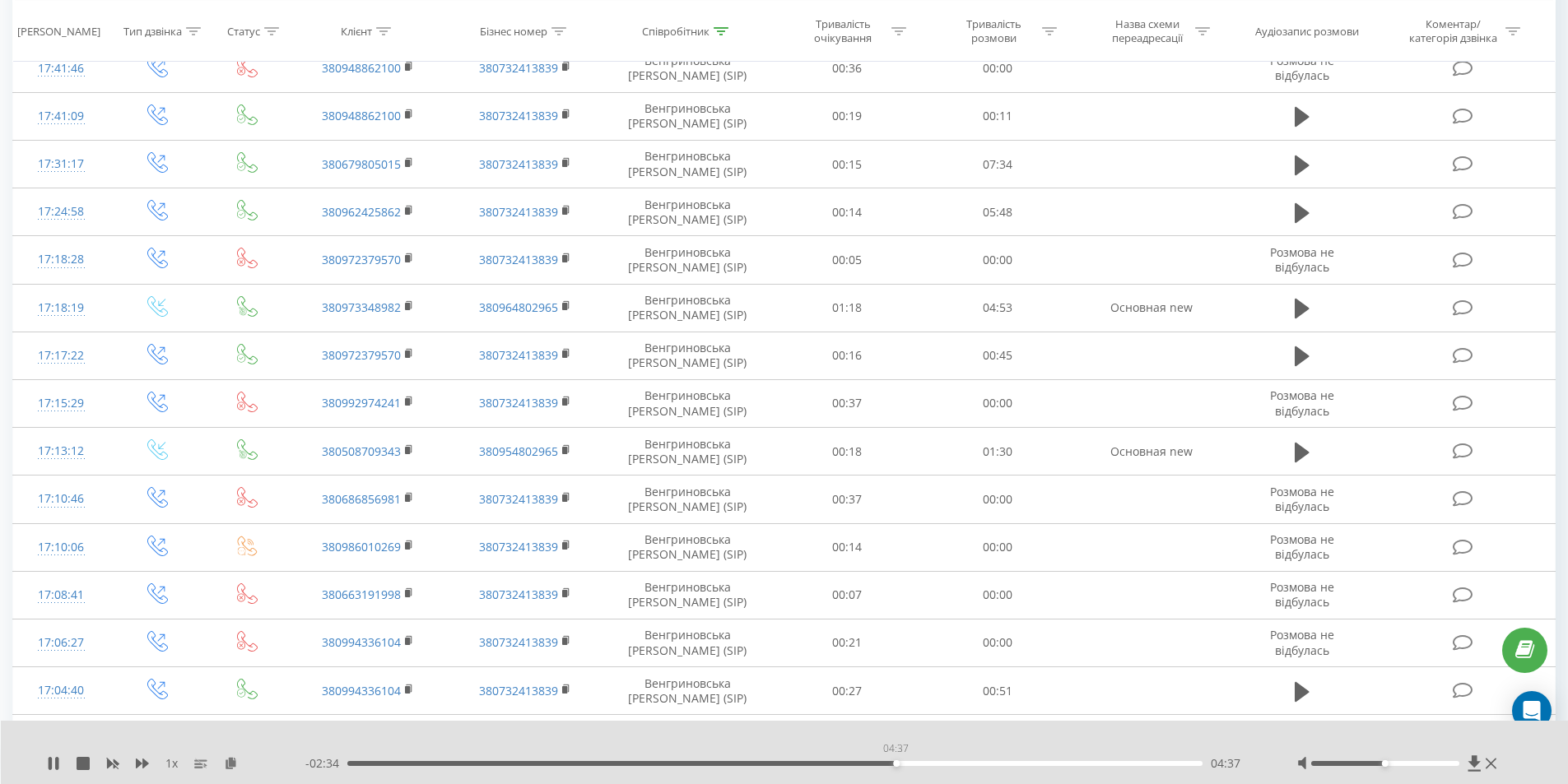
click at [895, 765] on div "04:37" at bounding box center [774, 763] width 855 height 5
click at [1037, 763] on div "04:42" at bounding box center [774, 763] width 855 height 5
click at [1111, 765] on div "06:03" at bounding box center [774, 763] width 855 height 5
click at [1156, 765] on div "06:48" at bounding box center [774, 763] width 855 height 5
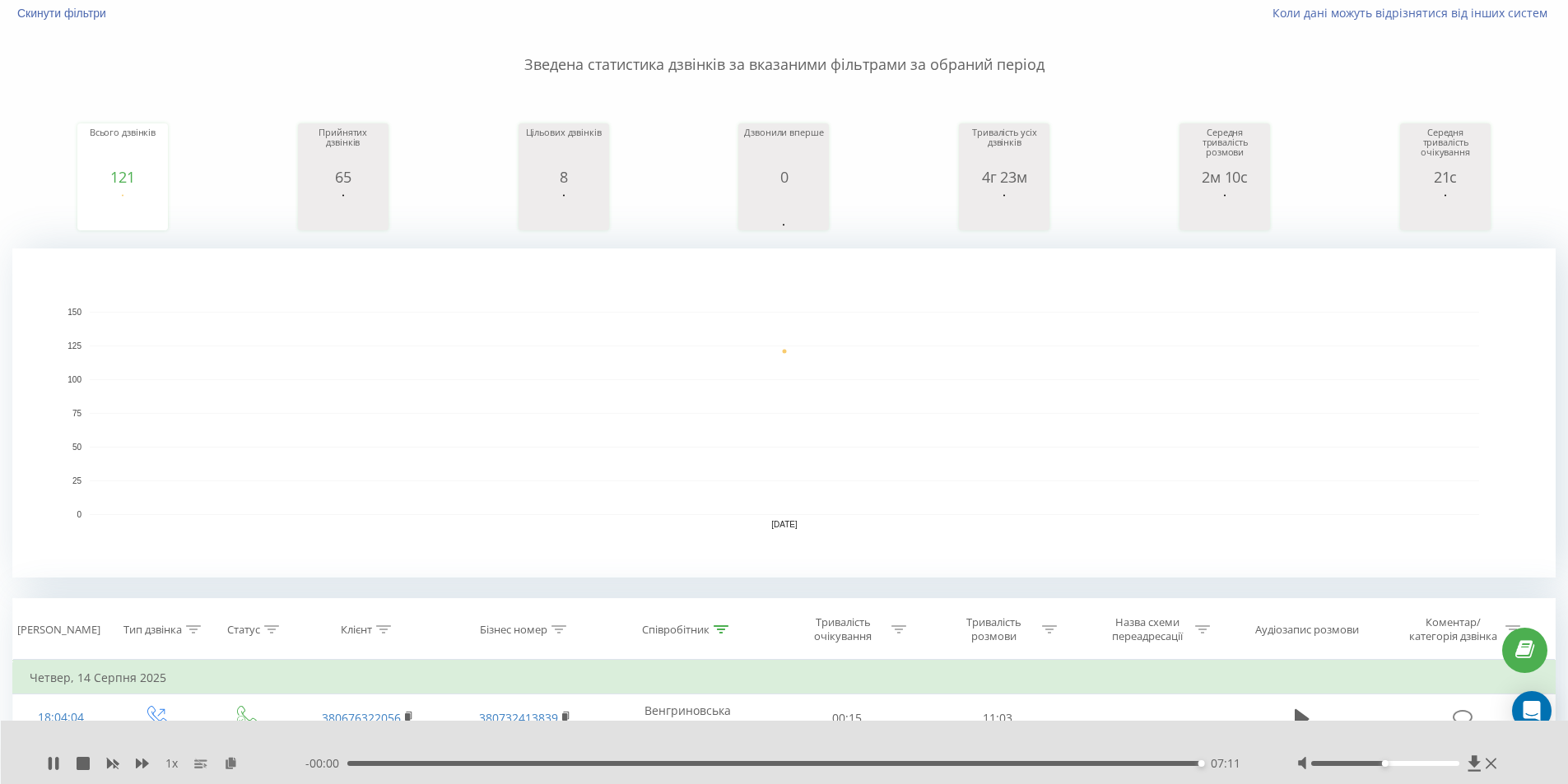
scroll to position [0, 0]
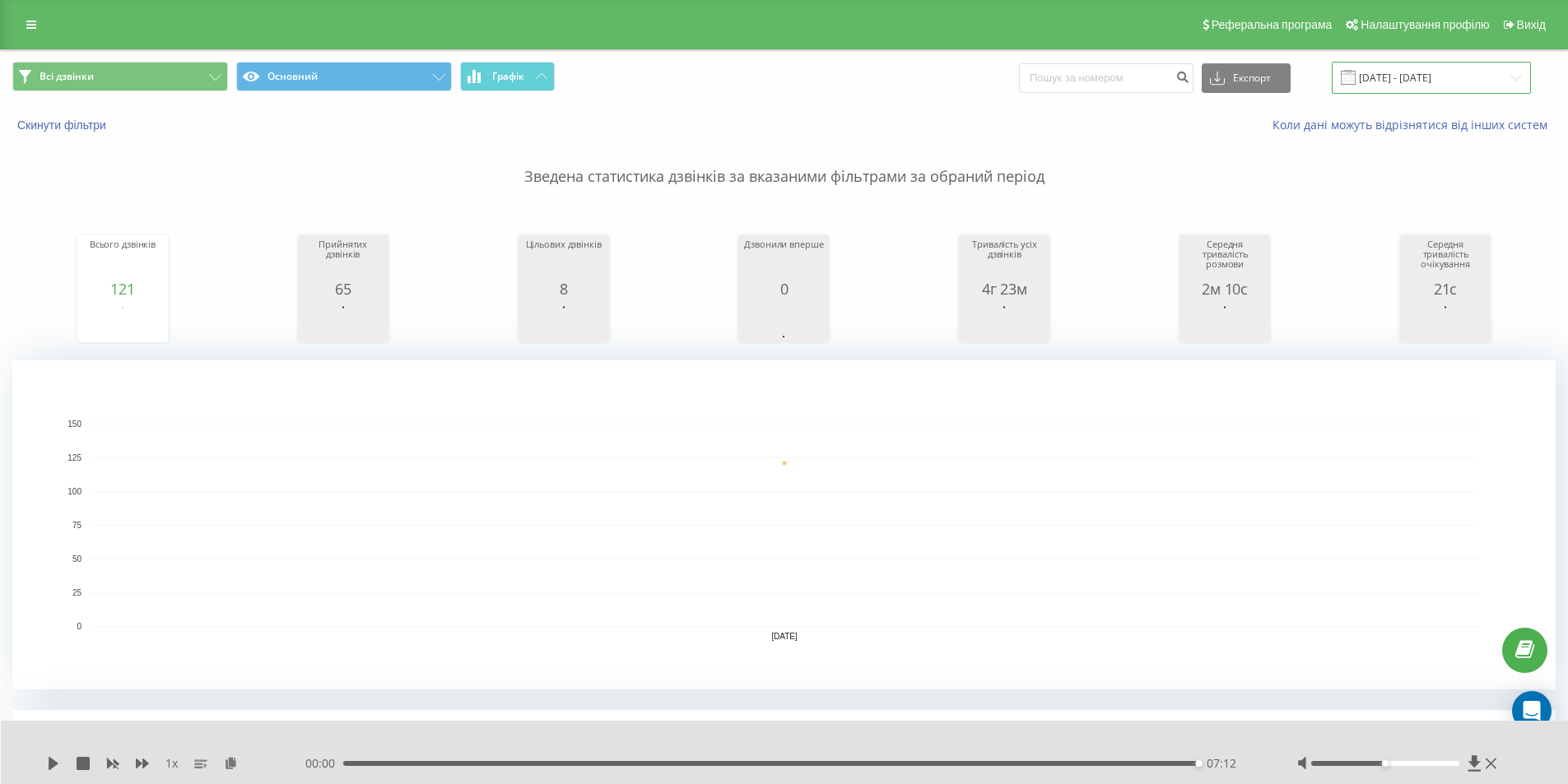
click at [1417, 72] on input "[DATE] - [DATE]" at bounding box center [1430, 77] width 199 height 32
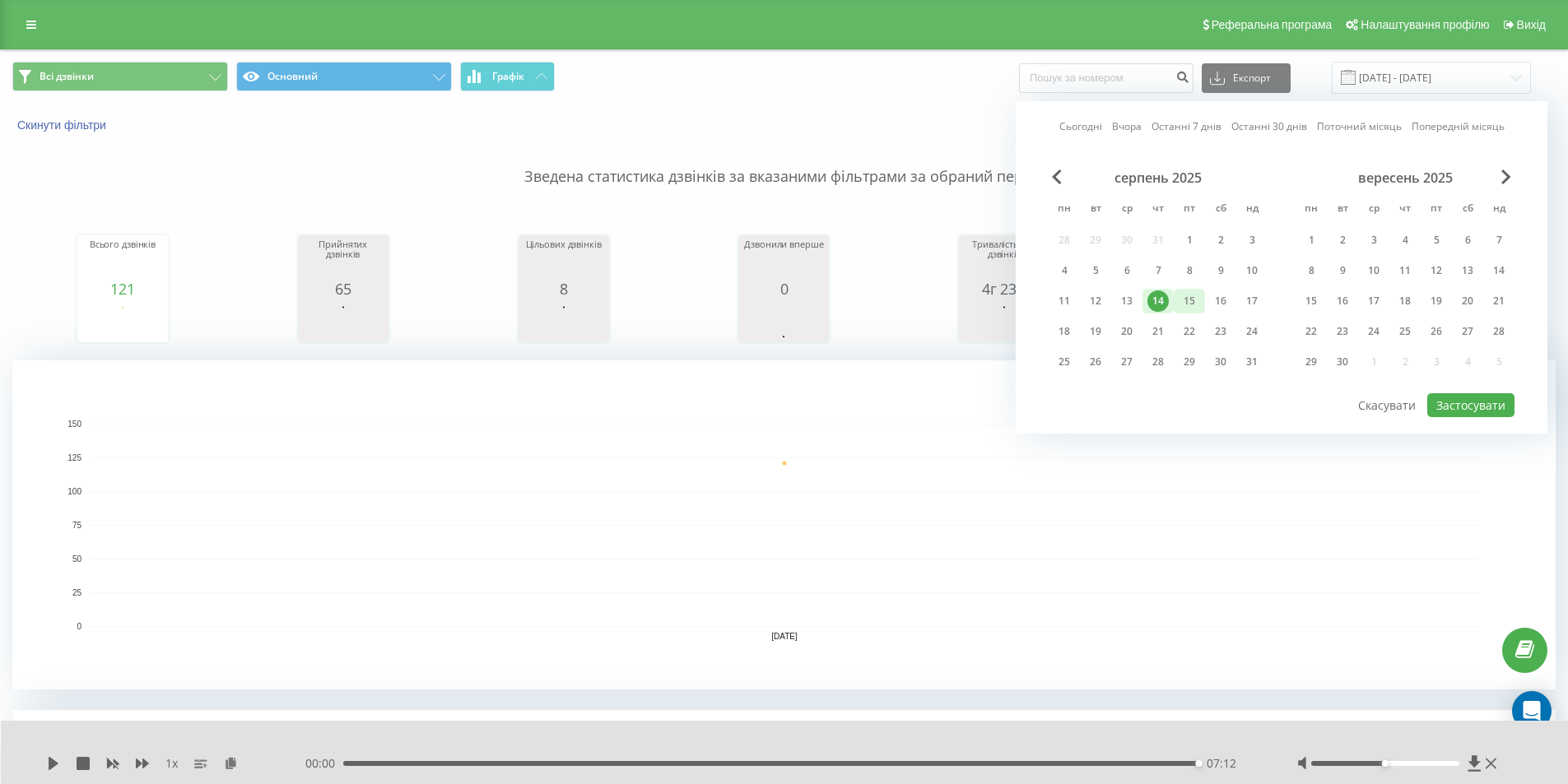
click at [1197, 308] on div "15" at bounding box center [1189, 301] width 22 height 22
click at [1477, 402] on button "Застосувати" at bounding box center [1471, 405] width 87 height 24
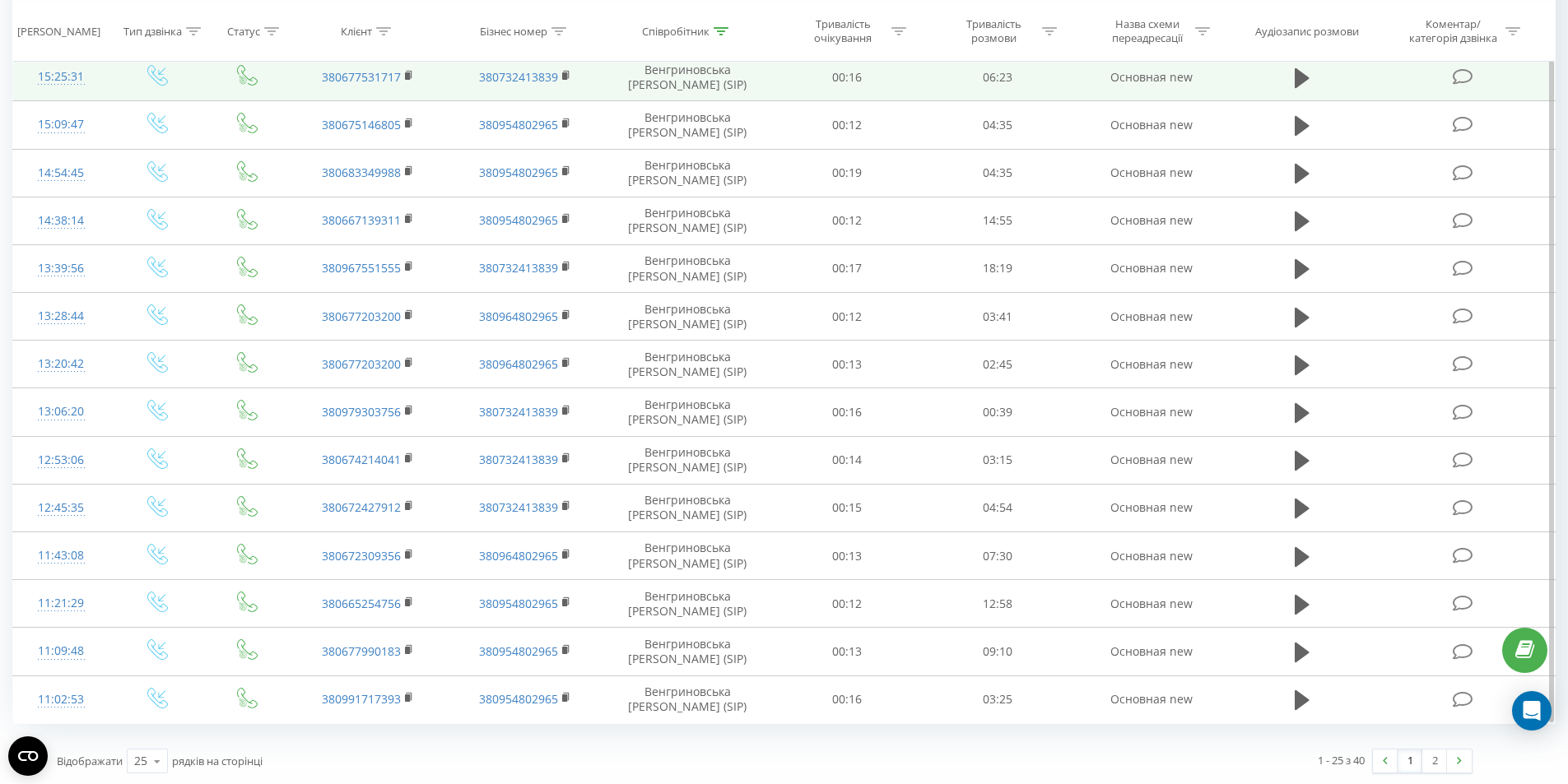
scroll to position [1282, 0]
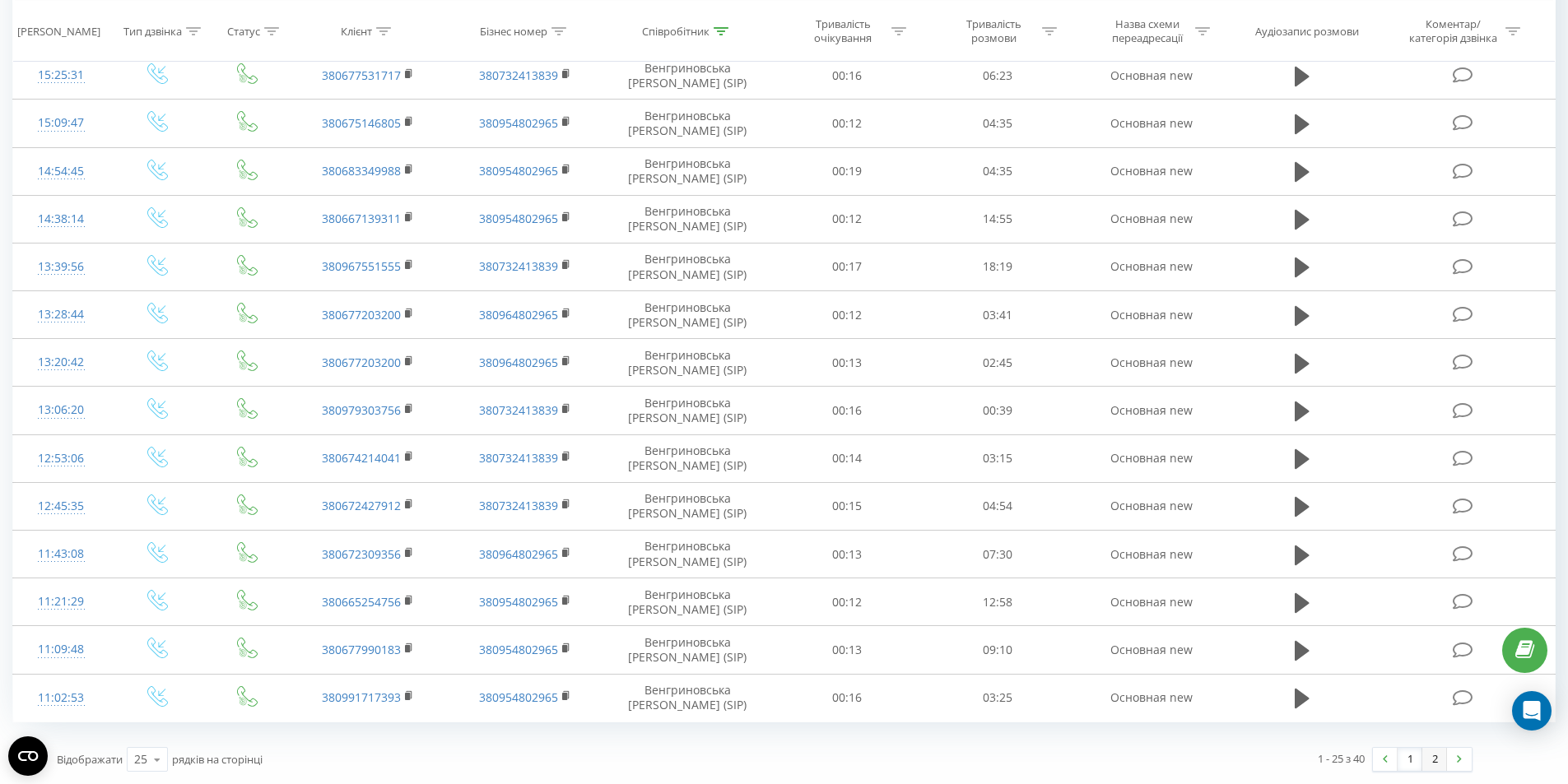
click at [1439, 756] on link "2" at bounding box center [1434, 759] width 25 height 23
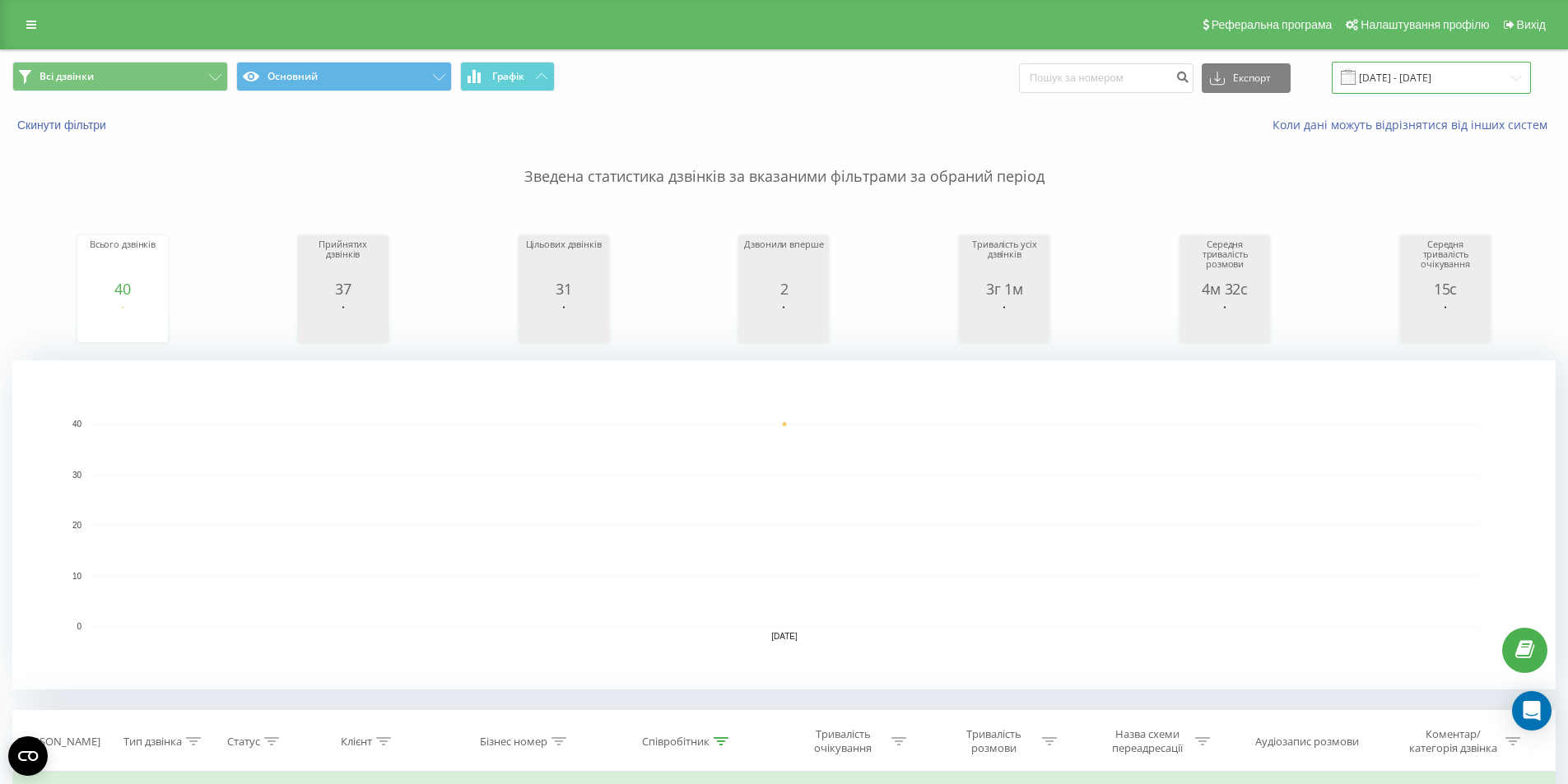
click at [1427, 78] on input "[DATE] - [DATE]" at bounding box center [1430, 77] width 199 height 32
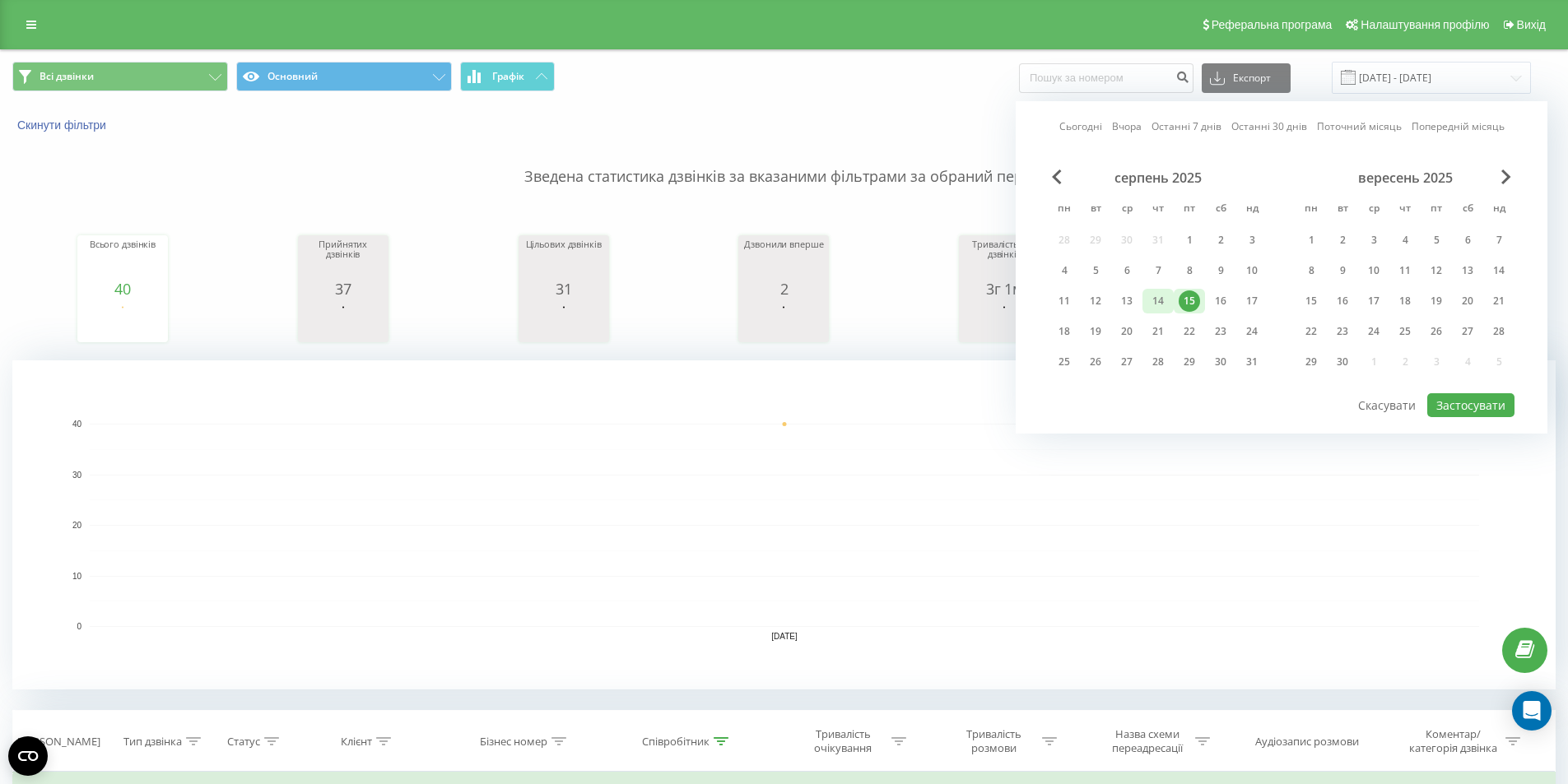
click at [1159, 307] on div "14" at bounding box center [1158, 301] width 22 height 22
click at [1469, 408] on button "Застосувати" at bounding box center [1471, 405] width 87 height 24
type input "[DATE] - [DATE]"
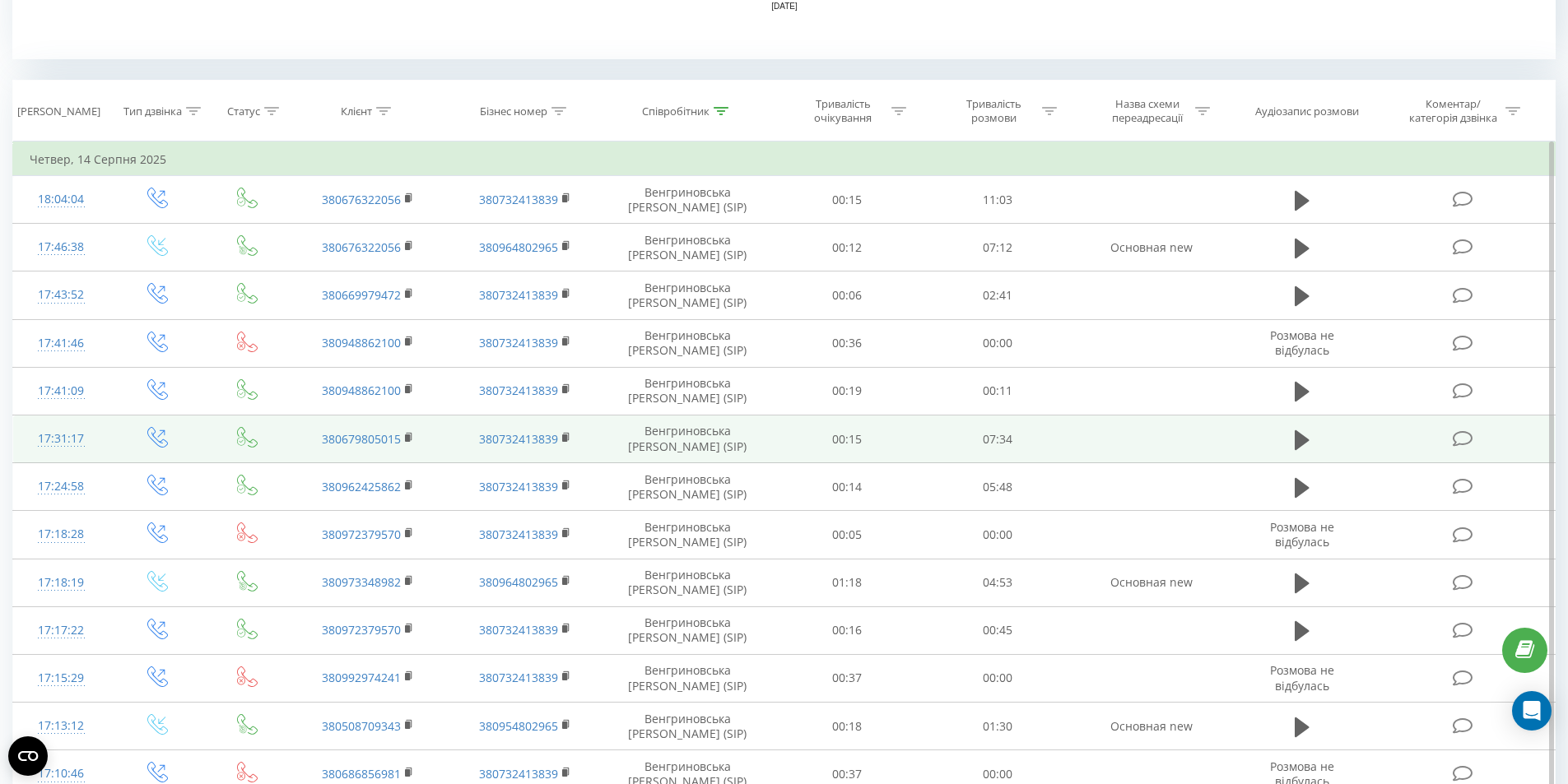
scroll to position [376, 0]
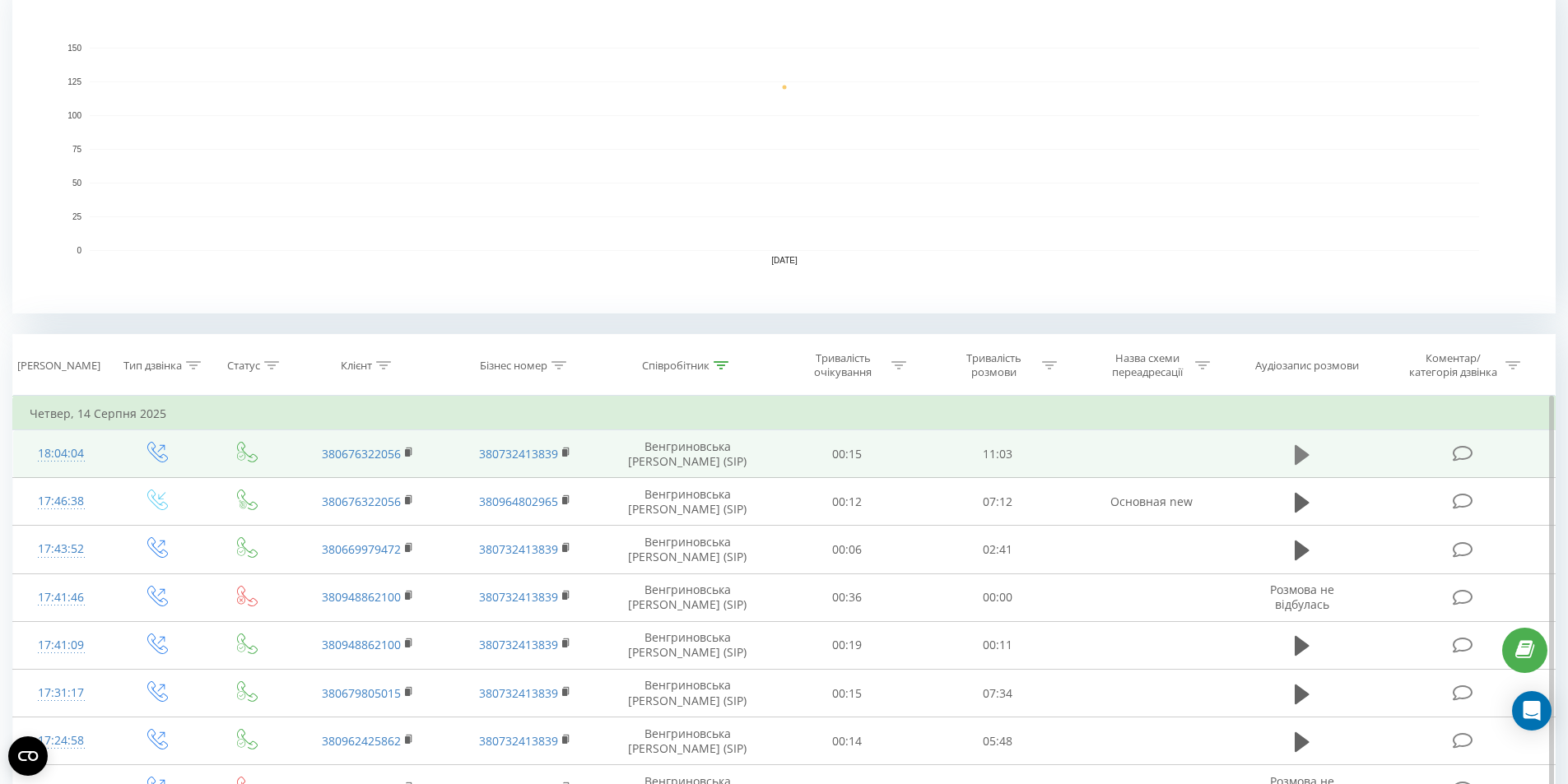
click at [1299, 448] on icon at bounding box center [1301, 454] width 15 height 20
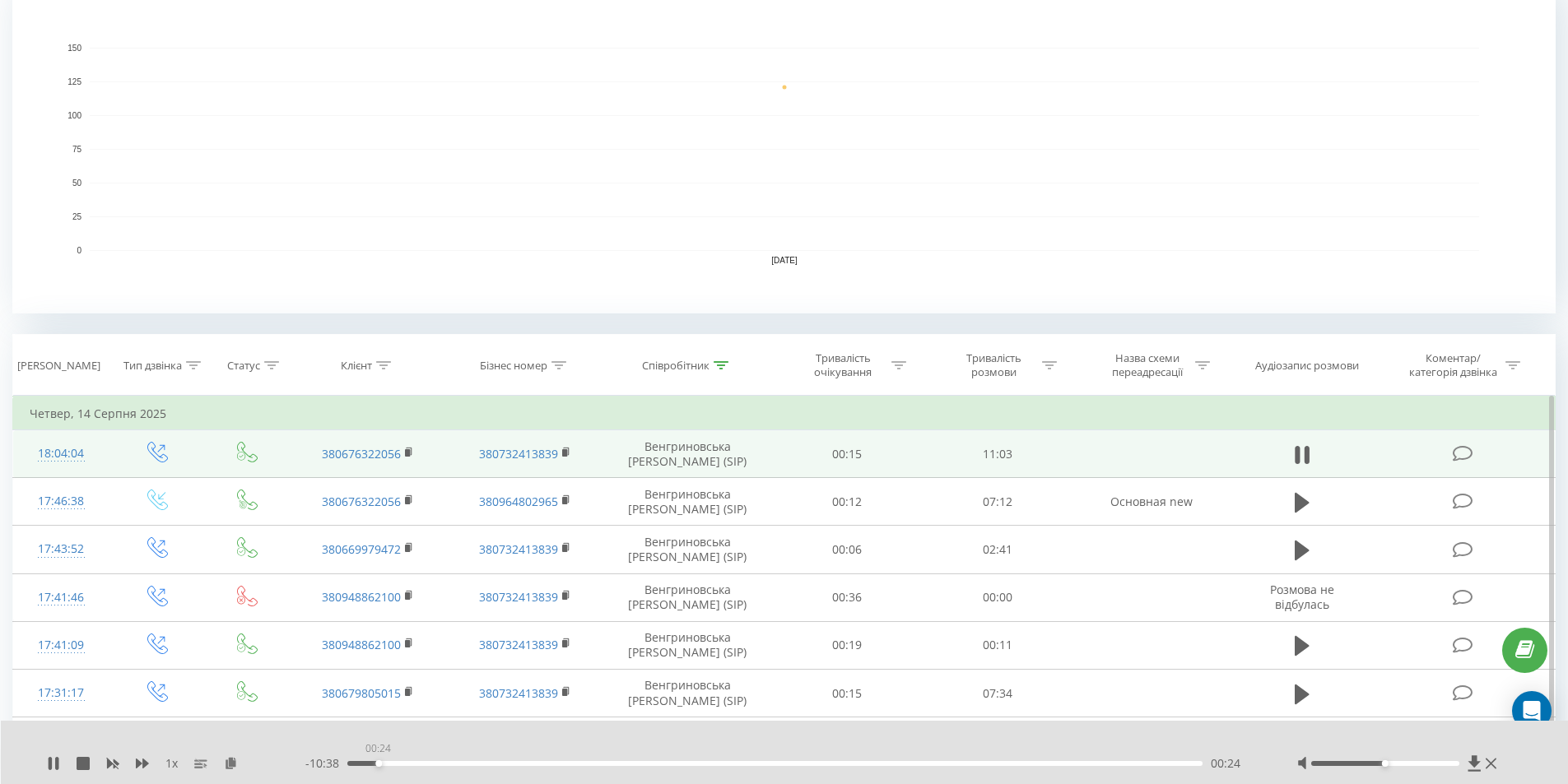
click at [378, 764] on div "00:24" at bounding box center [774, 763] width 855 height 5
click at [422, 763] on div "00:58" at bounding box center [774, 763] width 855 height 5
click at [461, 764] on div "01:28" at bounding box center [774, 763] width 855 height 5
click at [487, 763] on div "01:30" at bounding box center [774, 763] width 855 height 5
click at [463, 765] on div "01:30" at bounding box center [774, 763] width 855 height 5
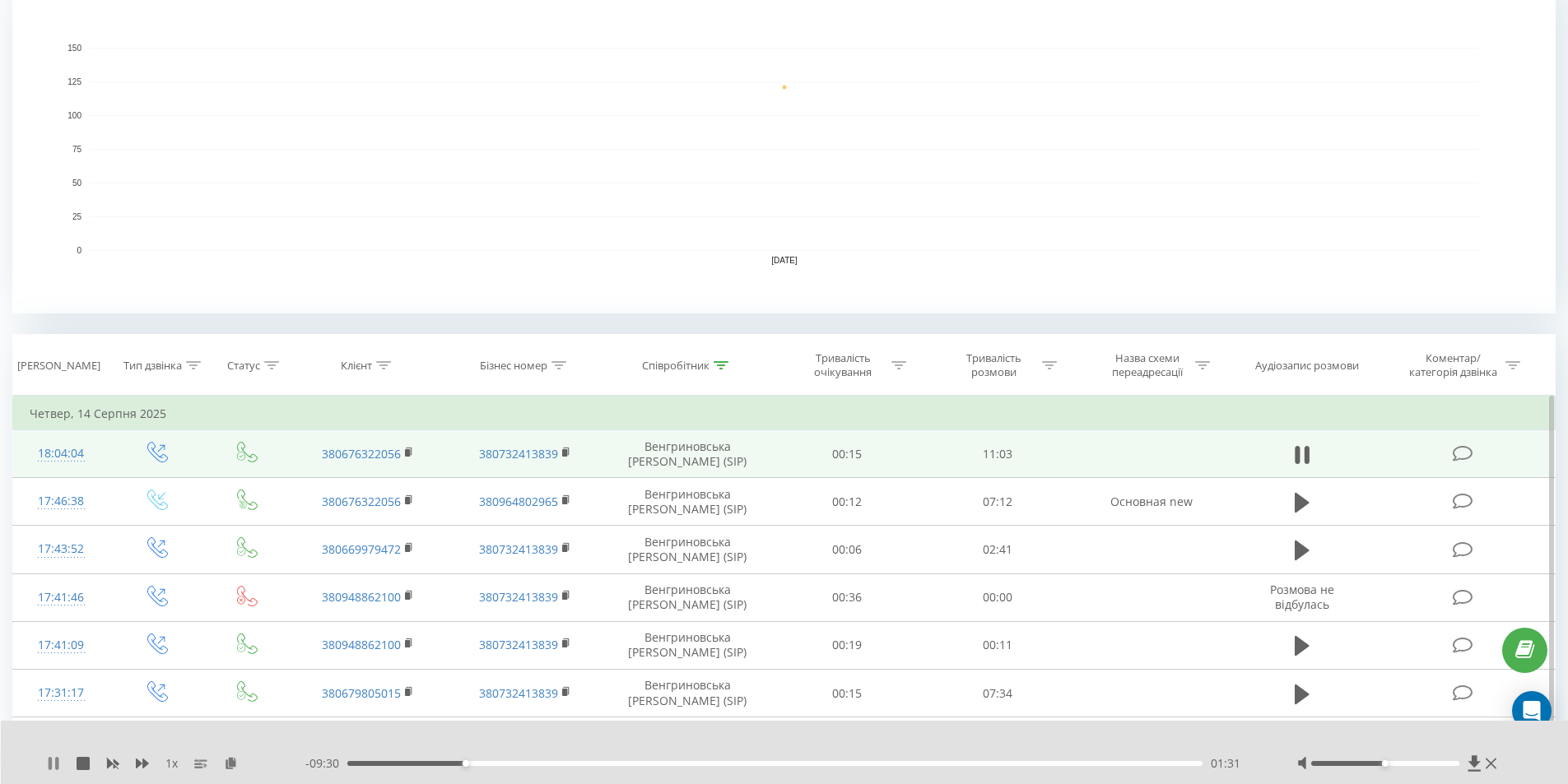
click at [52, 763] on icon at bounding box center [50, 763] width 3 height 13
click at [54, 765] on icon at bounding box center [54, 763] width 10 height 13
click at [54, 765] on icon at bounding box center [53, 763] width 13 height 13
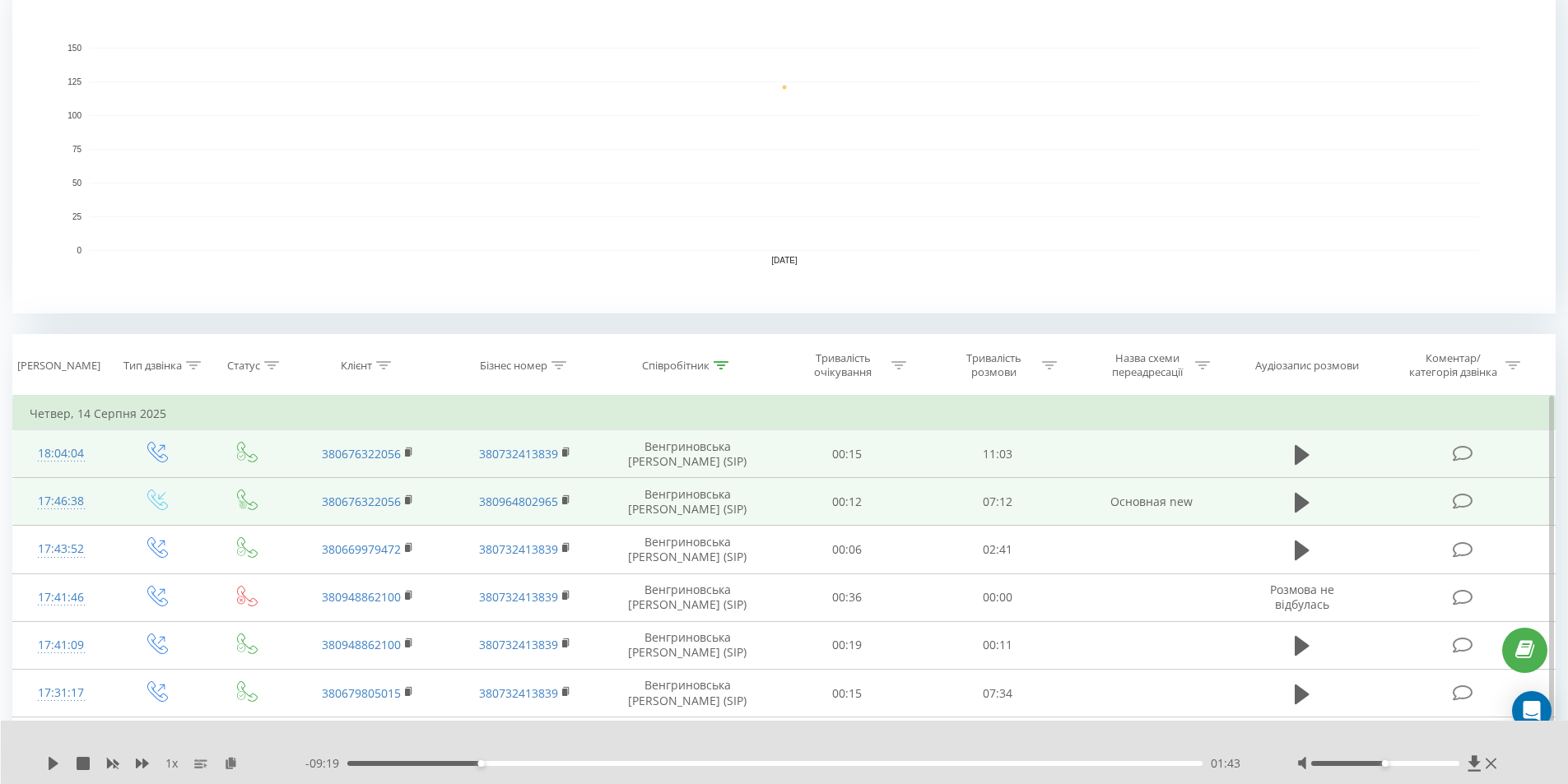
scroll to position [293, 0]
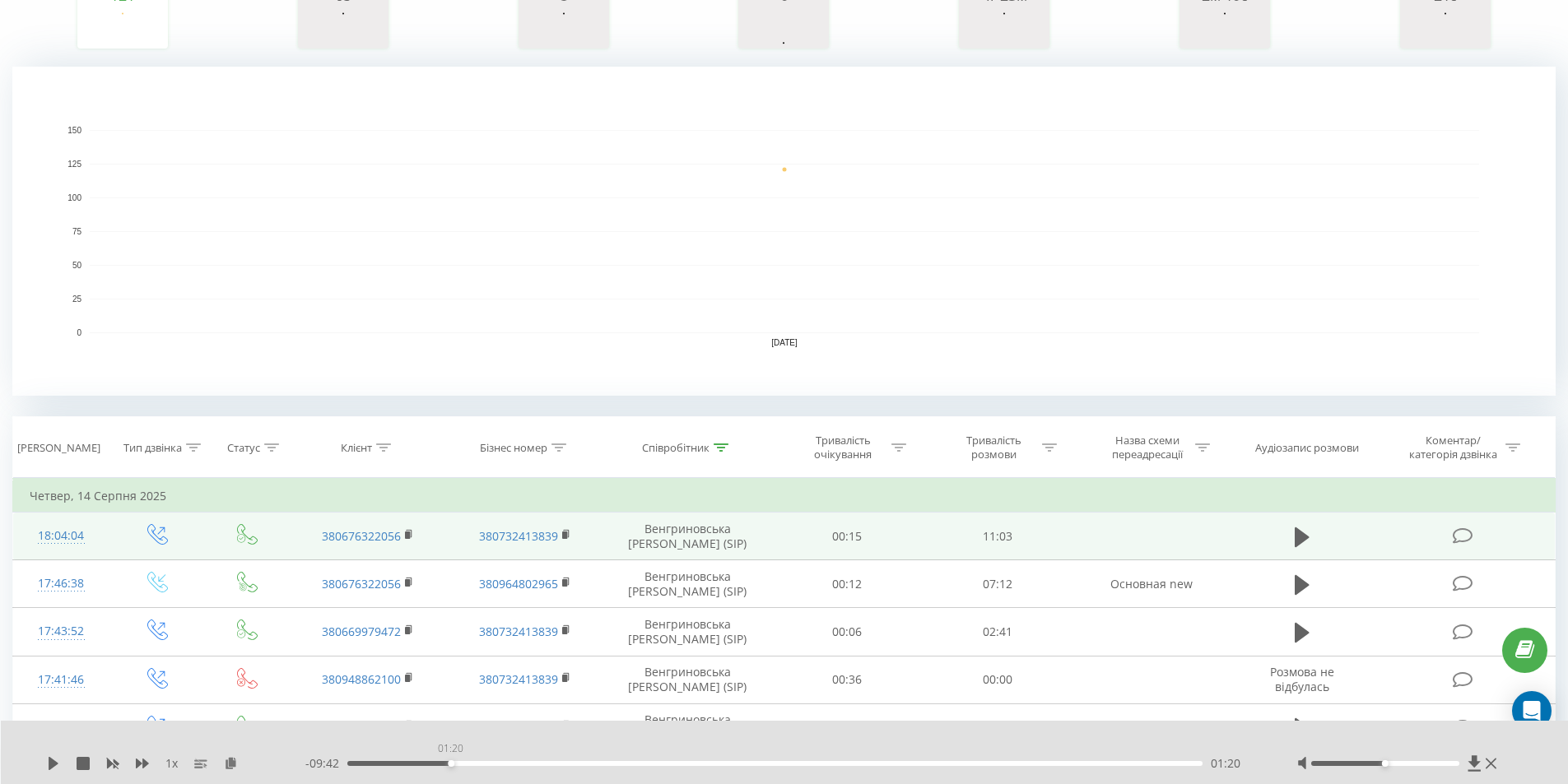
click at [450, 764] on div "01:20" at bounding box center [774, 763] width 855 height 5
click at [50, 764] on icon at bounding box center [54, 763] width 10 height 13
click at [53, 768] on icon at bounding box center [53, 763] width 13 height 13
click at [45, 768] on div "1 x - 07:53 03:09 03:09" at bounding box center [785, 752] width 1568 height 63
click at [60, 762] on div "1 x" at bounding box center [175, 763] width 259 height 17
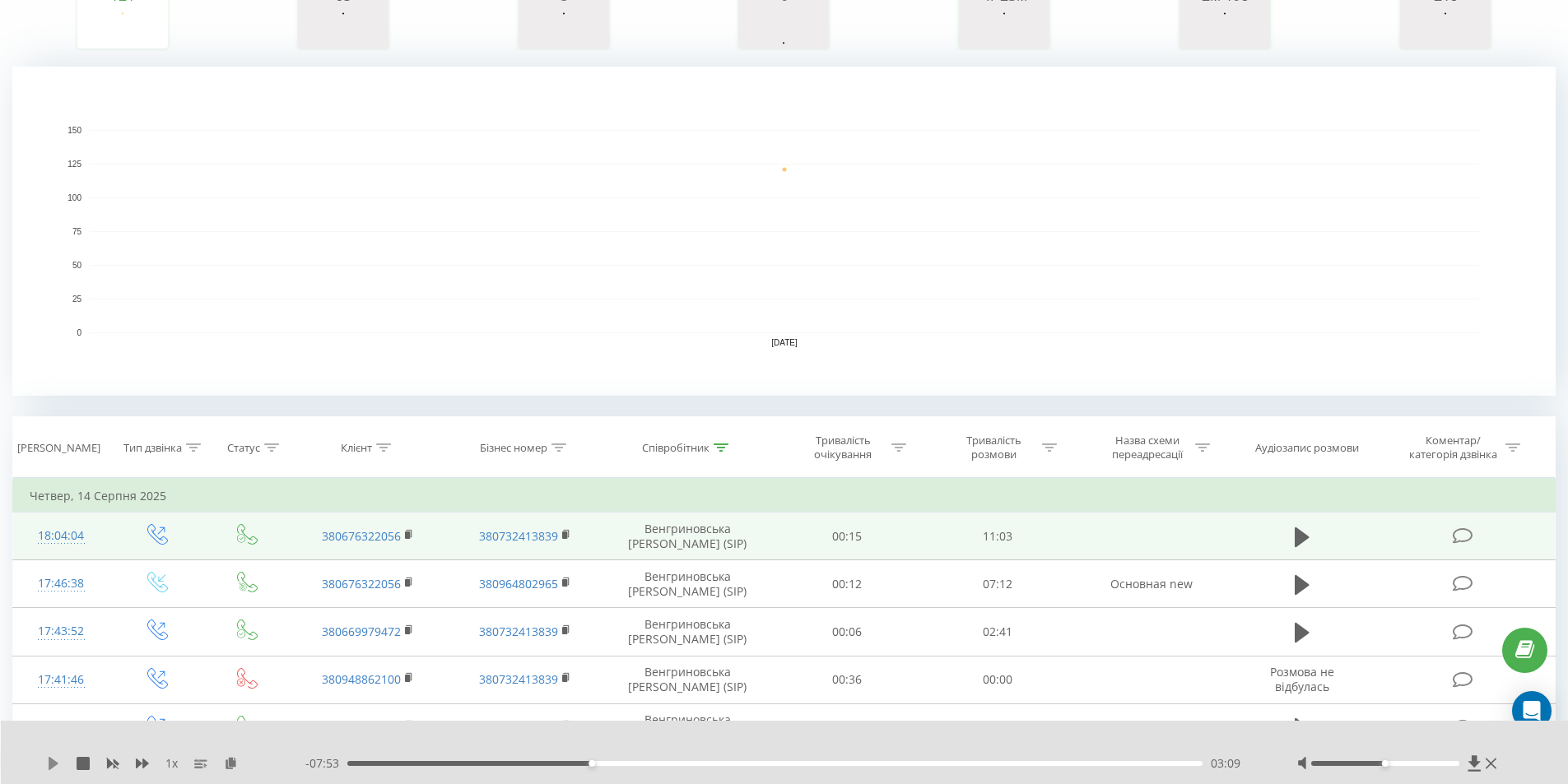
click at [49, 765] on icon at bounding box center [53, 763] width 13 height 13
click at [710, 764] on div "04:32" at bounding box center [774, 763] width 855 height 5
click at [727, 763] on div "04:43" at bounding box center [774, 763] width 855 height 5
click at [739, 763] on div "04:55" at bounding box center [774, 763] width 855 height 5
click at [753, 763] on div "05:15" at bounding box center [774, 763] width 855 height 5
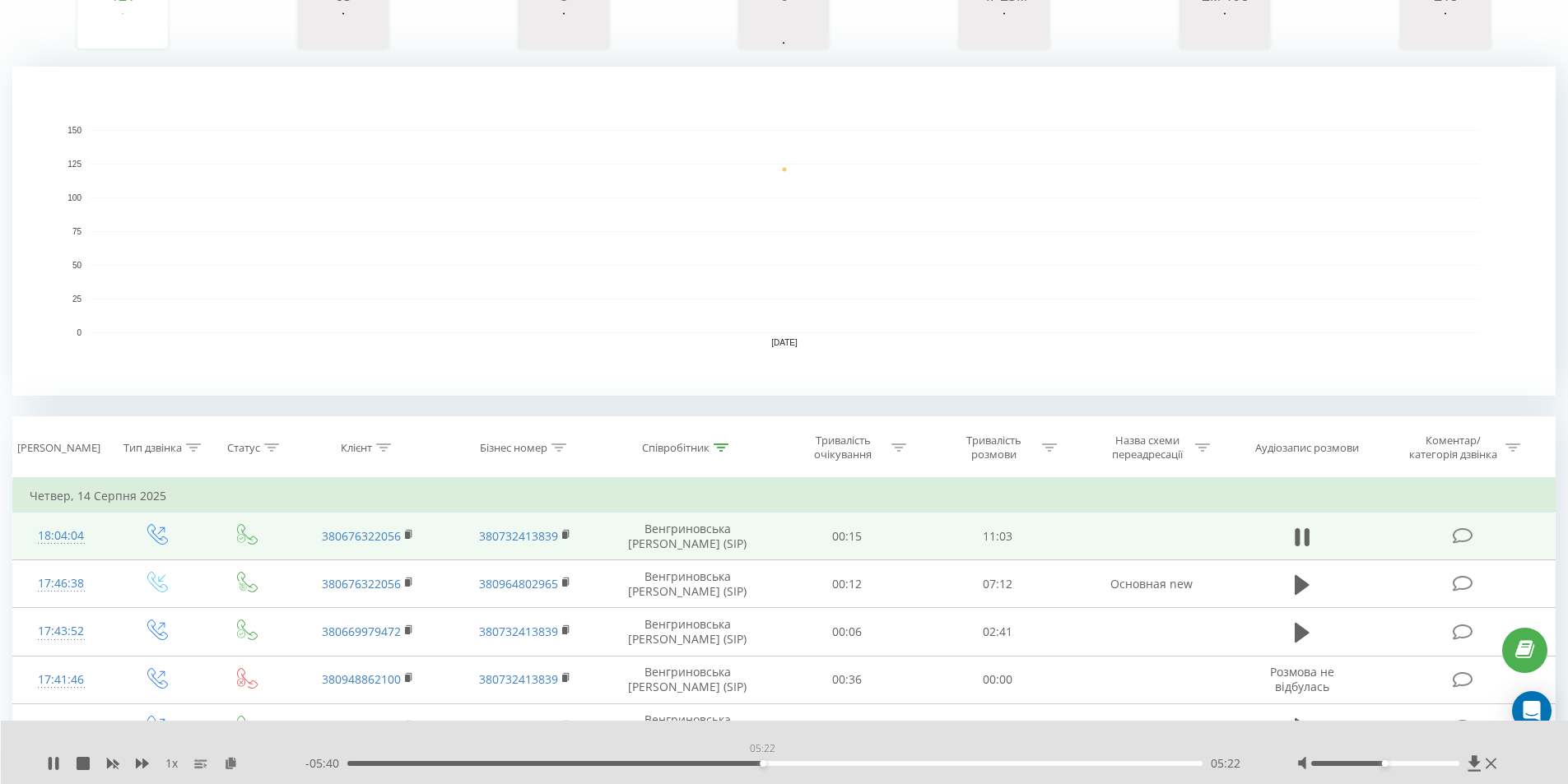
click at [762, 763] on div "05:22" at bounding box center [774, 763] width 855 height 5
click at [787, 763] on div "05:41" at bounding box center [774, 763] width 855 height 5
click at [805, 763] on div "05:55" at bounding box center [774, 763] width 855 height 5
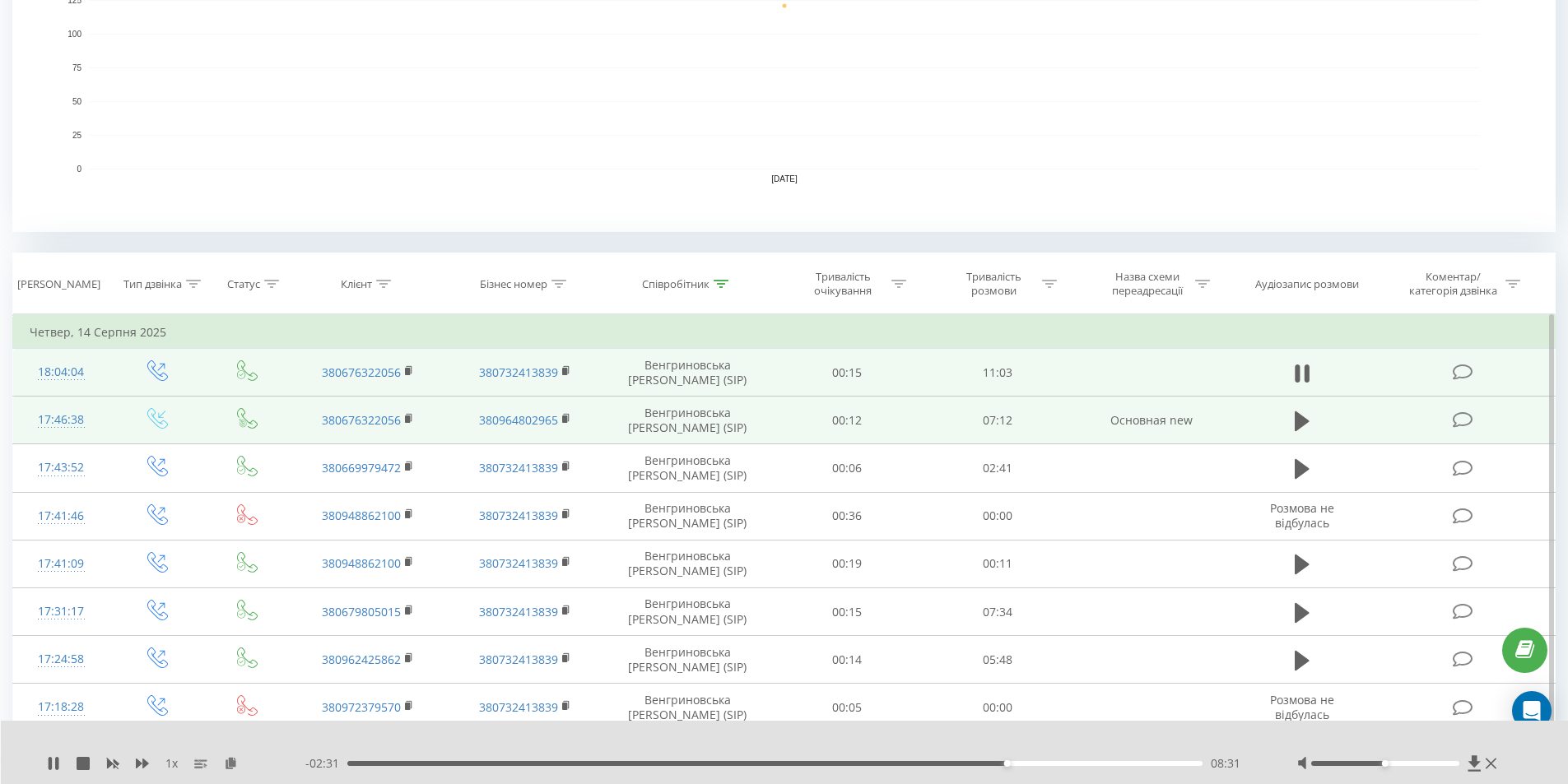
scroll to position [458, 0]
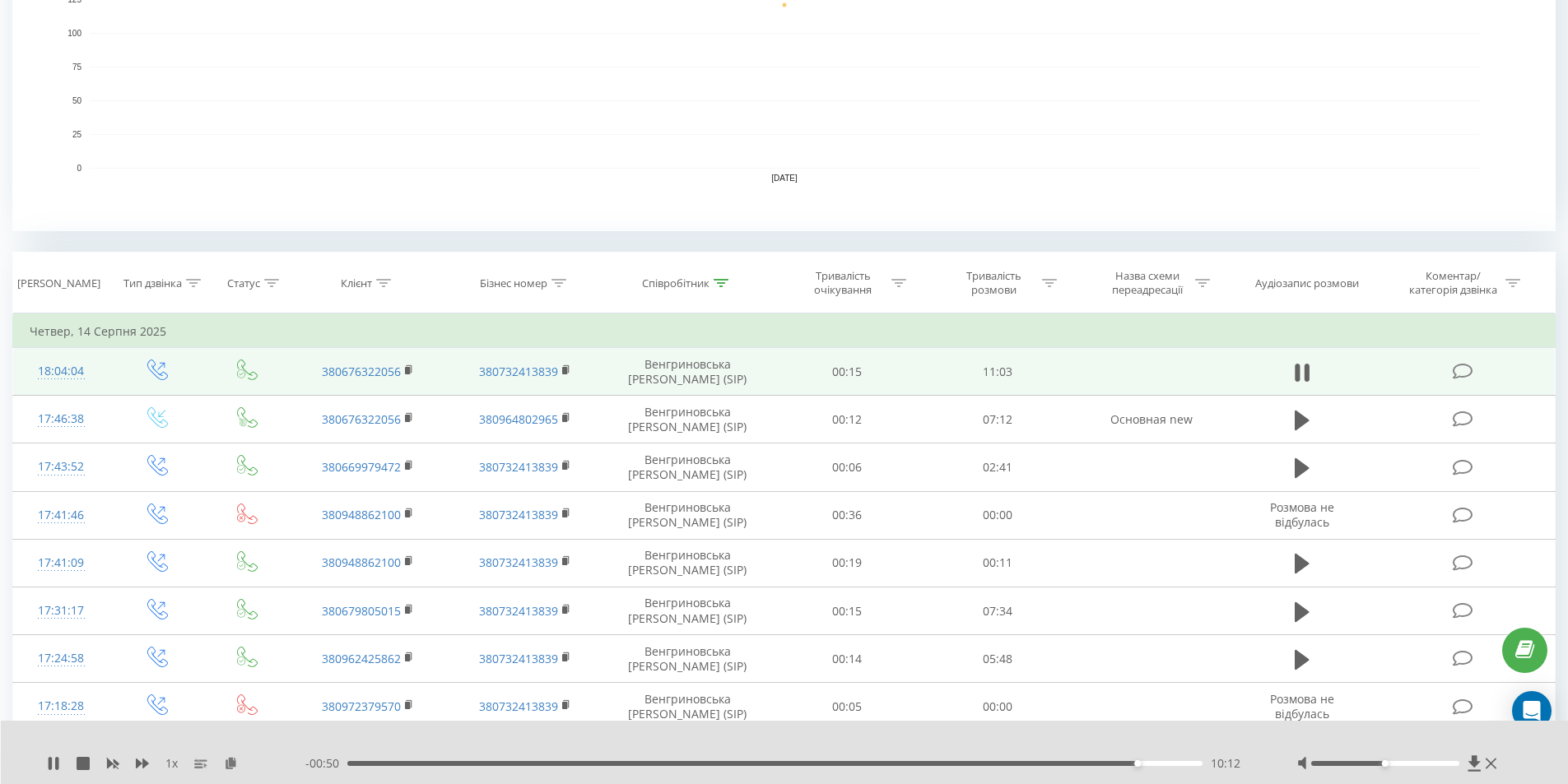
click at [1161, 763] on div "10:12" at bounding box center [774, 763] width 855 height 5
click at [1175, 762] on div "10:41" at bounding box center [774, 763] width 855 height 5
click at [1182, 763] on div "10:41" at bounding box center [774, 763] width 855 height 5
